Goal: Task Accomplishment & Management: Complete application form

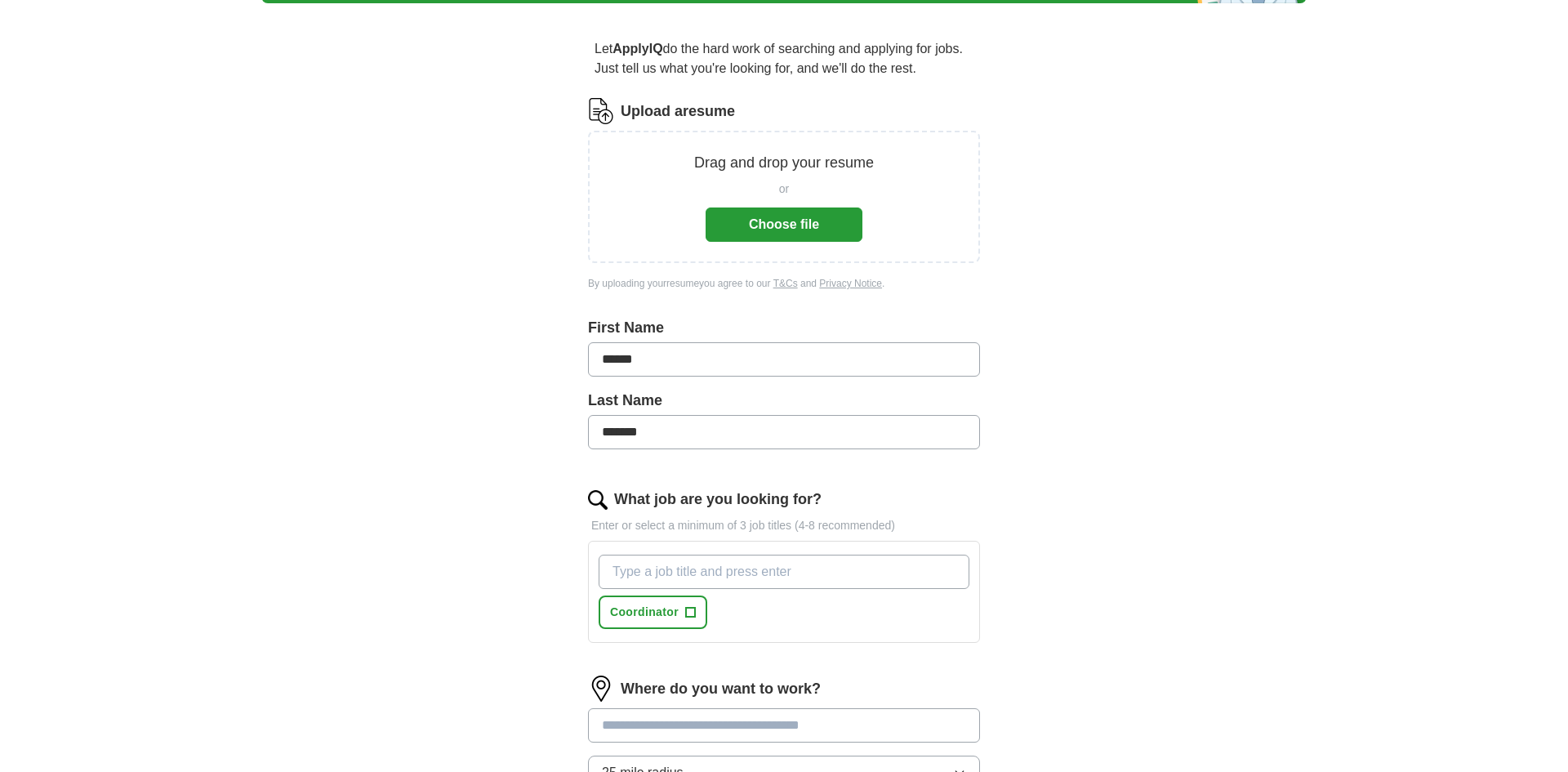
scroll to position [201, 0]
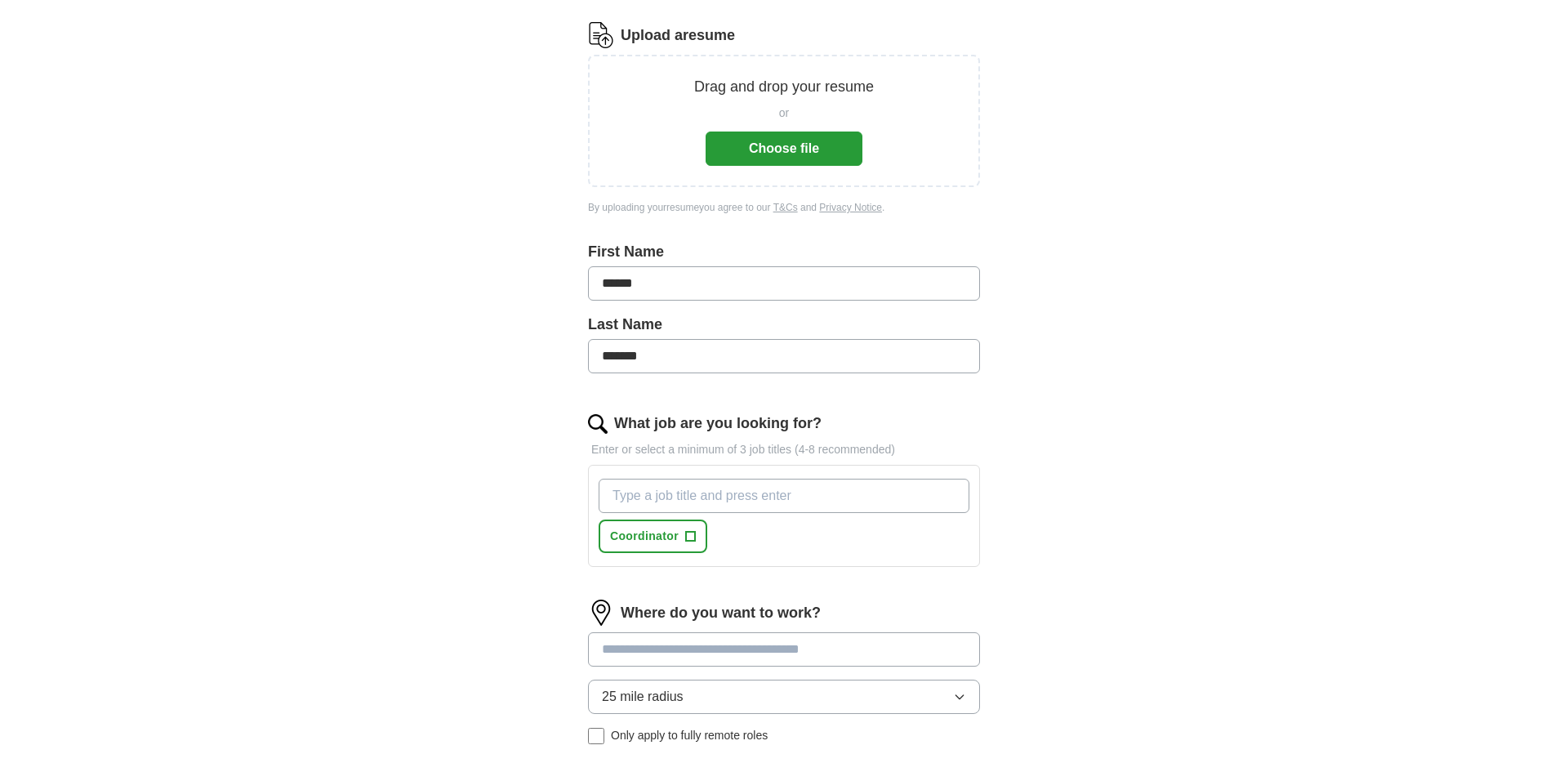
click at [660, 500] on input "What job are you looking for?" at bounding box center [784, 495] width 371 height 34
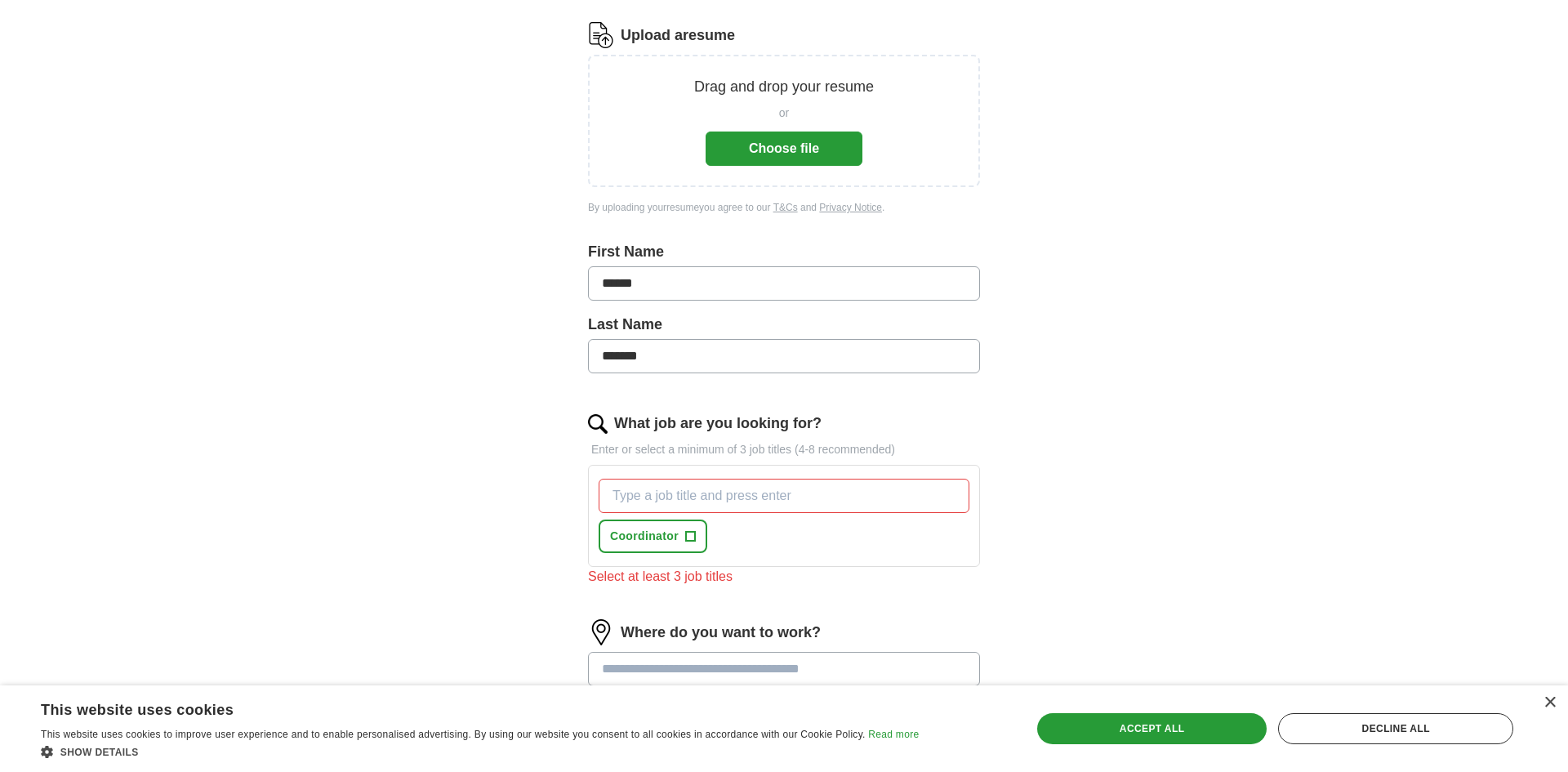
click at [794, 157] on button "Choose file" at bounding box center [784, 148] width 157 height 34
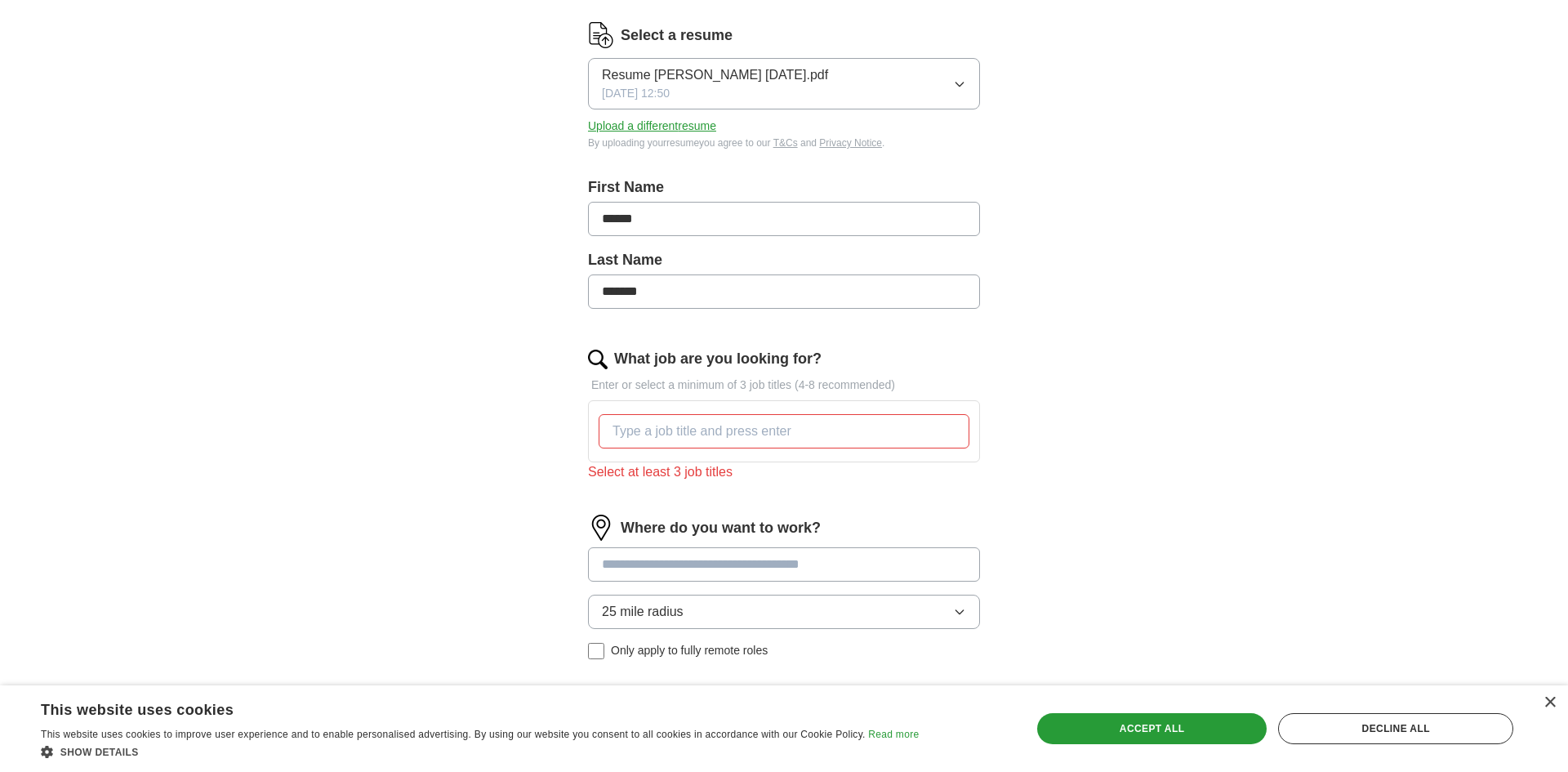
click at [668, 440] on input "What job are you looking for?" at bounding box center [784, 431] width 371 height 34
click at [745, 495] on form "Select a resume Resume Monica Padilla 08 22 2025.pdf 08/22/2025, 12:50 Upload a…" at bounding box center [784, 417] width 392 height 791
click at [616, 437] on input "specialist" at bounding box center [784, 431] width 371 height 34
click at [958, 617] on icon "button" at bounding box center [960, 612] width 13 height 13
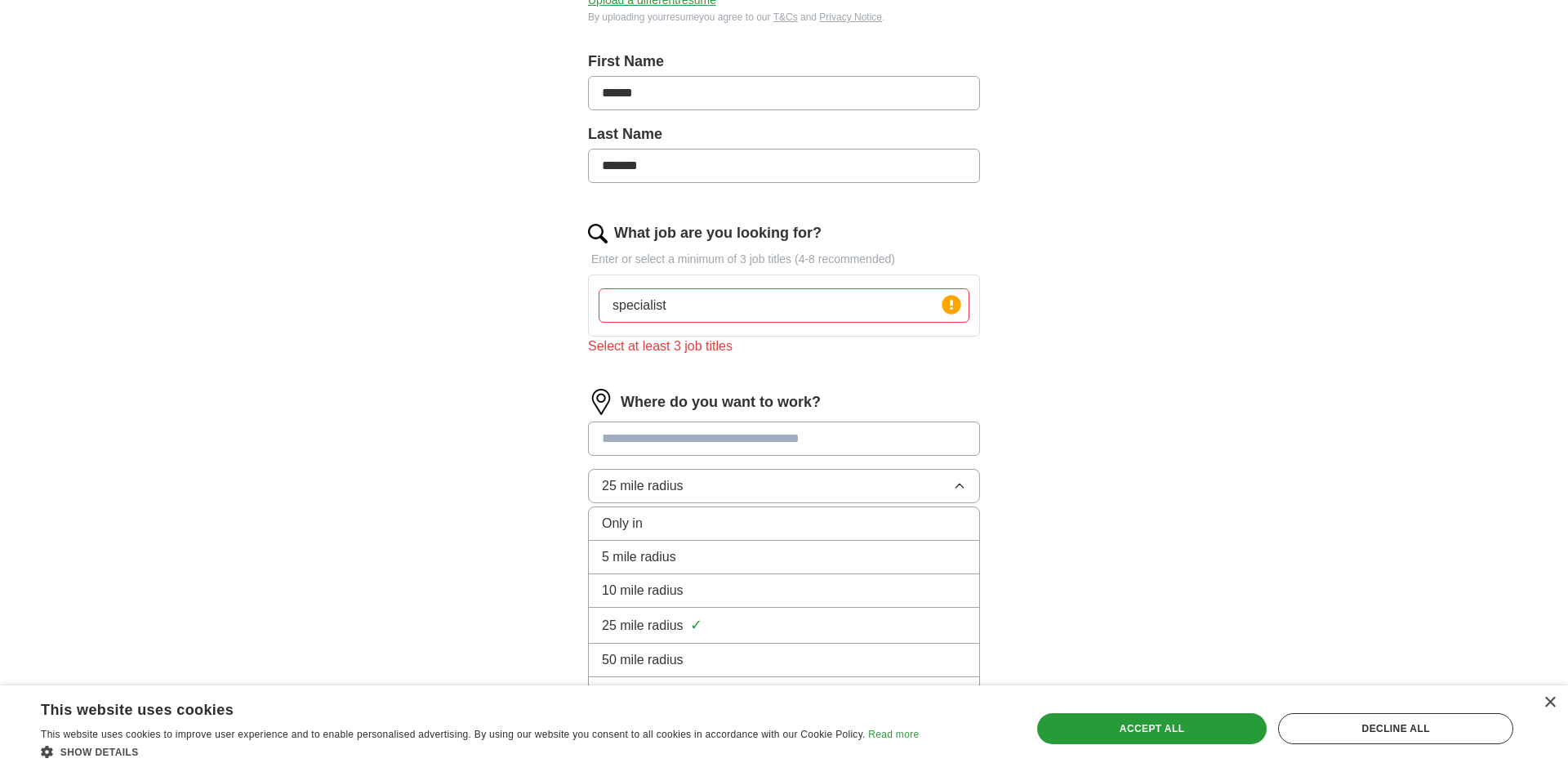
scroll to position [333, 0]
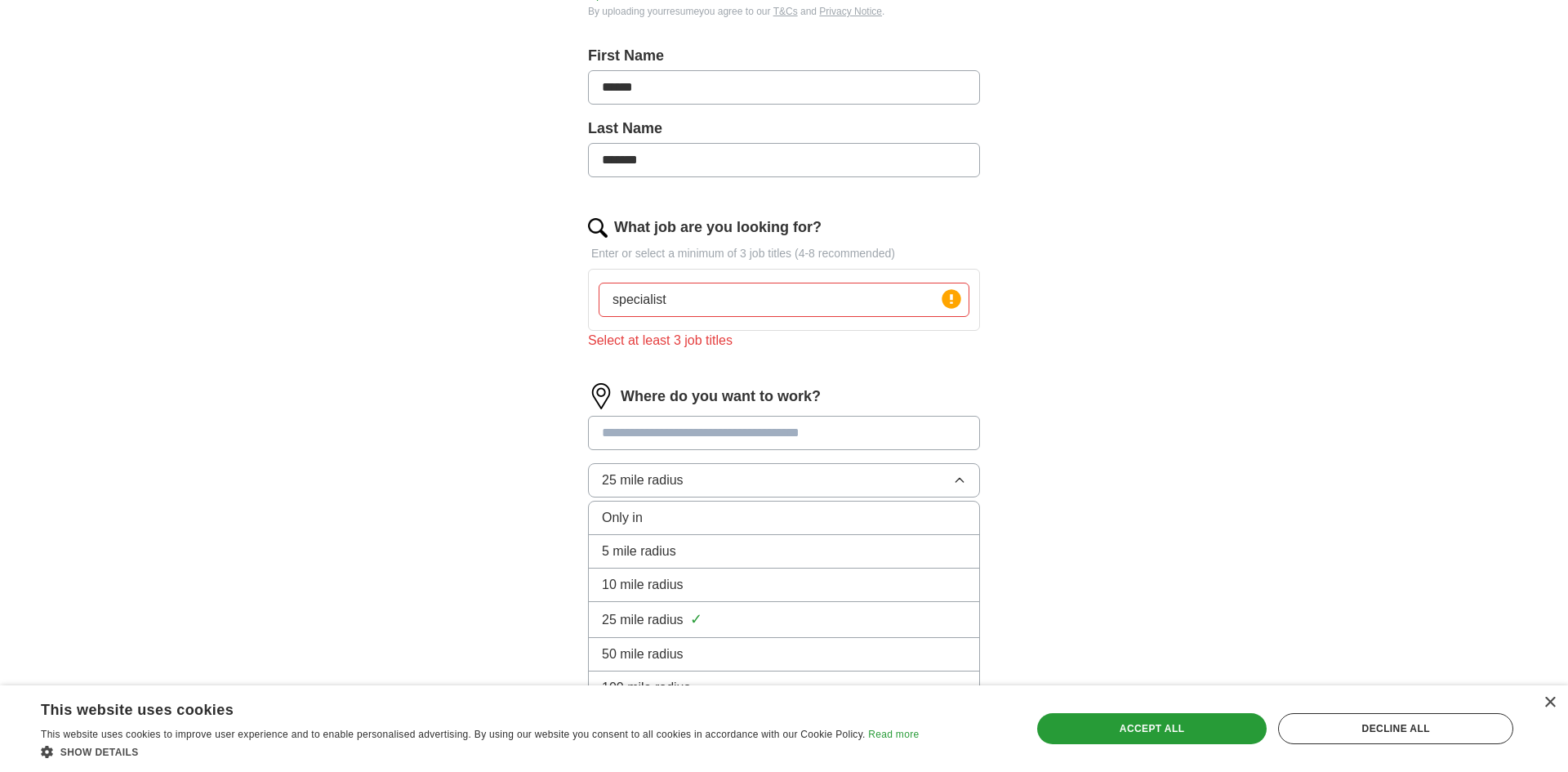
click at [1114, 510] on div "ApplyIQ Let ApplyIQ do the hard work of searching and applying for jobs. Just t…" at bounding box center [784, 210] width 1045 height 987
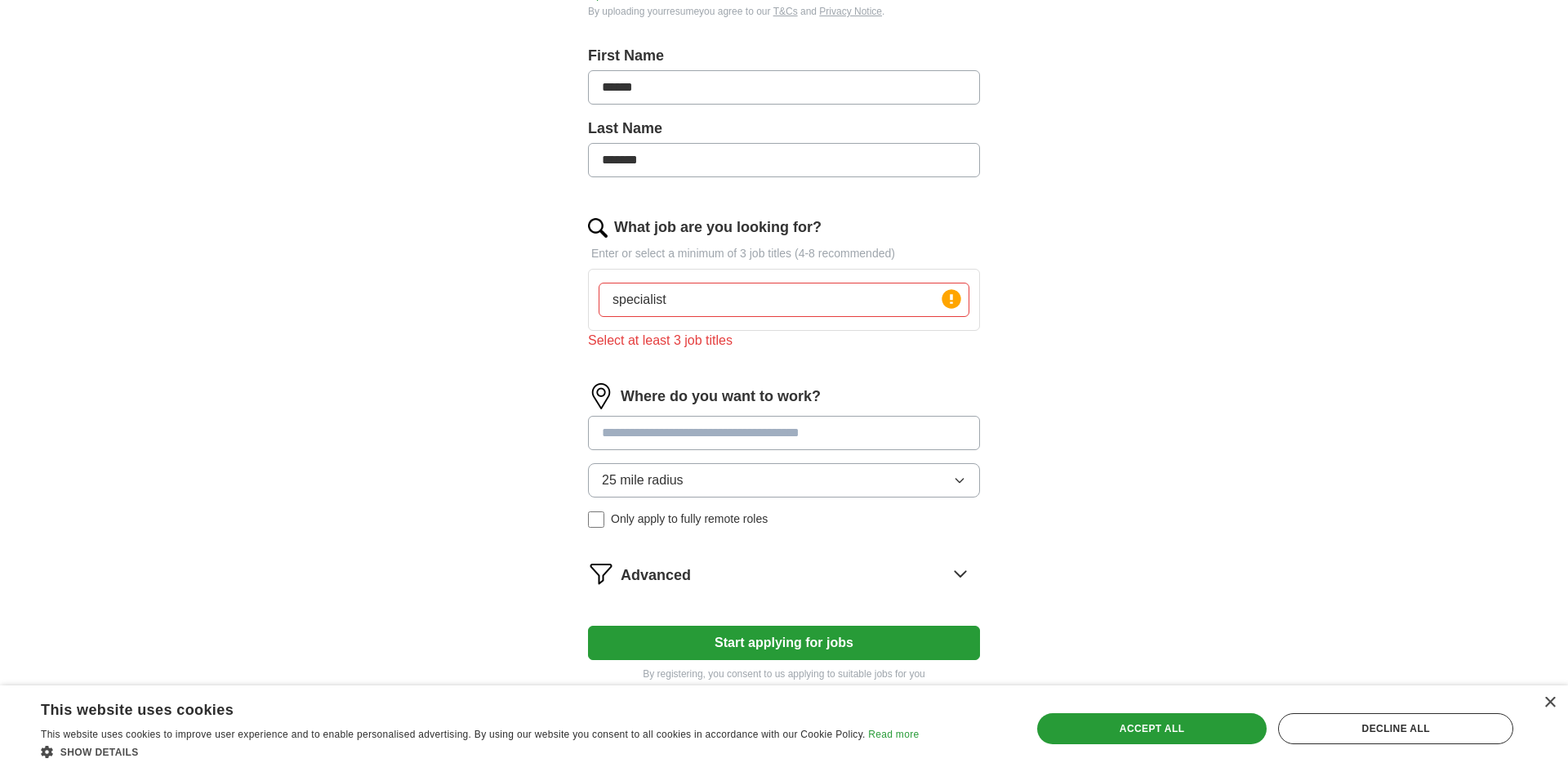
click at [611, 300] on input "specialist" at bounding box center [784, 300] width 371 height 34
drag, startPoint x: 611, startPoint y: 299, endPoint x: 684, endPoint y: 312, distance: 74.1
click at [684, 312] on input "specialist" at bounding box center [784, 300] width 371 height 34
type input "bilingual"
click at [953, 302] on circle at bounding box center [951, 299] width 18 height 18
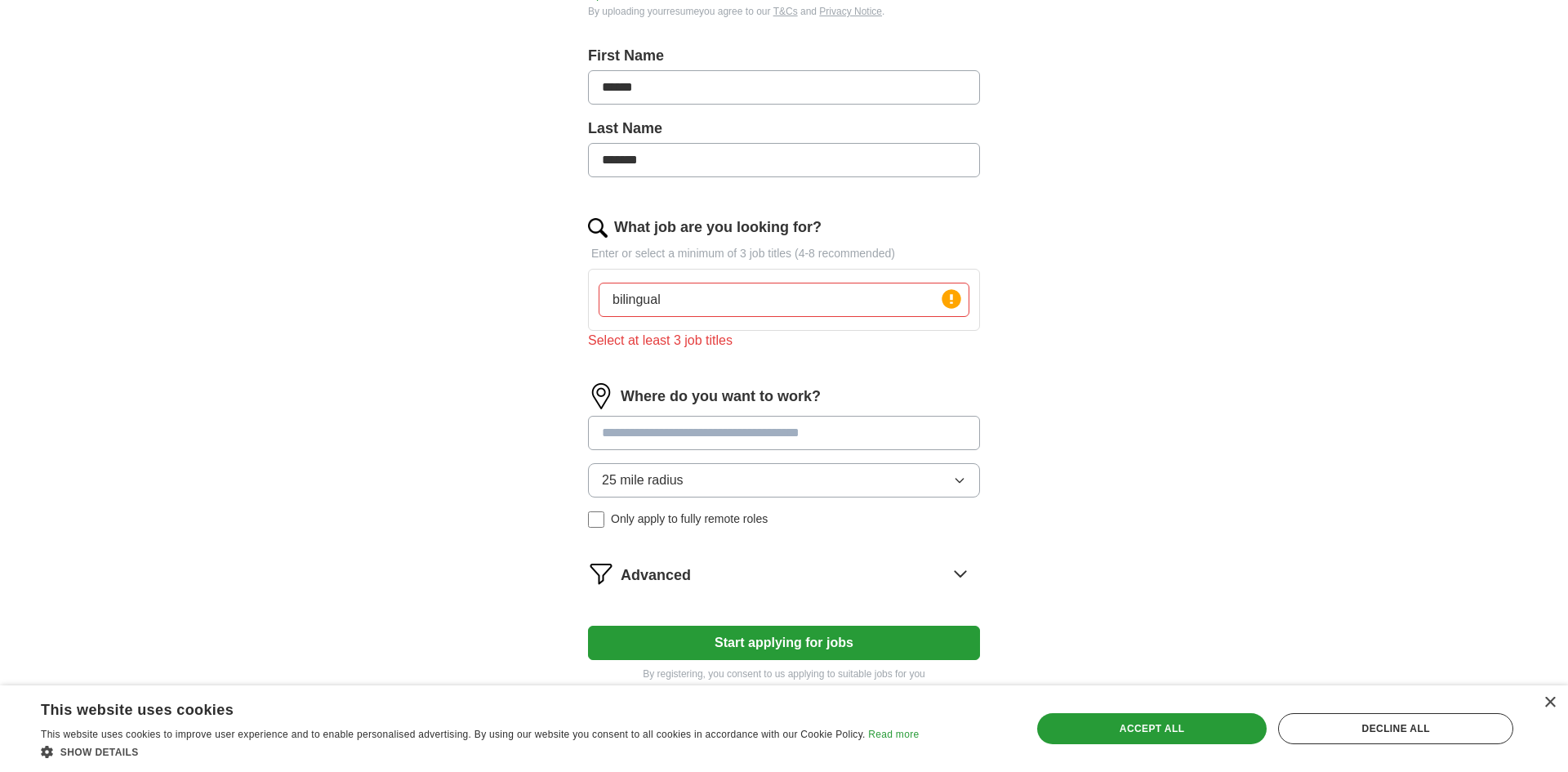
click at [749, 319] on div "bilingual Press return to add title" at bounding box center [784, 301] width 378 height 48
click at [838, 428] on input at bounding box center [784, 433] width 392 height 34
type input "*****"
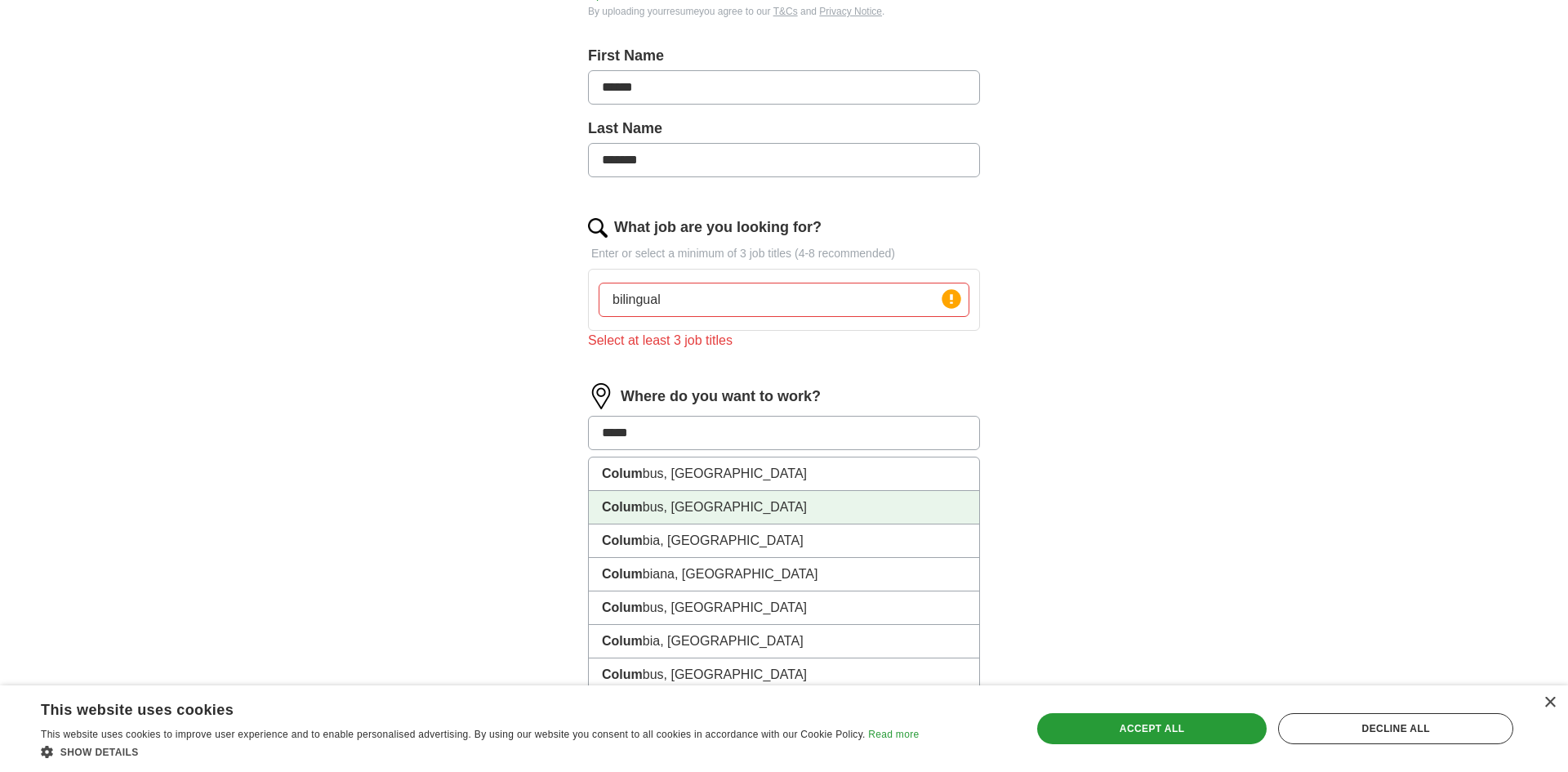
click at [684, 510] on li "Colum bus, OH" at bounding box center [784, 507] width 390 height 33
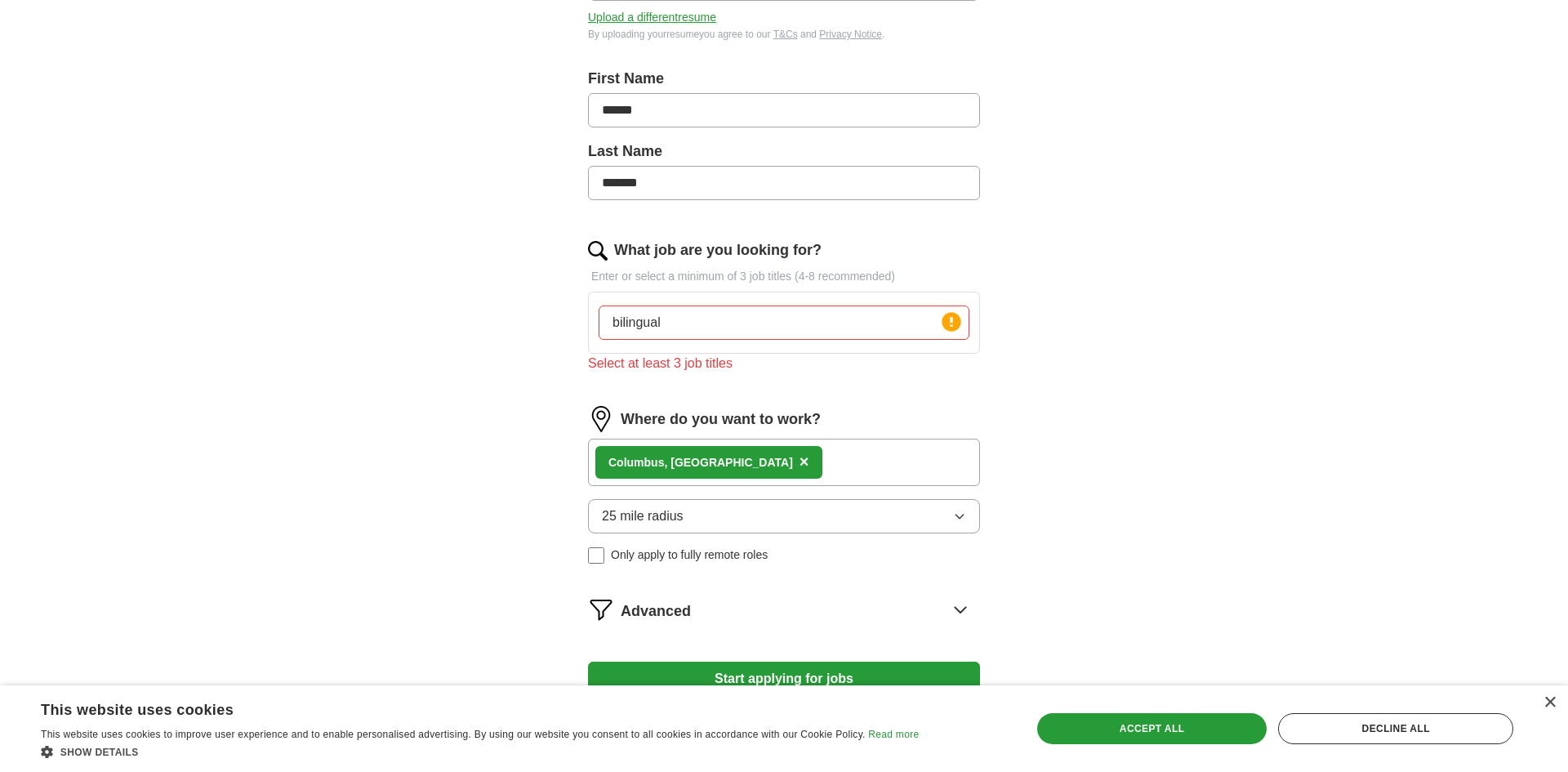
scroll to position [307, 0]
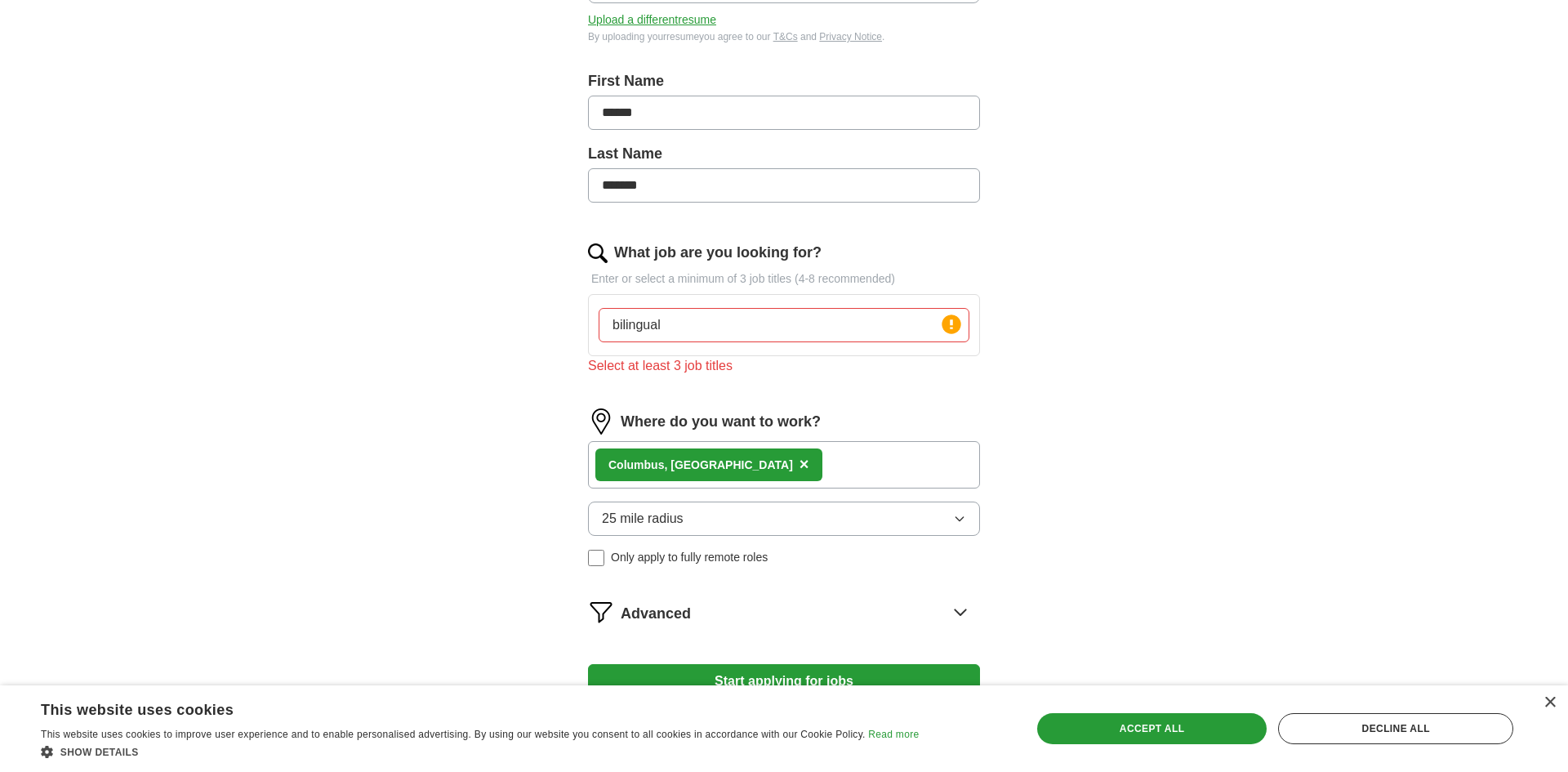
drag, startPoint x: 773, startPoint y: 331, endPoint x: 692, endPoint y: 328, distance: 81.1
click at [692, 328] on input "bilingual" at bounding box center [784, 324] width 371 height 34
click at [850, 335] on input "bilingual position" at bounding box center [784, 324] width 371 height 34
click at [804, 340] on input "bilingual position" at bounding box center [784, 324] width 371 height 34
drag, startPoint x: 762, startPoint y: 333, endPoint x: 587, endPoint y: 326, distance: 175.1
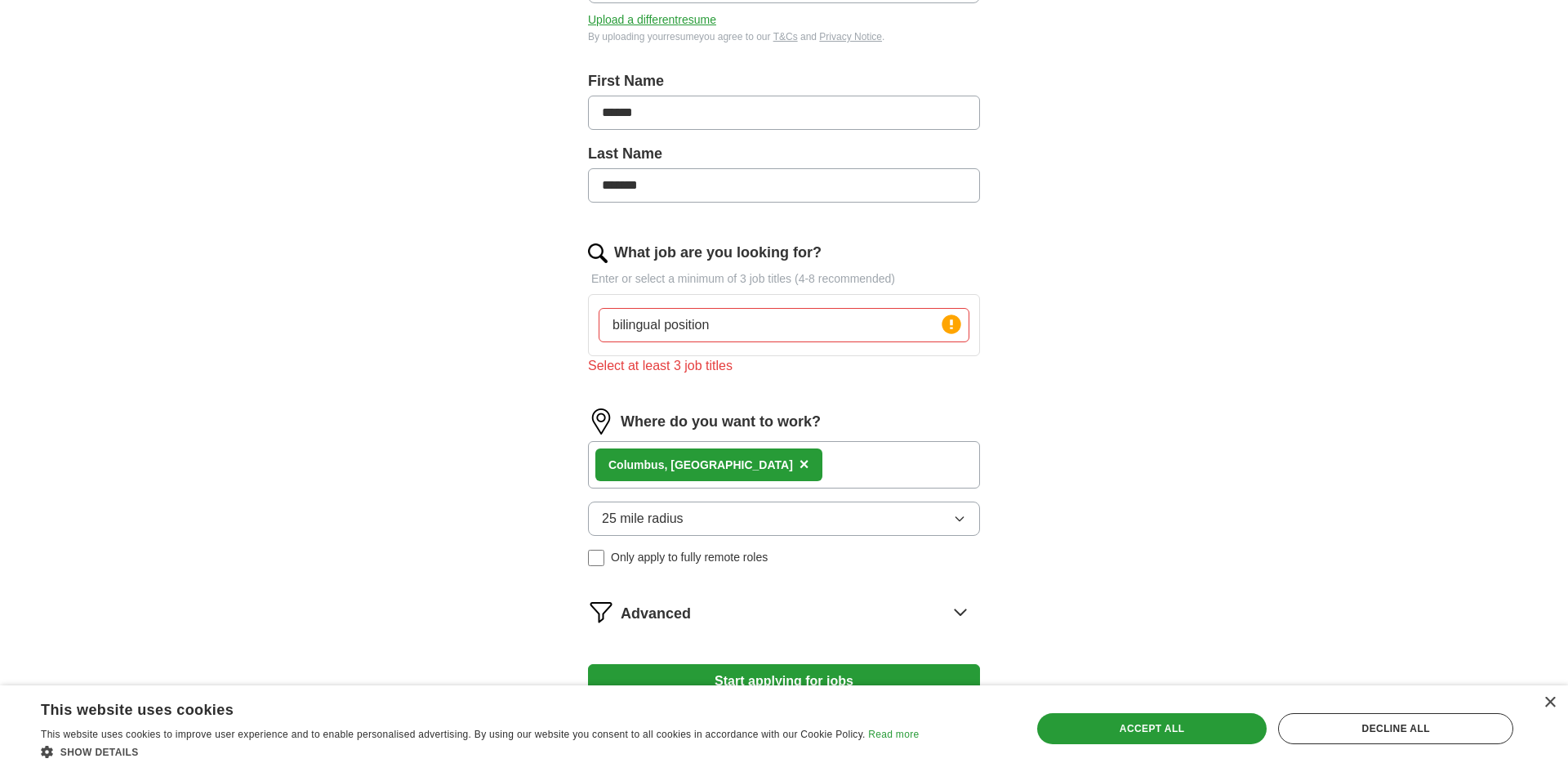
click at [588, 326] on div "bilingual position Press return to add title" at bounding box center [784, 325] width 392 height 62
type input "physician Service specialist"
click at [954, 329] on circle at bounding box center [951, 324] width 18 height 18
click at [816, 373] on div "Select at least 3 job titles" at bounding box center [784, 366] width 392 height 19
drag, startPoint x: 792, startPoint y: 327, endPoint x: 536, endPoint y: 328, distance: 256.0
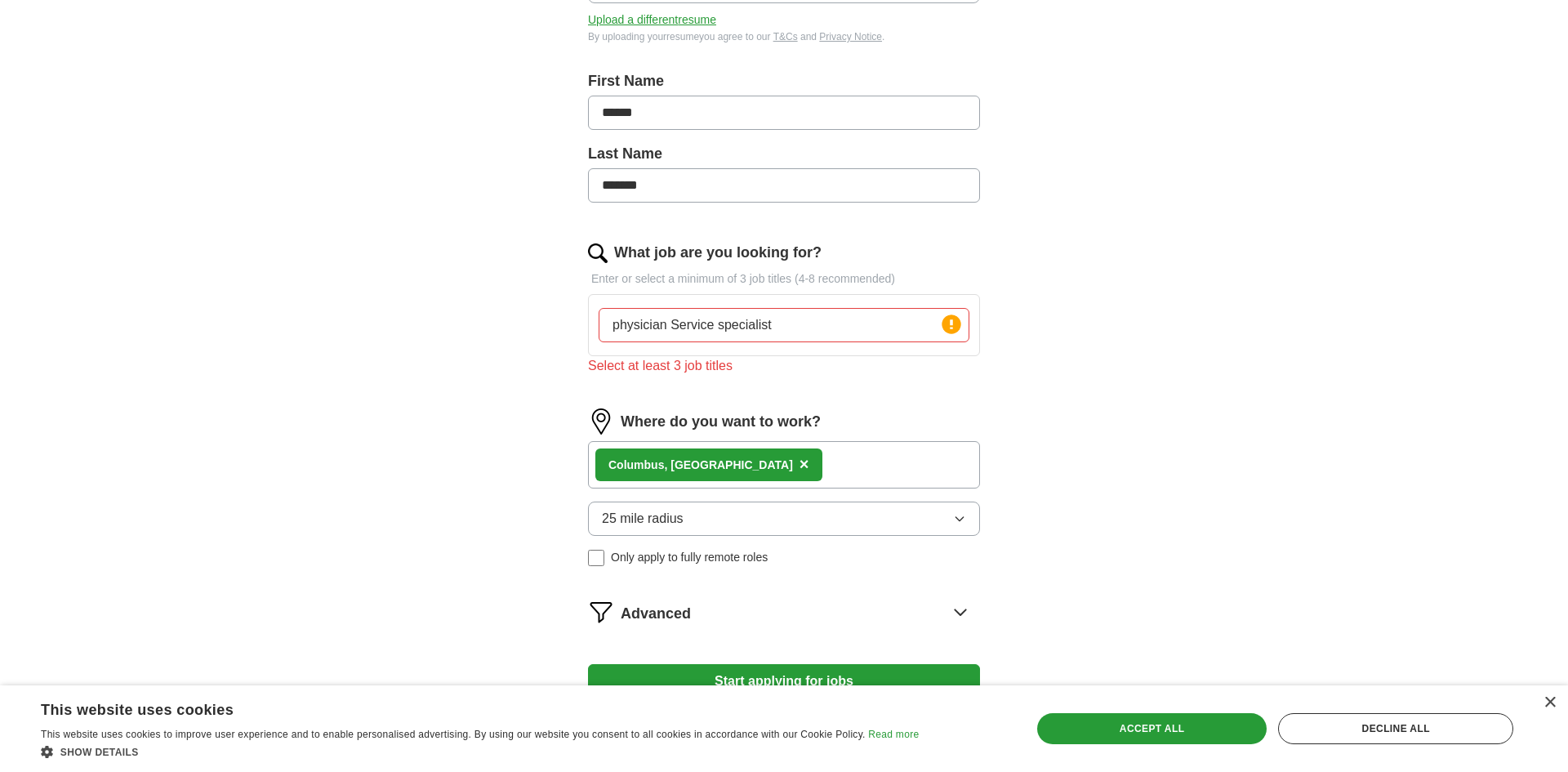
click at [536, 328] on div "Let ApplyIQ do the hard work of searching and applying for jobs. Just tell us w…" at bounding box center [784, 288] width 523 height 909
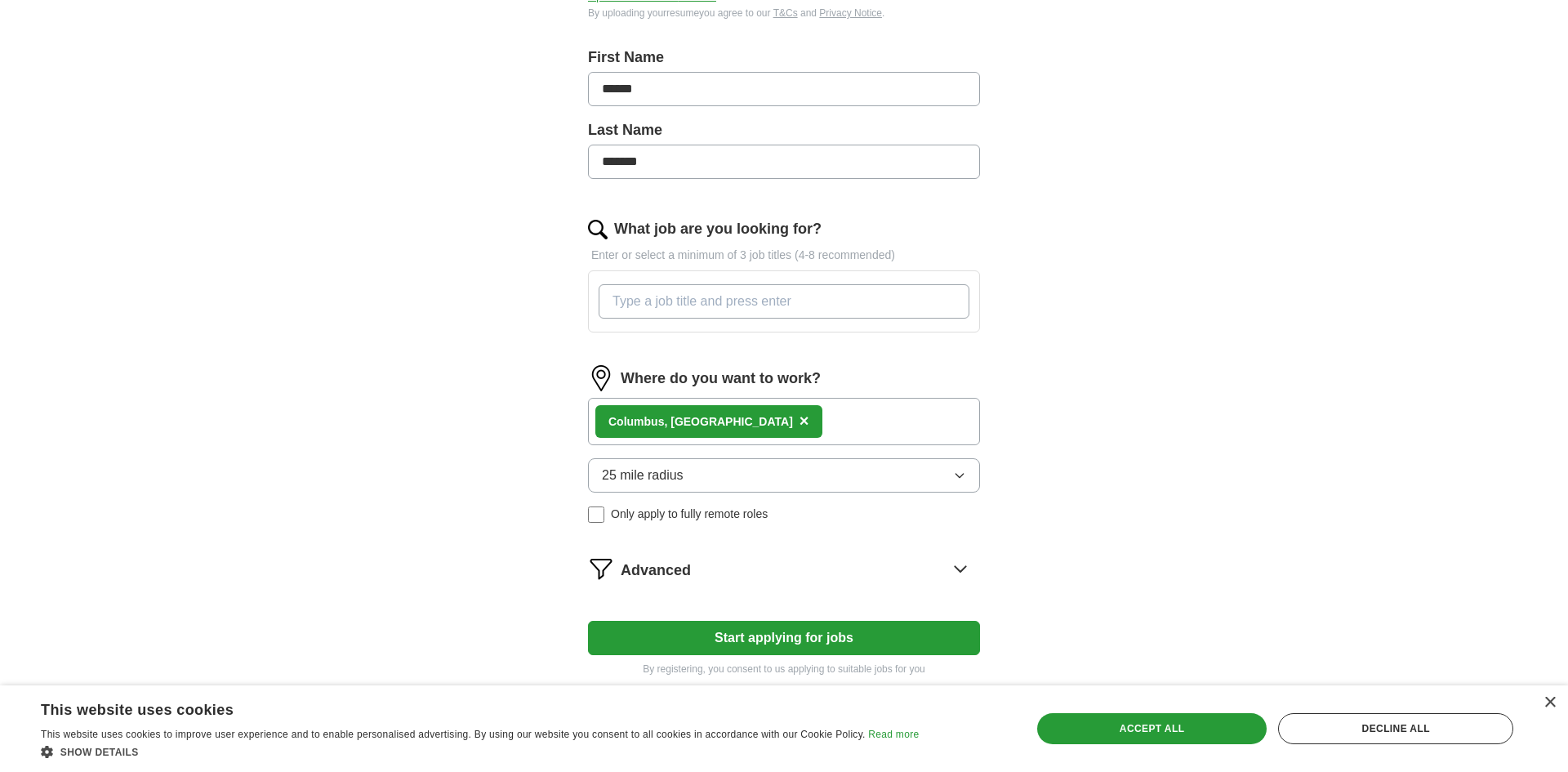
scroll to position [348, 0]
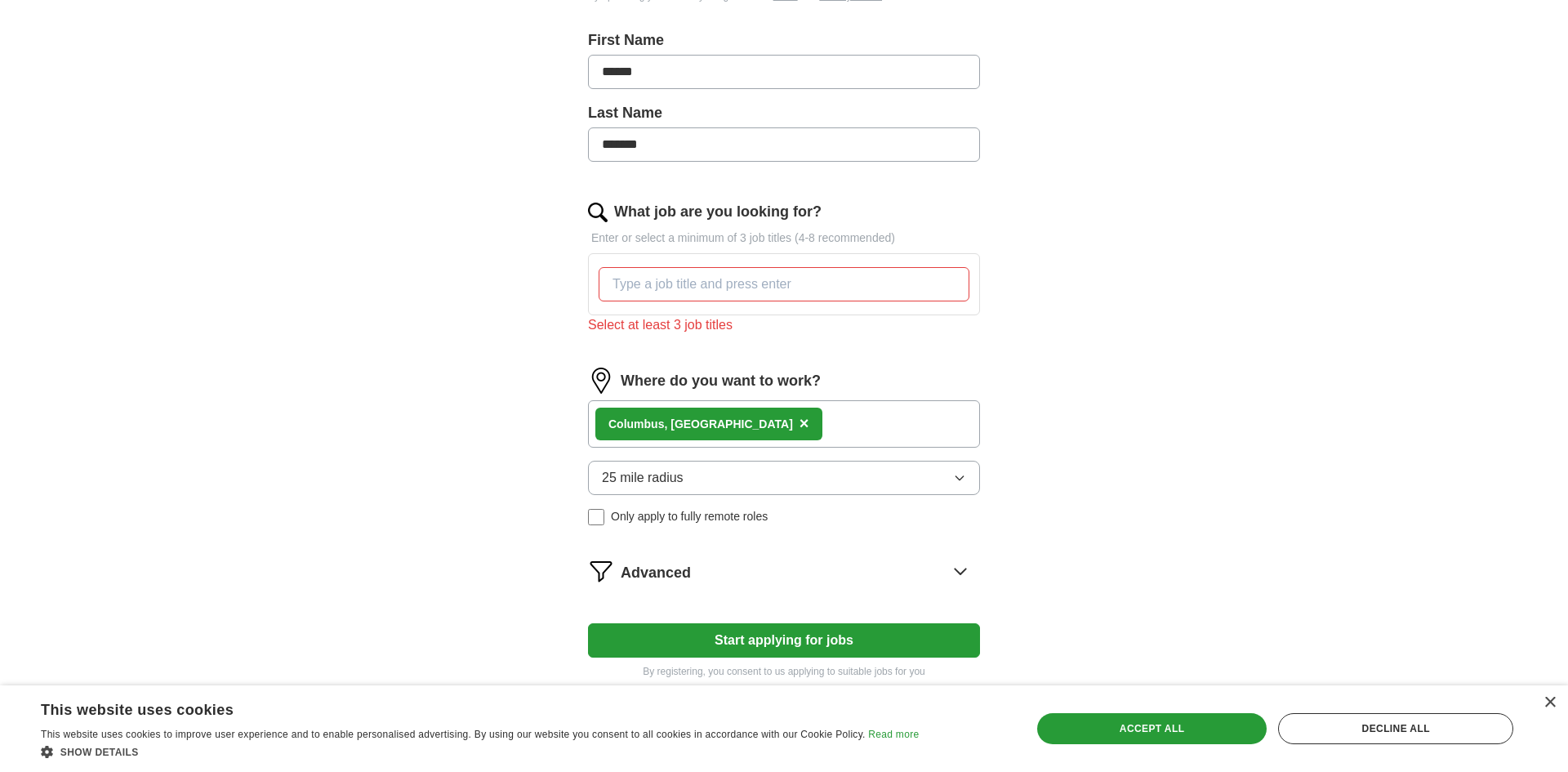
click at [880, 610] on form "Select a resume Resume Monica Padilla 08 22 2025.pdf 08/22/2025, 12:50 Upload a…" at bounding box center [784, 277] width 392 height 804
click at [844, 641] on button "Start applying for jobs" at bounding box center [784, 641] width 392 height 34
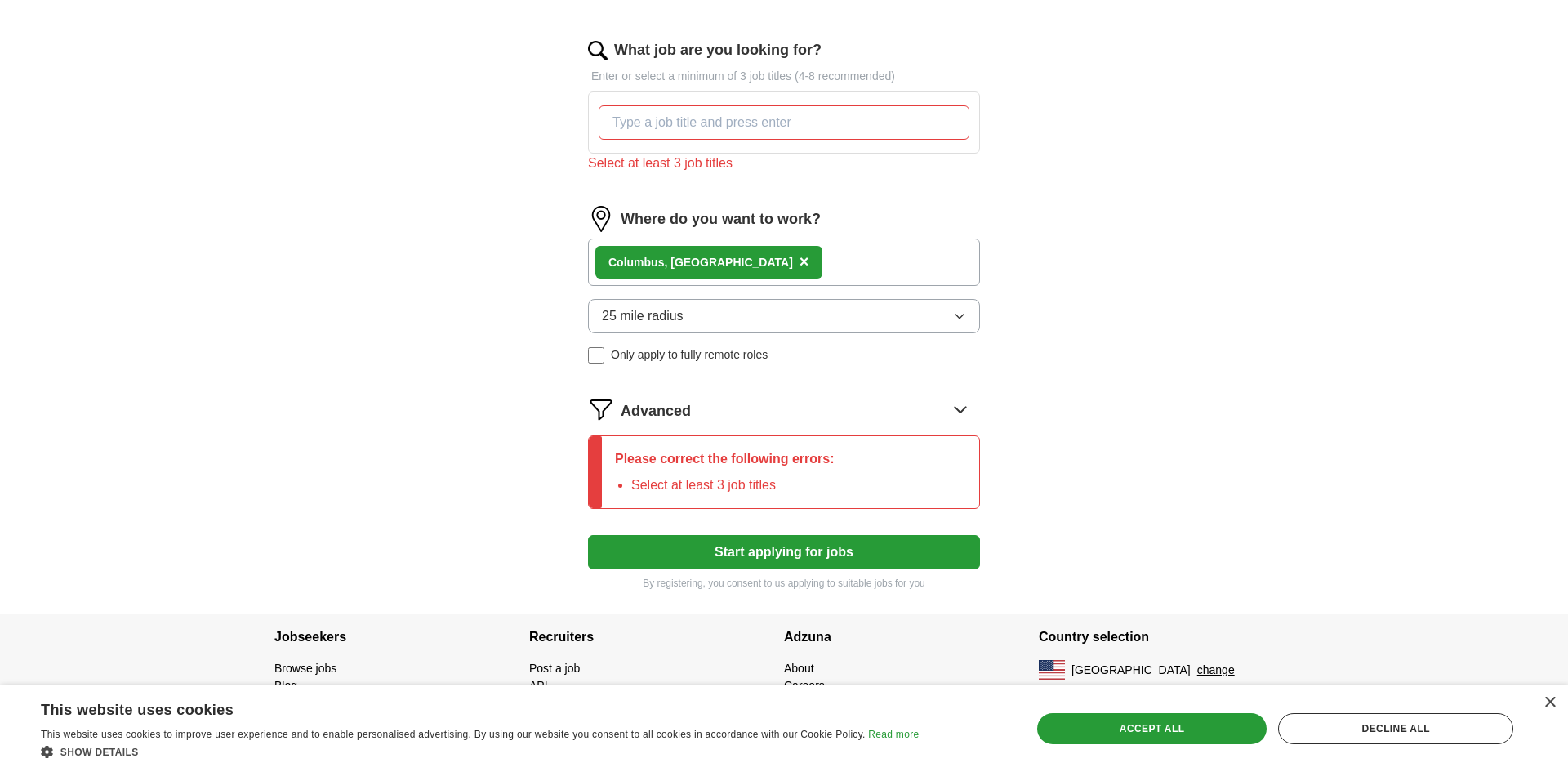
scroll to position [498, 0]
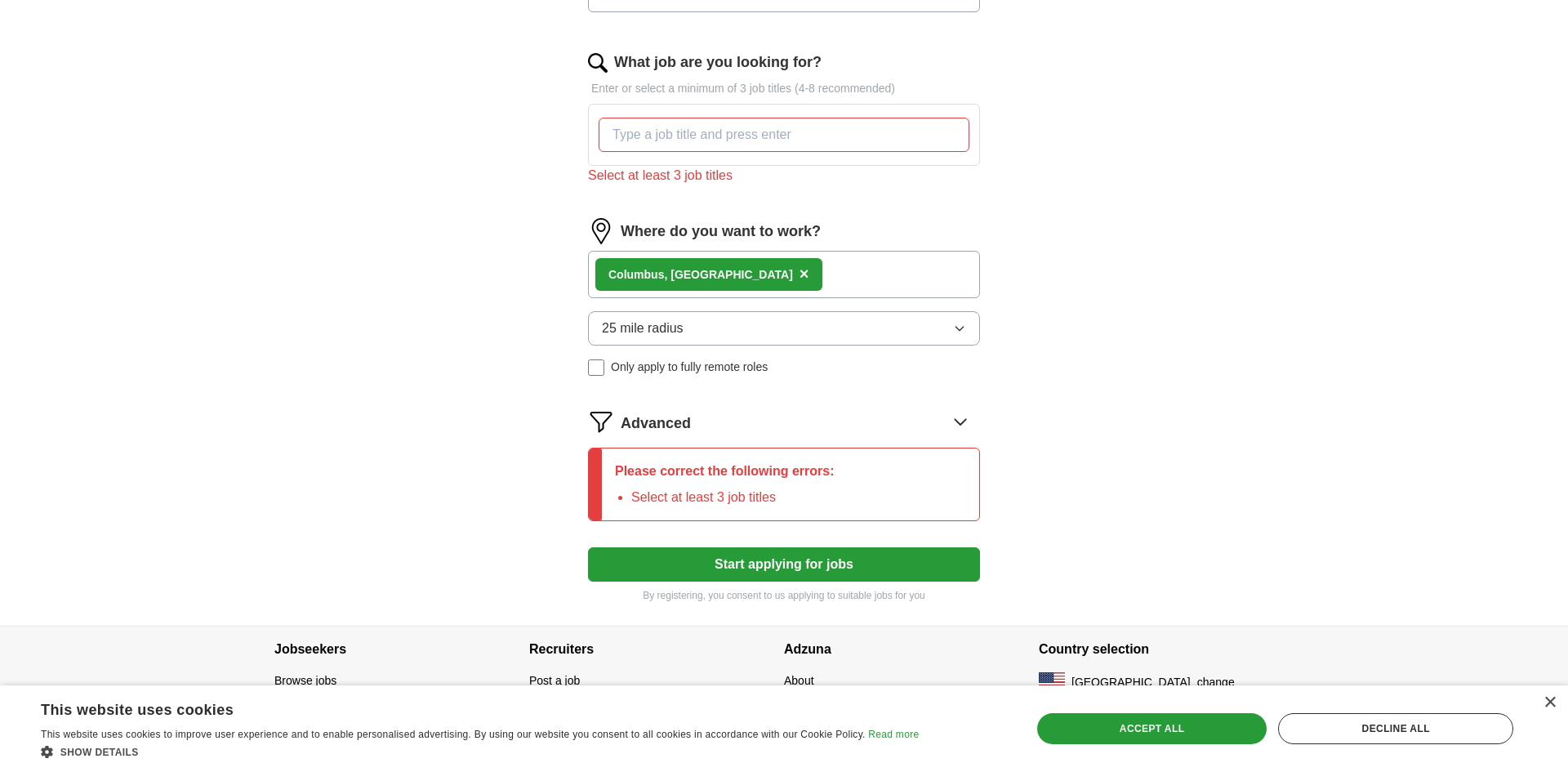
click at [727, 132] on input "What job are you looking for?" at bounding box center [784, 134] width 371 height 34
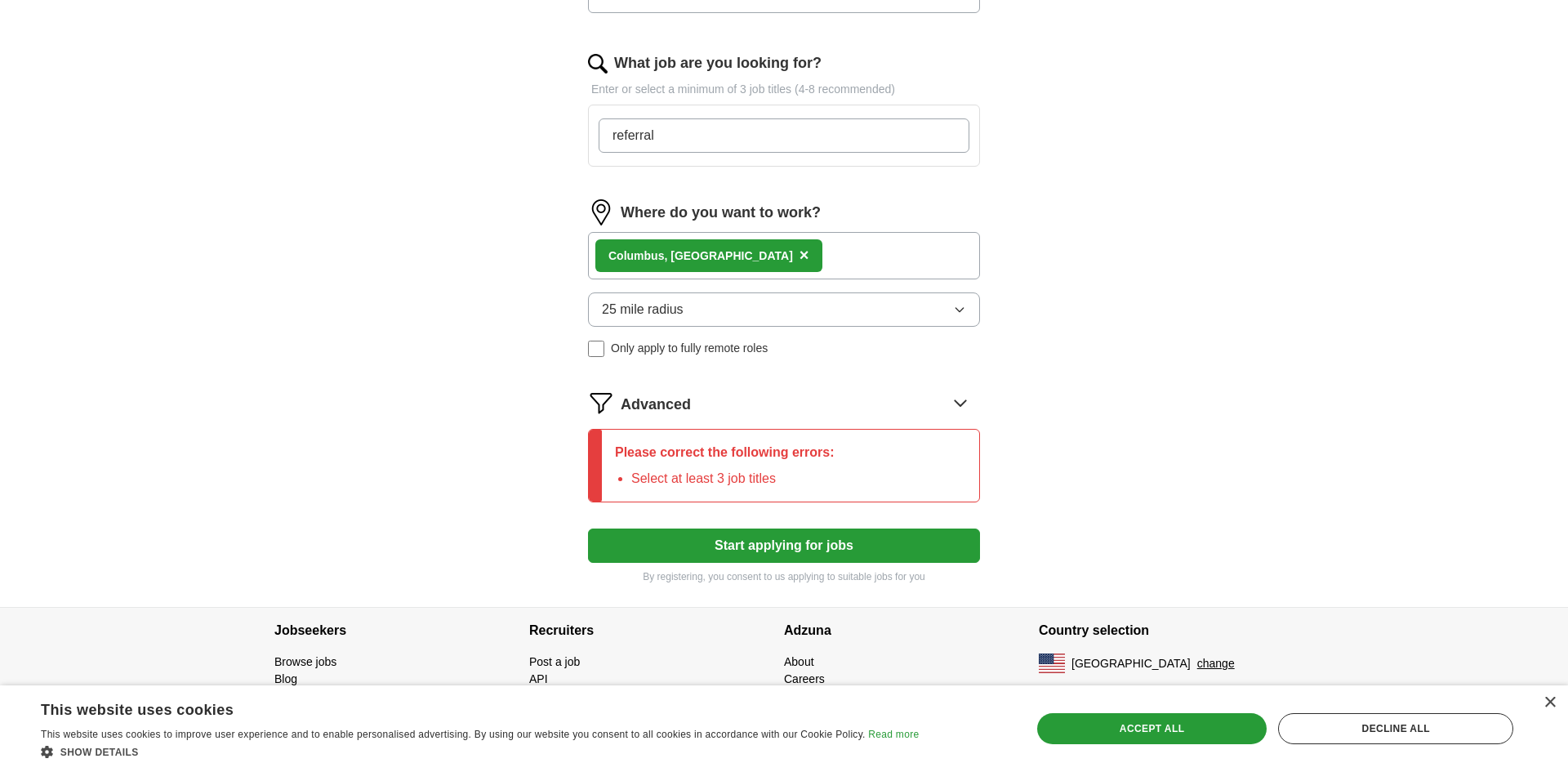
type input "referrall"
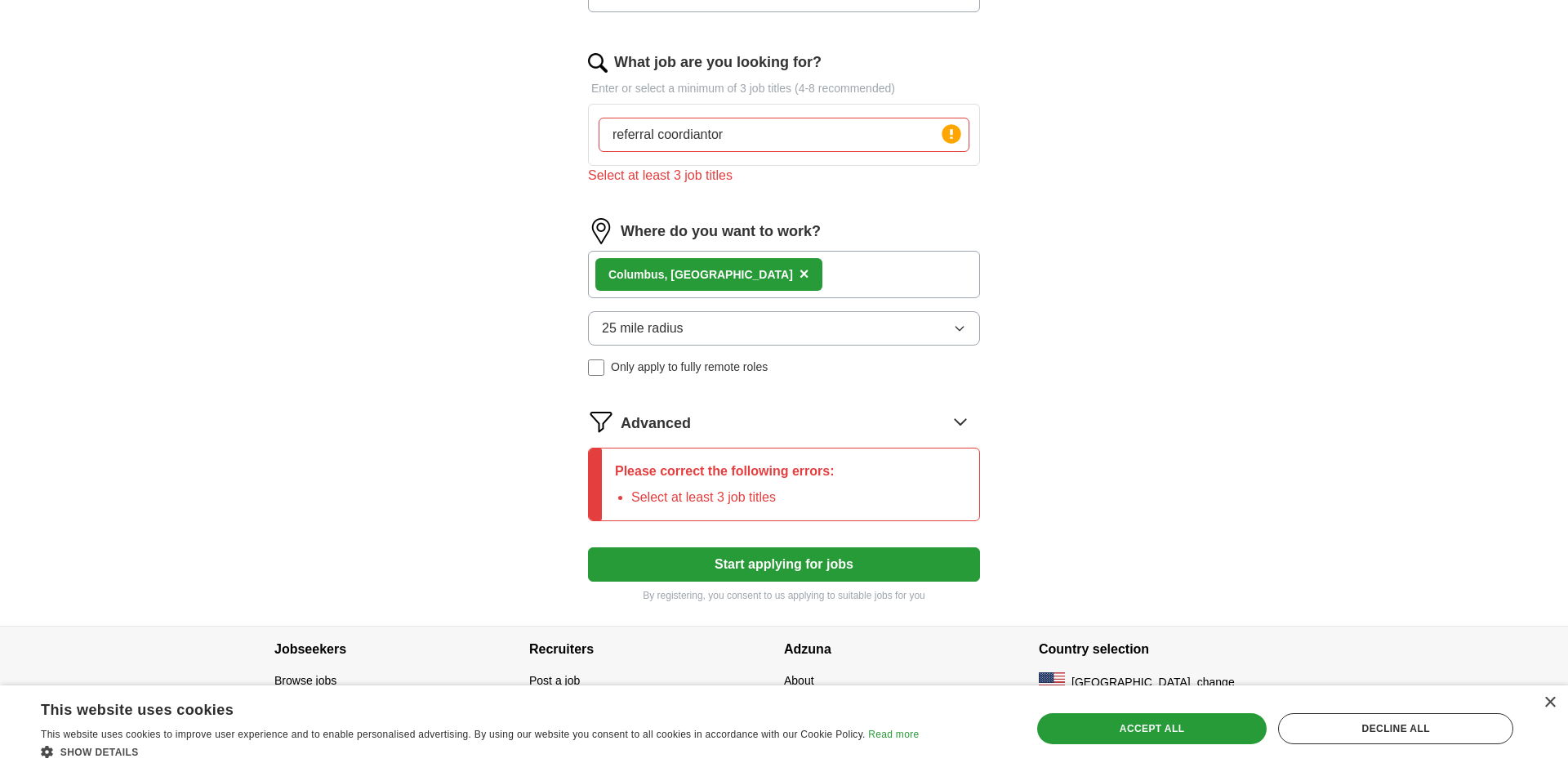
drag, startPoint x: 962, startPoint y: 190, endPoint x: 1050, endPoint y: 174, distance: 89.4
click at [963, 191] on form "Select a resume Resume Monica Padilla 08 22 2025.pdf 08/22/2025, 12:50 Upload a…" at bounding box center [784, 164] width 392 height 878
click at [801, 143] on input "referral coordiantor" at bounding box center [784, 134] width 371 height 34
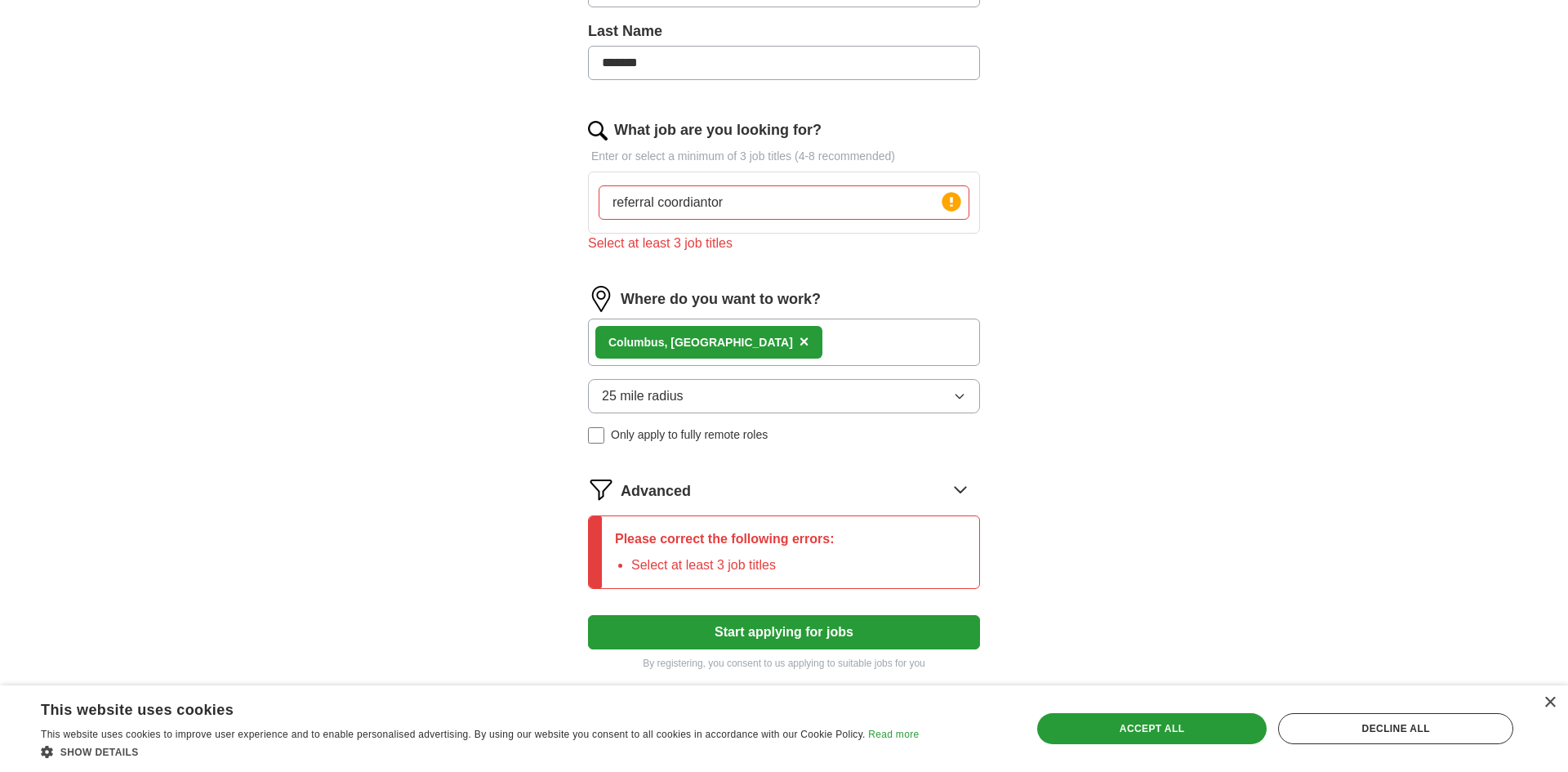
scroll to position [517, 0]
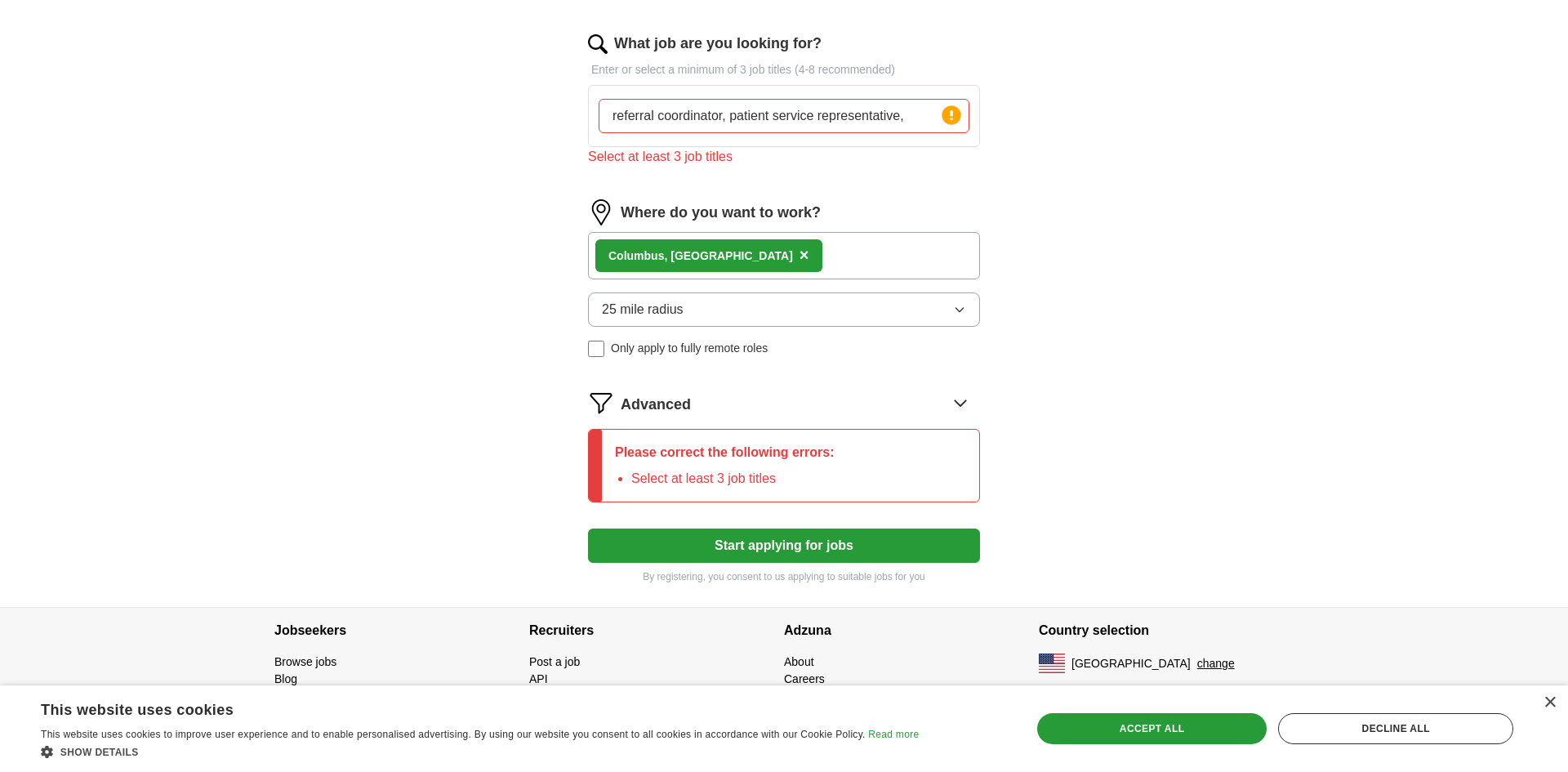
type input "referral coordinator, patient service representative,"
drag, startPoint x: 965, startPoint y: 134, endPoint x: 956, endPoint y: 124, distance: 13.5
click at [965, 134] on div "referral coordinator, patient service representative, Press return to add title" at bounding box center [784, 116] width 378 height 48
click at [952, 116] on circle at bounding box center [951, 115] width 18 height 18
drag, startPoint x: 917, startPoint y: 124, endPoint x: 525, endPoint y: 101, distance: 392.7
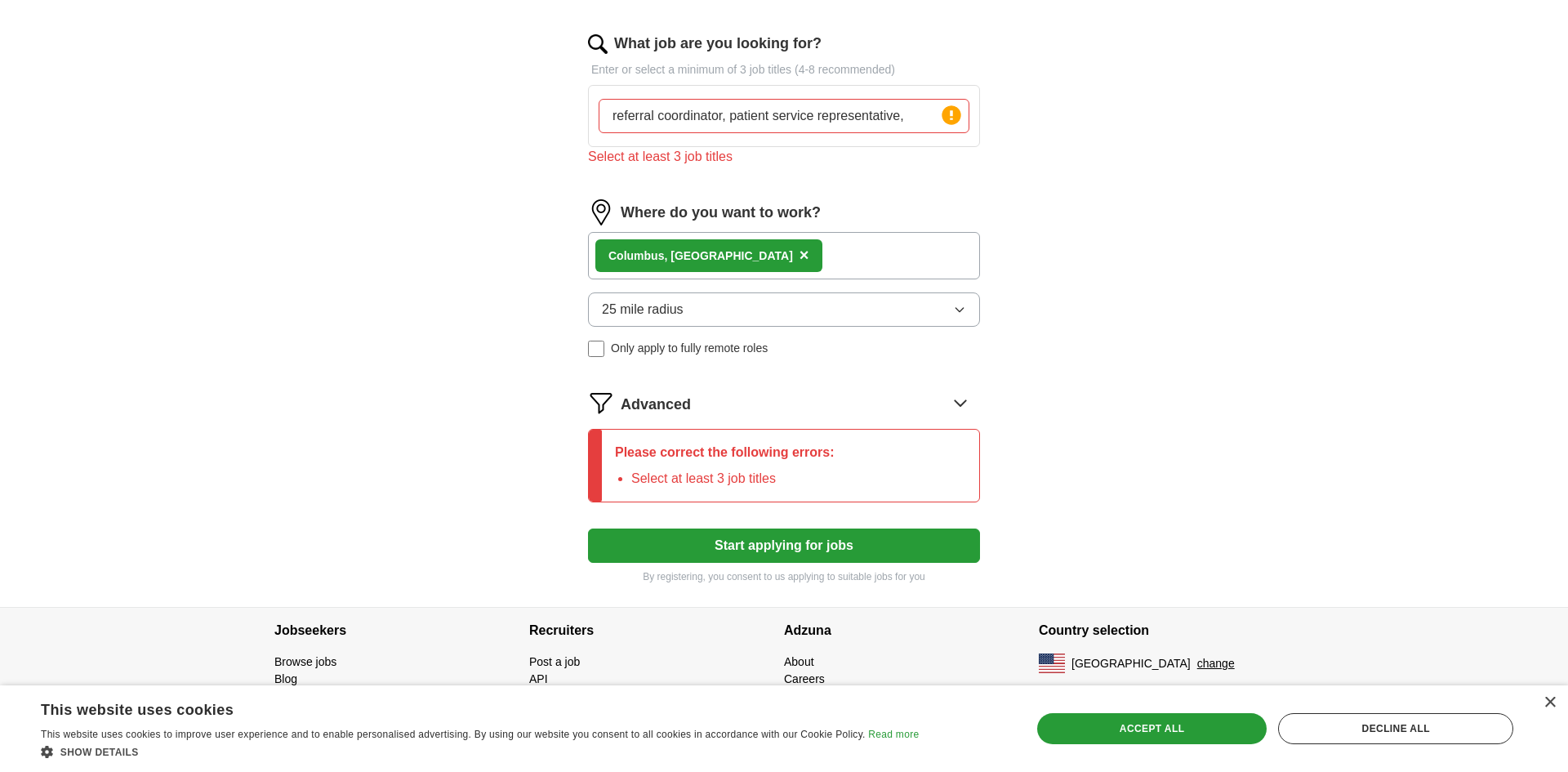
click at [525, 101] on div "Let ApplyIQ do the hard work of searching and applying for jobs. Just tell us w…" at bounding box center [784, 116] width 523 height 982
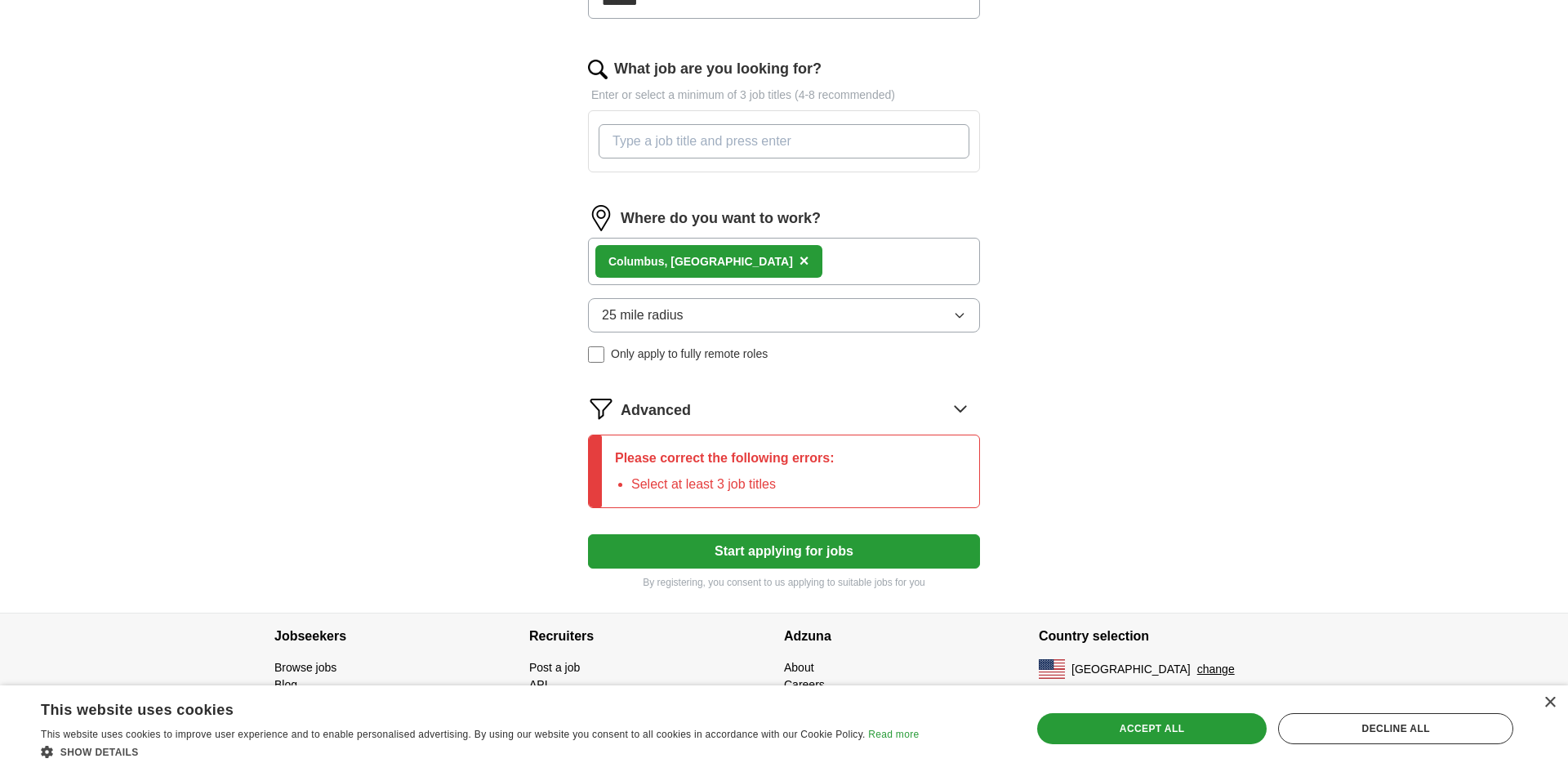
scroll to position [490, 0]
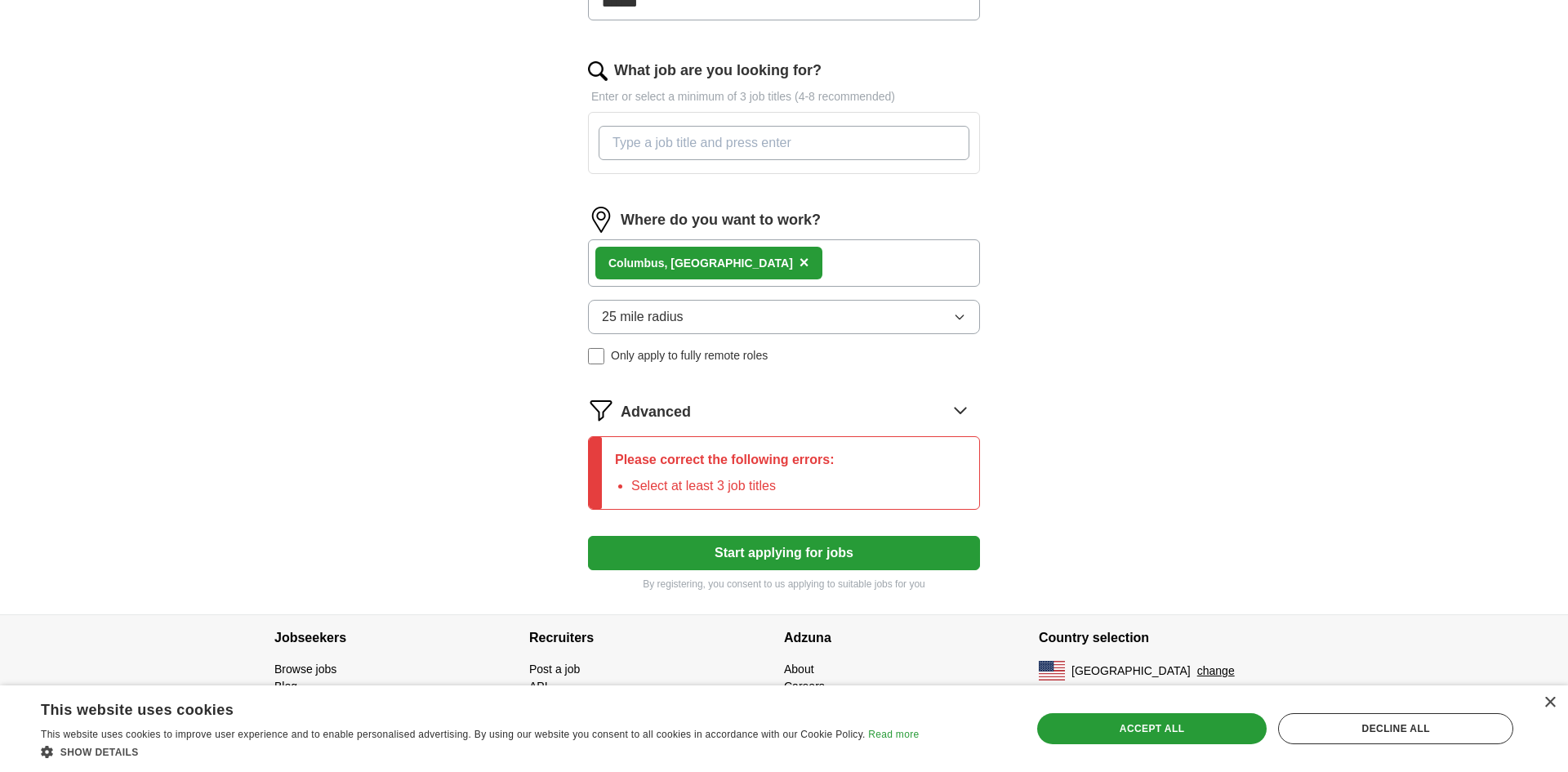
click at [929, 188] on form "Select a resume Resume Monica Padilla 08 22 2025.pdf 08/22/2025, 12:50 Upload a…" at bounding box center [784, 163] width 392 height 858
click at [719, 147] on input "What job are you looking for?" at bounding box center [784, 142] width 371 height 34
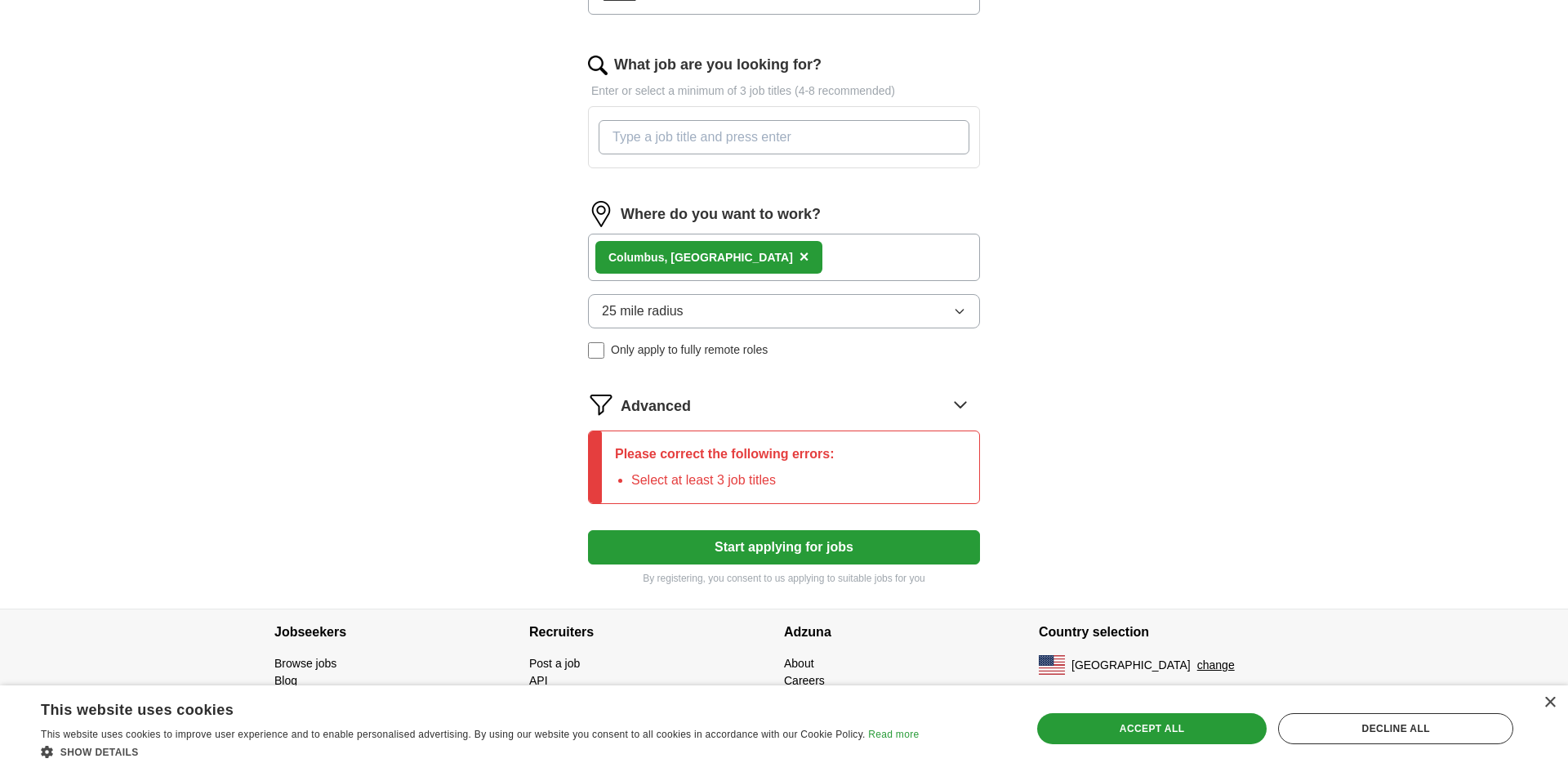
scroll to position [498, 0]
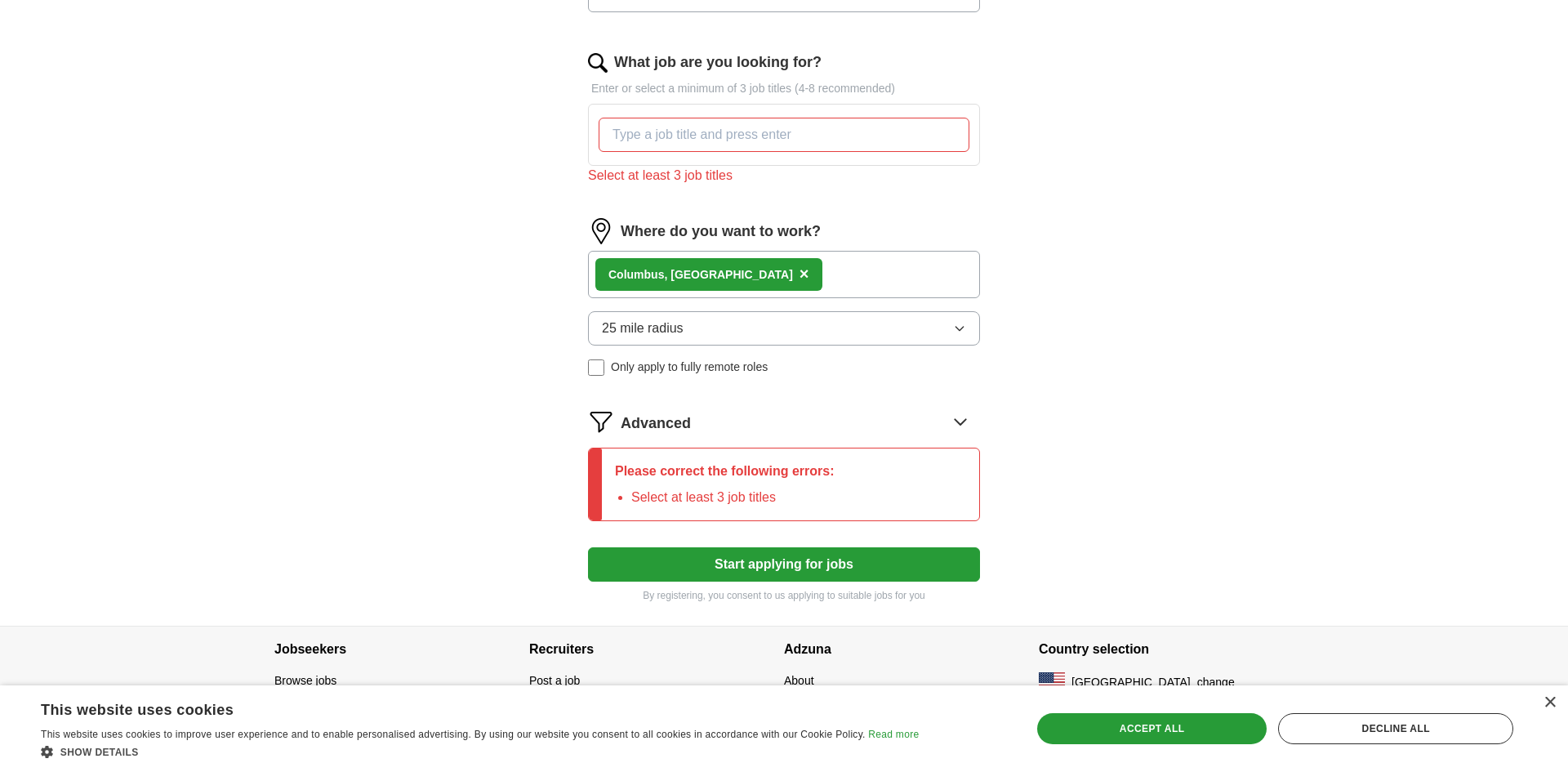
click at [823, 460] on div "Please correct the following errors: Select at least 3 job titles" at bounding box center [725, 484] width 246 height 72
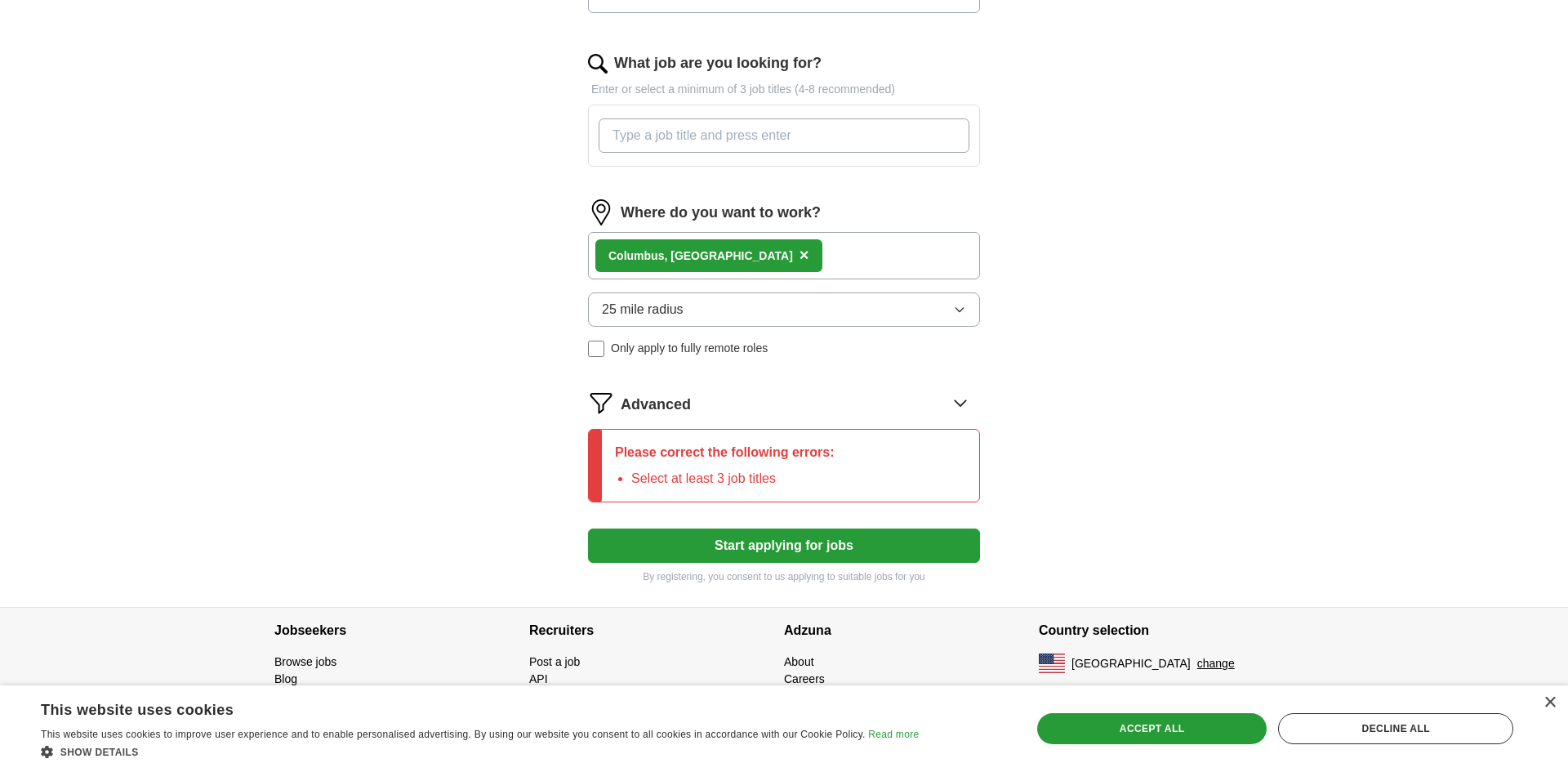
click at [744, 130] on input "What job are you looking for?" at bounding box center [784, 135] width 371 height 34
paste input "referral coordinator, patient service representative,"
click at [902, 137] on input "referral coordinator, patient service representative," at bounding box center [784, 135] width 371 height 34
click at [895, 137] on input "referral coordinator, patient service representative," at bounding box center [784, 135] width 371 height 34
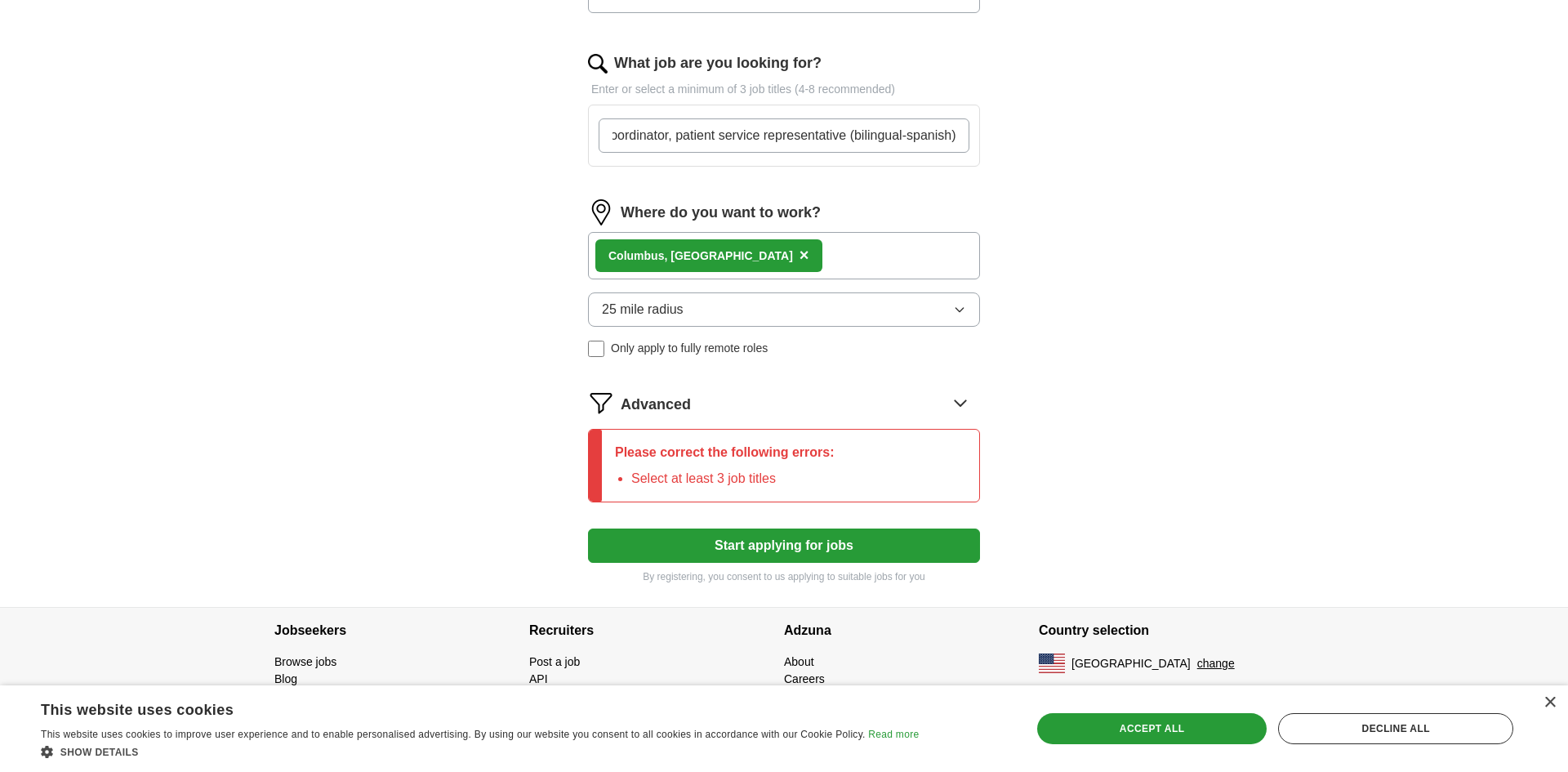
click at [830, 142] on input "referral coordinator, patient service representative (bilingual-spanish)," at bounding box center [784, 135] width 371 height 34
click at [776, 186] on form "Select a resume Resume Monica Padilla 08 22 2025.pdf 08/22/2025, 12:50 Upload a…" at bounding box center [784, 155] width 392 height 858
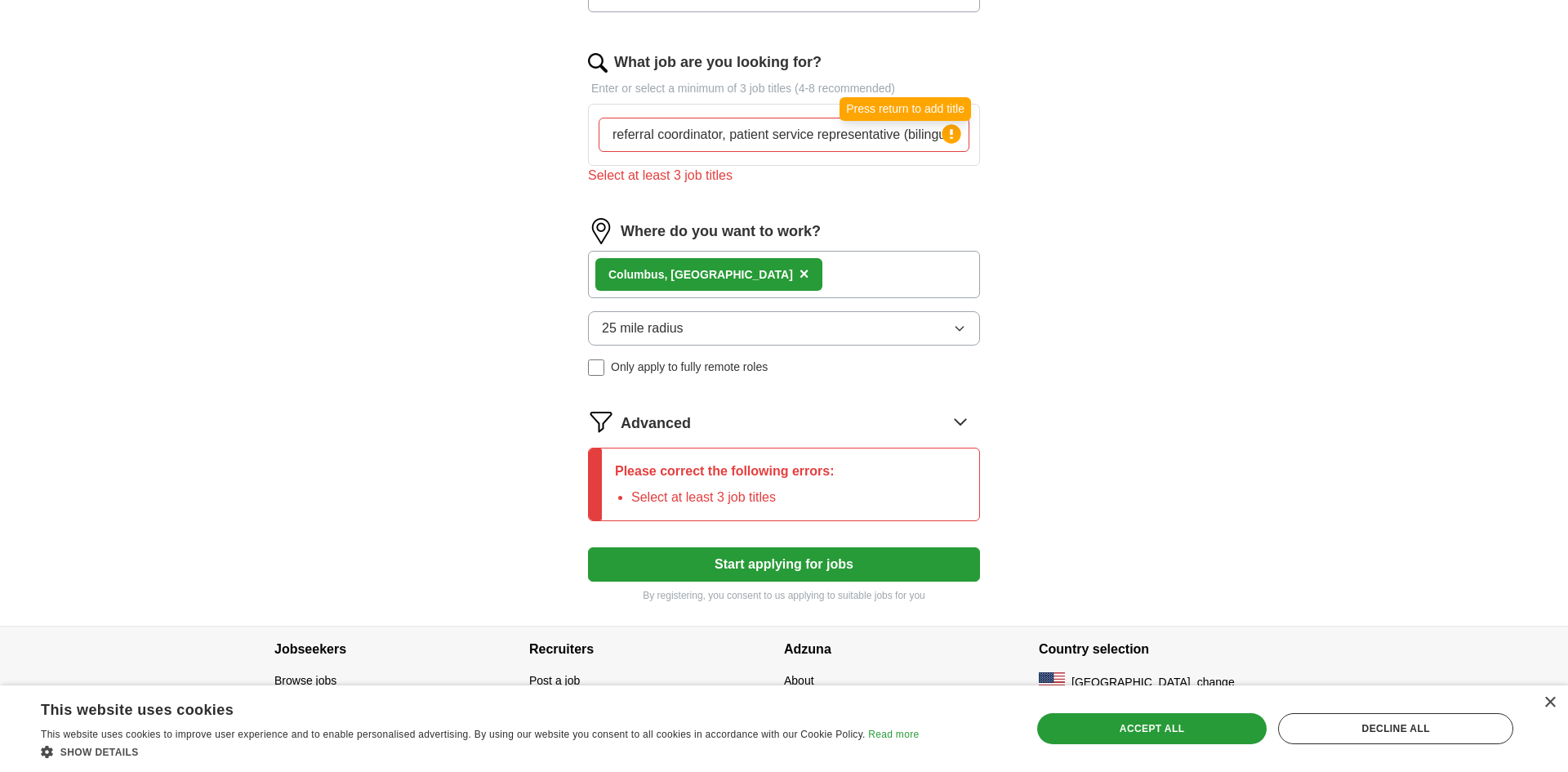
click at [941, 137] on icon at bounding box center [952, 133] width 23 height 23
click at [897, 134] on input "referral coordinator, patient service representative (bilingual-spanish)," at bounding box center [784, 134] width 371 height 34
drag, startPoint x: 908, startPoint y: 136, endPoint x: 949, endPoint y: 137, distance: 41.0
click at [949, 137] on div "referral coordinator, patient service representative (bilingual-spanish), Press…" at bounding box center [784, 134] width 371 height 34
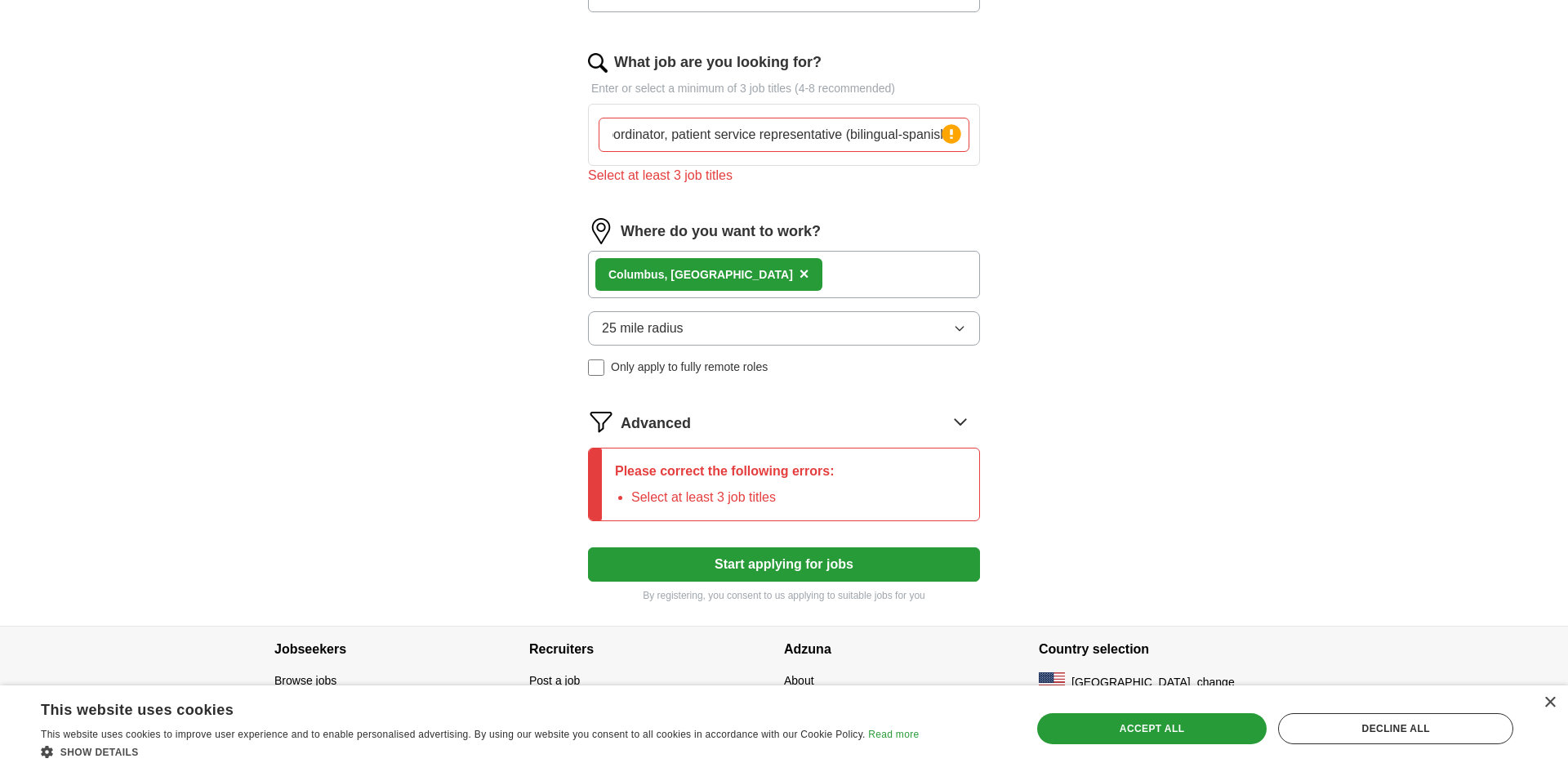
click at [664, 142] on input "referral coordinator, patient service representative (bilingual-spanish)," at bounding box center [784, 134] width 371 height 34
click at [894, 141] on input "referral specialist, patient service representative (bilingual-spanish)," at bounding box center [784, 134] width 371 height 34
click at [1062, 214] on div "ApplyIQ Let ApplyIQ do the hard work of searching and applying for jobs. Just t…" at bounding box center [784, 89] width 1045 height 1074
click at [955, 138] on circle at bounding box center [951, 133] width 18 height 18
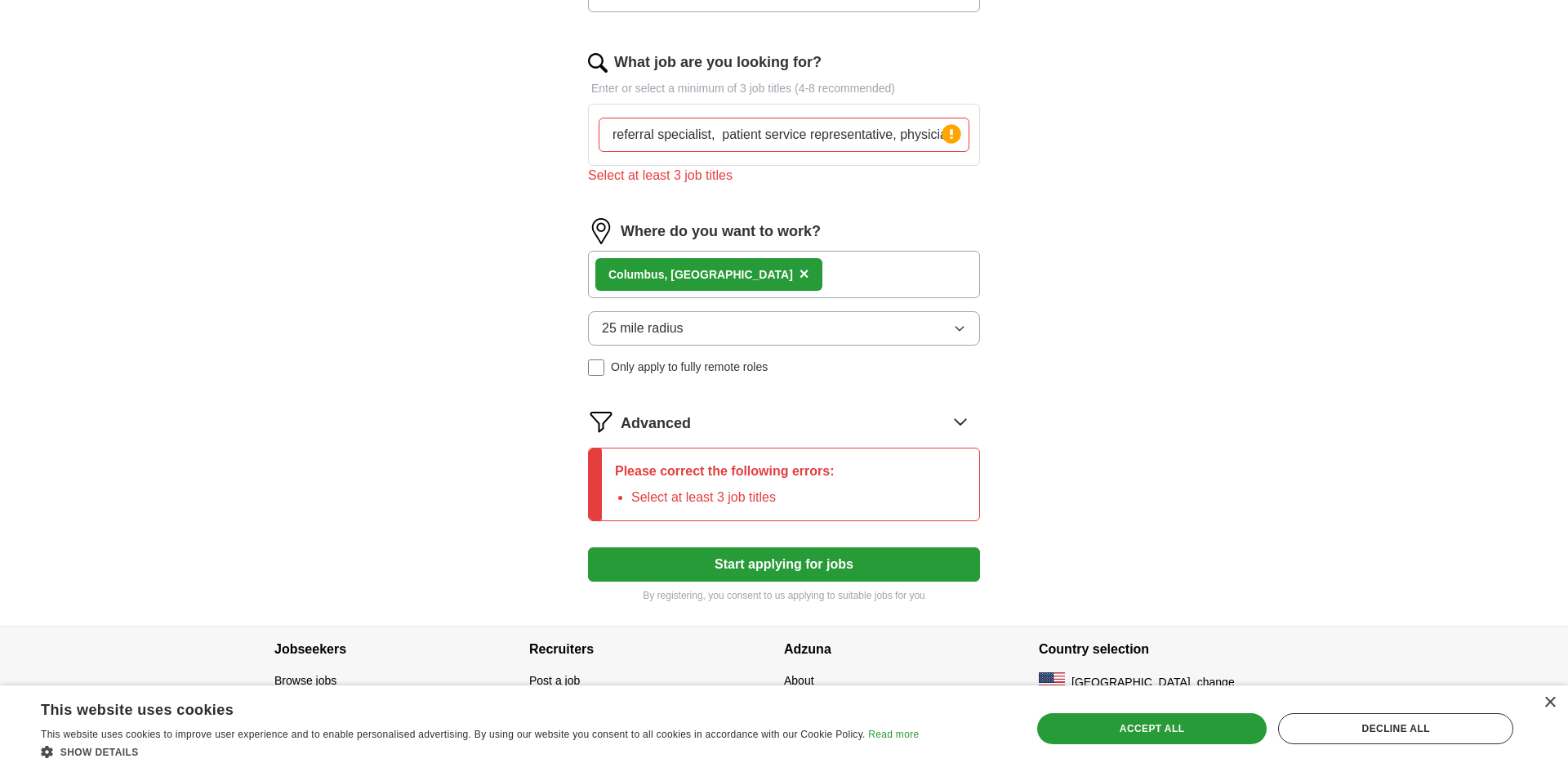
click at [955, 139] on circle at bounding box center [951, 133] width 18 height 18
click at [799, 569] on button "Start applying for jobs" at bounding box center [784, 564] width 392 height 34
click at [798, 564] on button "Start applying for jobs" at bounding box center [784, 564] width 392 height 34
click at [796, 564] on button "Start applying for jobs" at bounding box center [784, 564] width 392 height 34
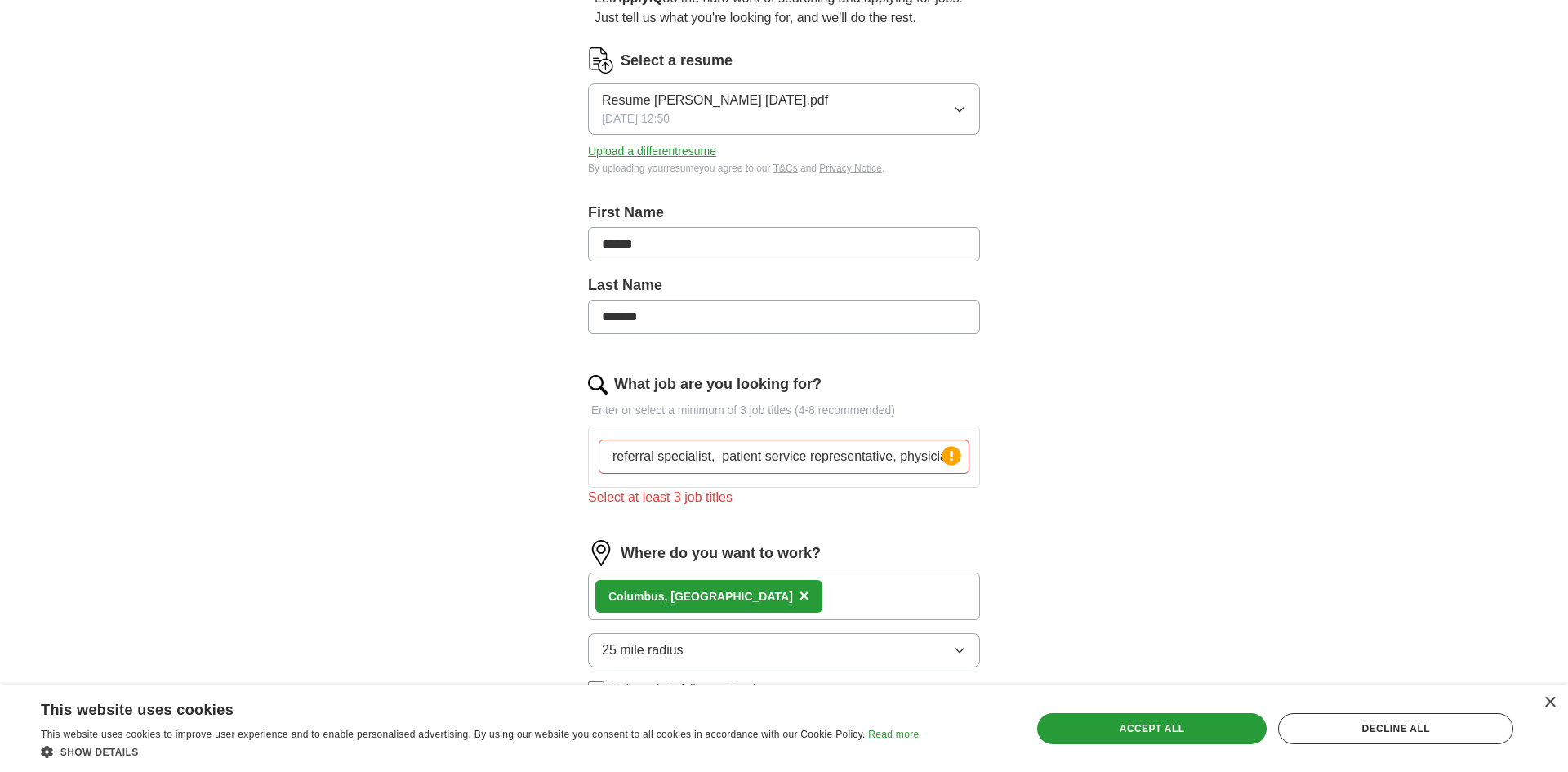
scroll to position [193, 0]
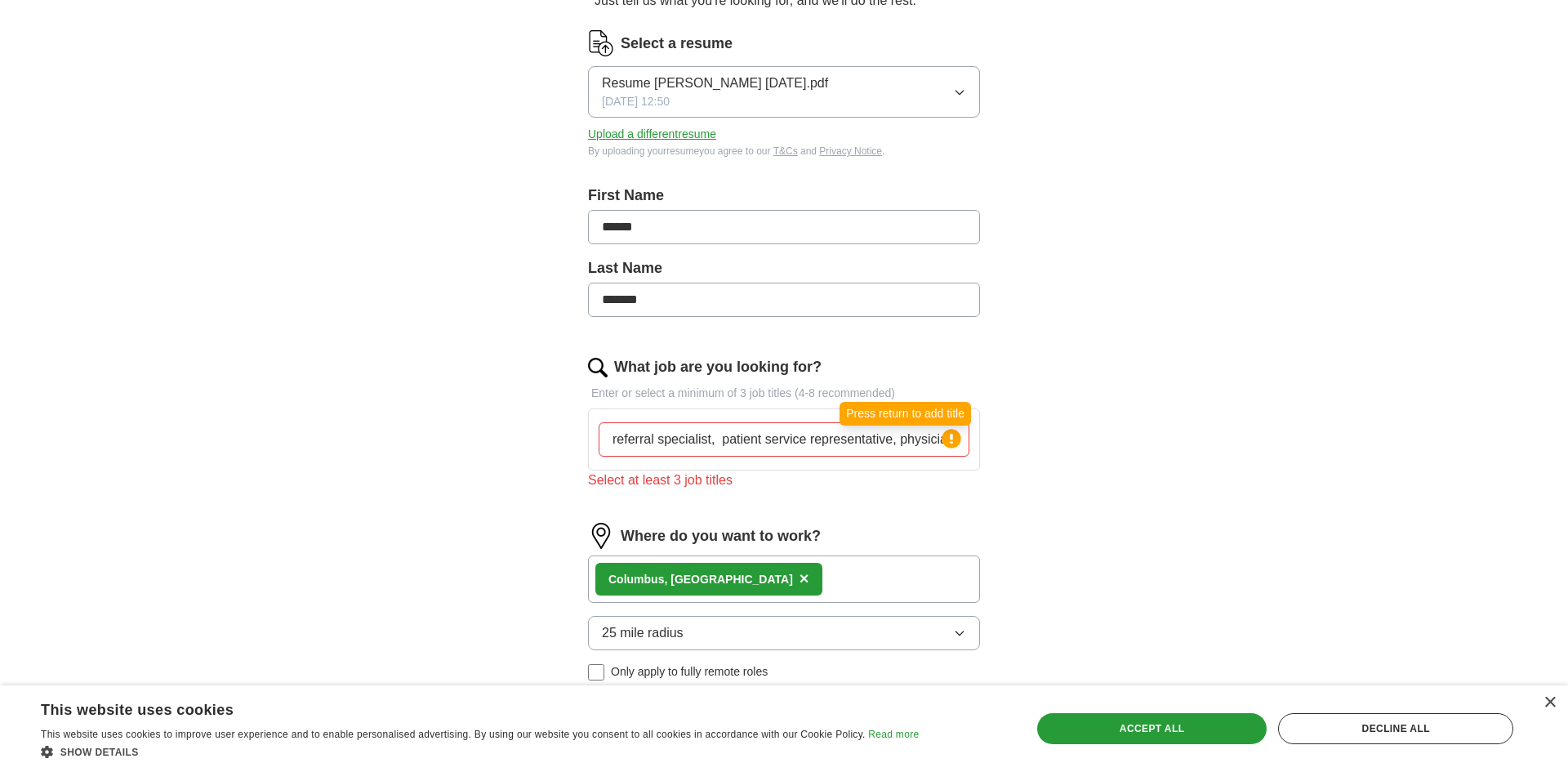
click at [956, 446] on circle at bounding box center [951, 438] width 18 height 18
click at [714, 441] on input "referral specialist, patient service representative, physician Service Speciali…" at bounding box center [784, 439] width 371 height 34
type input "referral specialist patient service representative, physician Service Specialis…"
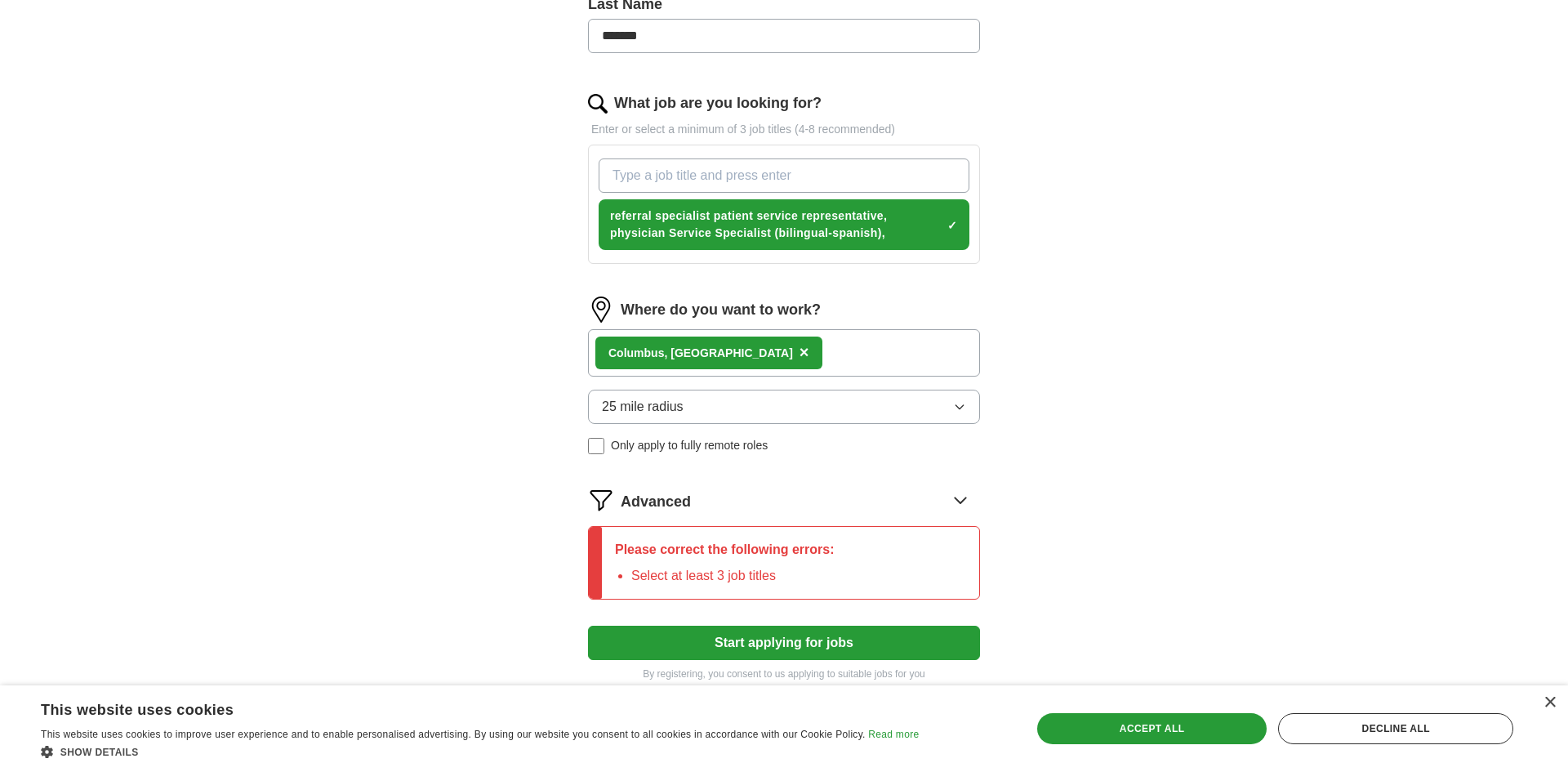
scroll to position [519, 0]
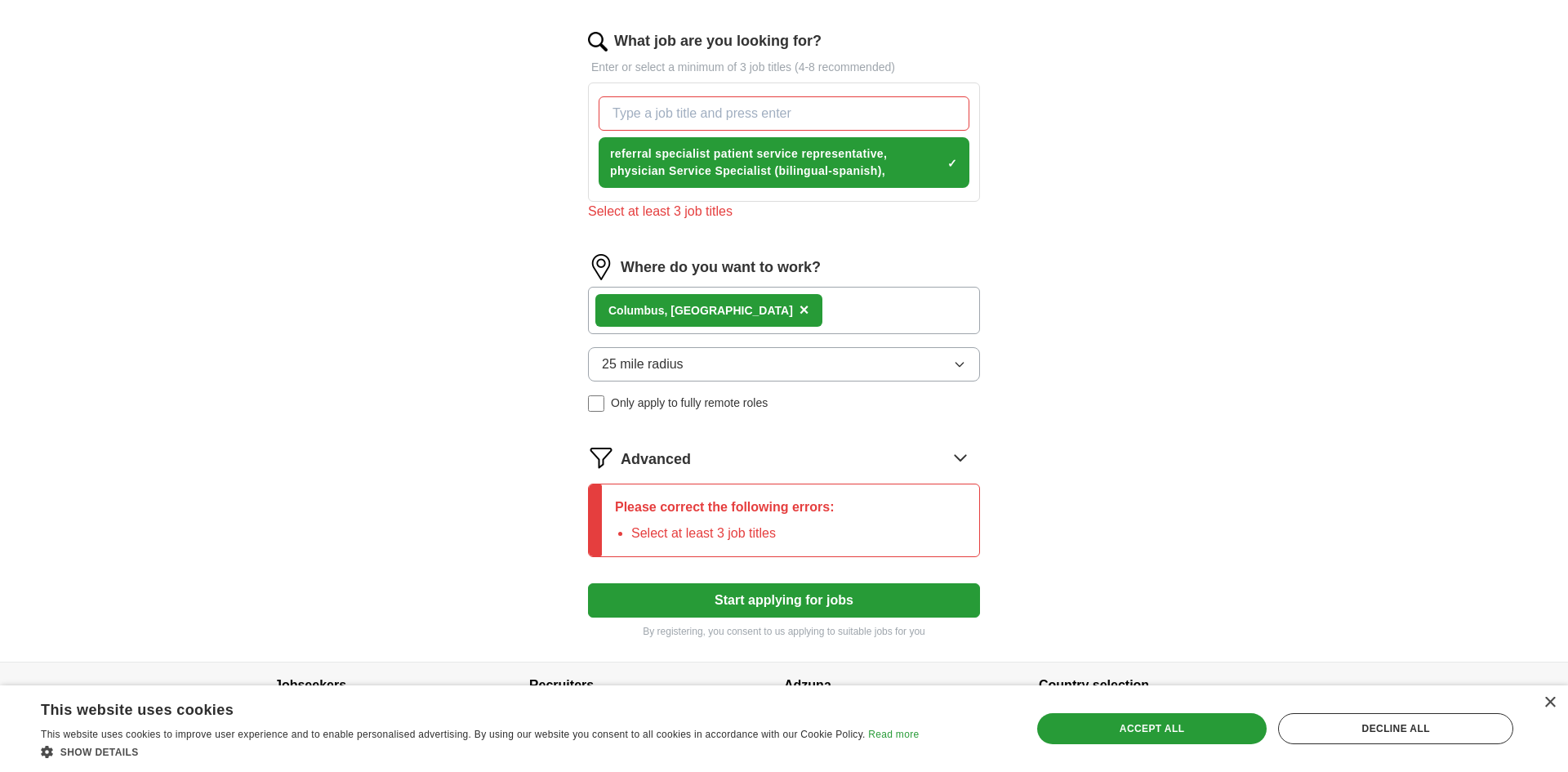
click at [770, 592] on button "Start applying for jobs" at bounding box center [784, 600] width 392 height 34
click at [626, 459] on span "Advanced" at bounding box center [656, 460] width 70 height 22
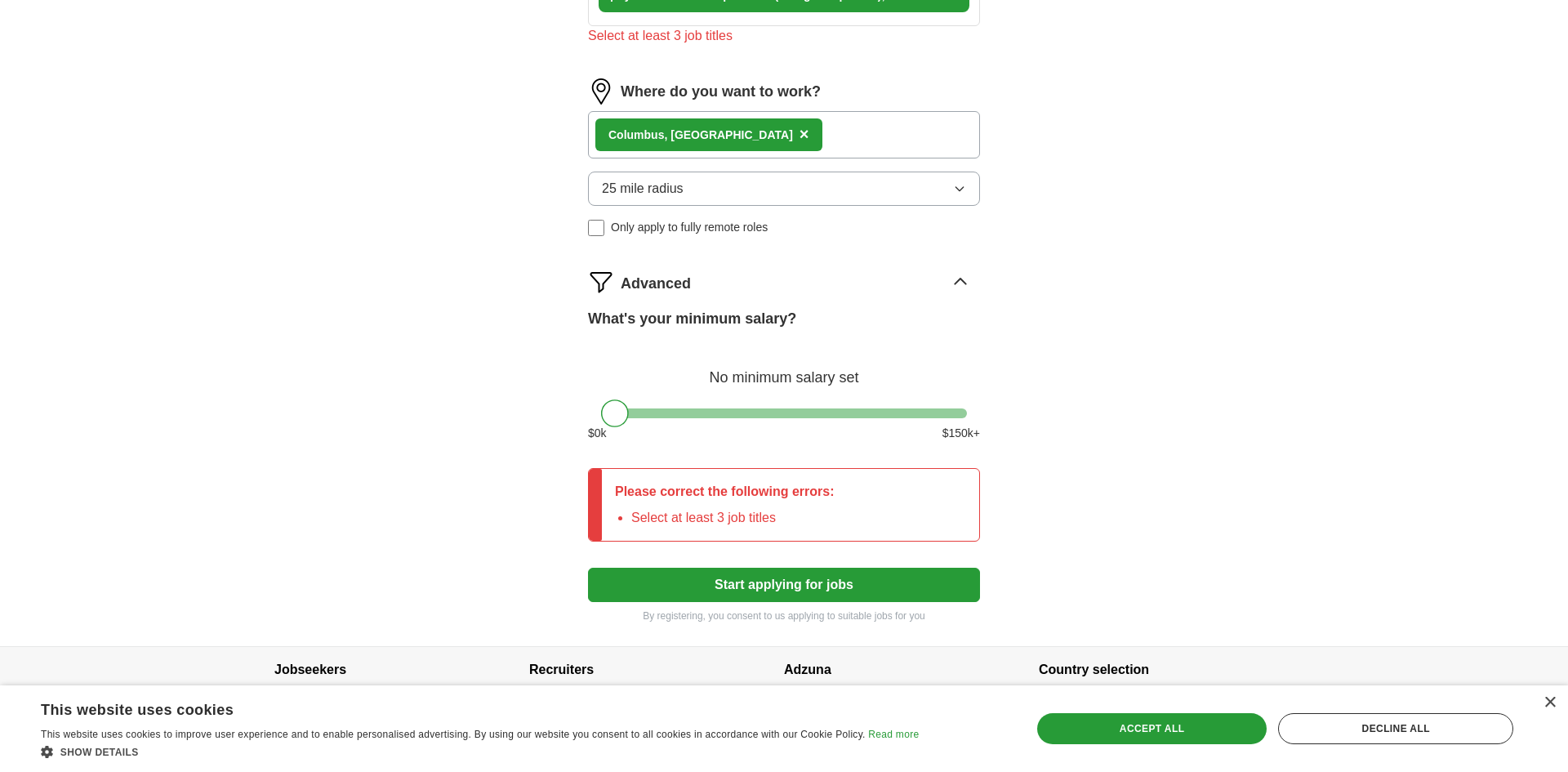
scroll to position [705, 0]
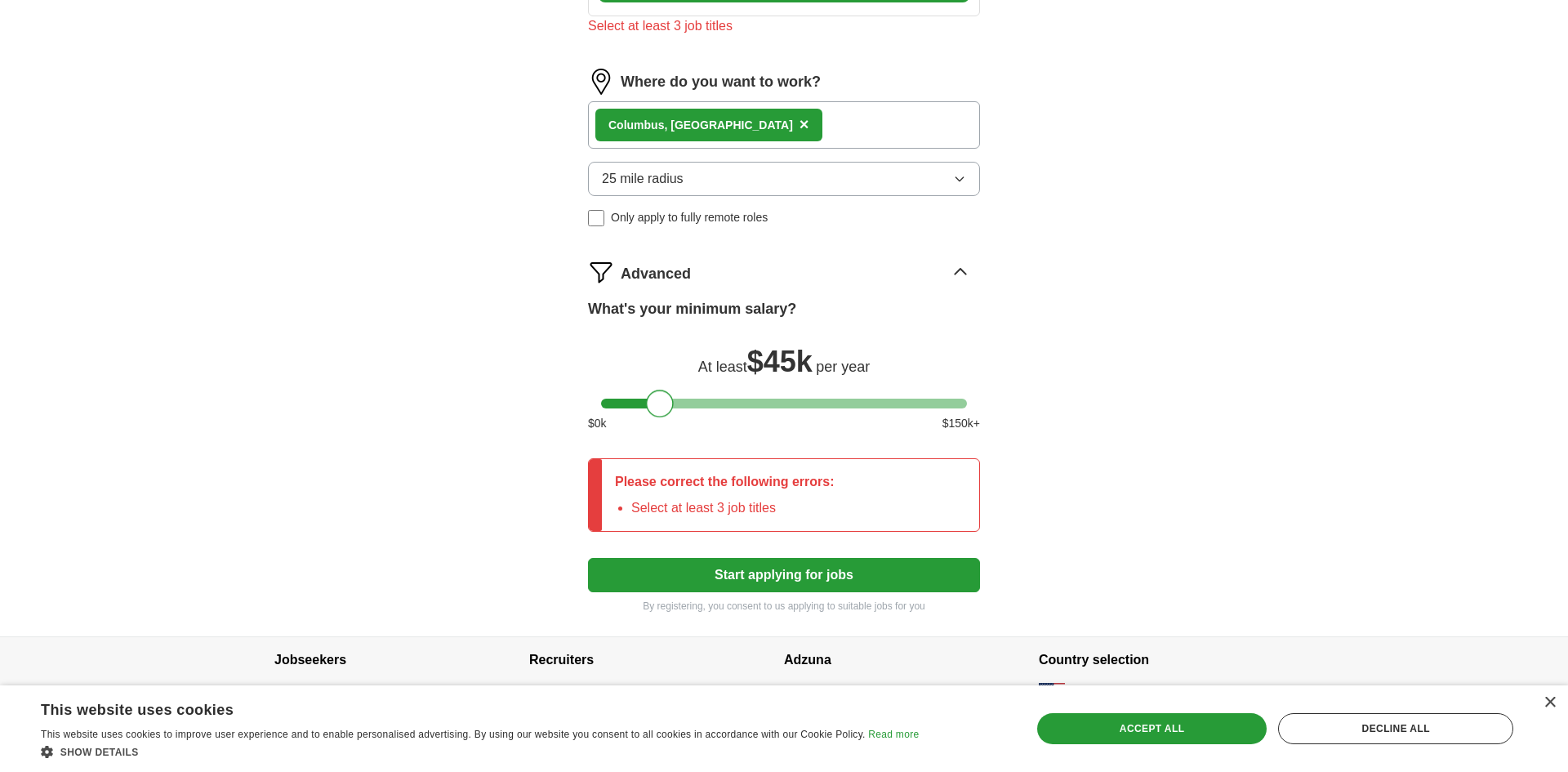
drag, startPoint x: 613, startPoint y: 408, endPoint x: 659, endPoint y: 409, distance: 46.0
click at [659, 409] on div at bounding box center [660, 403] width 28 height 28
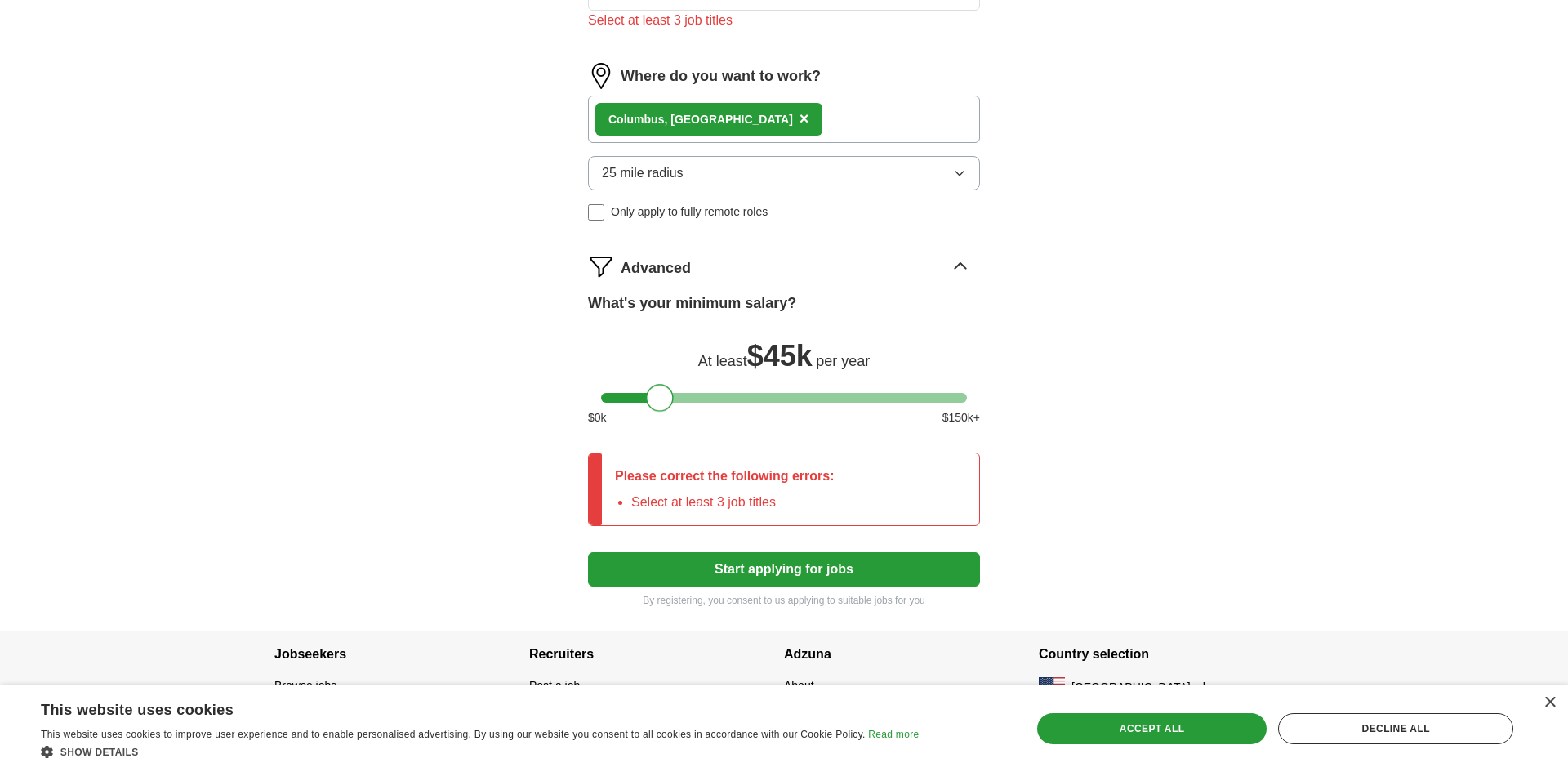
scroll to position [712, 0]
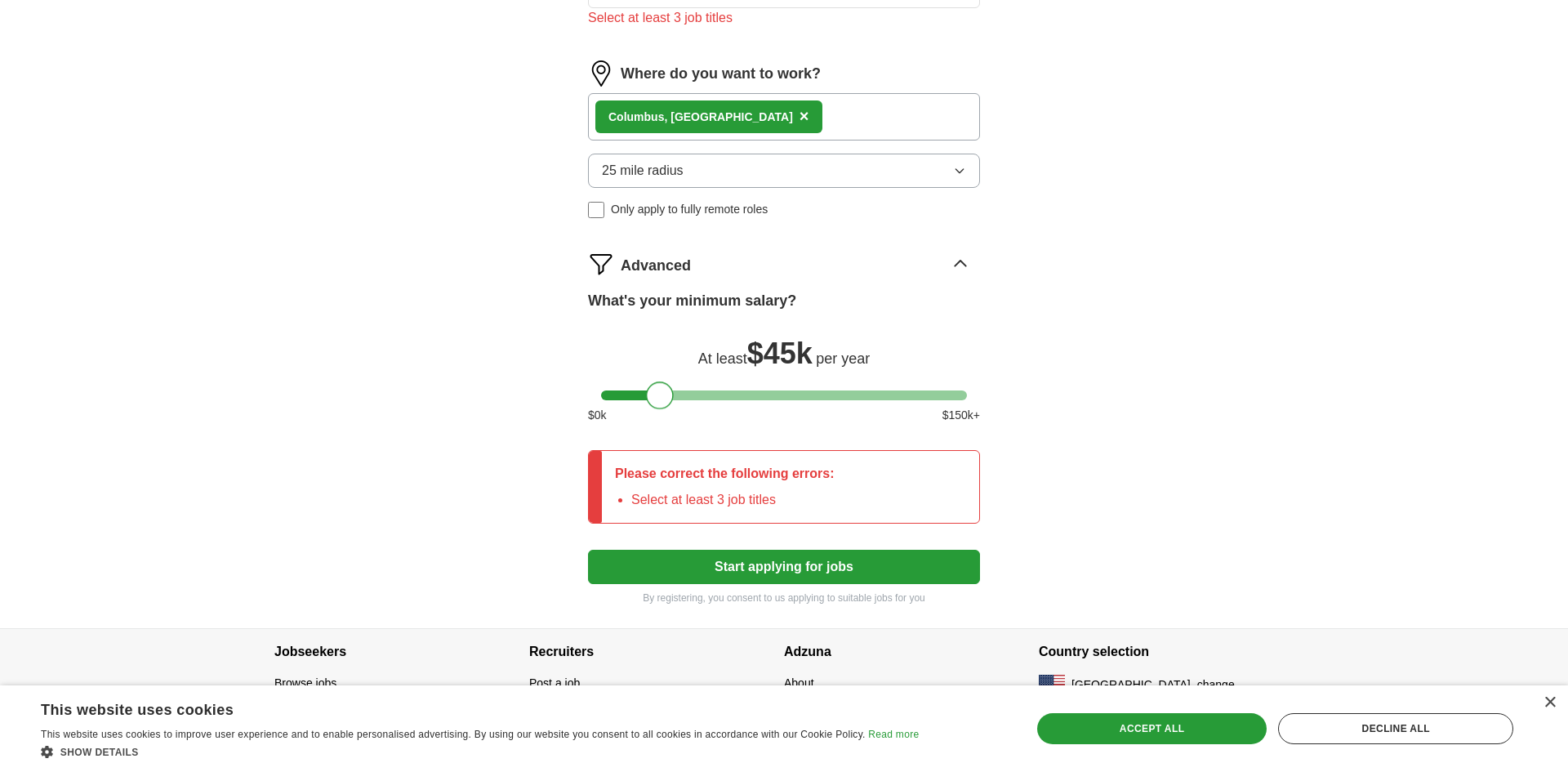
click at [754, 571] on button "Start applying for jobs" at bounding box center [784, 567] width 392 height 34
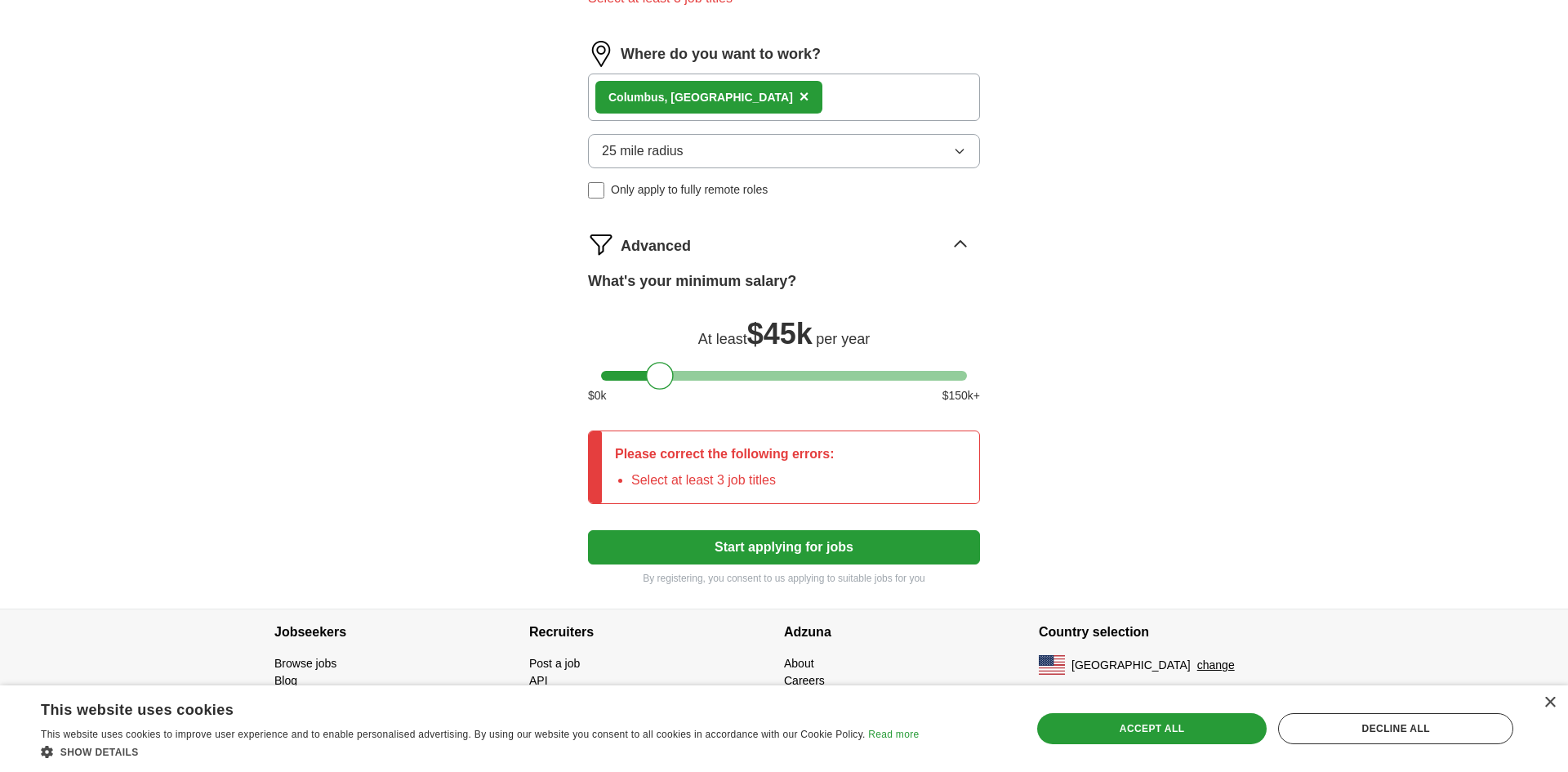
scroll to position [735, 0]
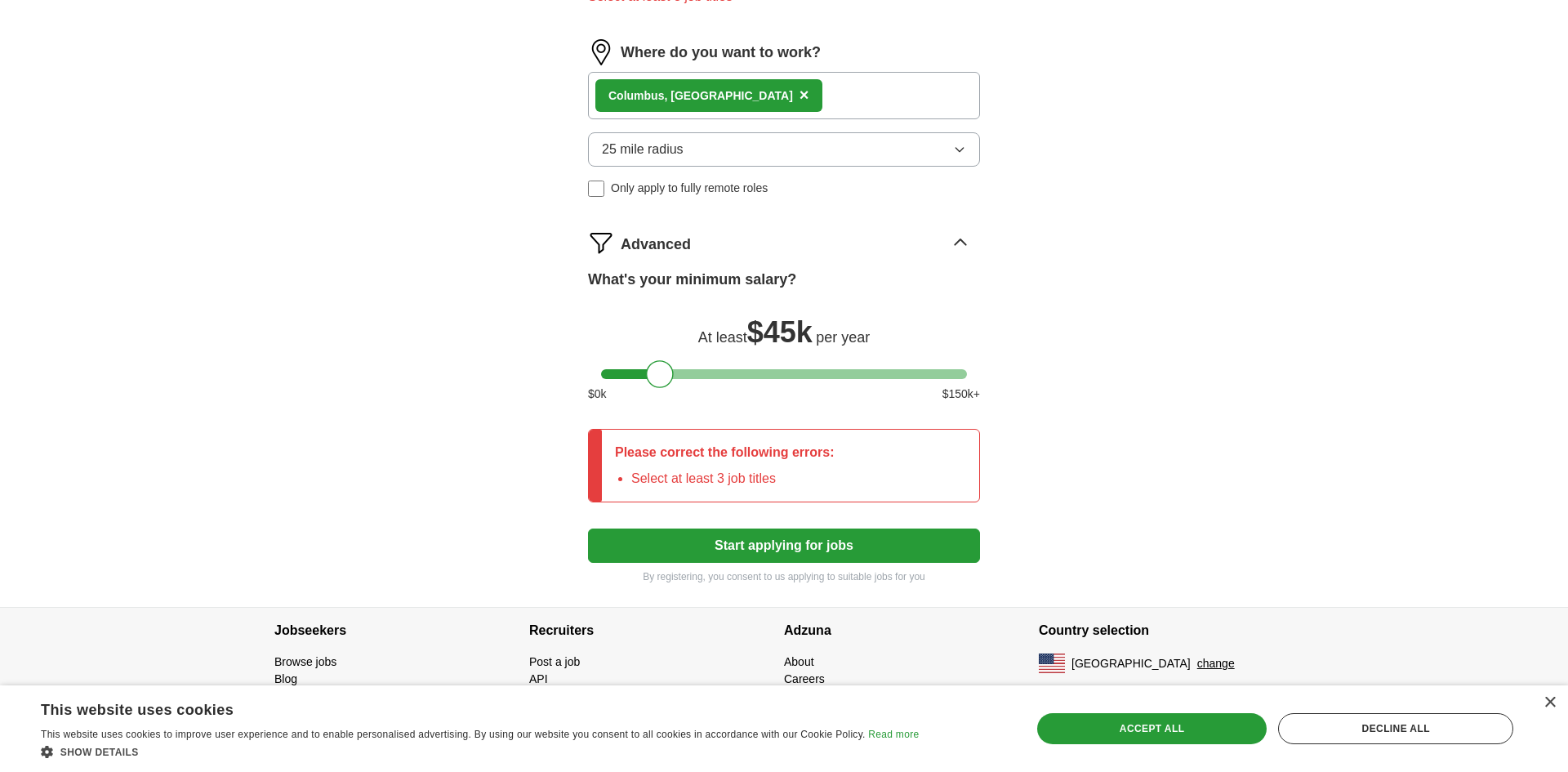
click at [815, 541] on button "Start applying for jobs" at bounding box center [784, 545] width 392 height 34
click at [815, 543] on button "Start applying for jobs" at bounding box center [784, 545] width 392 height 34
click at [735, 480] on li "Select at least 3 job titles" at bounding box center [732, 478] width 203 height 19
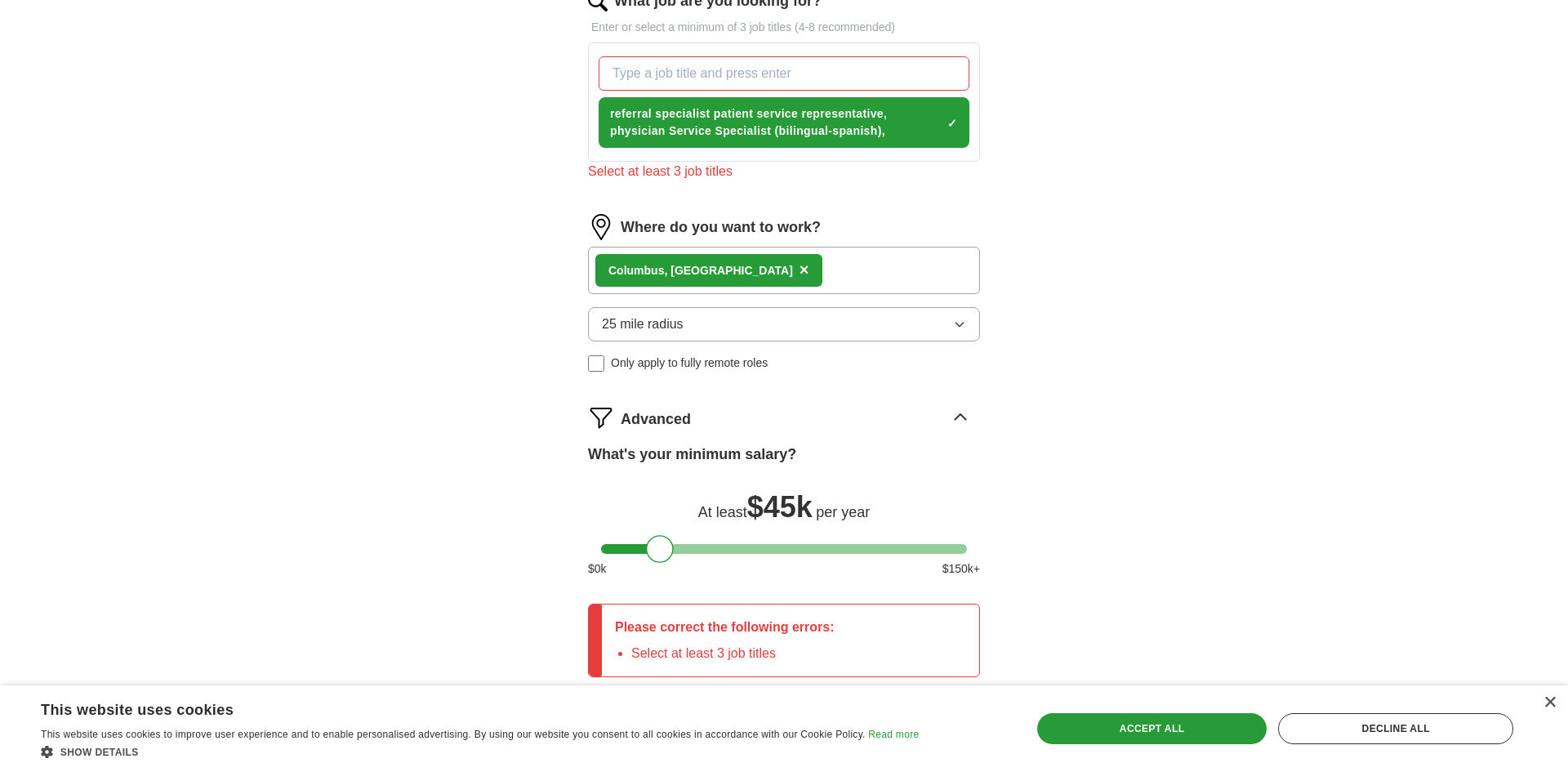
scroll to position [543, 0]
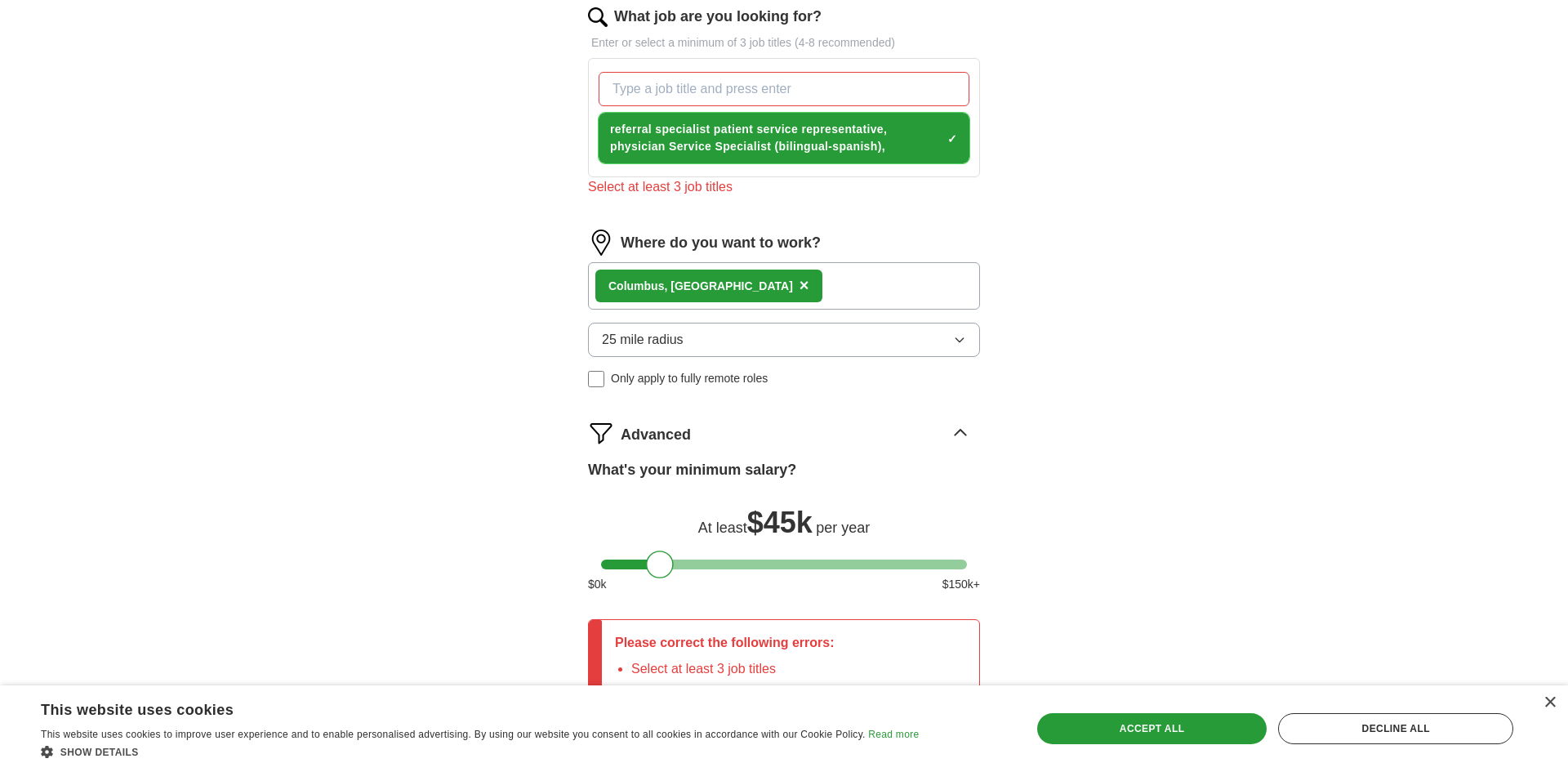
click at [753, 128] on span "referral specialist patient service representative, physician Service Specialis…" at bounding box center [775, 138] width 331 height 34
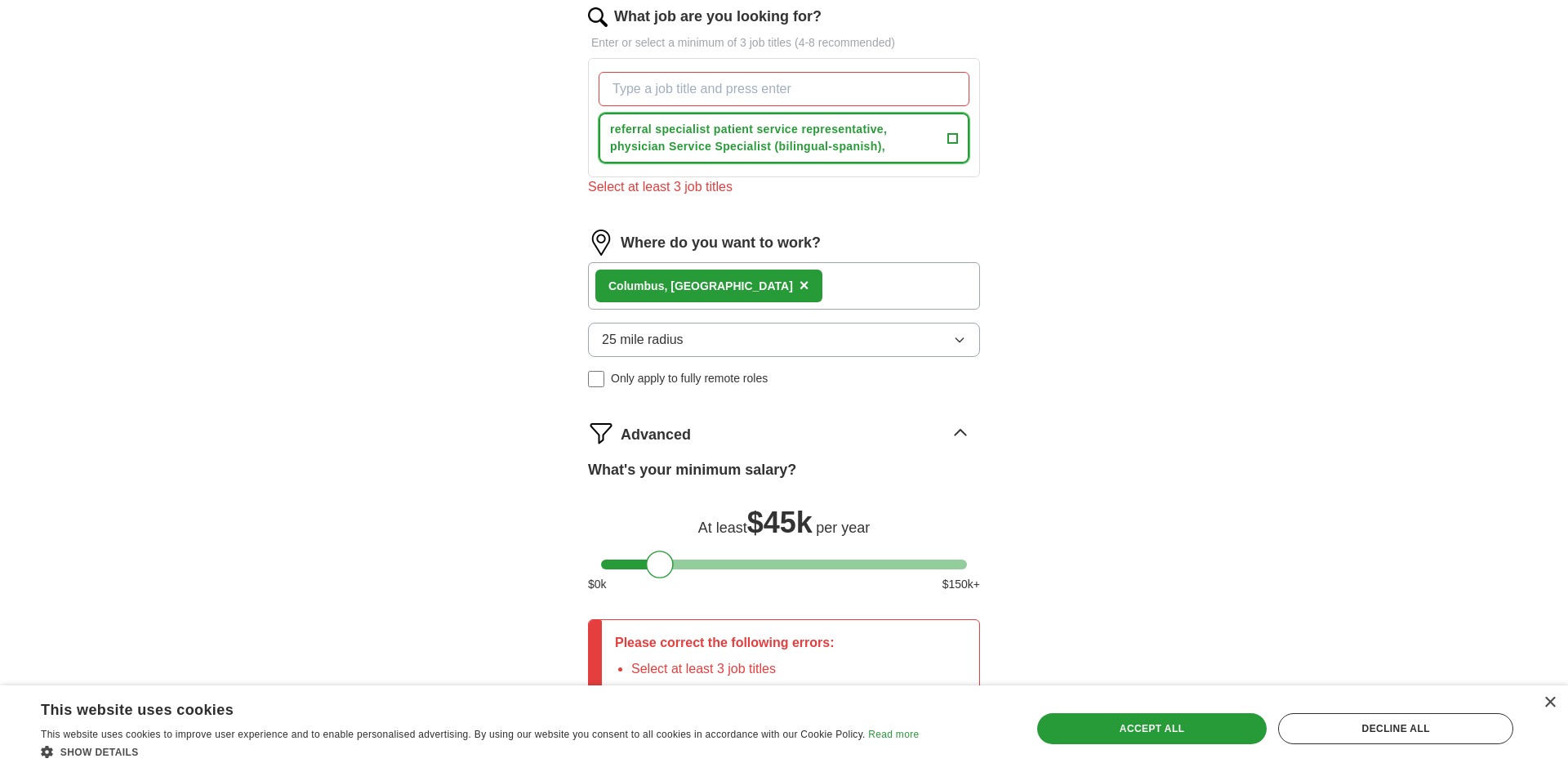
click at [711, 130] on span "referral specialist patient service representative, physician Service Specialis…" at bounding box center [775, 138] width 331 height 34
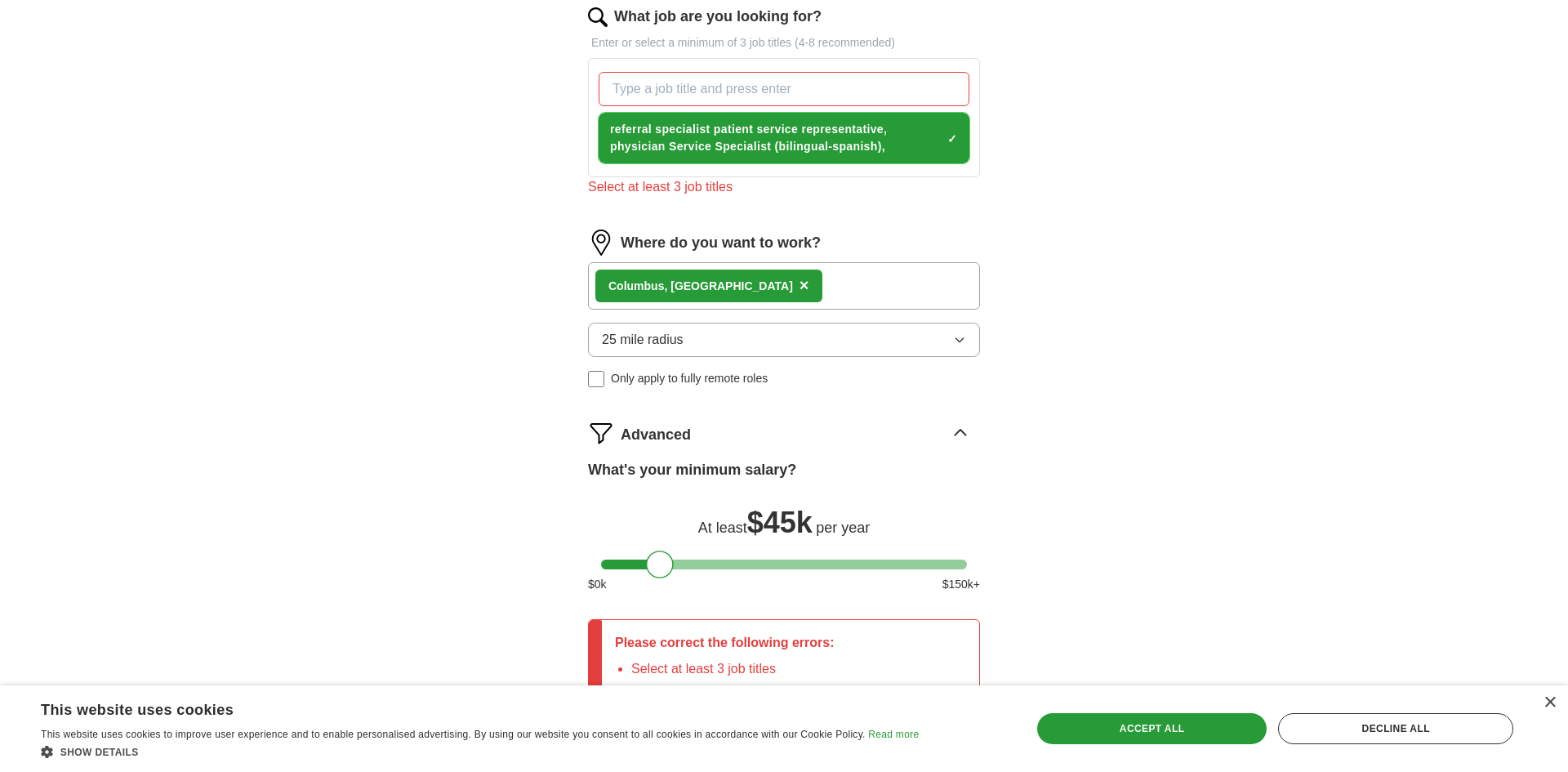
click at [711, 130] on span "referral specialist patient service representative, physician Service Specialis…" at bounding box center [775, 138] width 331 height 34
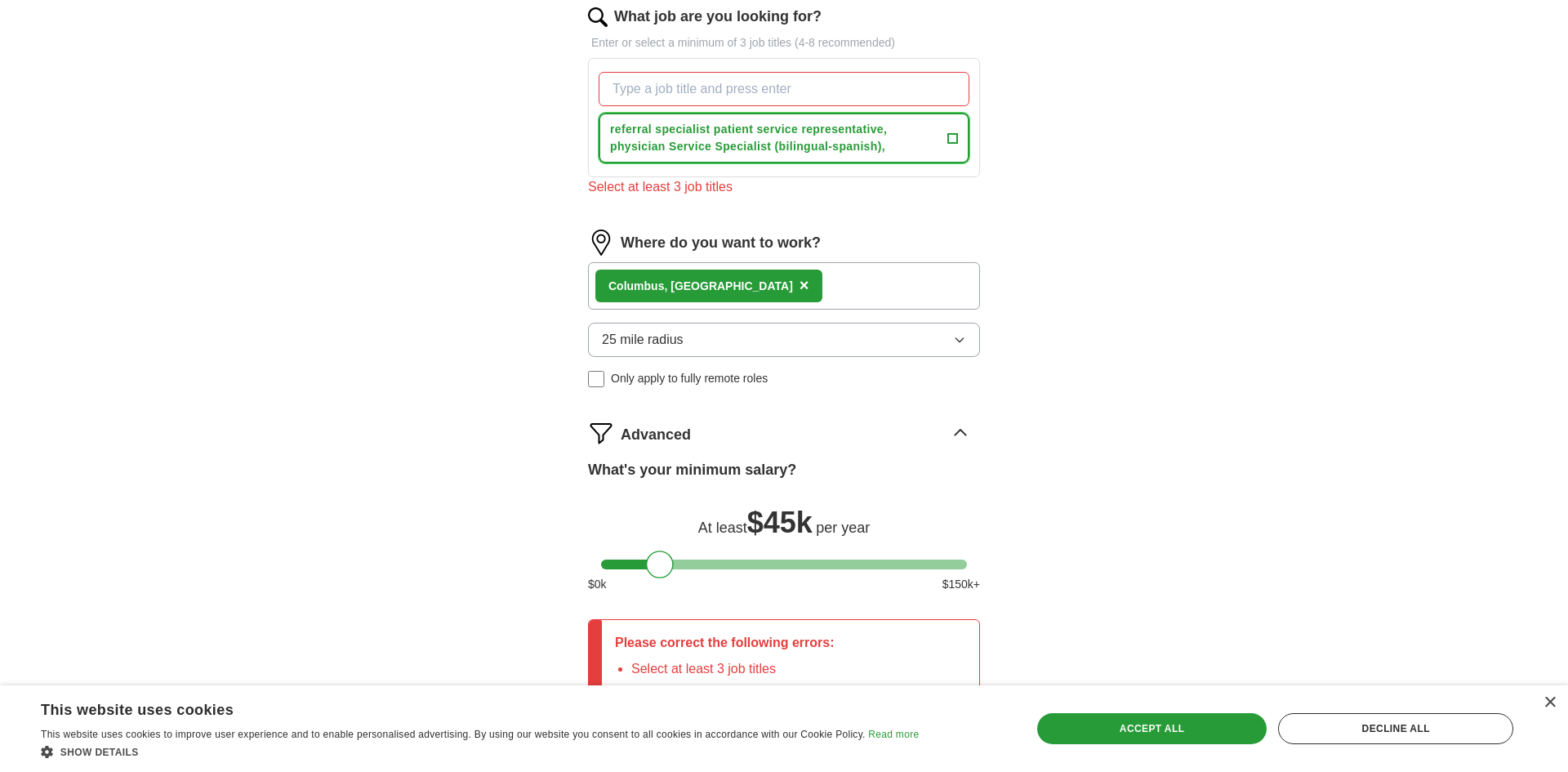
click at [714, 128] on span "referral specialist patient service representative, physician Service Specialis…" at bounding box center [775, 138] width 331 height 34
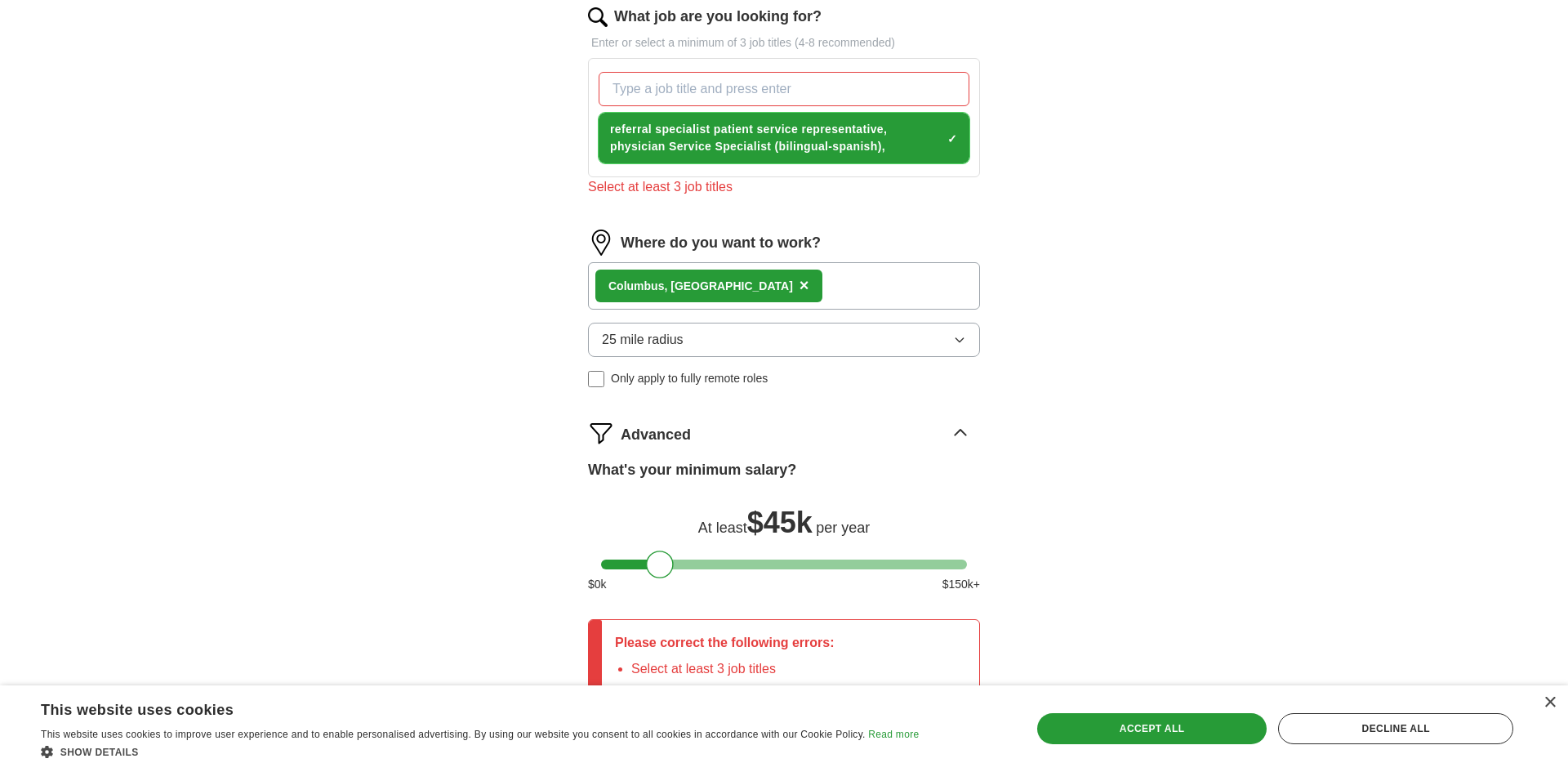
click at [714, 128] on span "referral specialist patient service representative, physician Service Specialis…" at bounding box center [775, 138] width 331 height 34
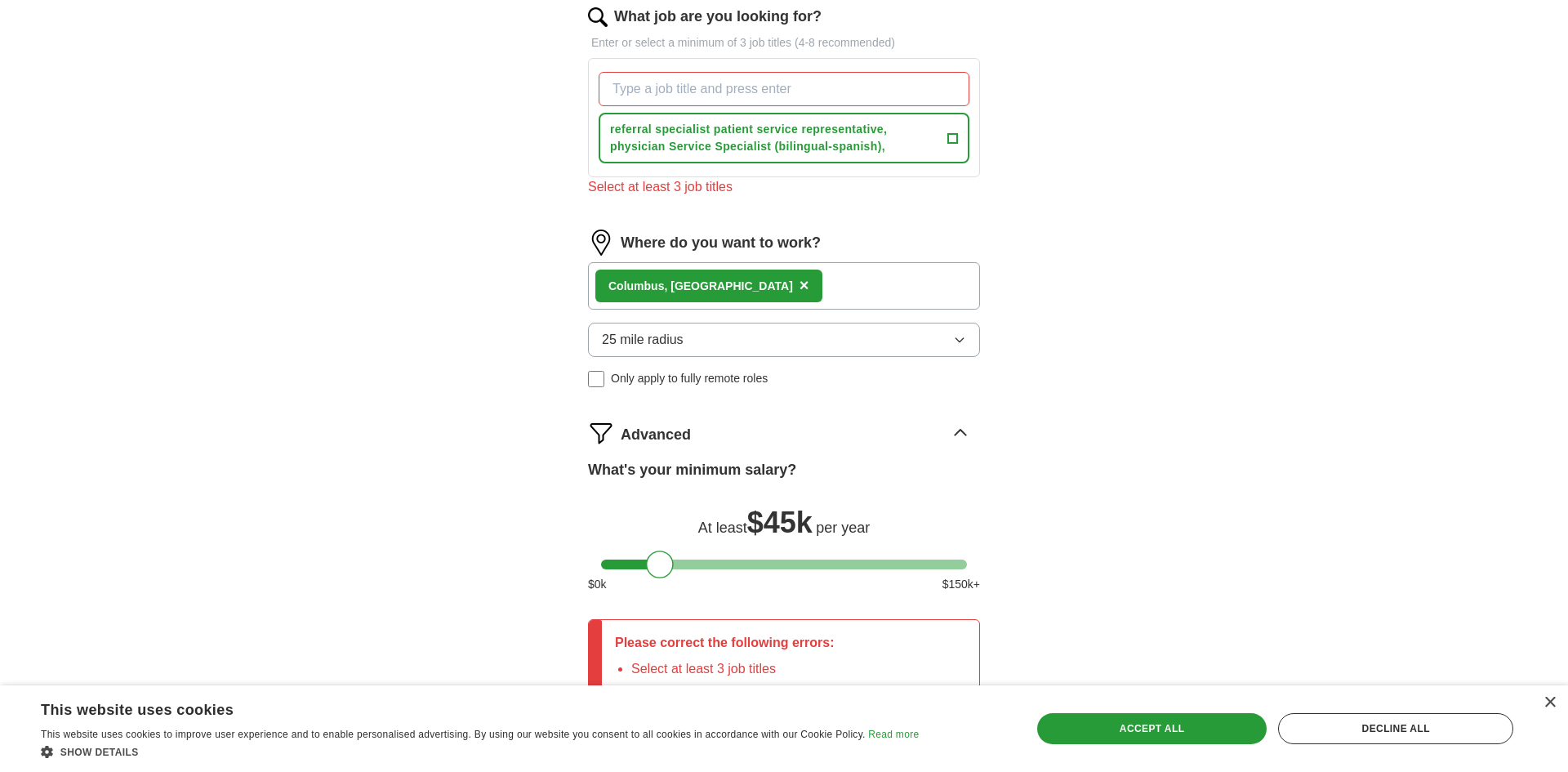
click at [731, 90] on input "What job are you looking for?" at bounding box center [784, 88] width 371 height 34
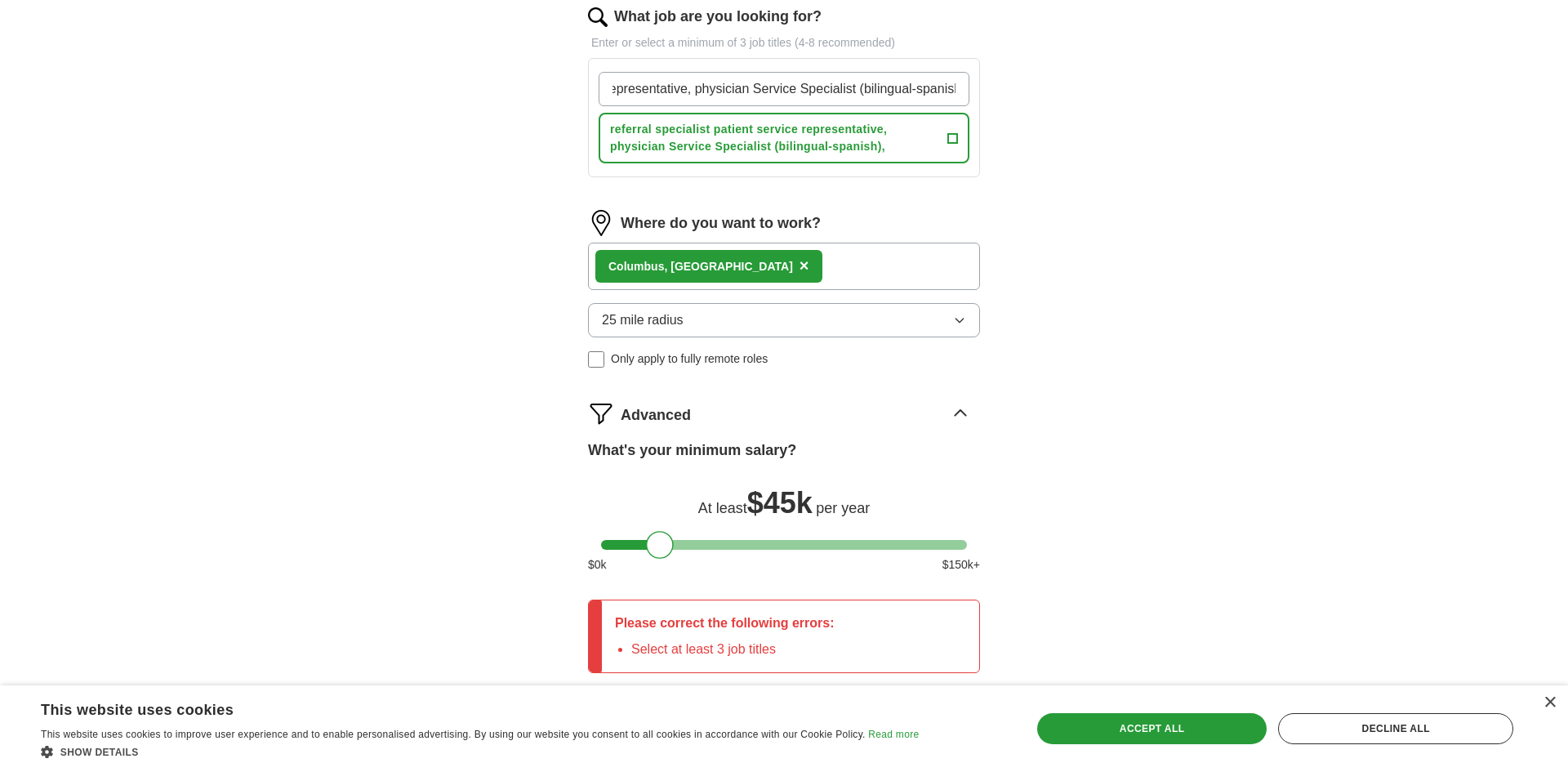
scroll to position [0, 209]
type input "referral specialist, patient service representative, physician Service Speciali…"
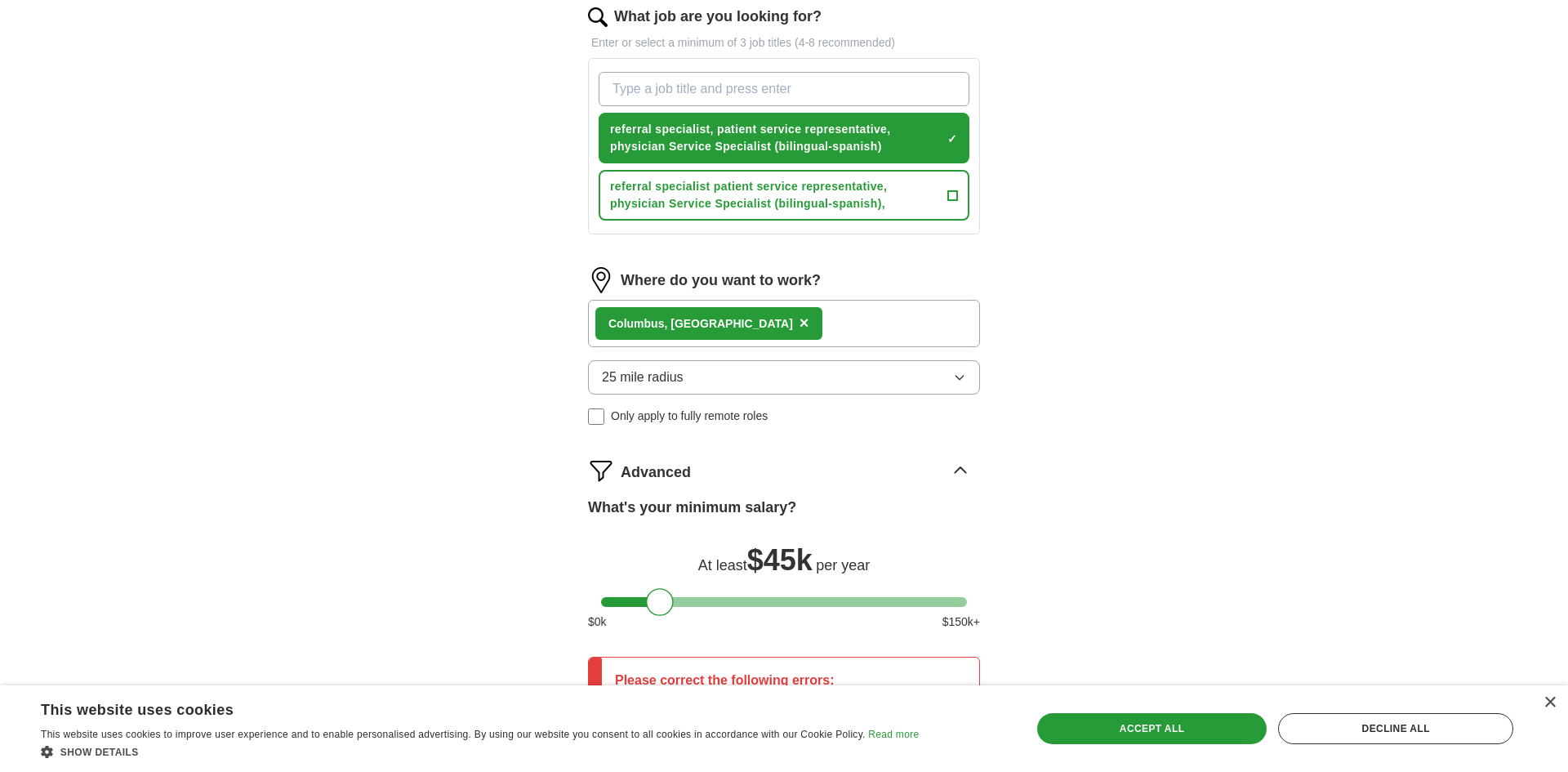
scroll to position [0, 0]
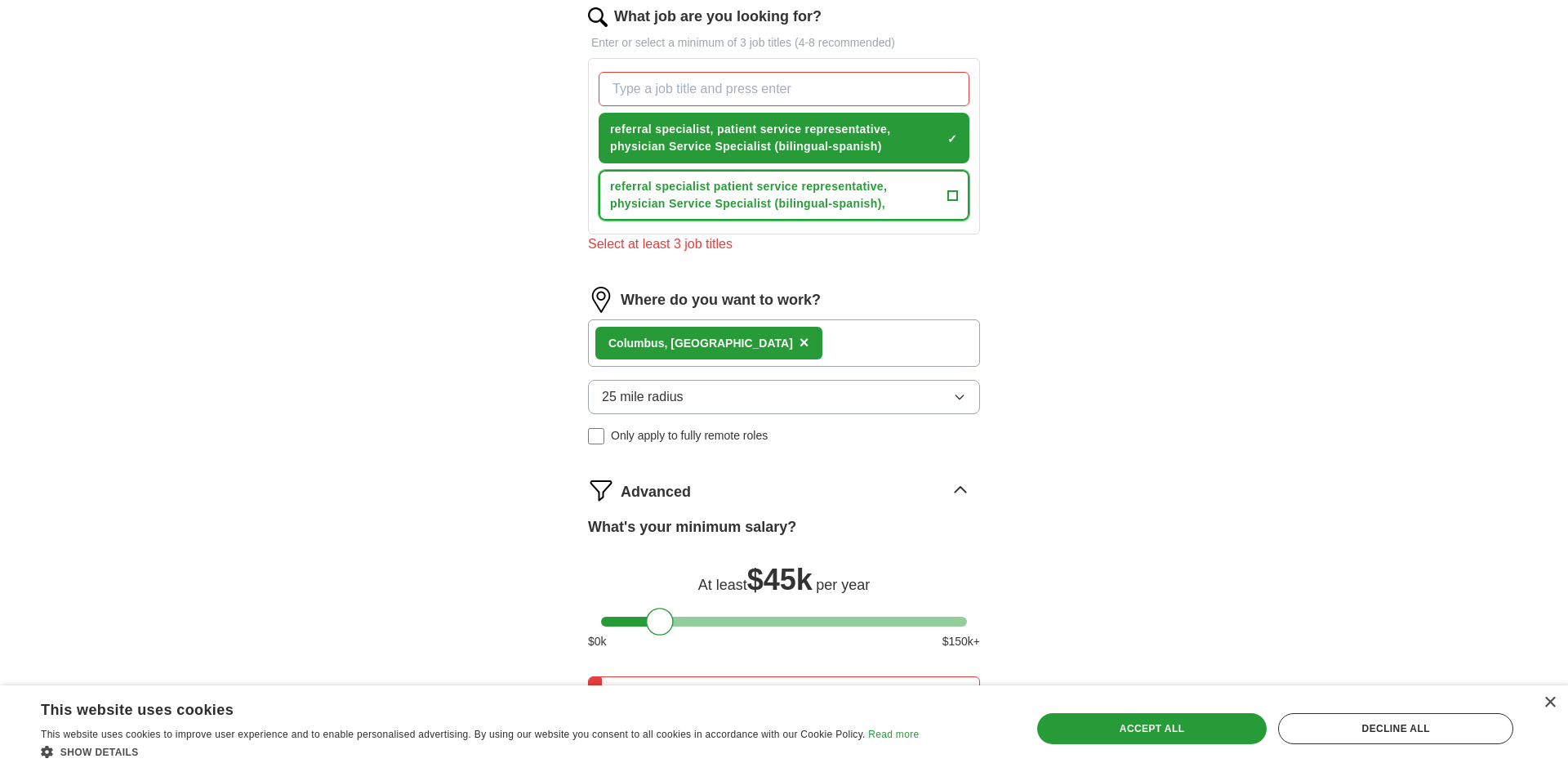
drag, startPoint x: 948, startPoint y: 196, endPoint x: 845, endPoint y: 255, distance: 118.7
click at [849, 259] on div "What job are you looking for? Enter or select a minimum of 3 job titles (4-8 re…" at bounding box center [784, 136] width 392 height 262
click at [908, 199] on span "referral specialist patient service representative, physician Service Specialis…" at bounding box center [775, 195] width 331 height 34
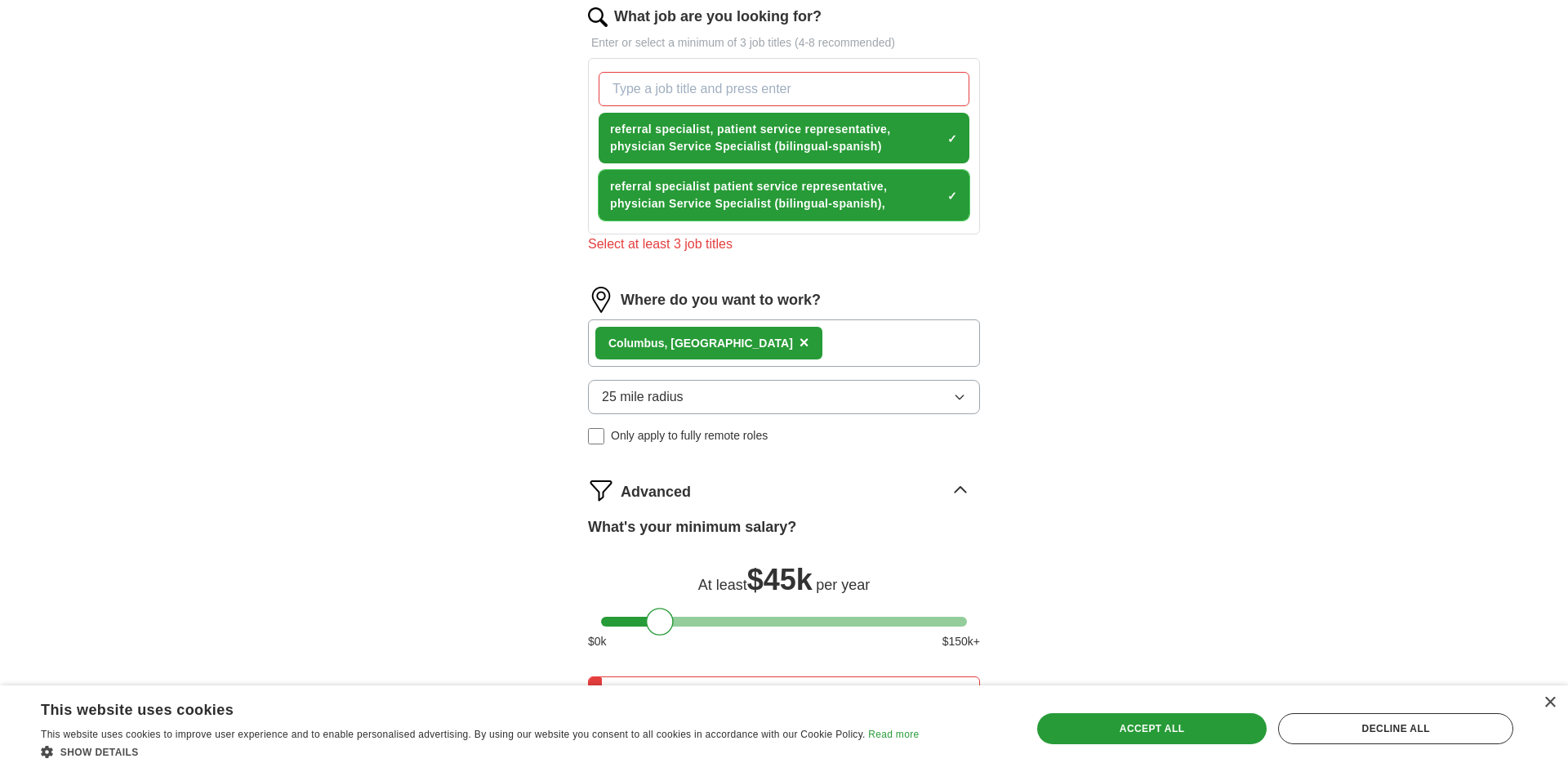
click at [0, 0] on span "×" at bounding box center [0, 0] width 0 height 0
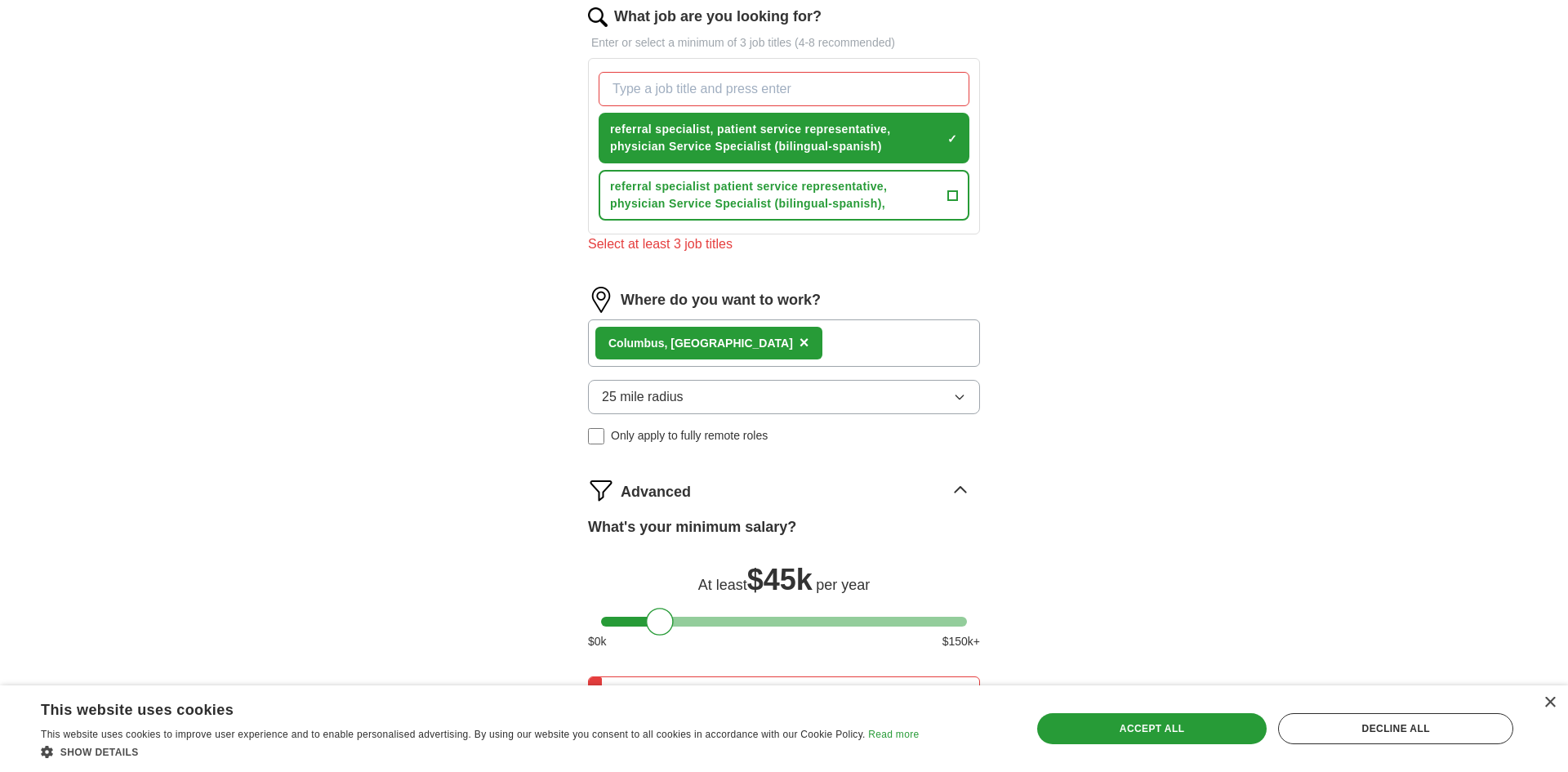
click at [1114, 226] on div "ApplyIQ Let ApplyIQ do the hard work of searching and applying for jobs. Just t…" at bounding box center [784, 180] width 1045 height 1348
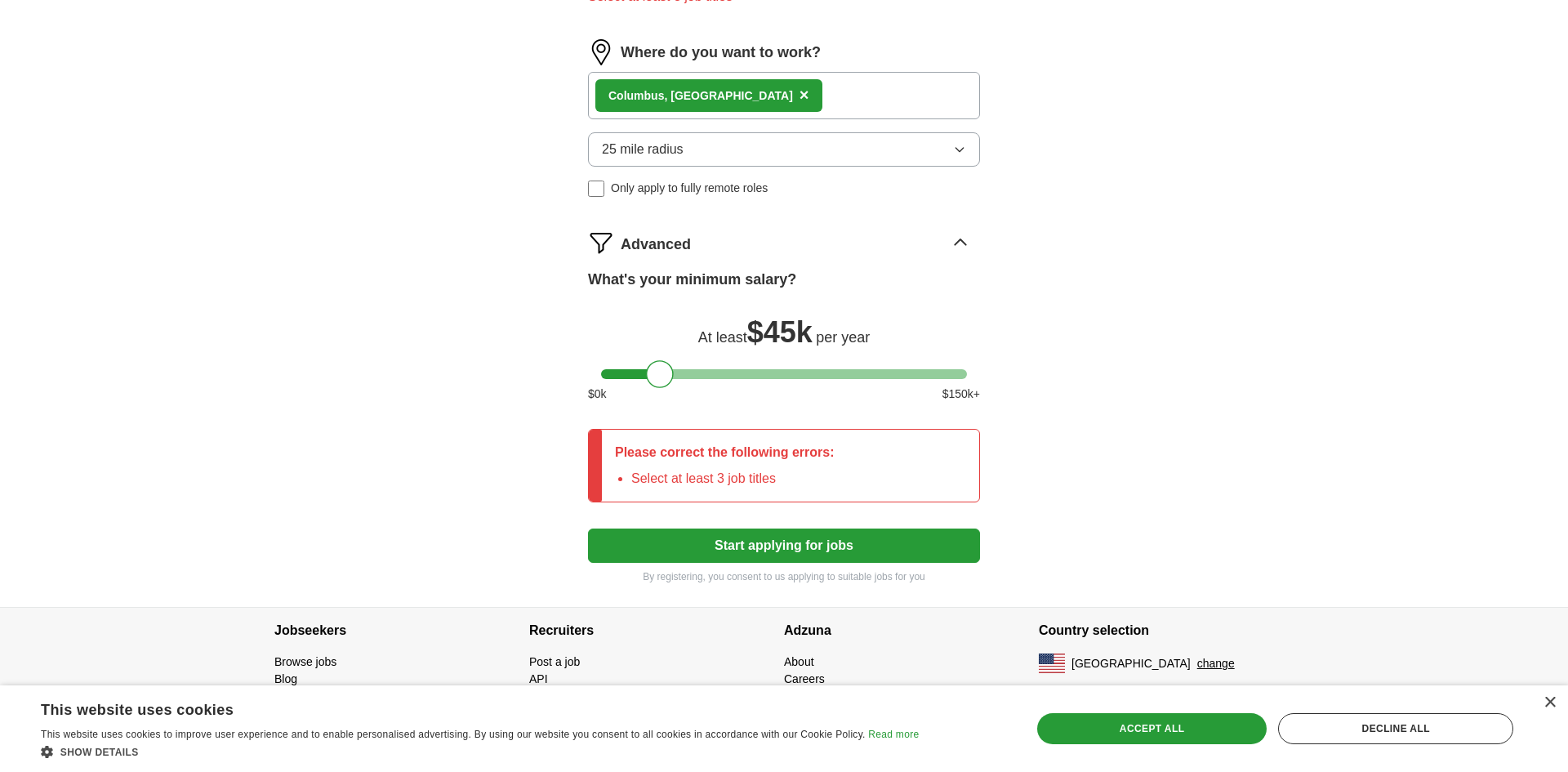
click at [779, 551] on button "Start applying for jobs" at bounding box center [784, 545] width 392 height 34
click at [781, 551] on button "Start applying for jobs" at bounding box center [784, 545] width 392 height 34
click at [1200, 739] on div "Accept all" at bounding box center [1152, 729] width 231 height 31
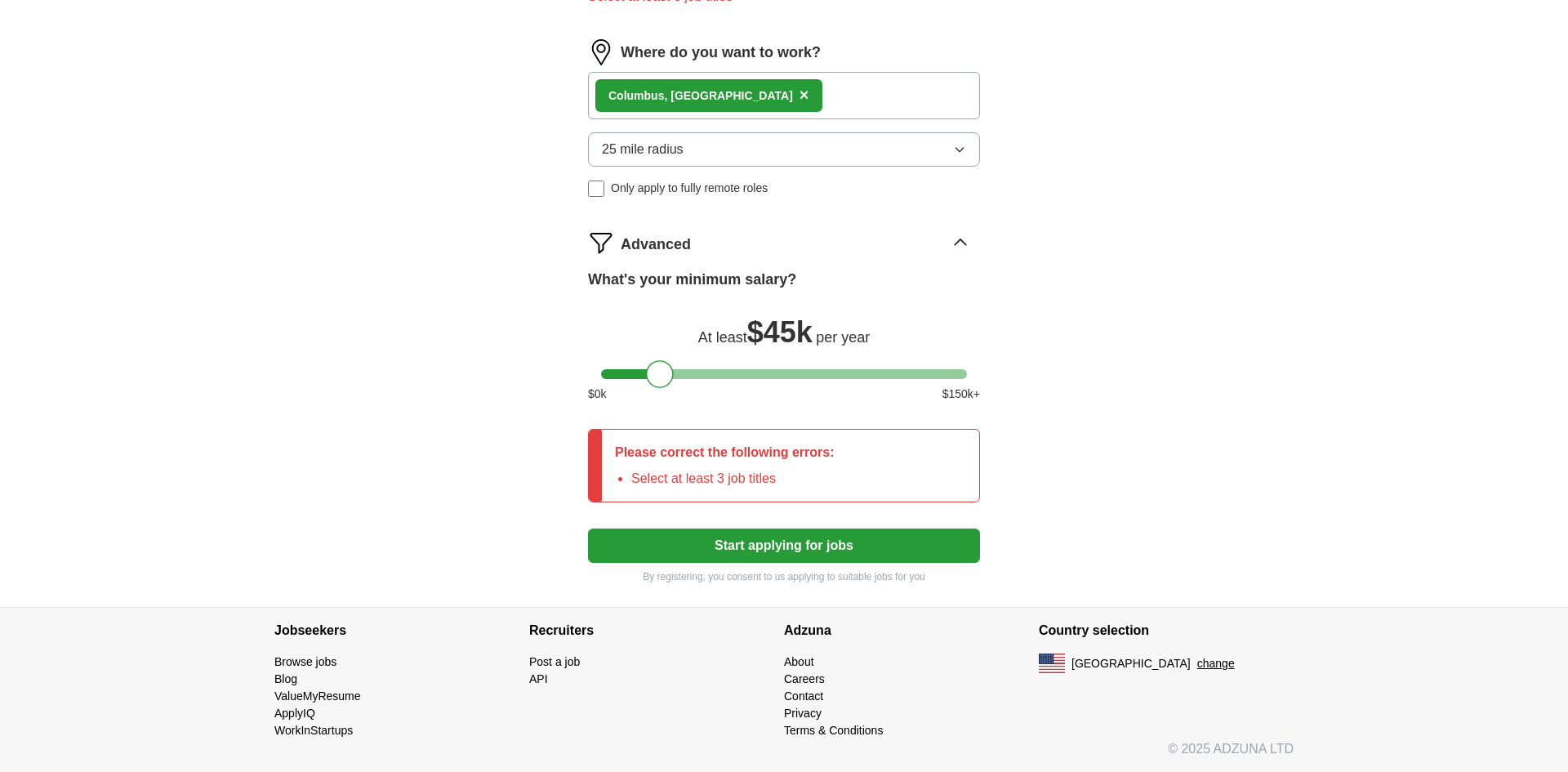
click at [805, 543] on button "Start applying for jobs" at bounding box center [784, 545] width 392 height 34
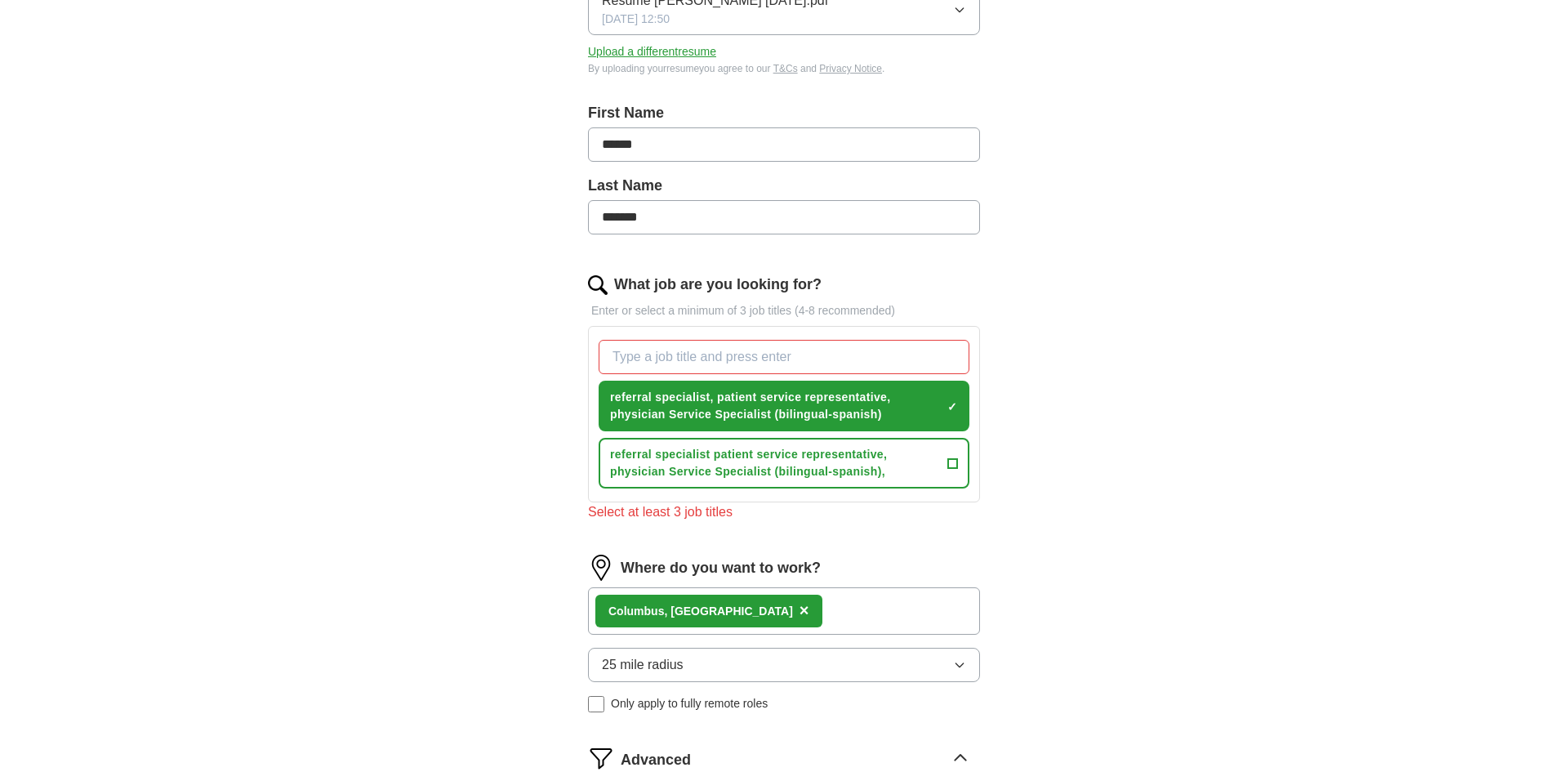
scroll to position [504, 0]
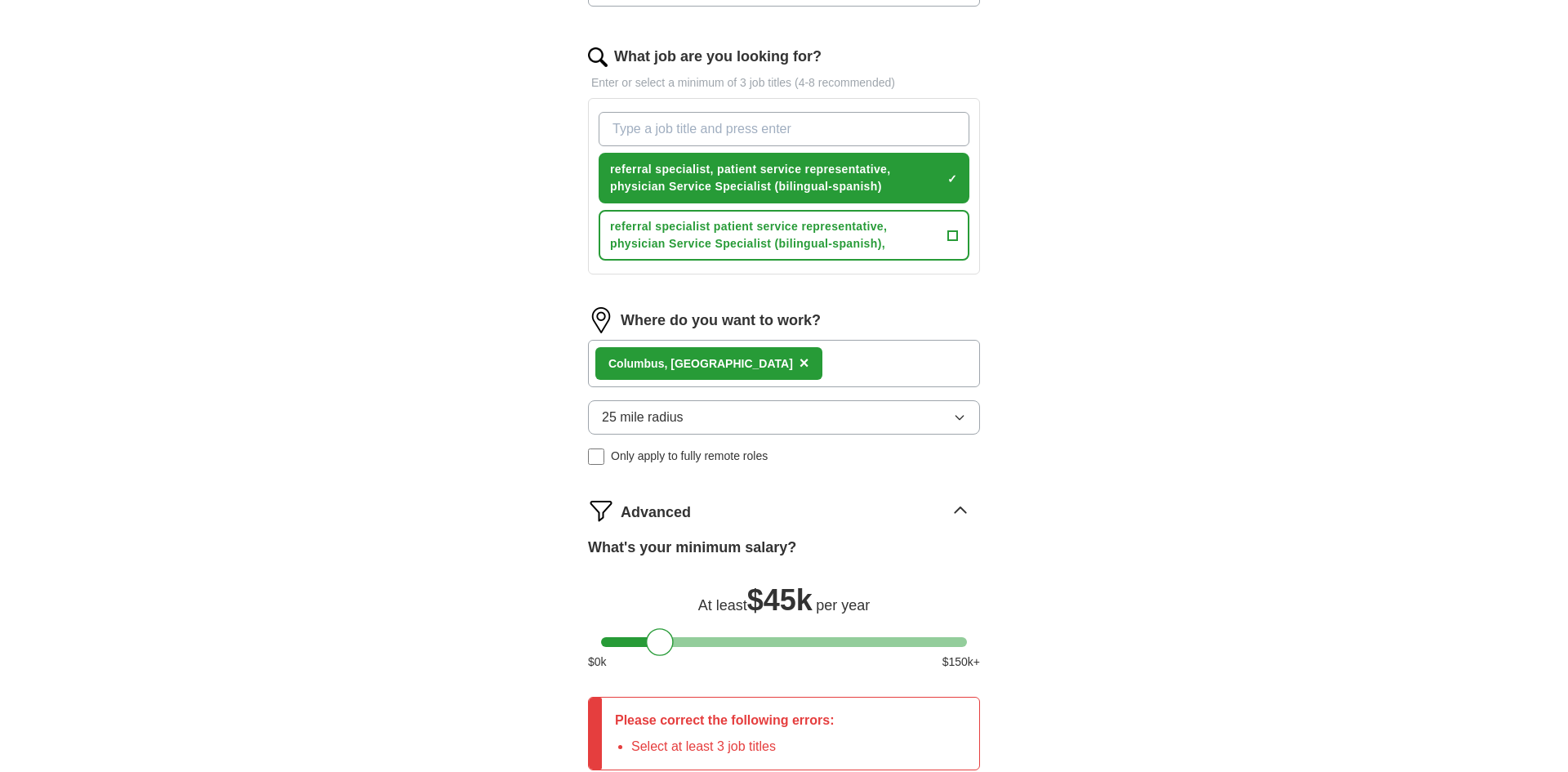
click at [725, 135] on input "What job are you looking for?" at bounding box center [784, 129] width 371 height 34
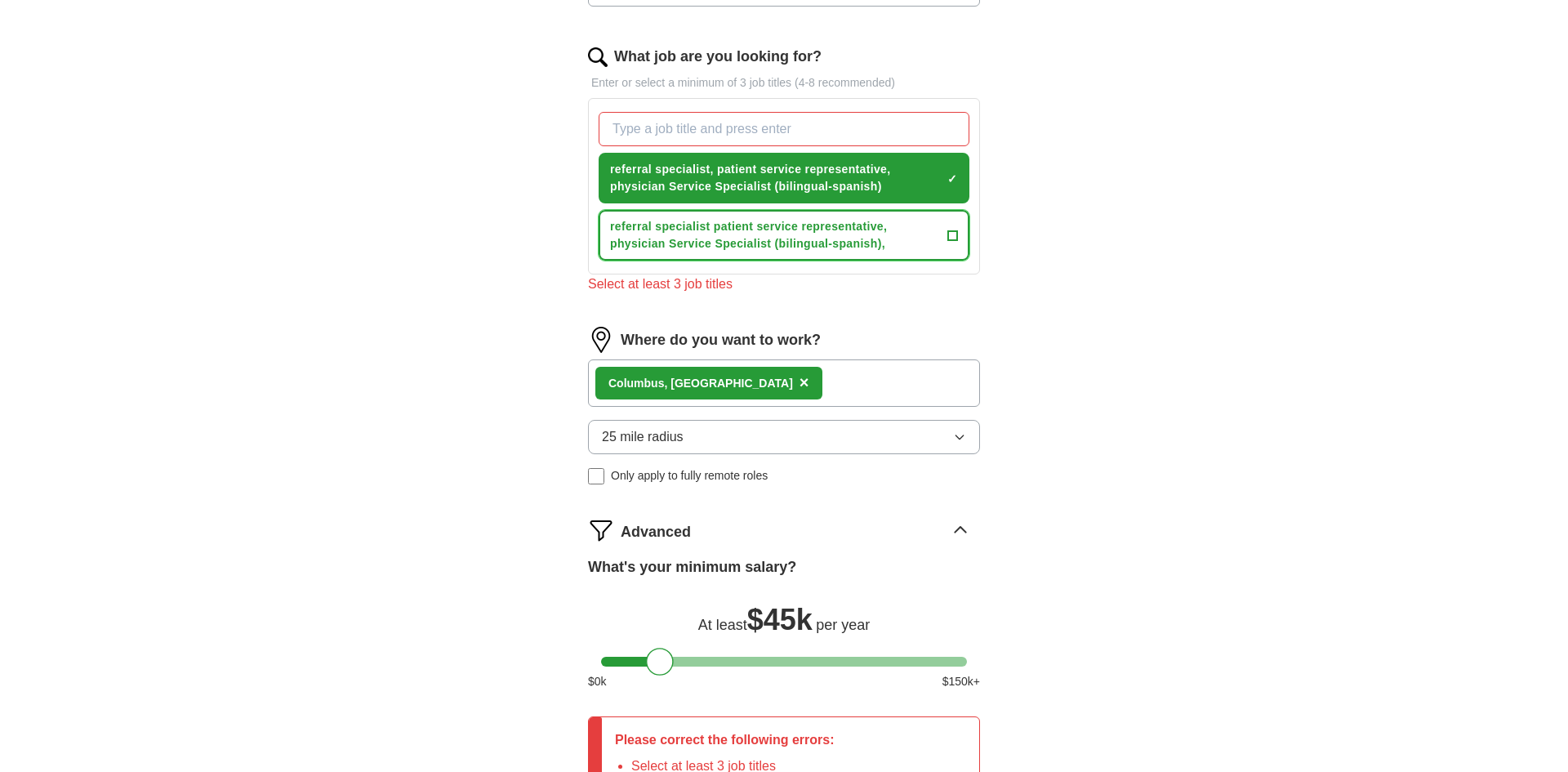
click at [883, 221] on span "referral specialist patient service representative, physician Service Specialis…" at bounding box center [775, 234] width 331 height 34
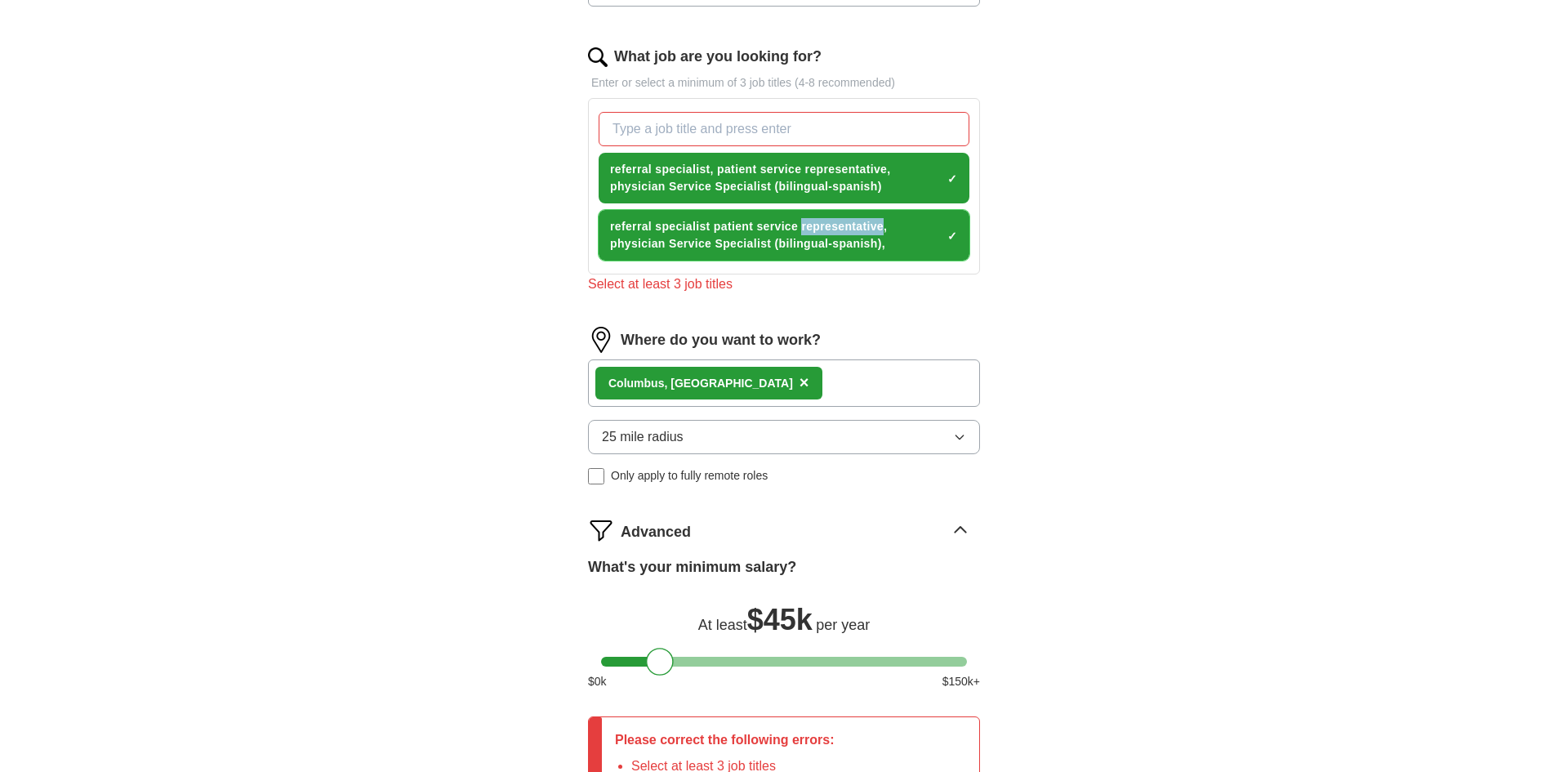
click at [720, 262] on div "referral specialist, patient service representative, physician Service Speciali…" at bounding box center [784, 187] width 378 height 162
click at [0, 0] on span "×" at bounding box center [0, 0] width 0 height 0
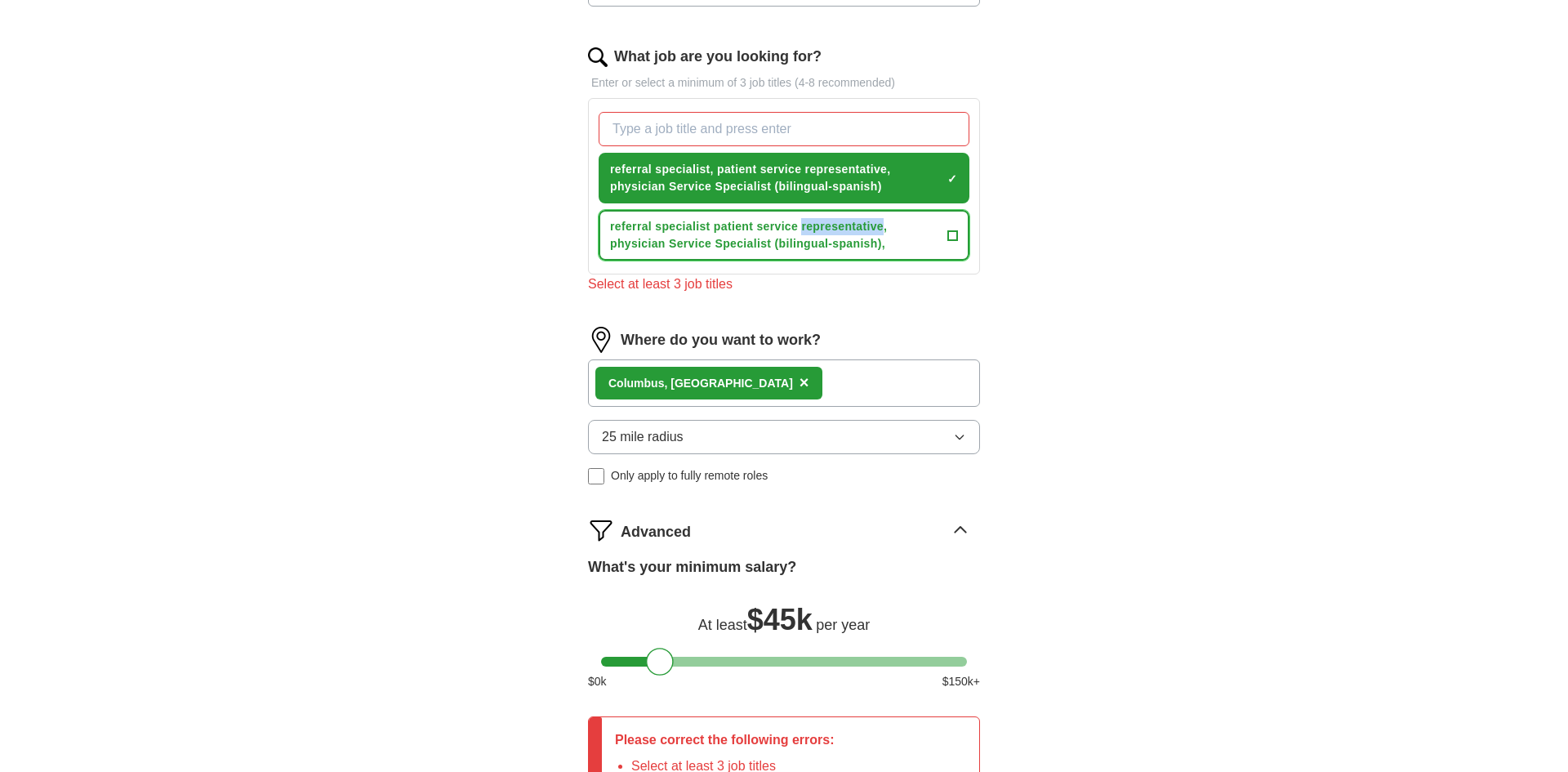
click at [952, 229] on span "+" at bounding box center [953, 235] width 10 height 13
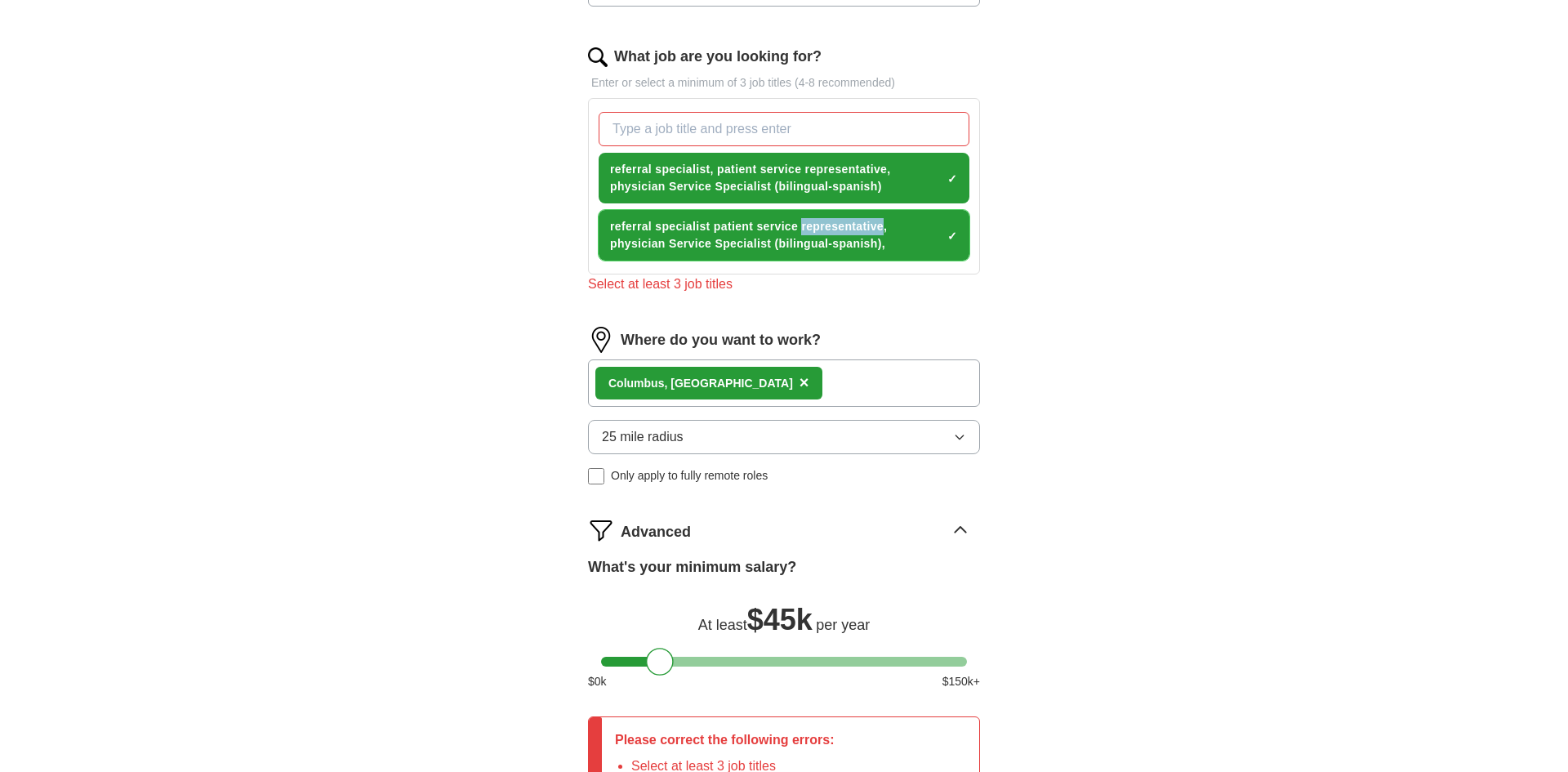
click at [0, 0] on span "×" at bounding box center [0, 0] width 0 height 0
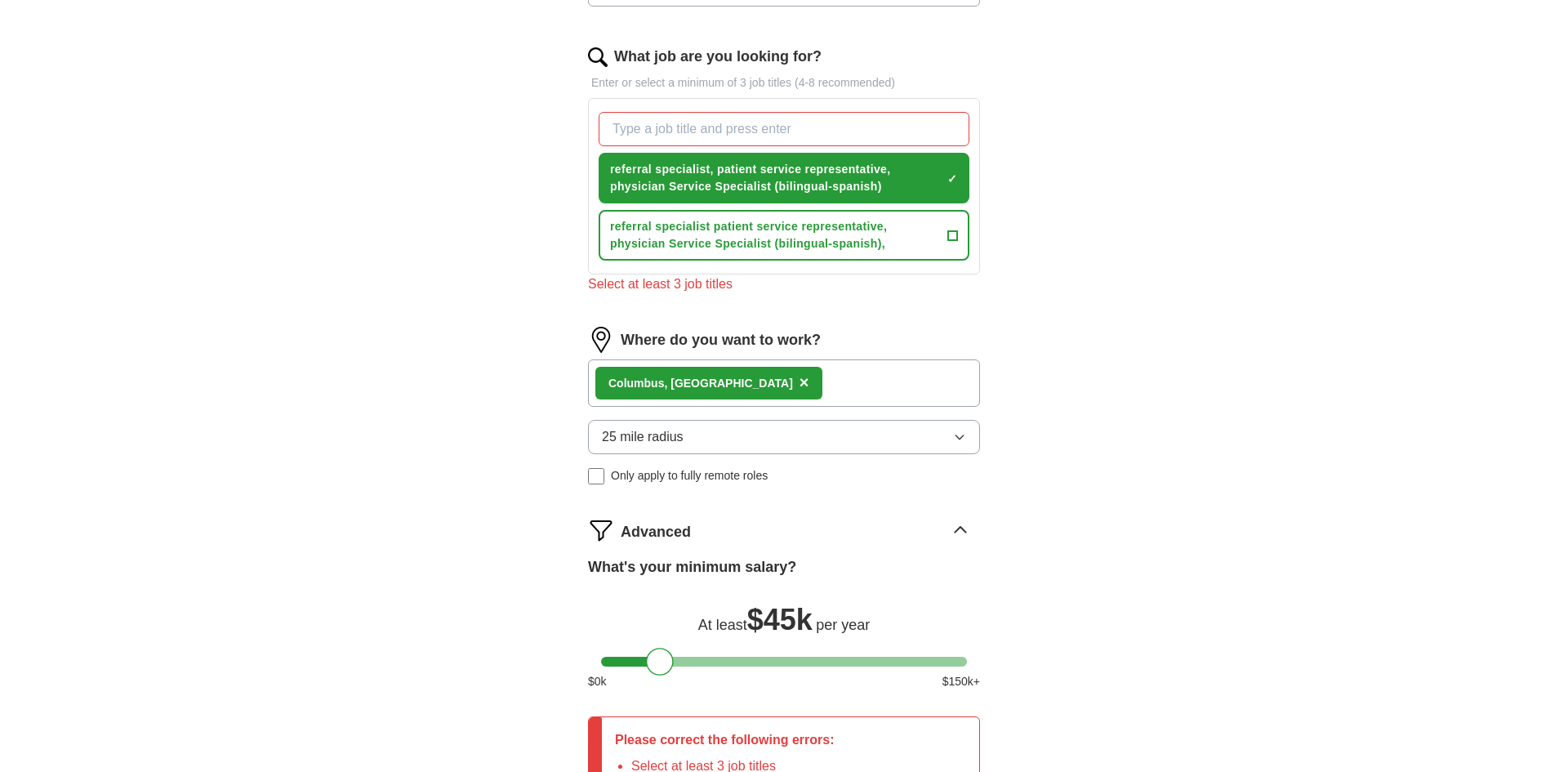
click at [1078, 221] on div "ApplyIQ Let ApplyIQ do the hard work of searching and applying for jobs. Just t…" at bounding box center [784, 220] width 1045 height 1348
click at [815, 194] on span "referral specialist, patient service representative, physician Service Speciali…" at bounding box center [775, 177] width 331 height 34
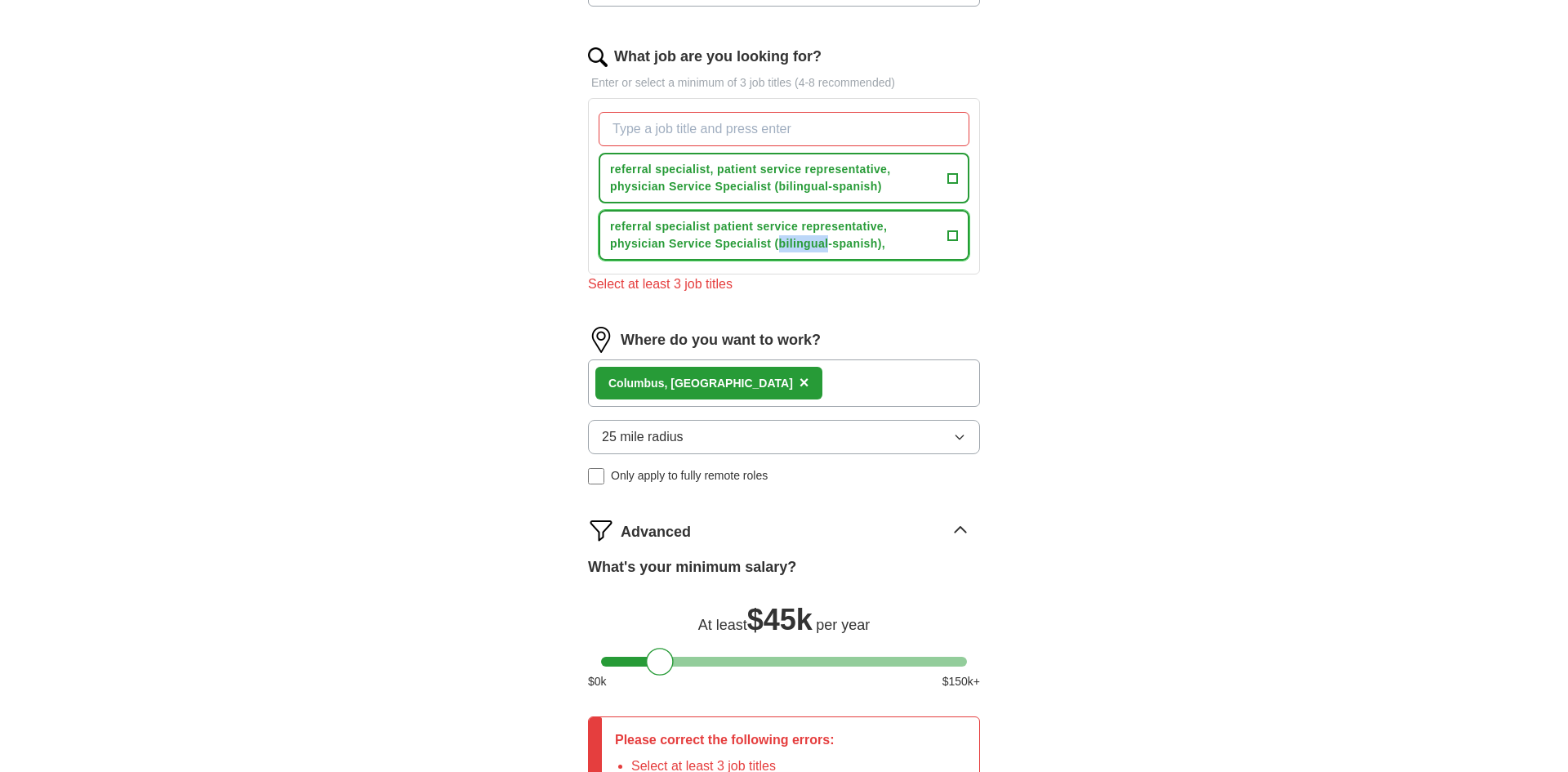
click at [609, 238] on button "referral specialist patient service representative, physician Service Specialis…" at bounding box center [784, 235] width 371 height 51
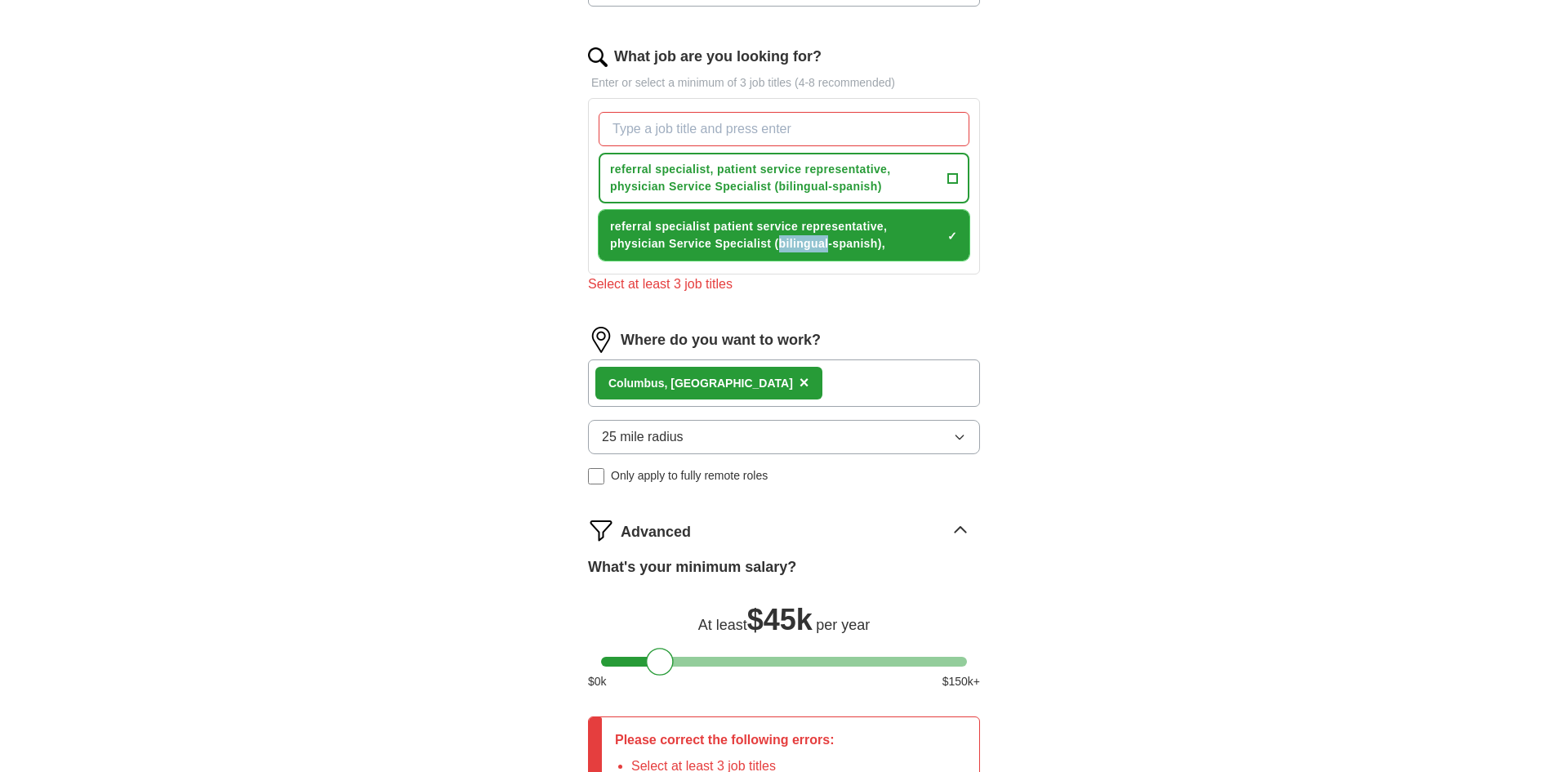
click at [0, 0] on span "×" at bounding box center [0, 0] width 0 height 0
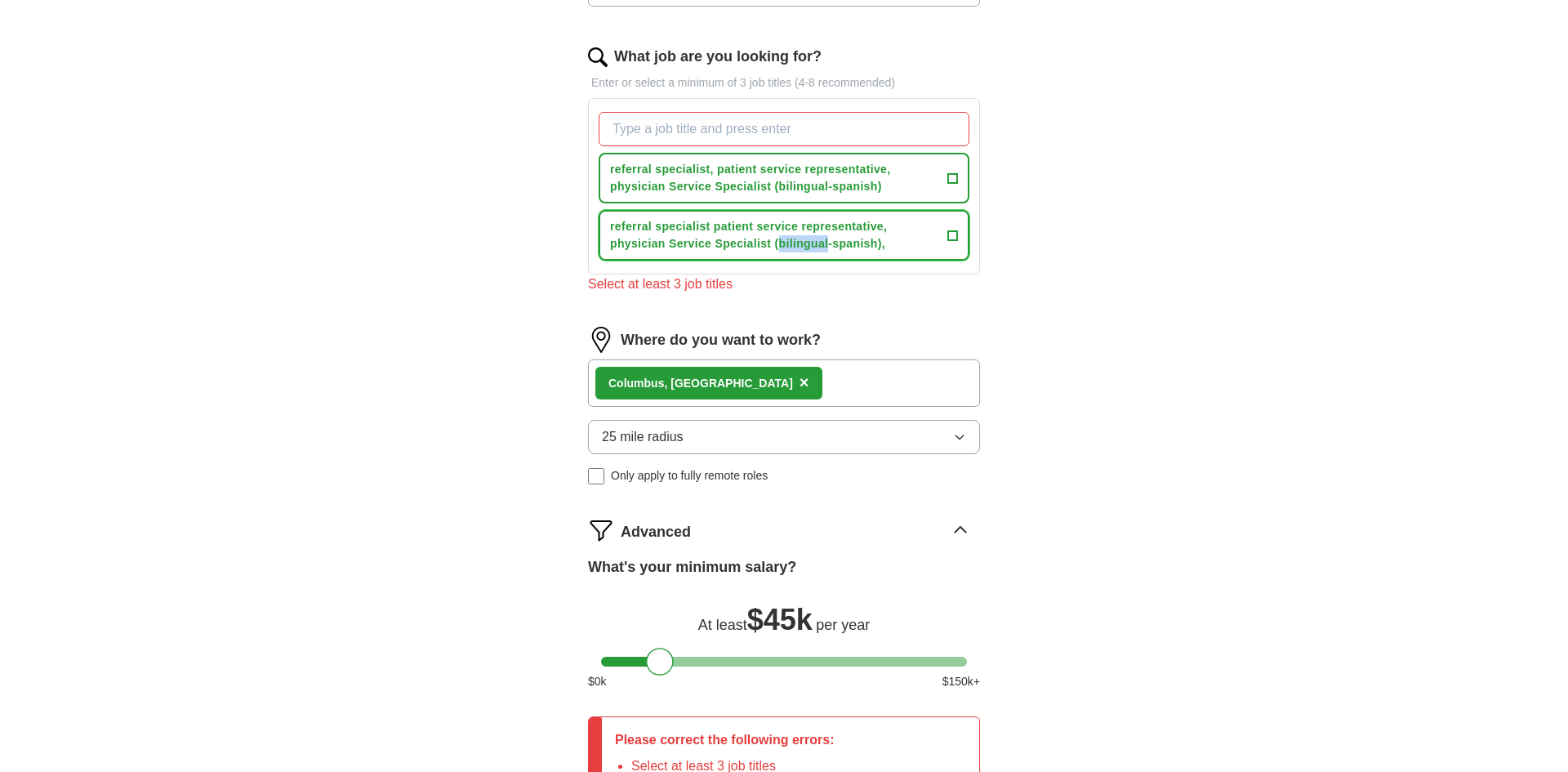
click at [952, 233] on span "+" at bounding box center [953, 235] width 10 height 13
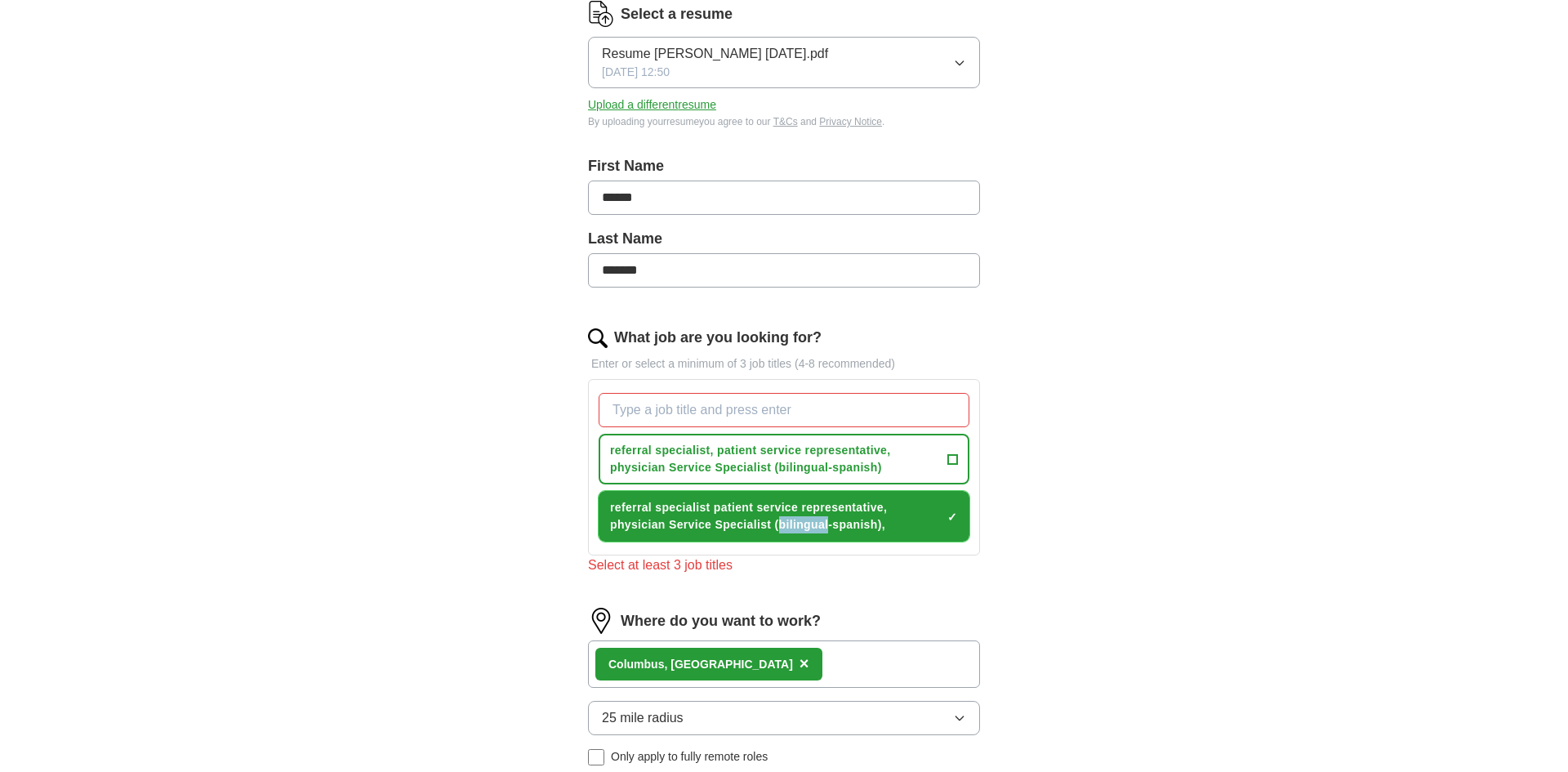
scroll to position [255, 0]
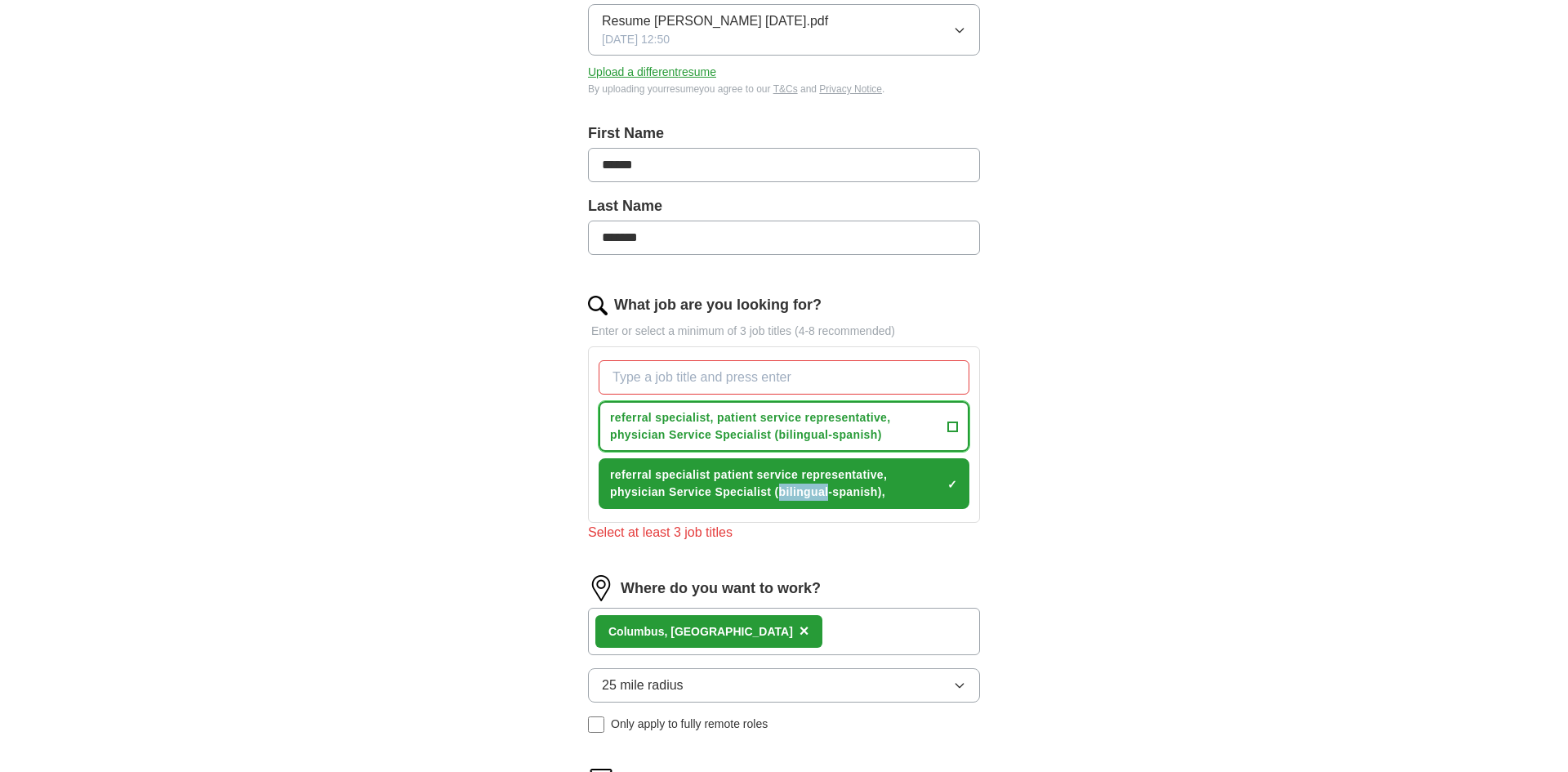
click at [885, 413] on span "referral specialist, patient service representative, physician Service Speciali…" at bounding box center [775, 426] width 331 height 34
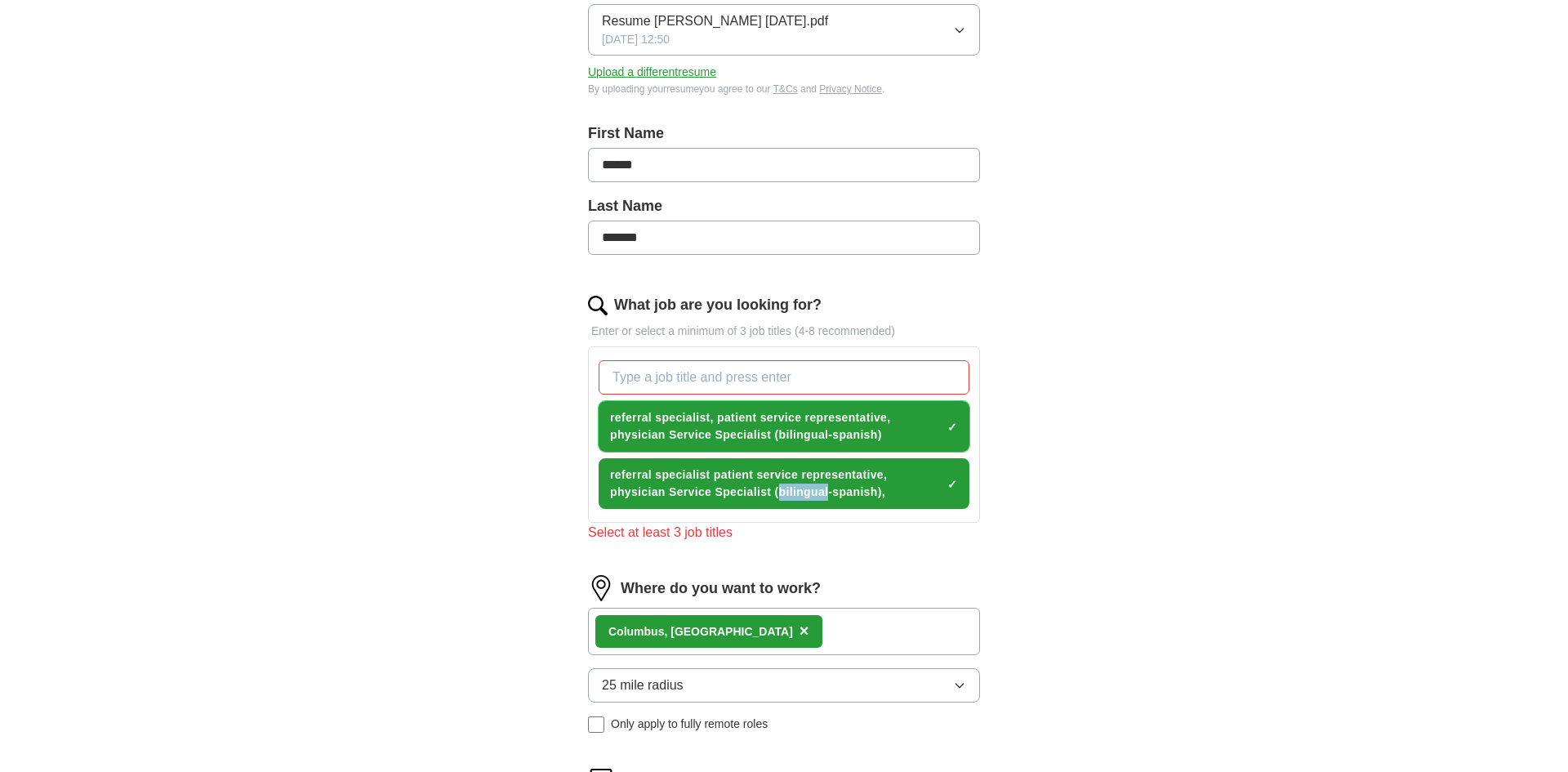
click at [0, 0] on span "×" at bounding box center [0, 0] width 0 height 0
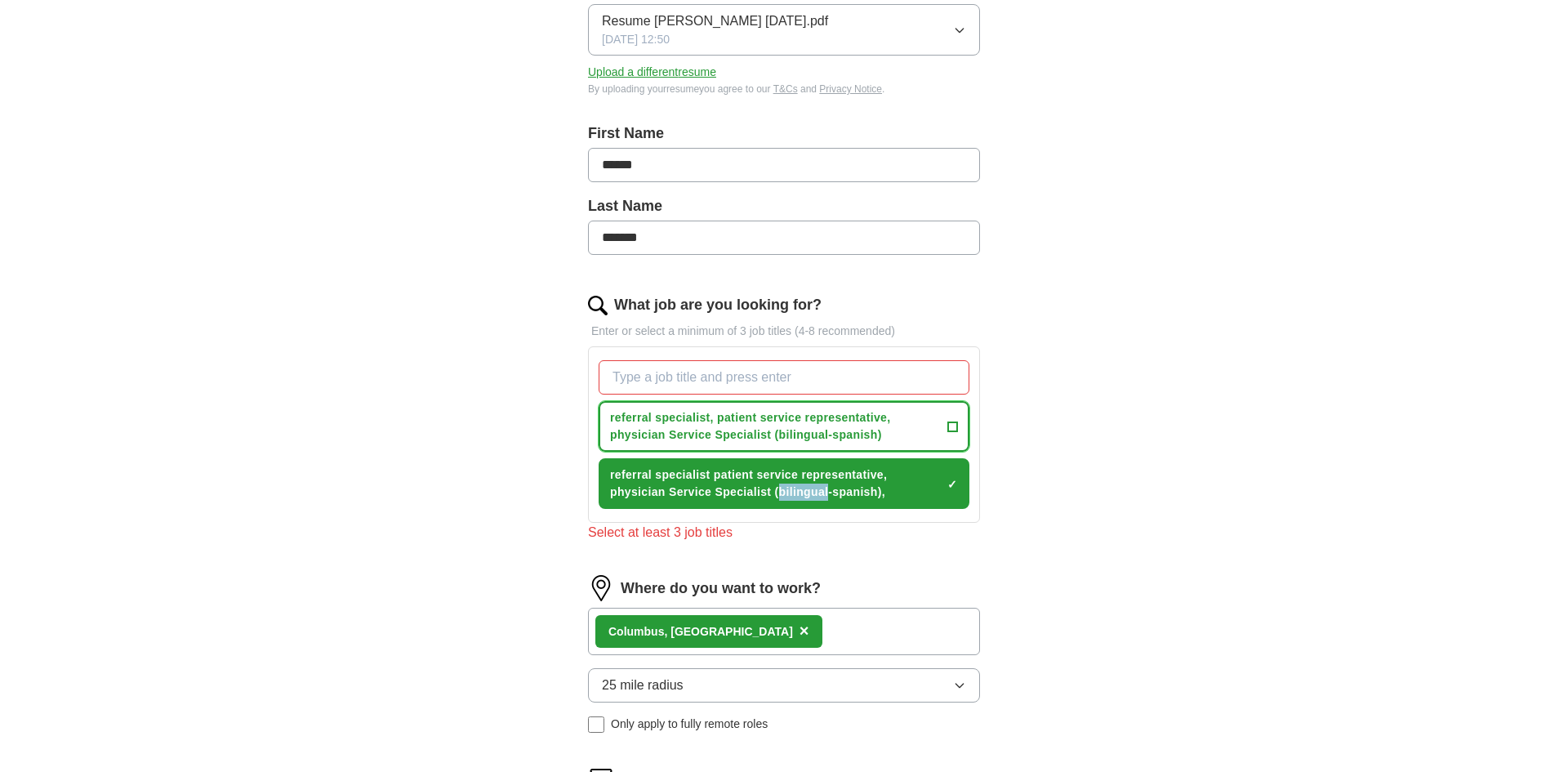
click at [952, 425] on span "+" at bounding box center [953, 426] width 10 height 13
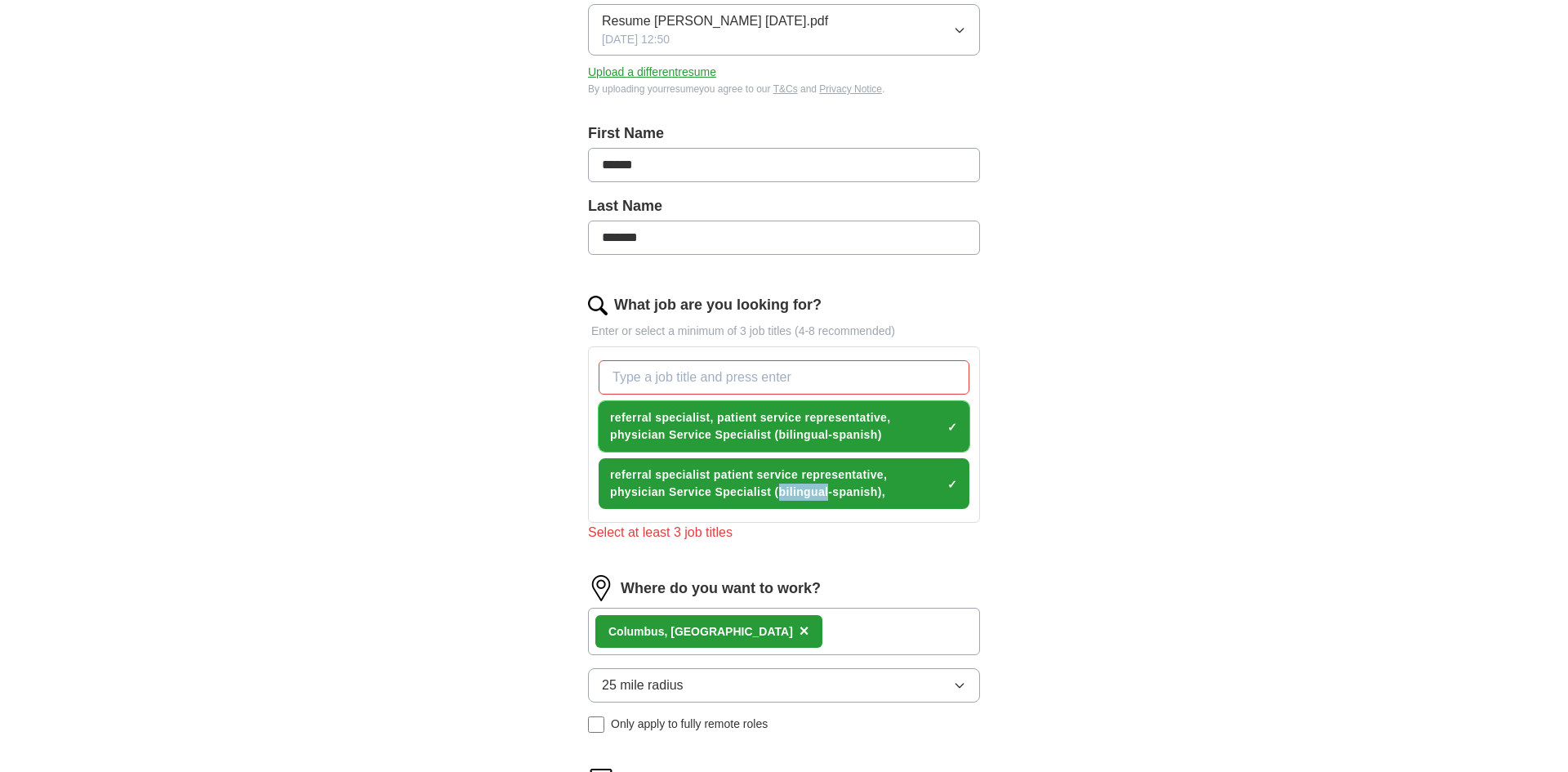
click at [0, 0] on span "×" at bounding box center [0, 0] width 0 height 0
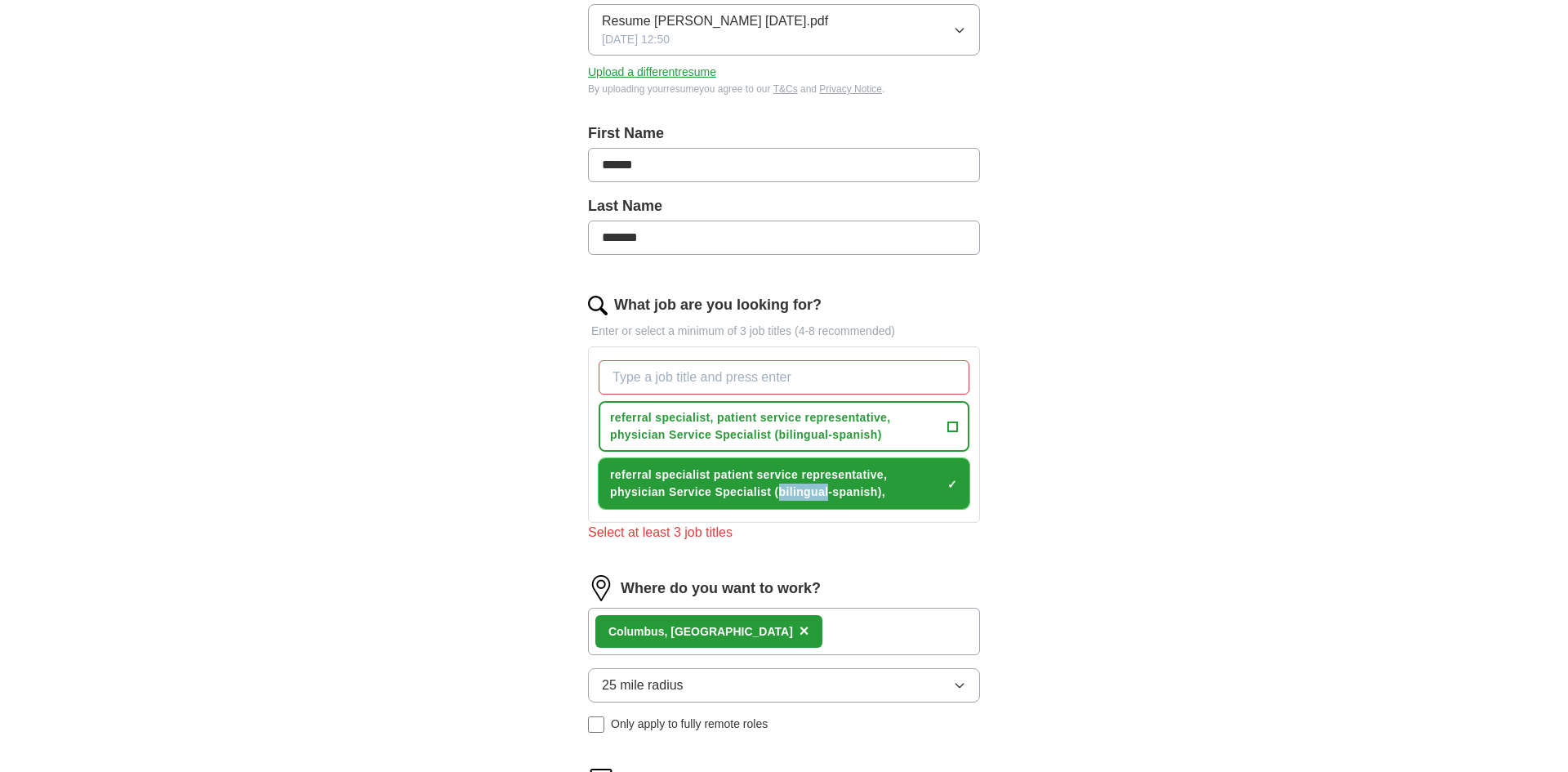
click at [0, 0] on span "×" at bounding box center [0, 0] width 0 height 0
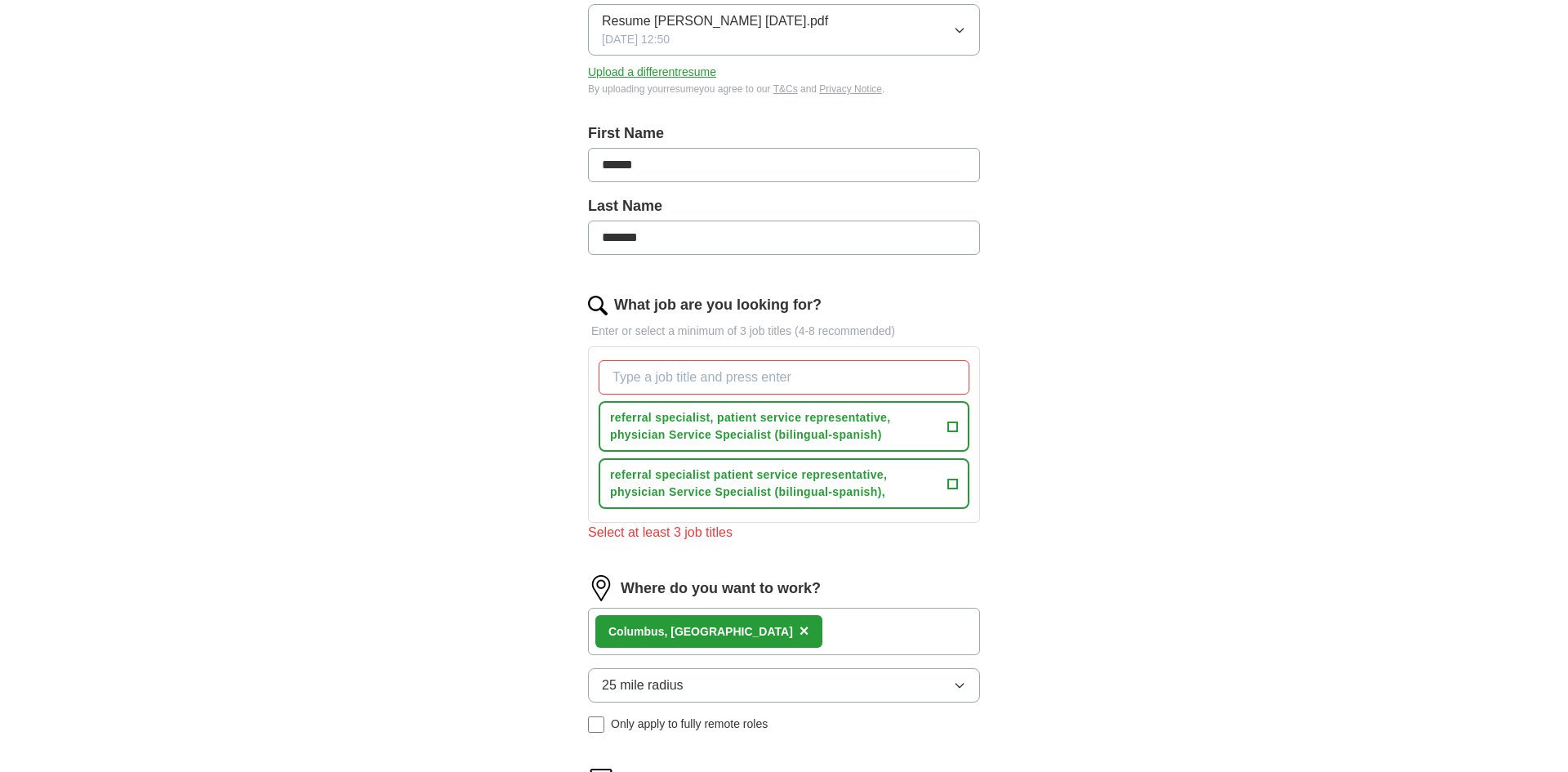
click at [897, 388] on input "What job are you looking for?" at bounding box center [784, 377] width 371 height 34
click at [848, 419] on span "referral specialist, patient service representative, physician Service Speciali…" at bounding box center [775, 426] width 331 height 34
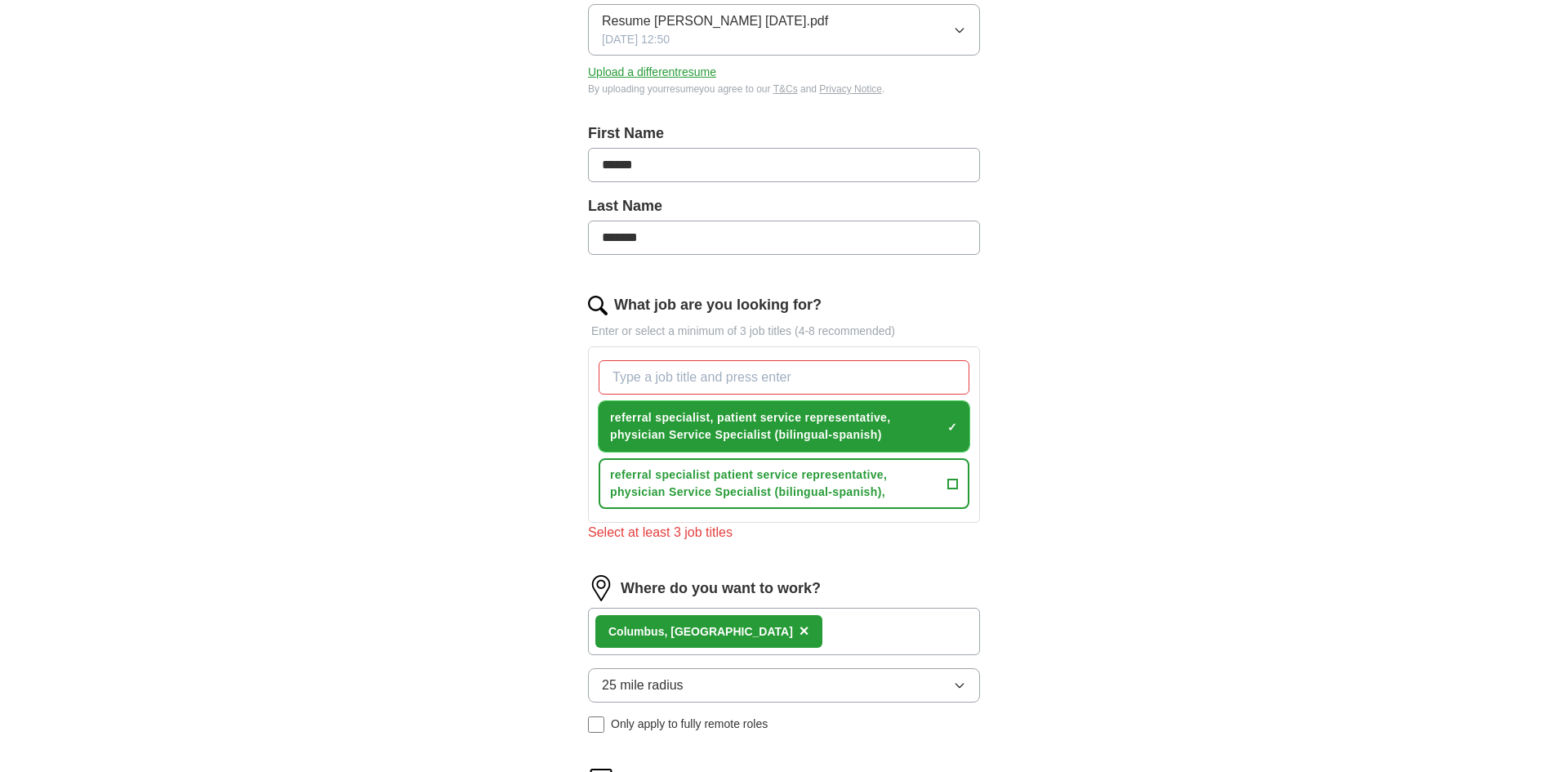
click at [717, 417] on span "referral specialist, patient service representative, physician Service Speciali…" at bounding box center [775, 426] width 331 height 34
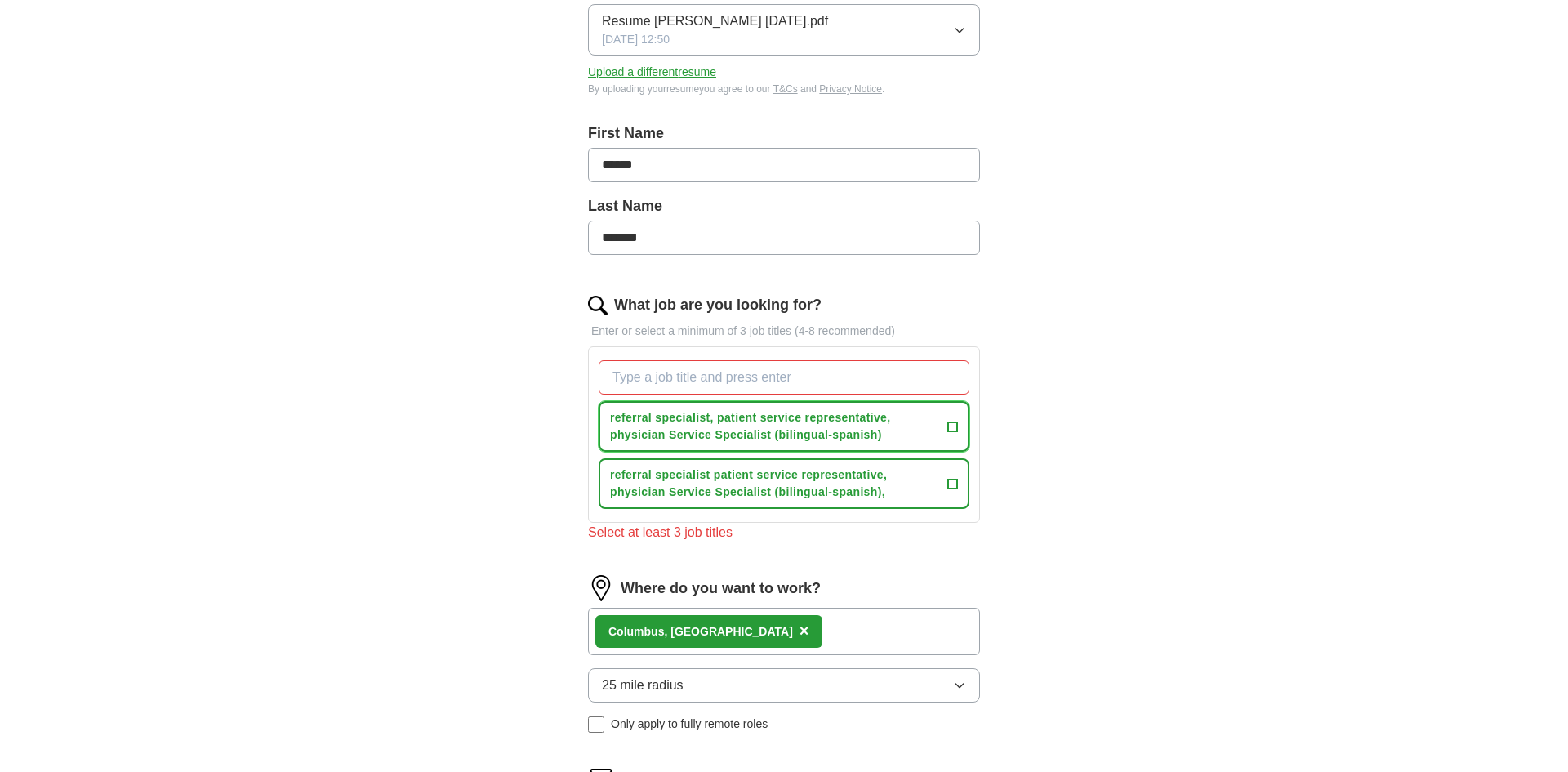
drag, startPoint x: 718, startPoint y: 414, endPoint x: 882, endPoint y: 441, distance: 166.2
click at [882, 441] on span "referral specialist, patient service representative, physician Service Speciali…" at bounding box center [775, 426] width 331 height 34
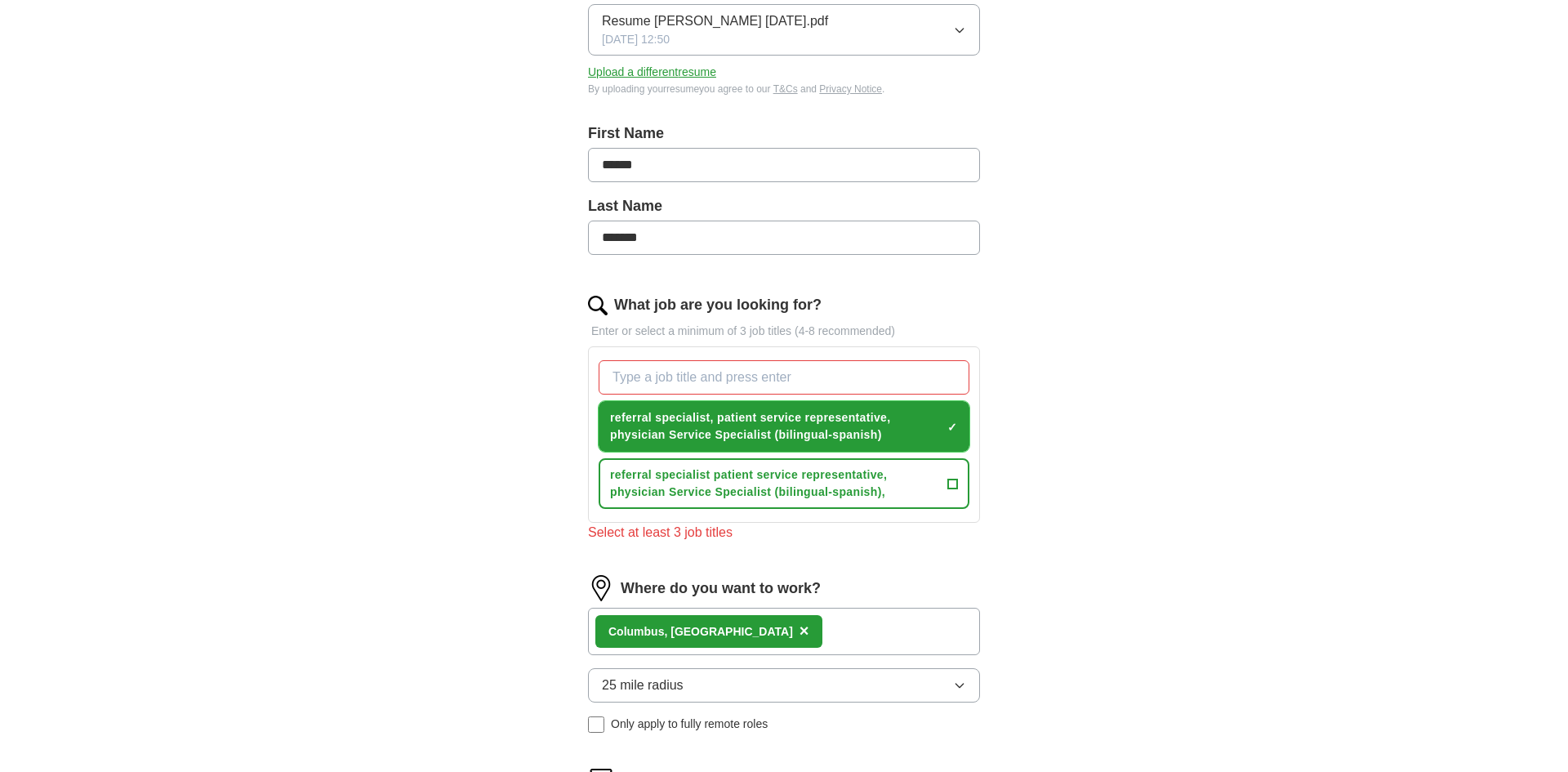
click at [916, 431] on span "referral specialist, patient service representative, physician Service Speciali…" at bounding box center [775, 426] width 331 height 34
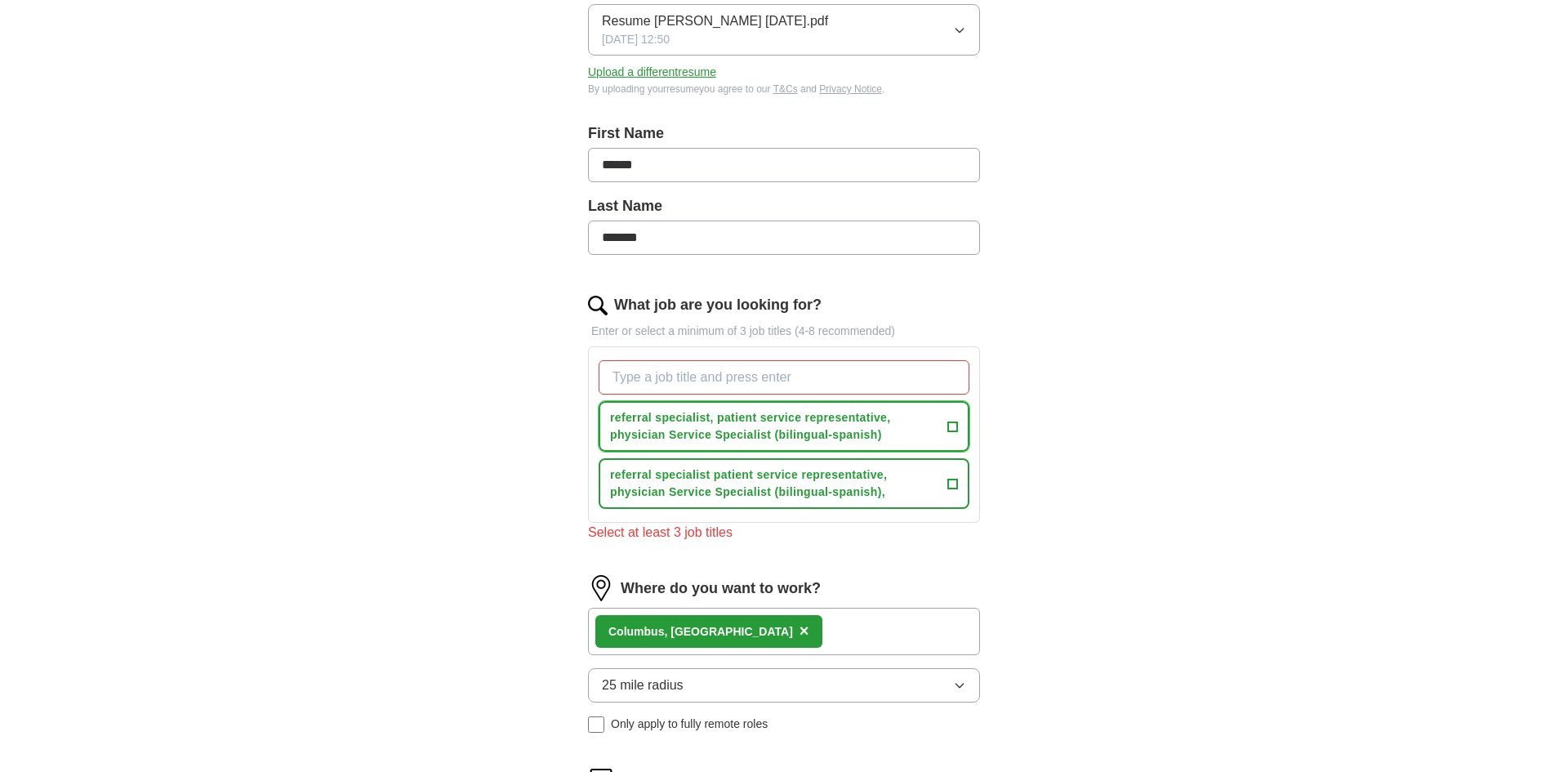
click at [724, 421] on span "referral specialist, patient service representative, physician Service Speciali…" at bounding box center [775, 426] width 331 height 34
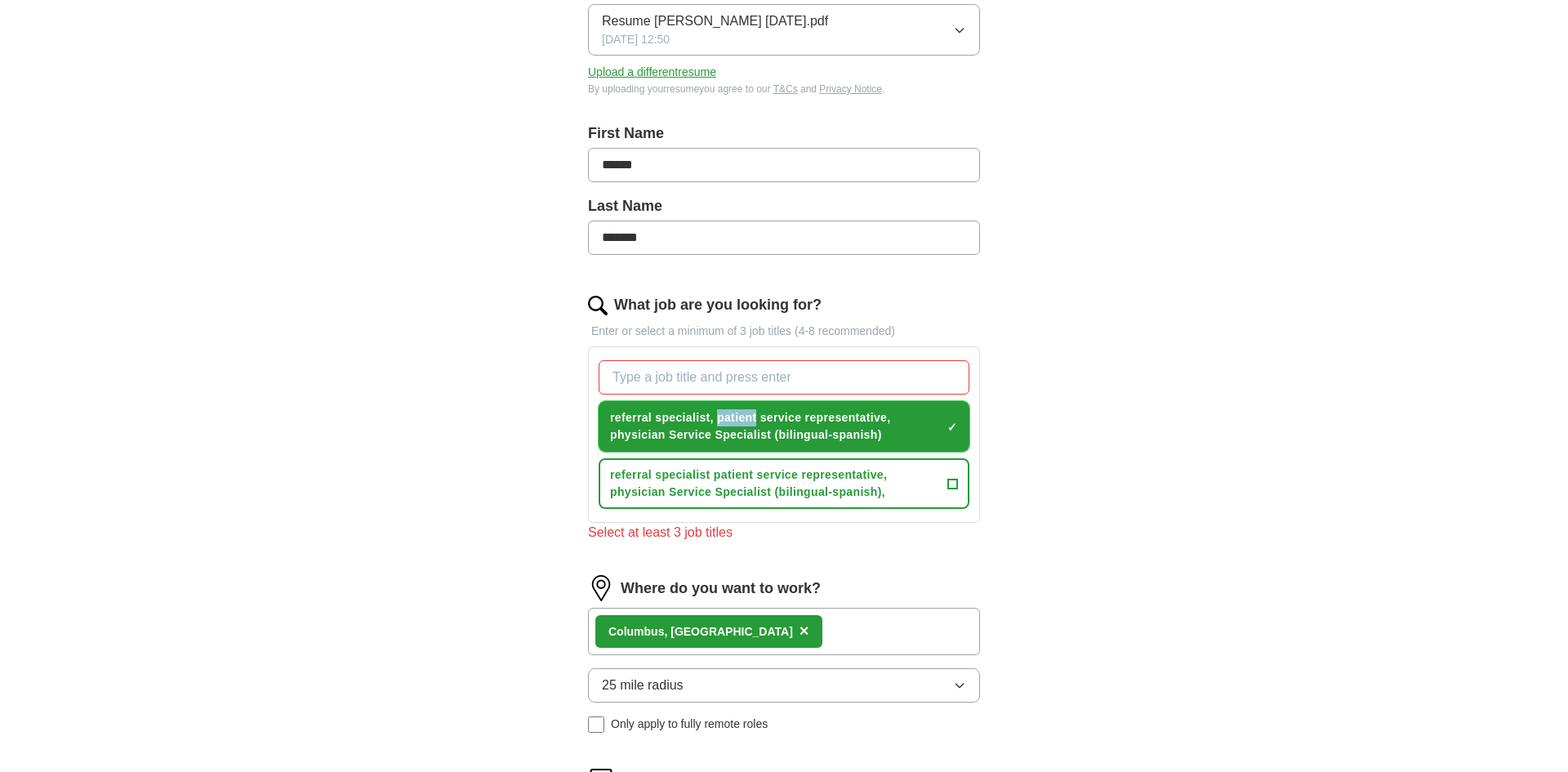
click at [963, 402] on button "referral specialist, patient service representative, physician Service Speciali…" at bounding box center [784, 426] width 371 height 51
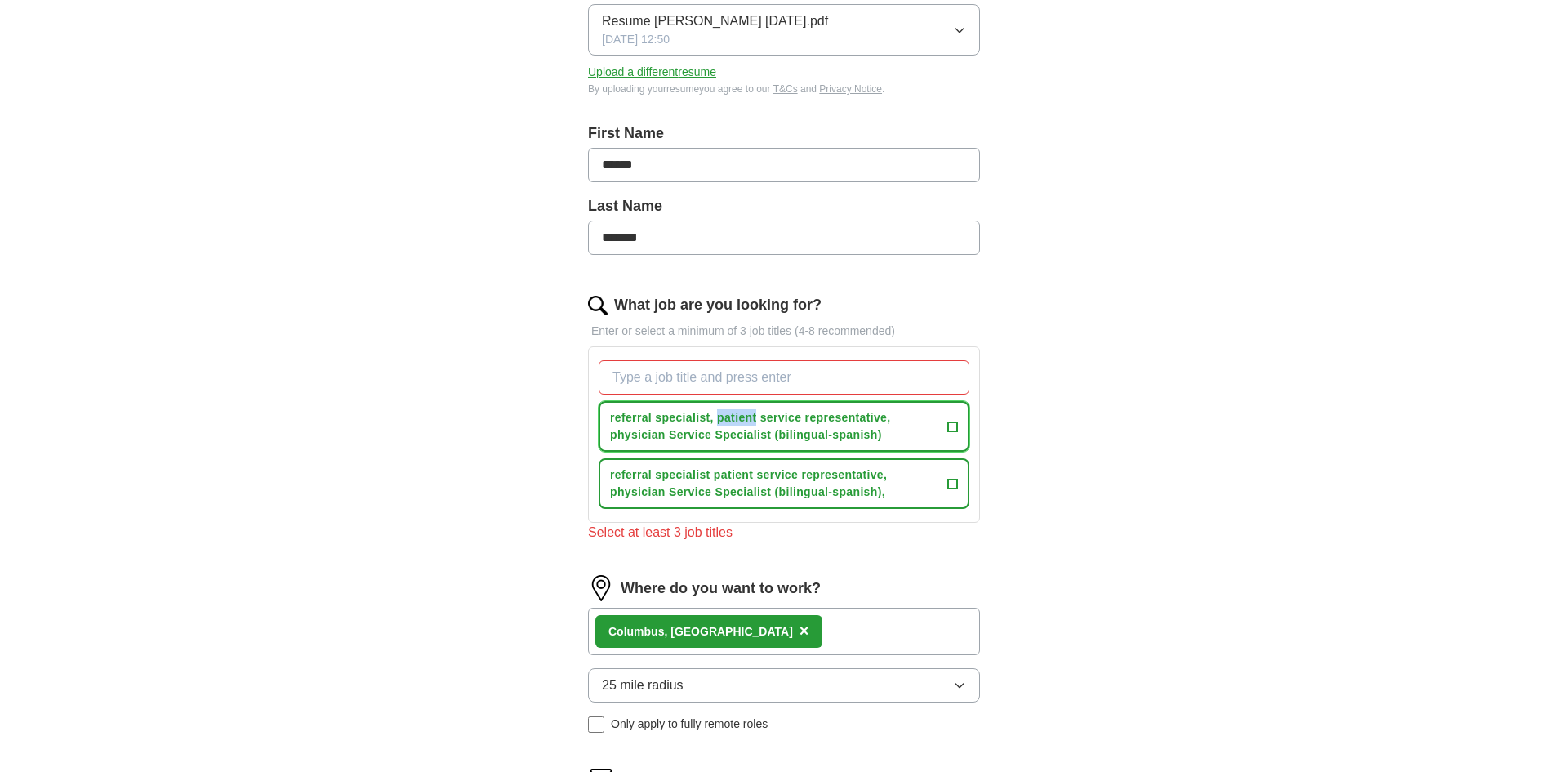
click at [911, 421] on span "referral specialist, patient service representative, physician Service Speciali…" at bounding box center [775, 426] width 331 height 34
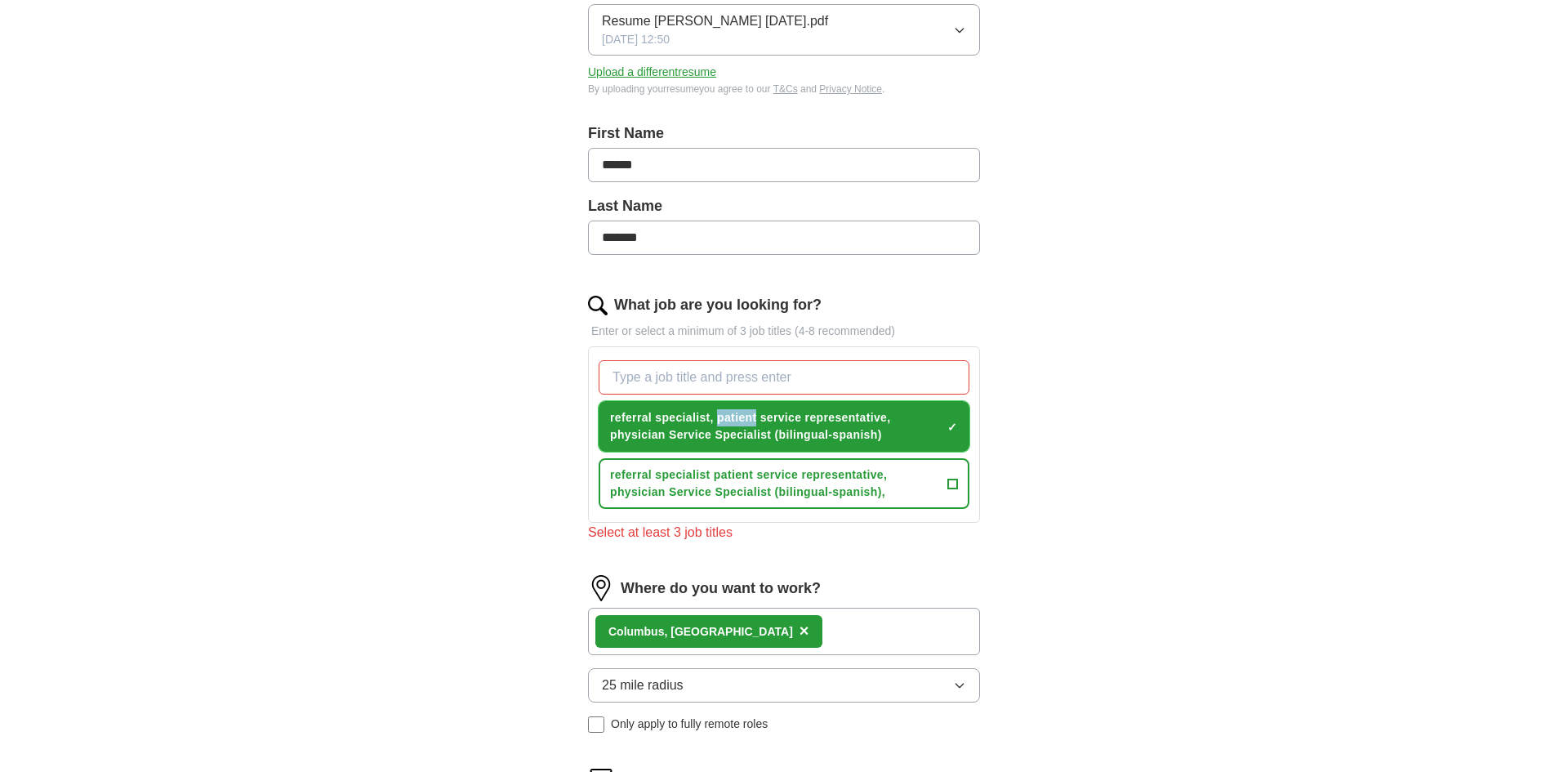
click at [913, 421] on span "referral specialist, patient service representative, physician Service Speciali…" at bounding box center [775, 426] width 331 height 34
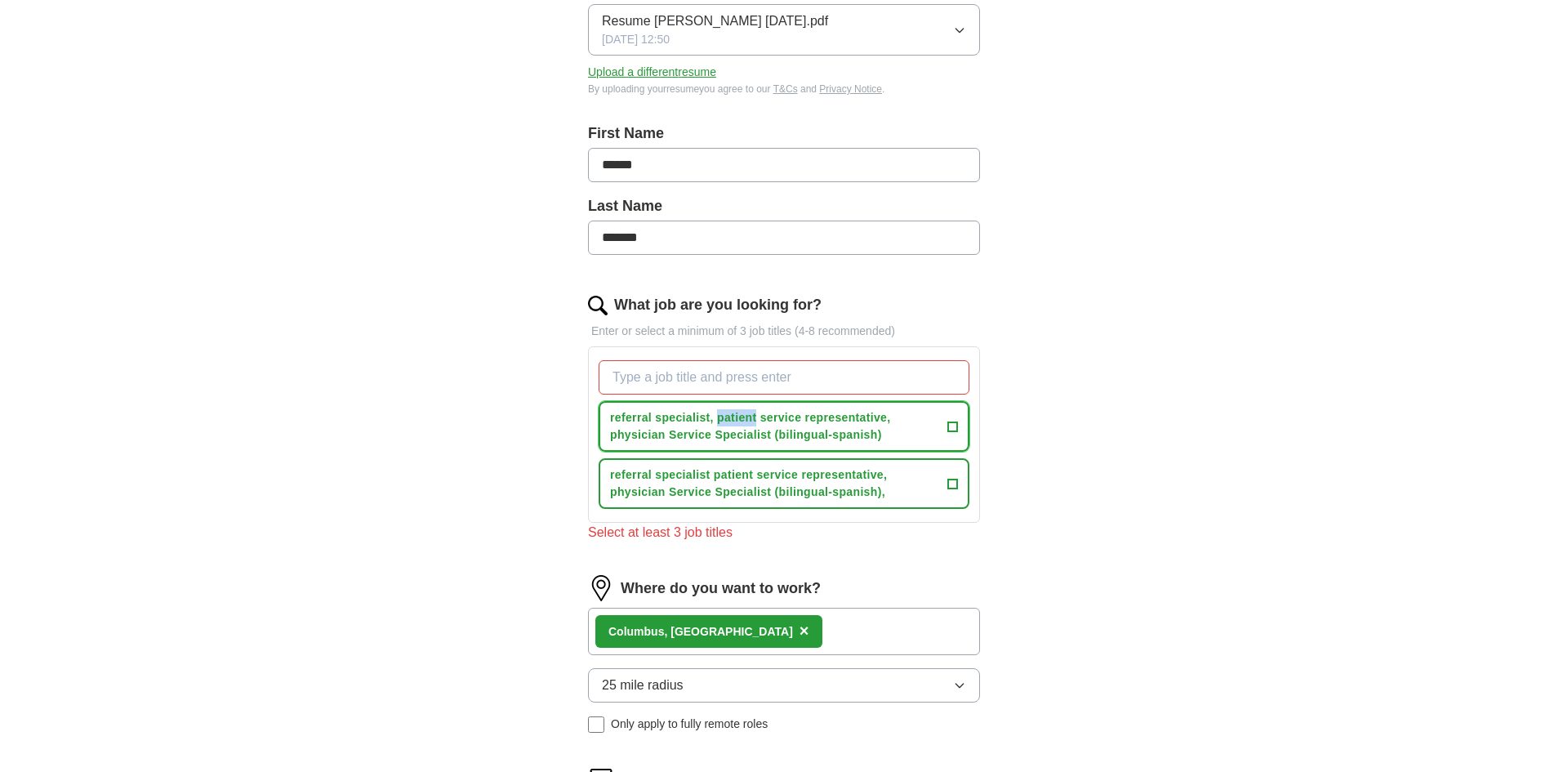
click at [913, 421] on span "referral specialist, patient service representative, physician Service Speciali…" at bounding box center [775, 426] width 331 height 34
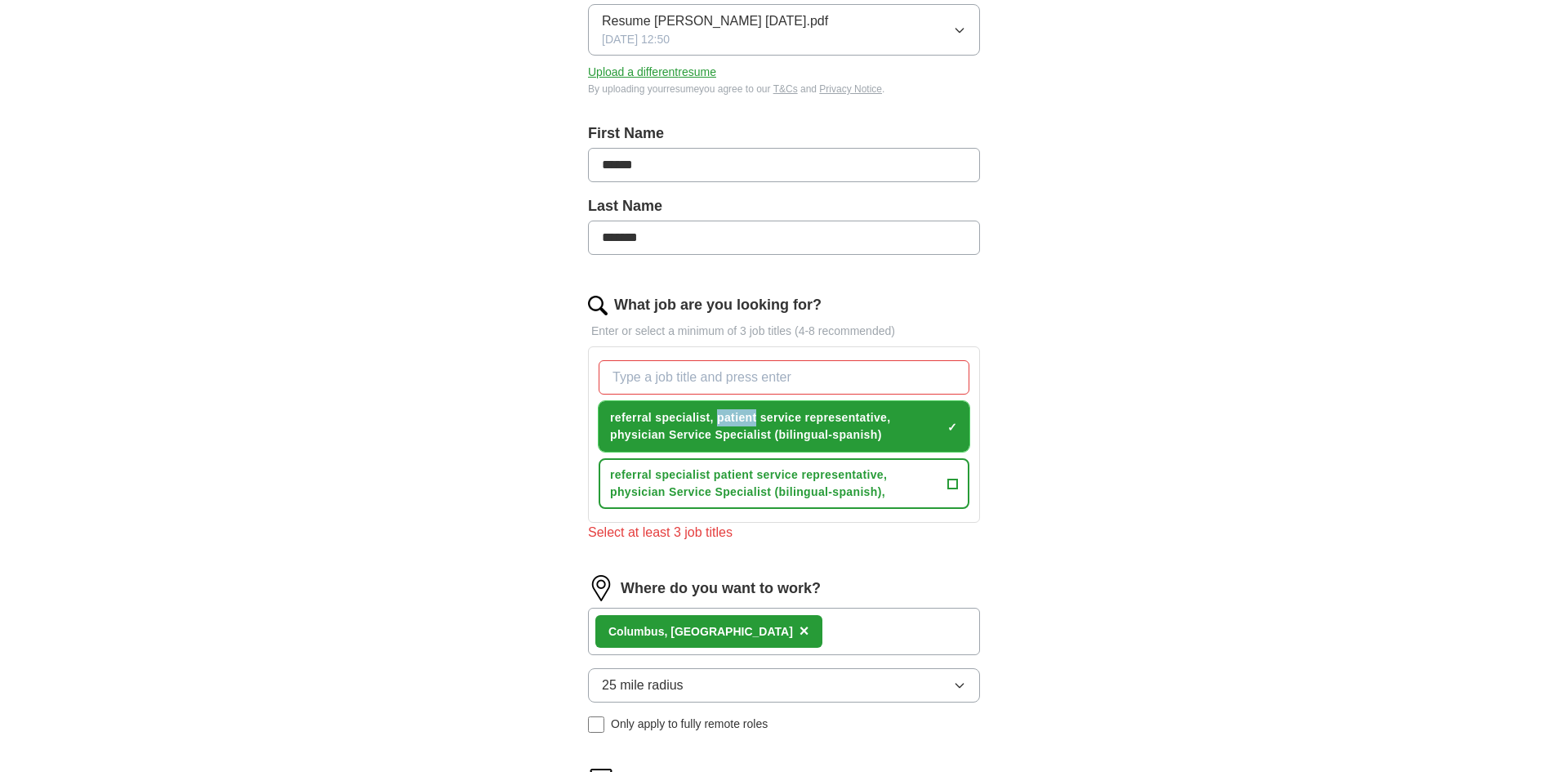
click at [0, 0] on span "×" at bounding box center [0, 0] width 0 height 0
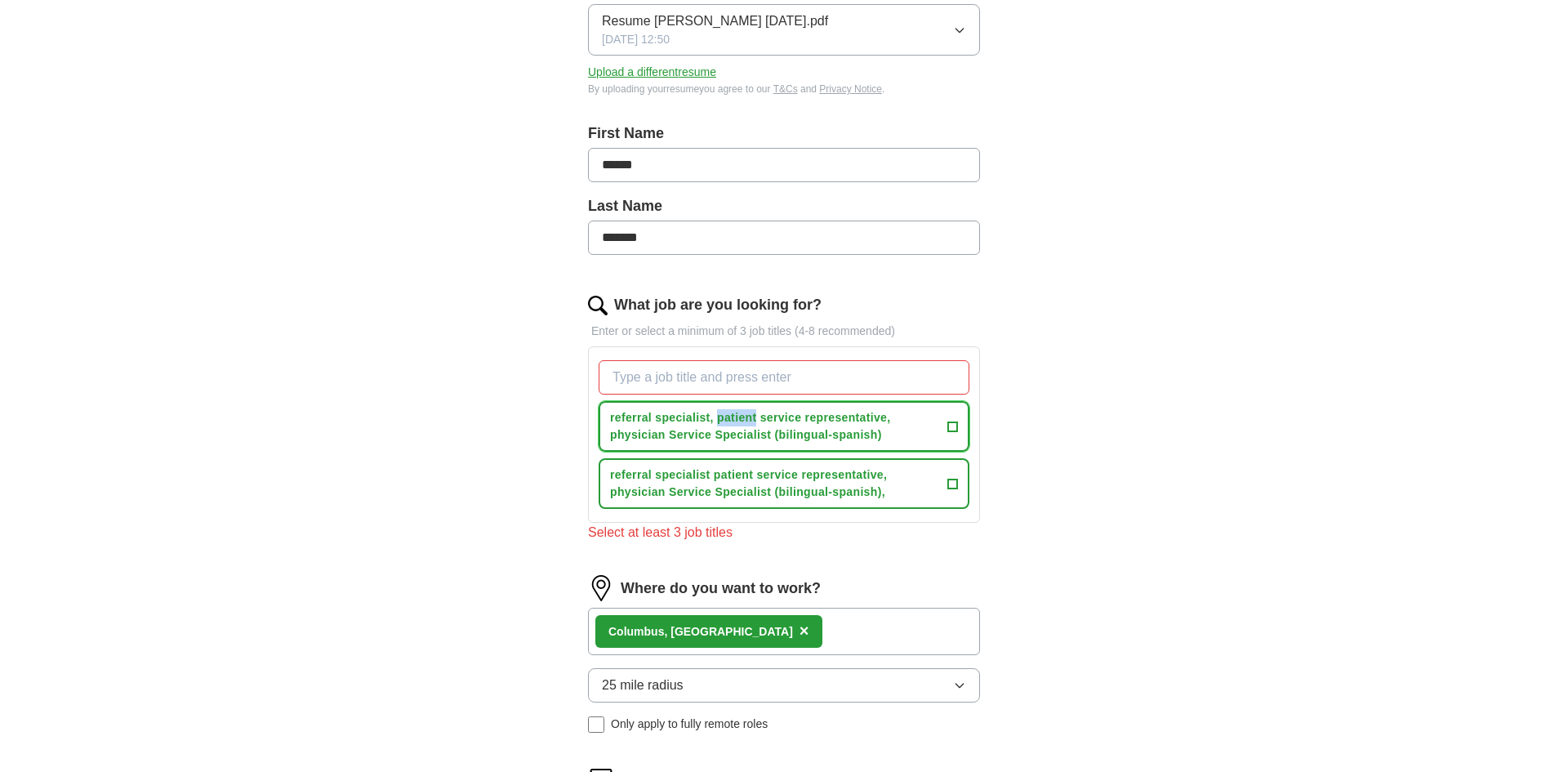
click at [956, 422] on span "+" at bounding box center [953, 426] width 10 height 13
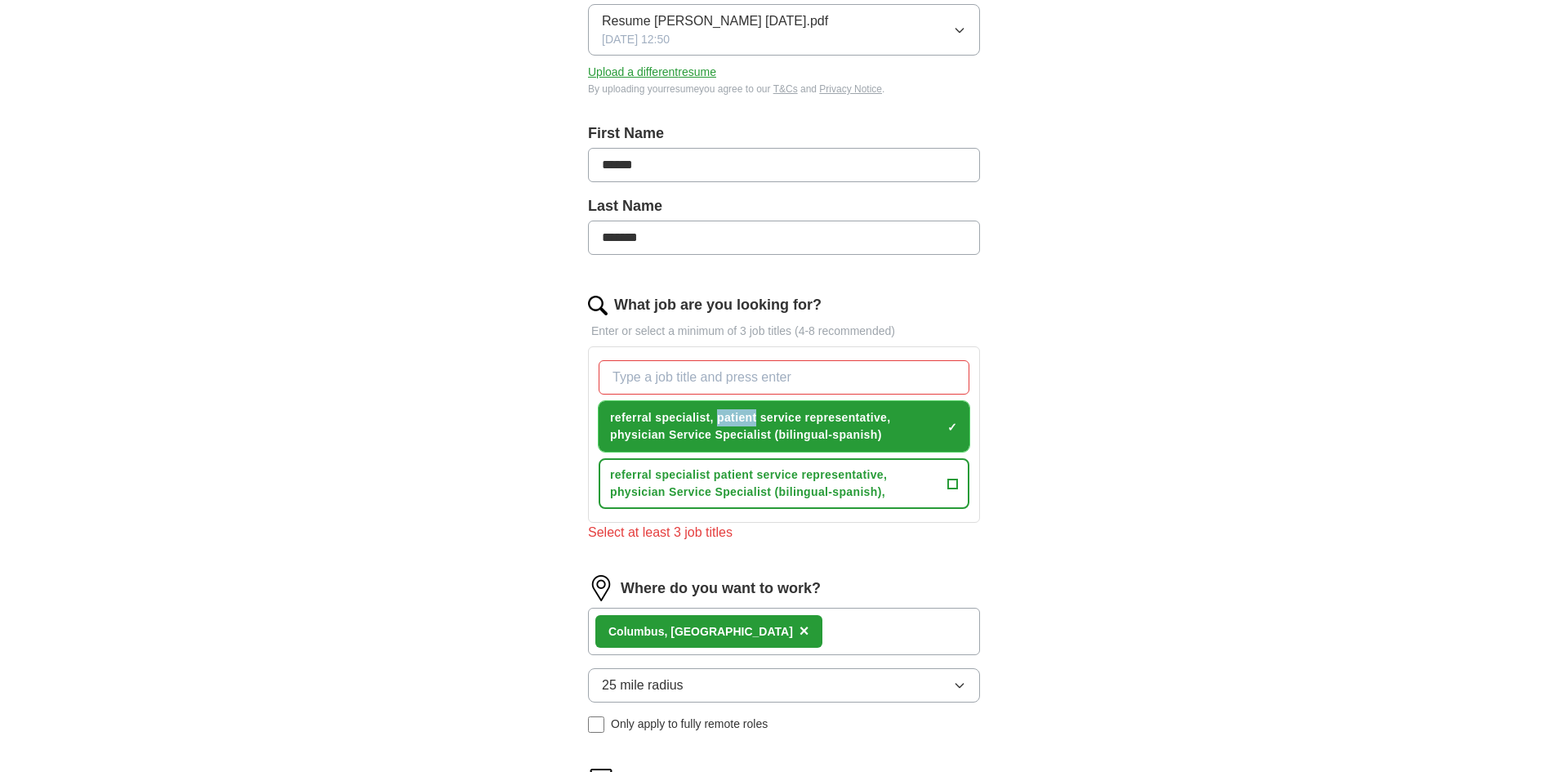
click at [729, 420] on span "referral specialist, patient service representative, physician Service Speciali…" at bounding box center [775, 426] width 331 height 34
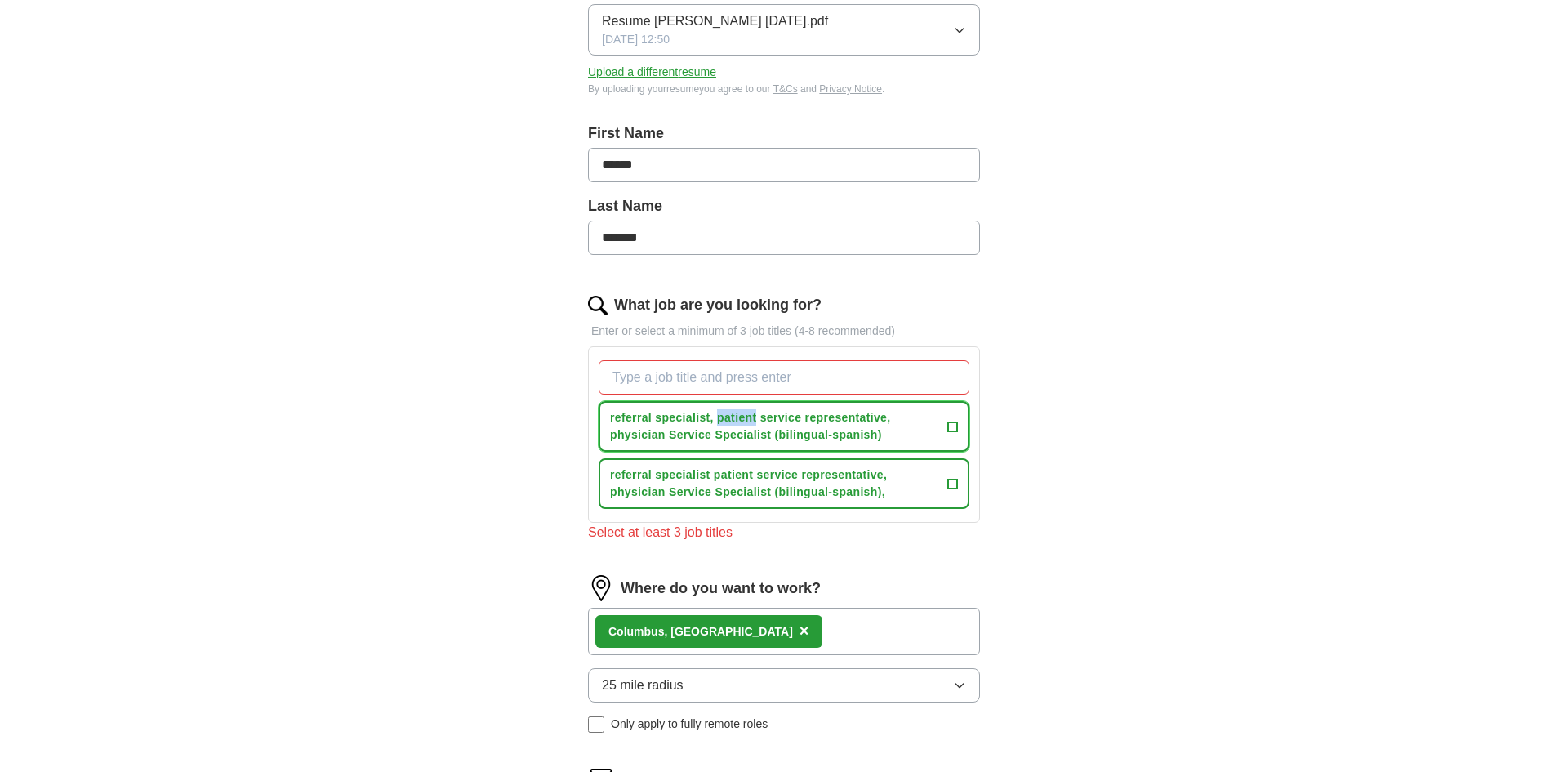
drag, startPoint x: 715, startPoint y: 417, endPoint x: 886, endPoint y: 425, distance: 171.2
click at [872, 435] on span "referral specialist, patient service representative, physician Service Speciali…" at bounding box center [775, 426] width 331 height 34
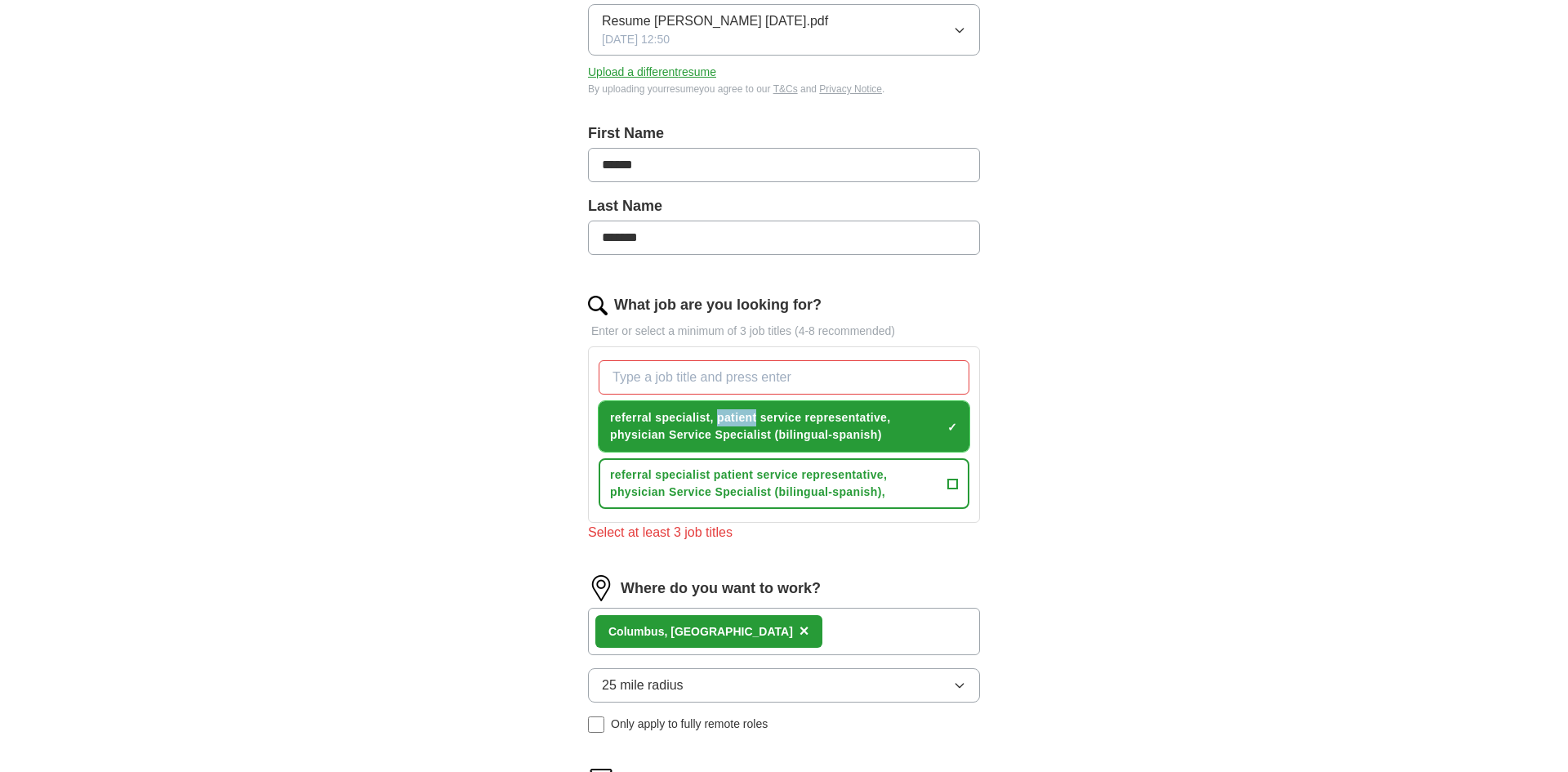
click at [0, 0] on span "×" at bounding box center [0, 0] width 0 height 0
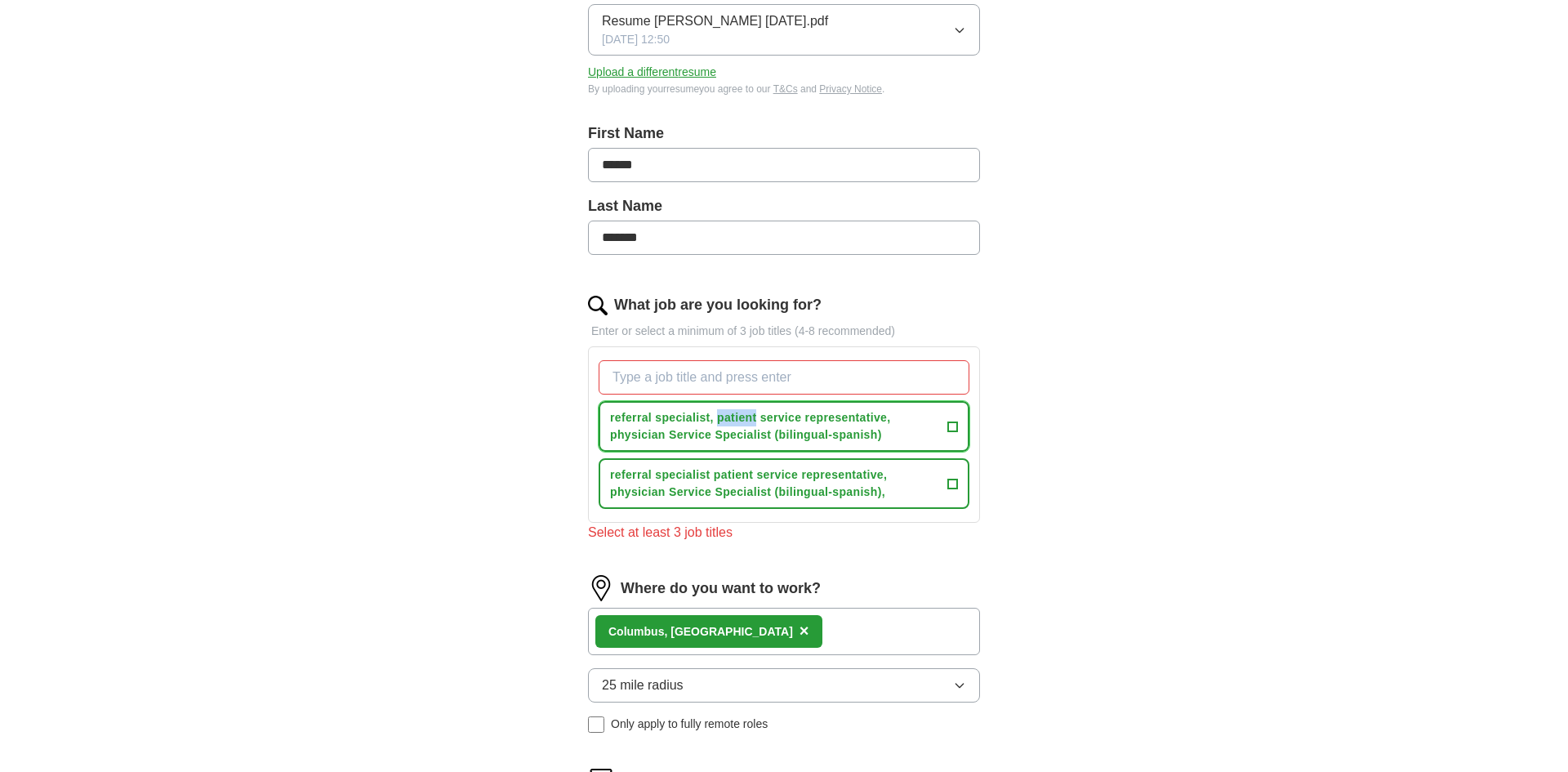
drag, startPoint x: 898, startPoint y: 443, endPoint x: 782, endPoint y: 426, distance: 117.2
click at [782, 426] on span "referral specialist, patient service representative, physician Service Speciali…" at bounding box center [775, 426] width 331 height 34
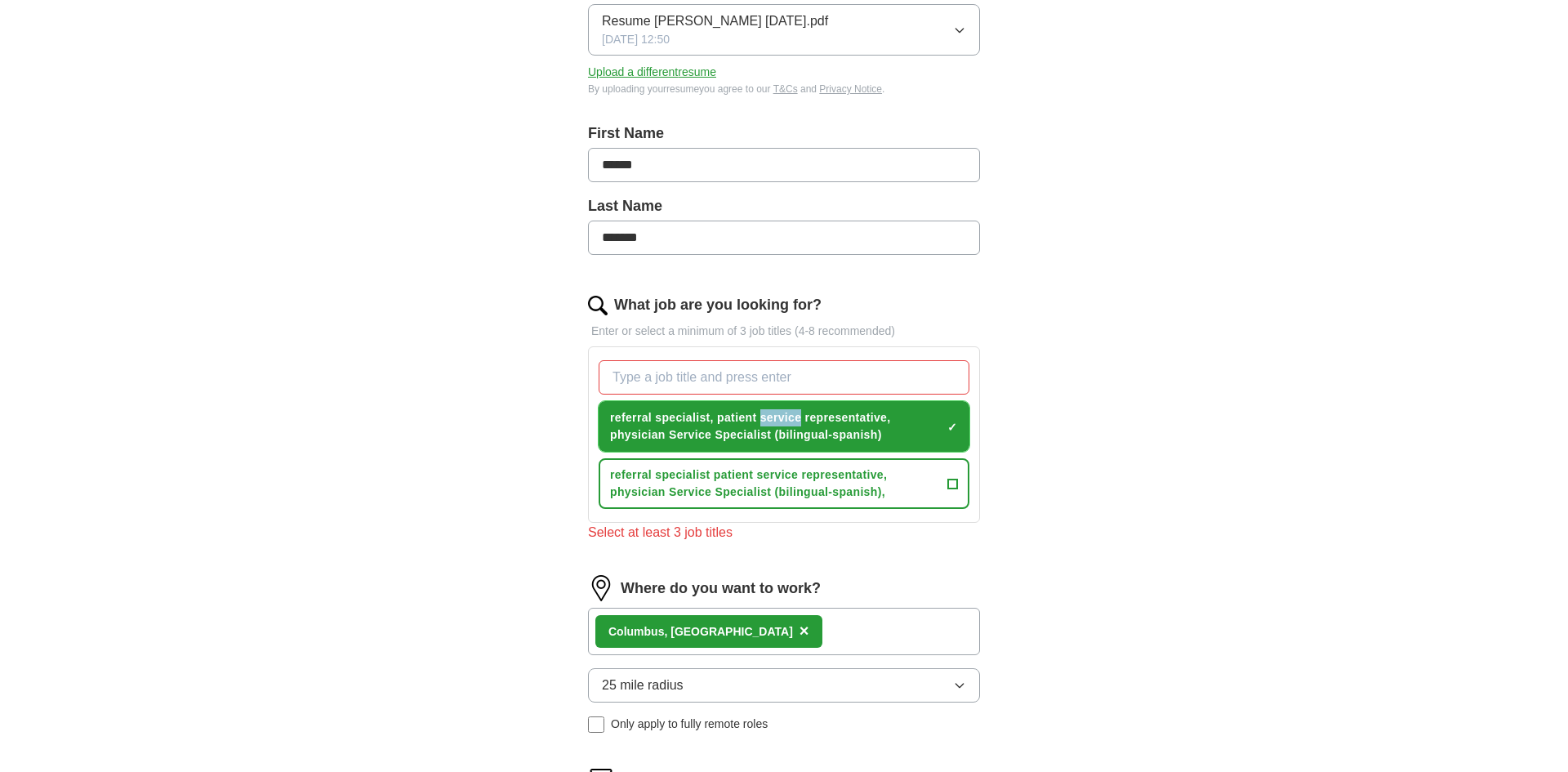
click at [1023, 393] on div "Let ApplyIQ do the hard work of searching and applying for jobs. Just tell us w…" at bounding box center [784, 515] width 523 height 1257
click at [0, 0] on span "×" at bounding box center [0, 0] width 0 height 0
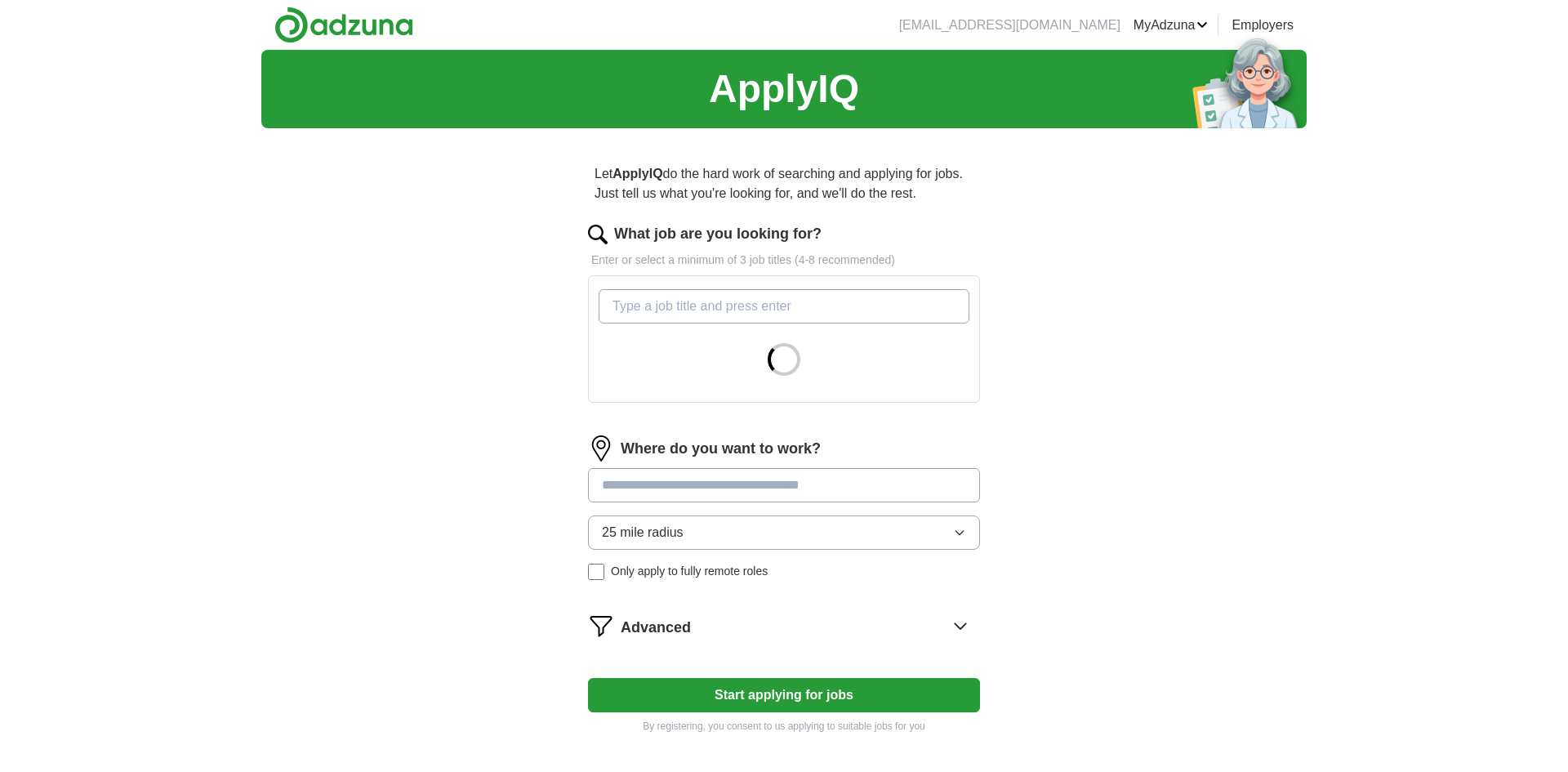
click at [638, 307] on input "What job are you looking for?" at bounding box center [784, 306] width 371 height 34
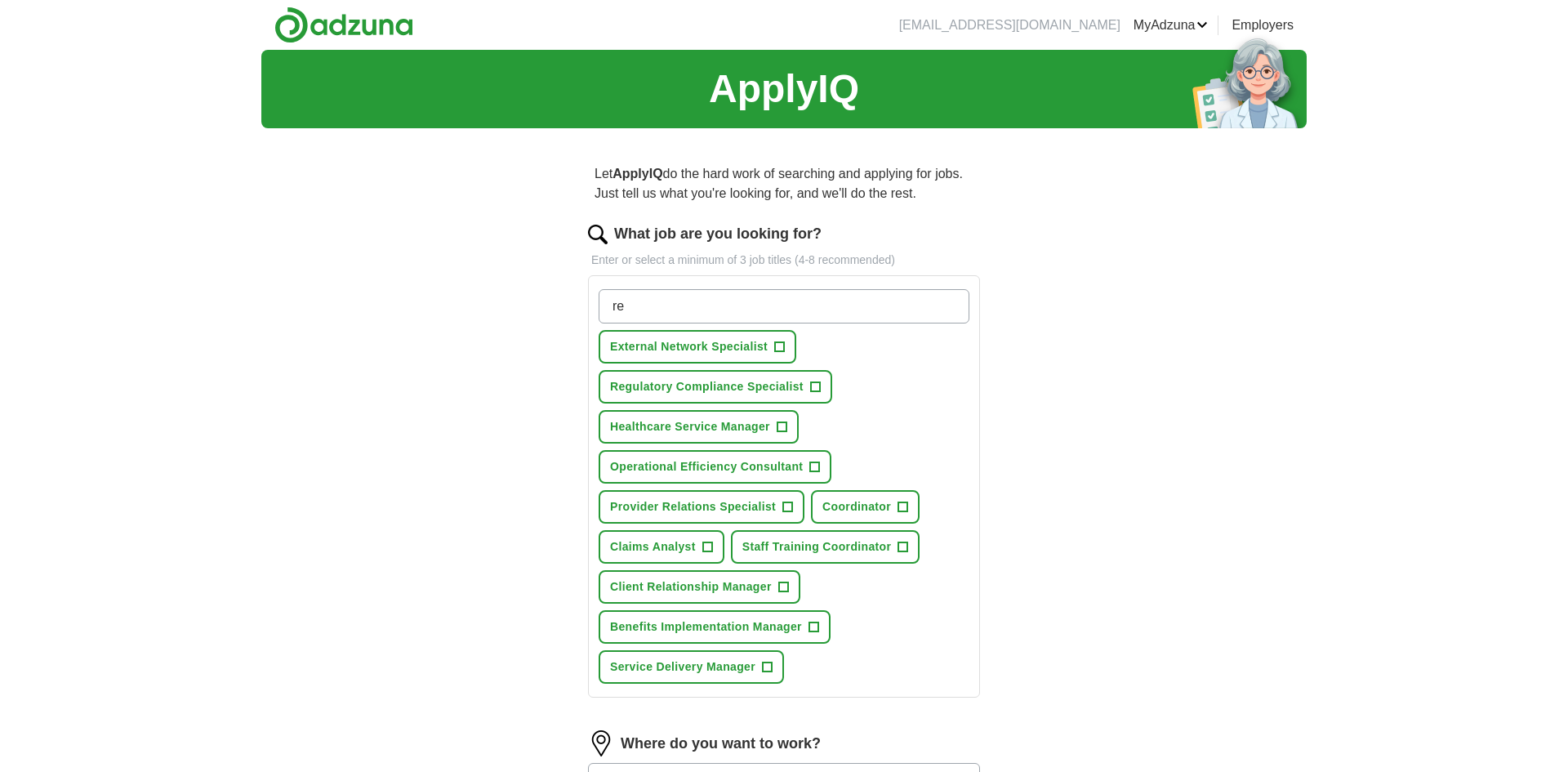
type input "re"
click at [750, 508] on span "Provider Relations Specialist" at bounding box center [693, 506] width 166 height 17
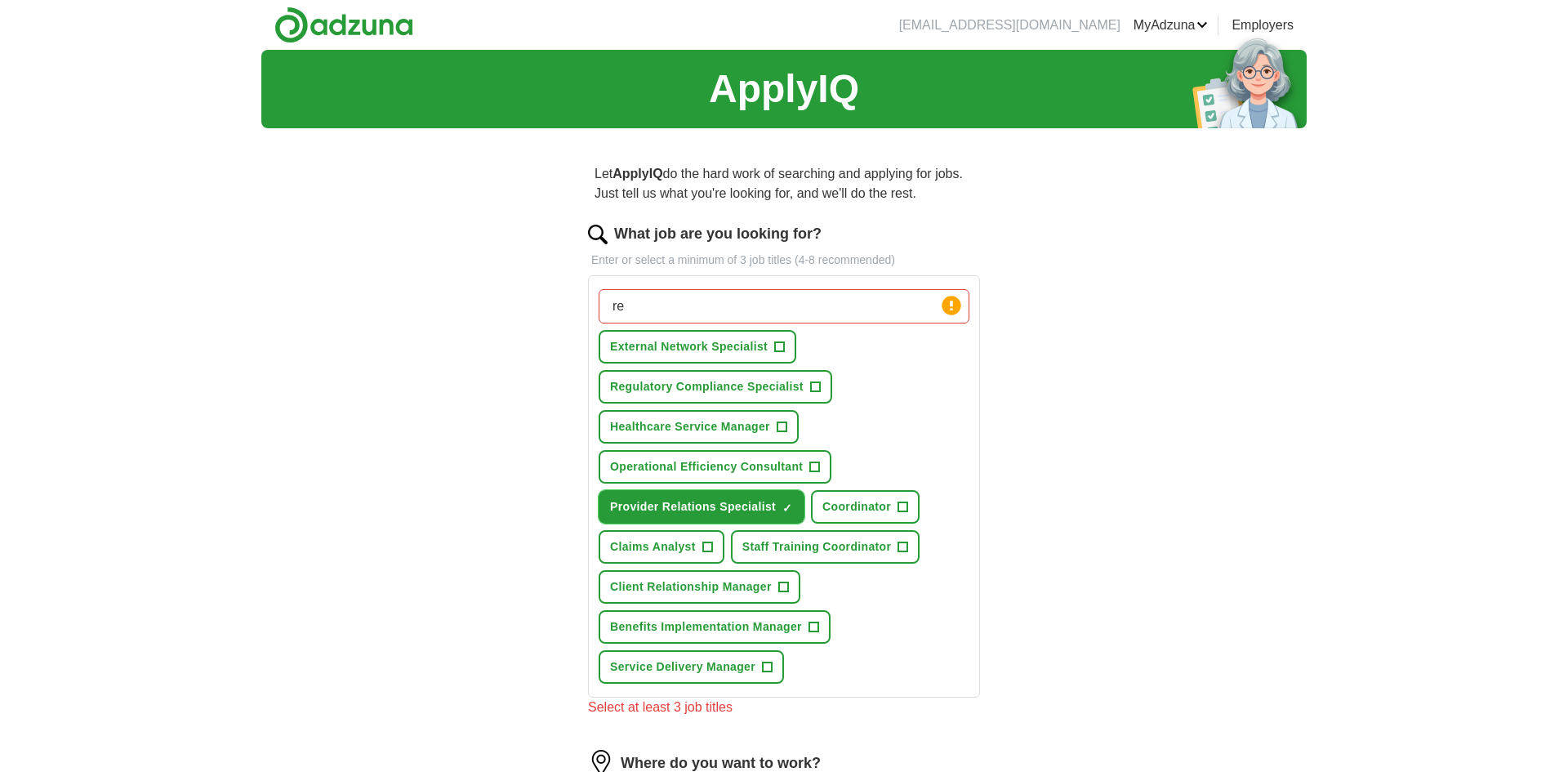
click at [599, 491] on button "Provider Relations Specialist ✓ ×" at bounding box center [702, 507] width 206 height 33
click at [646, 301] on input "re" at bounding box center [784, 306] width 371 height 34
type input "r"
click at [792, 505] on span "+" at bounding box center [788, 507] width 10 height 13
click at [875, 505] on span "Coordinator" at bounding box center [857, 506] width 69 height 17
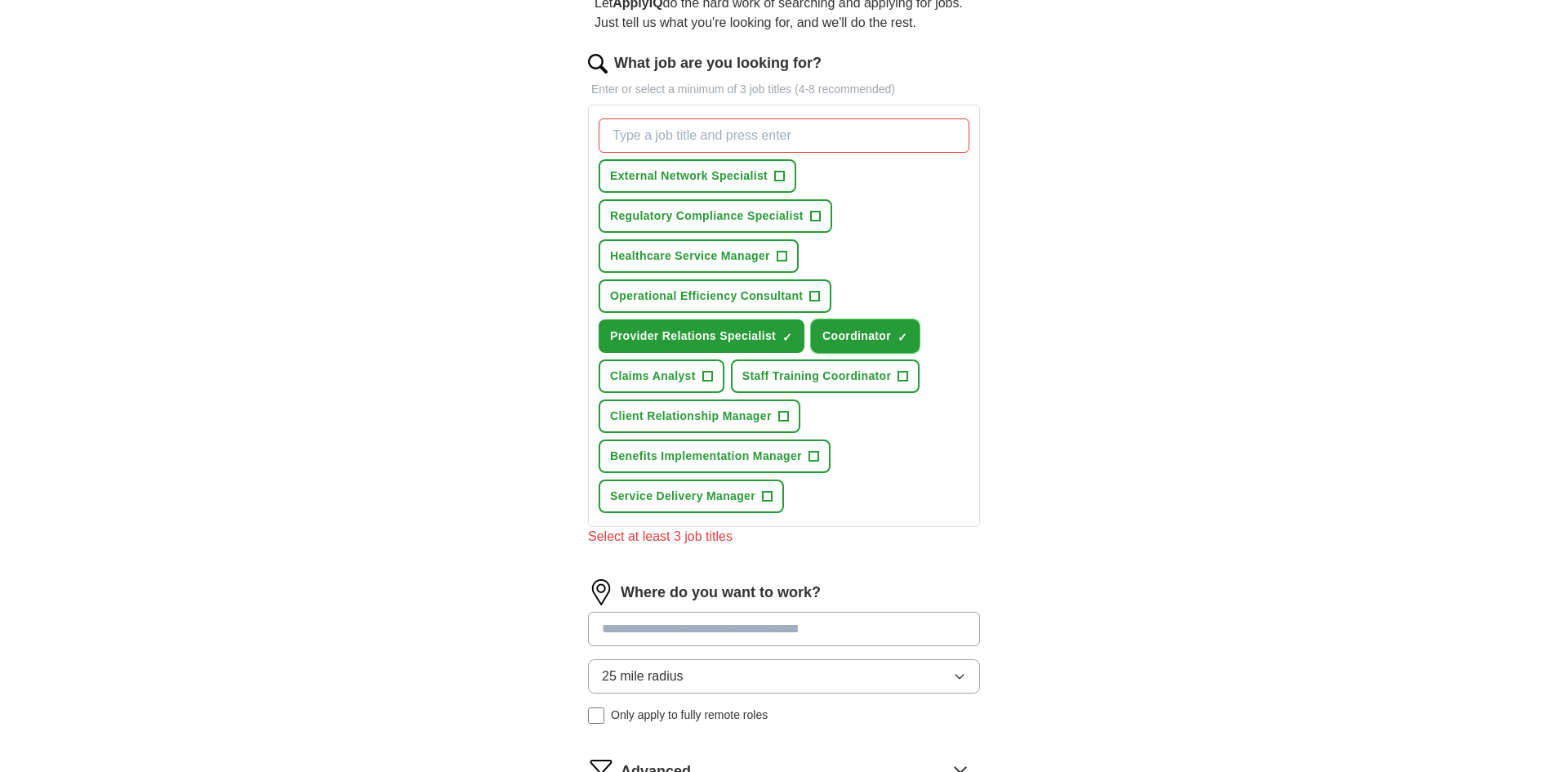
scroll to position [173, 0]
drag, startPoint x: 851, startPoint y: 374, endPoint x: 859, endPoint y: 383, distance: 12.0
click at [850, 374] on span "Staff Training Coordinator" at bounding box center [817, 374] width 150 height 17
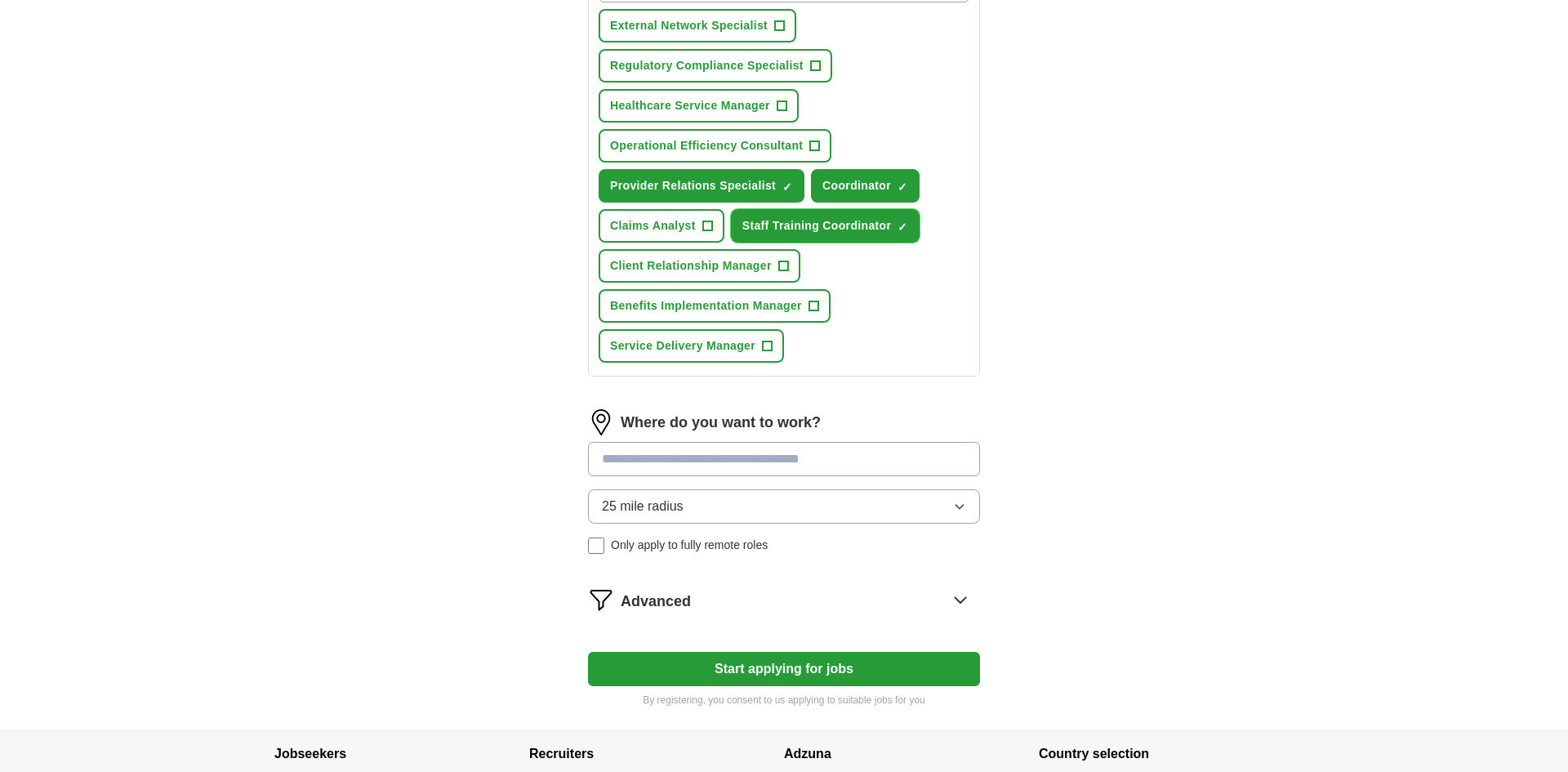
scroll to position [362, 0]
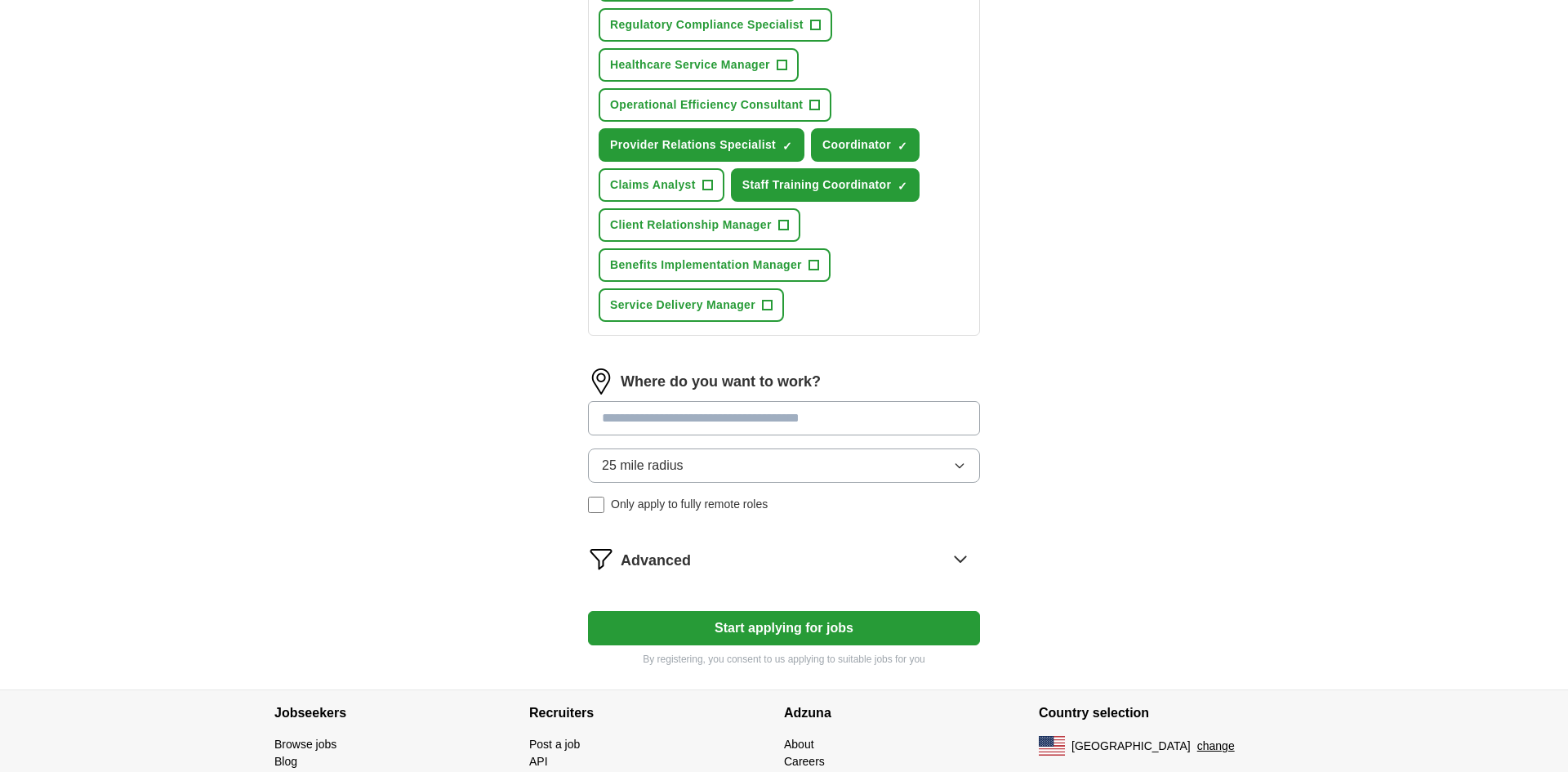
click at [743, 420] on input at bounding box center [784, 418] width 392 height 34
type input "****"
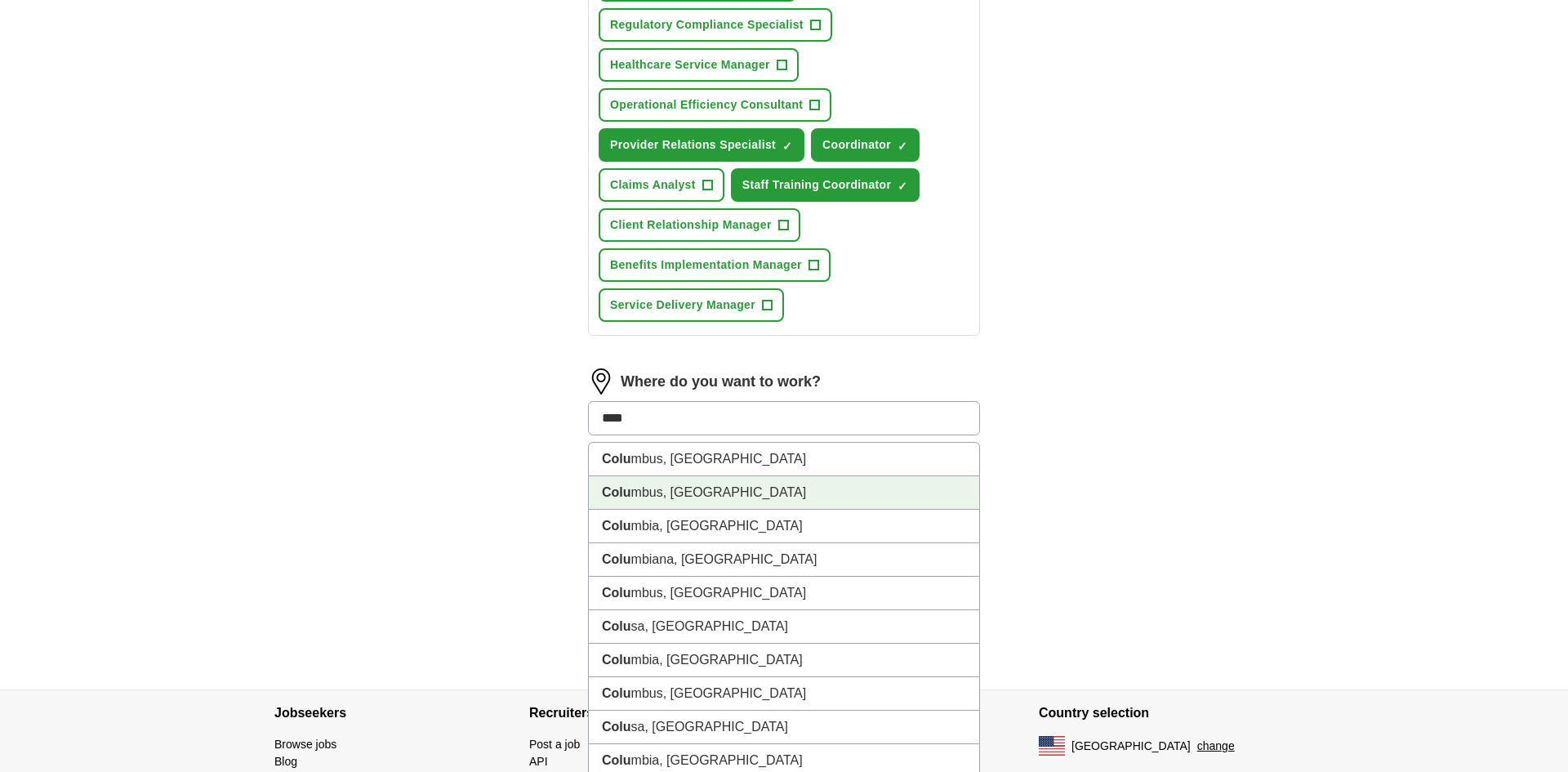
click at [670, 495] on li "Colu mbus, [GEOGRAPHIC_DATA]" at bounding box center [784, 493] width 390 height 33
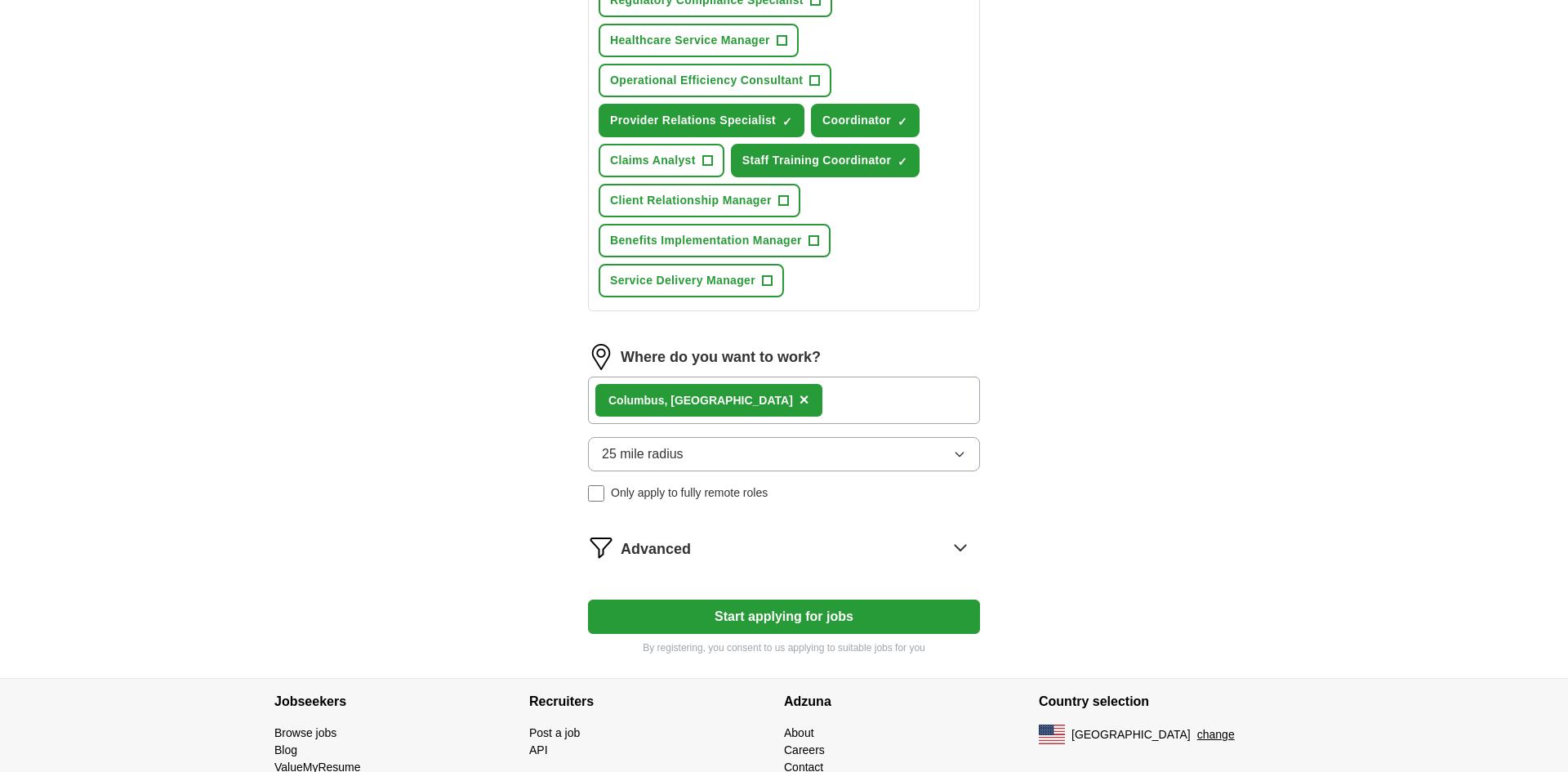
scroll to position [388, 0]
click at [1089, 299] on div "ApplyIQ Let ApplyIQ do the hard work of searching and applying for jobs. Just t…" at bounding box center [784, 170] width 1045 height 1016
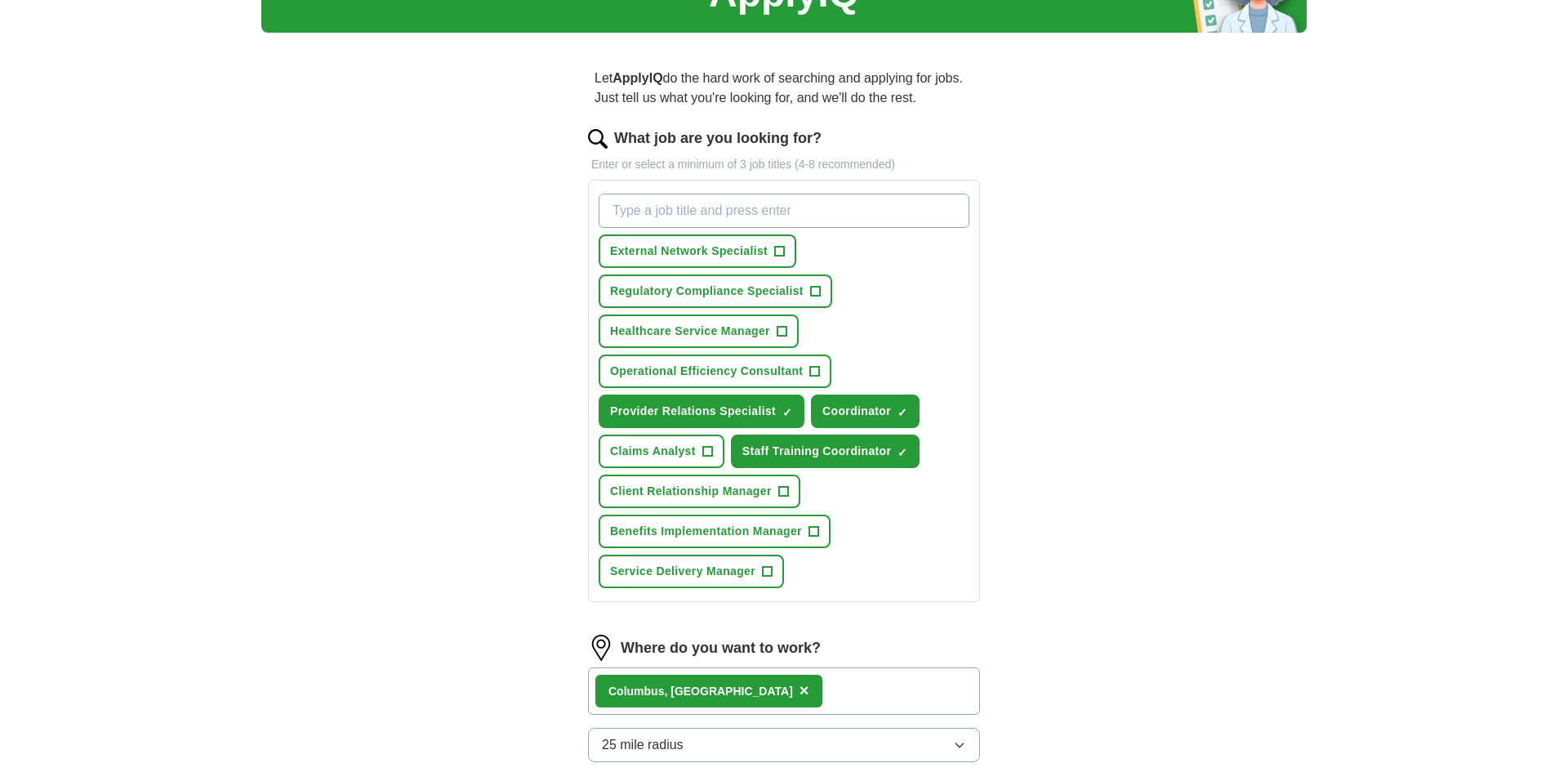
scroll to position [152, 0]
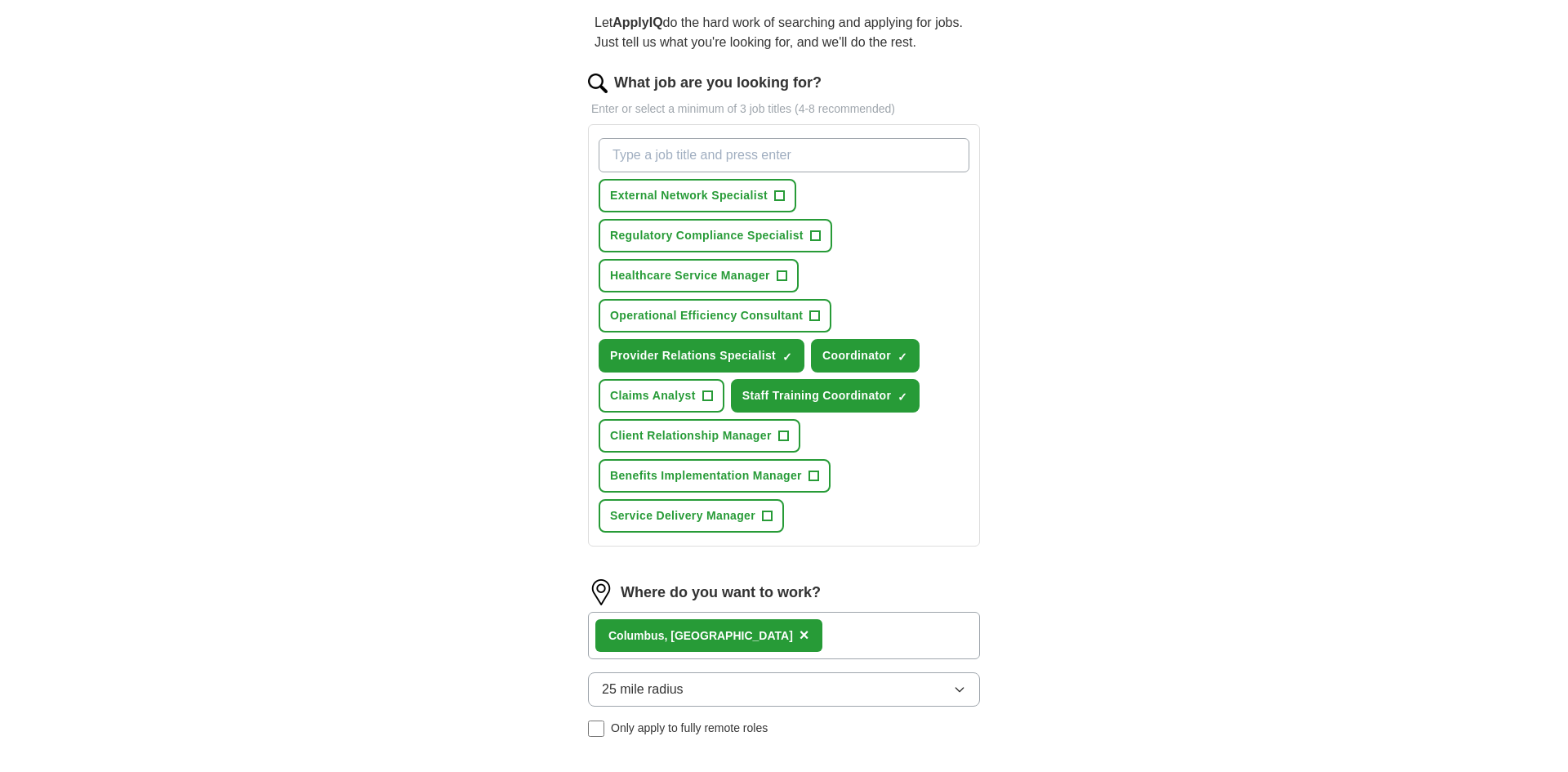
click at [935, 155] on input "What job are you looking for?" at bounding box center [784, 154] width 371 height 34
select select "**"
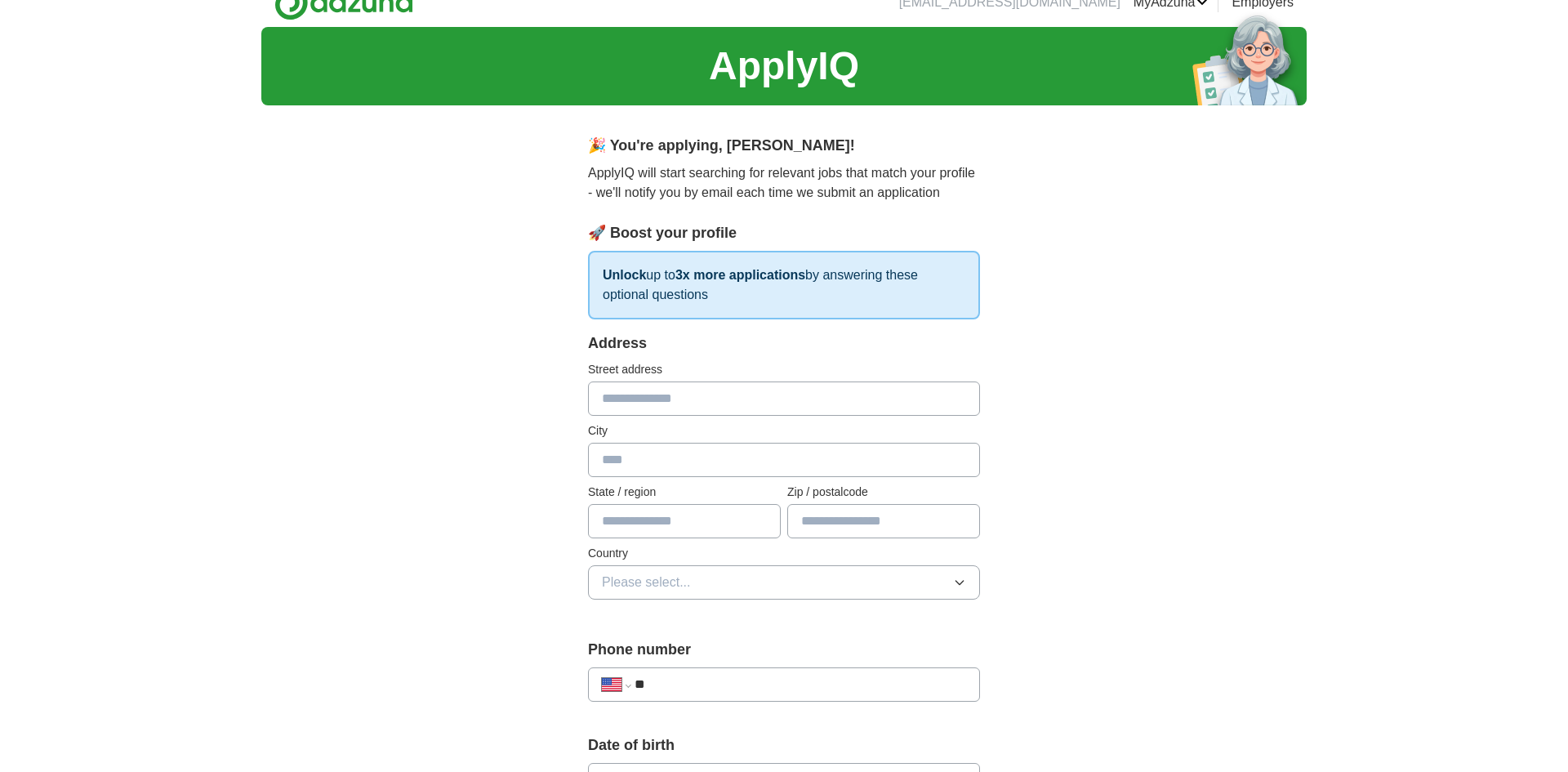
scroll to position [0, 0]
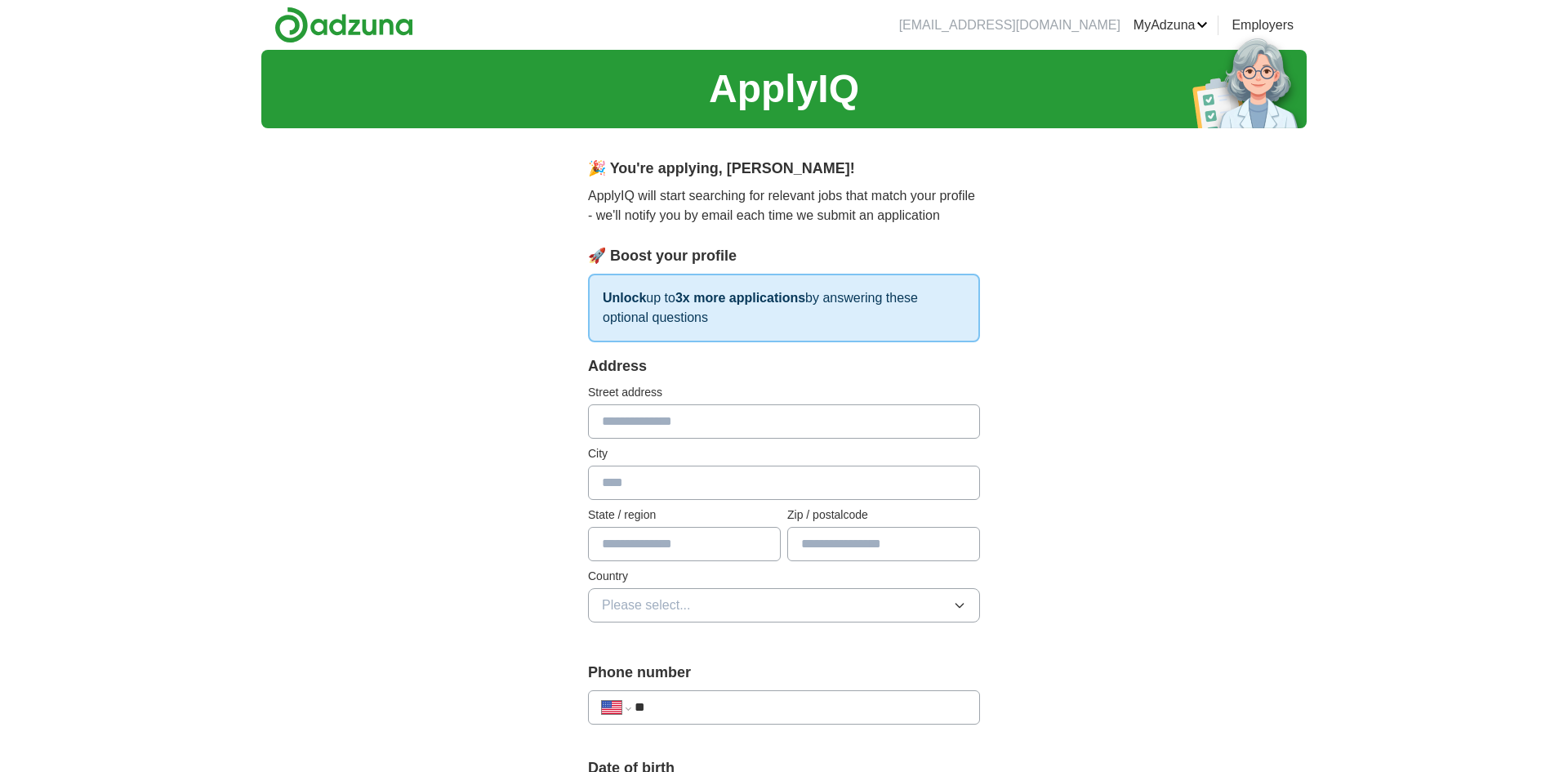
click at [682, 413] on input "text" at bounding box center [784, 421] width 392 height 34
type input "**********"
type input "********"
type input "**"
type input "*****"
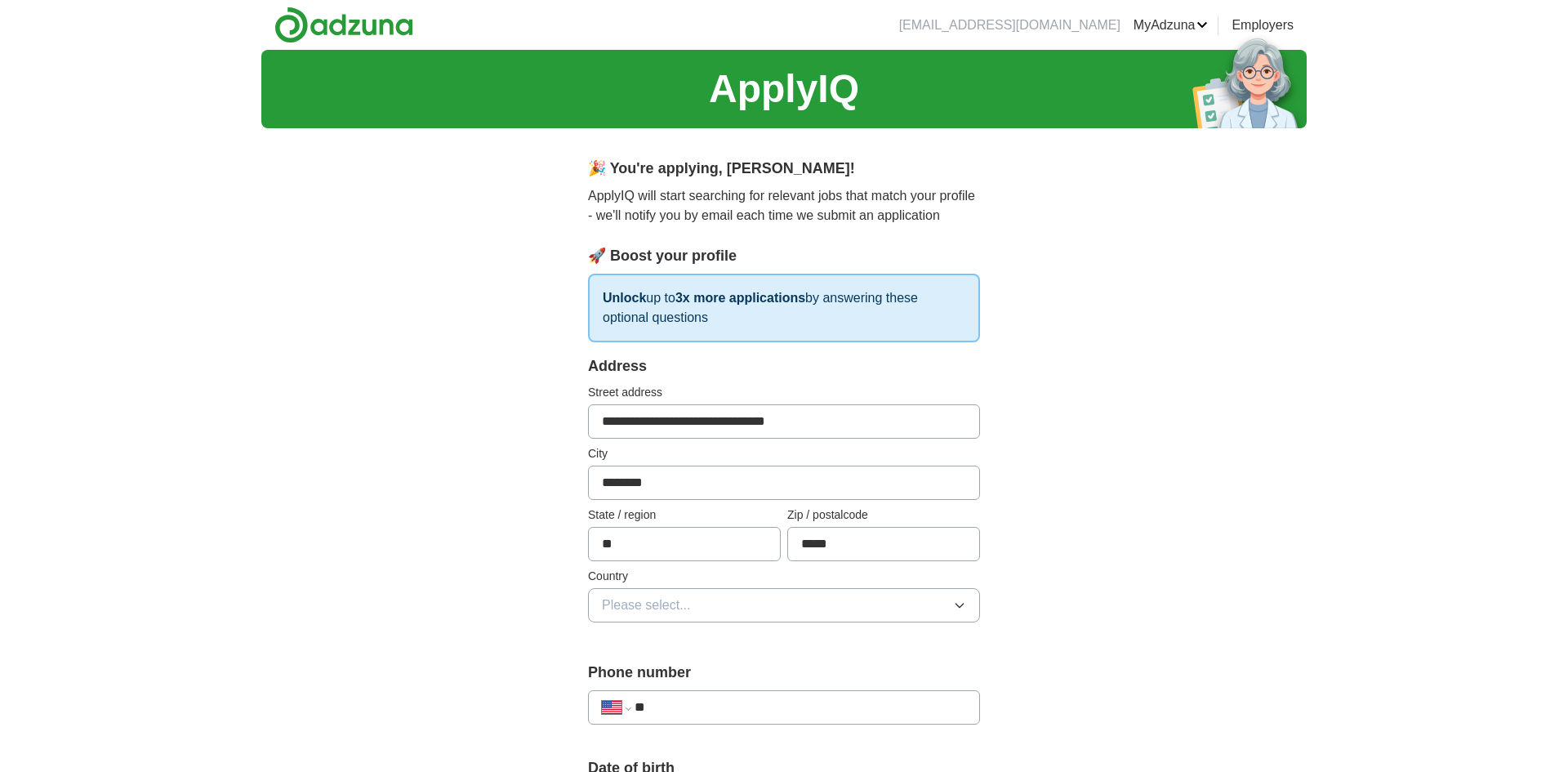
type input "**********"
click at [956, 604] on icon "button" at bounding box center [960, 606] width 13 height 13
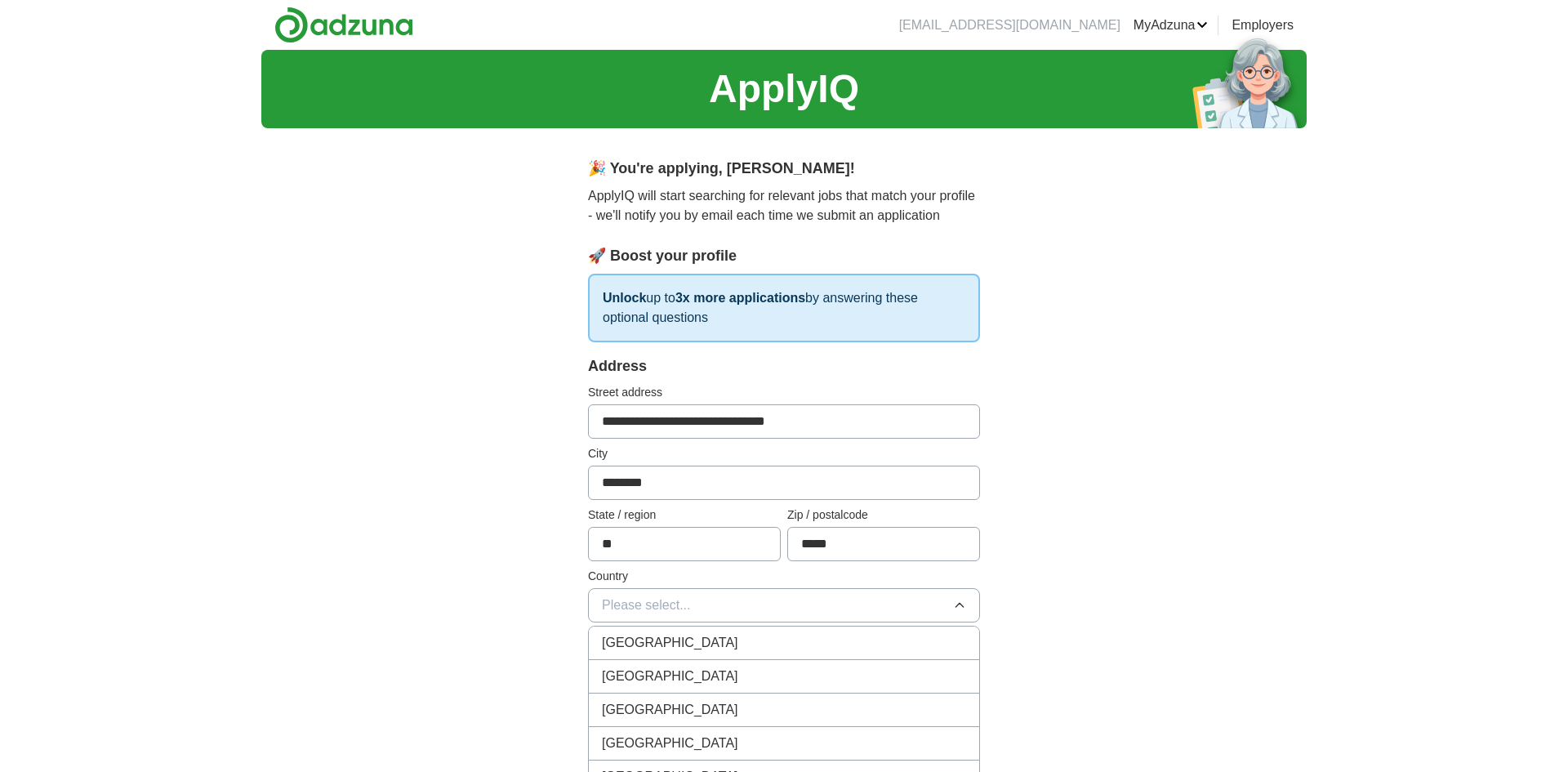
click at [720, 685] on div "[GEOGRAPHIC_DATA]" at bounding box center [784, 676] width 365 height 19
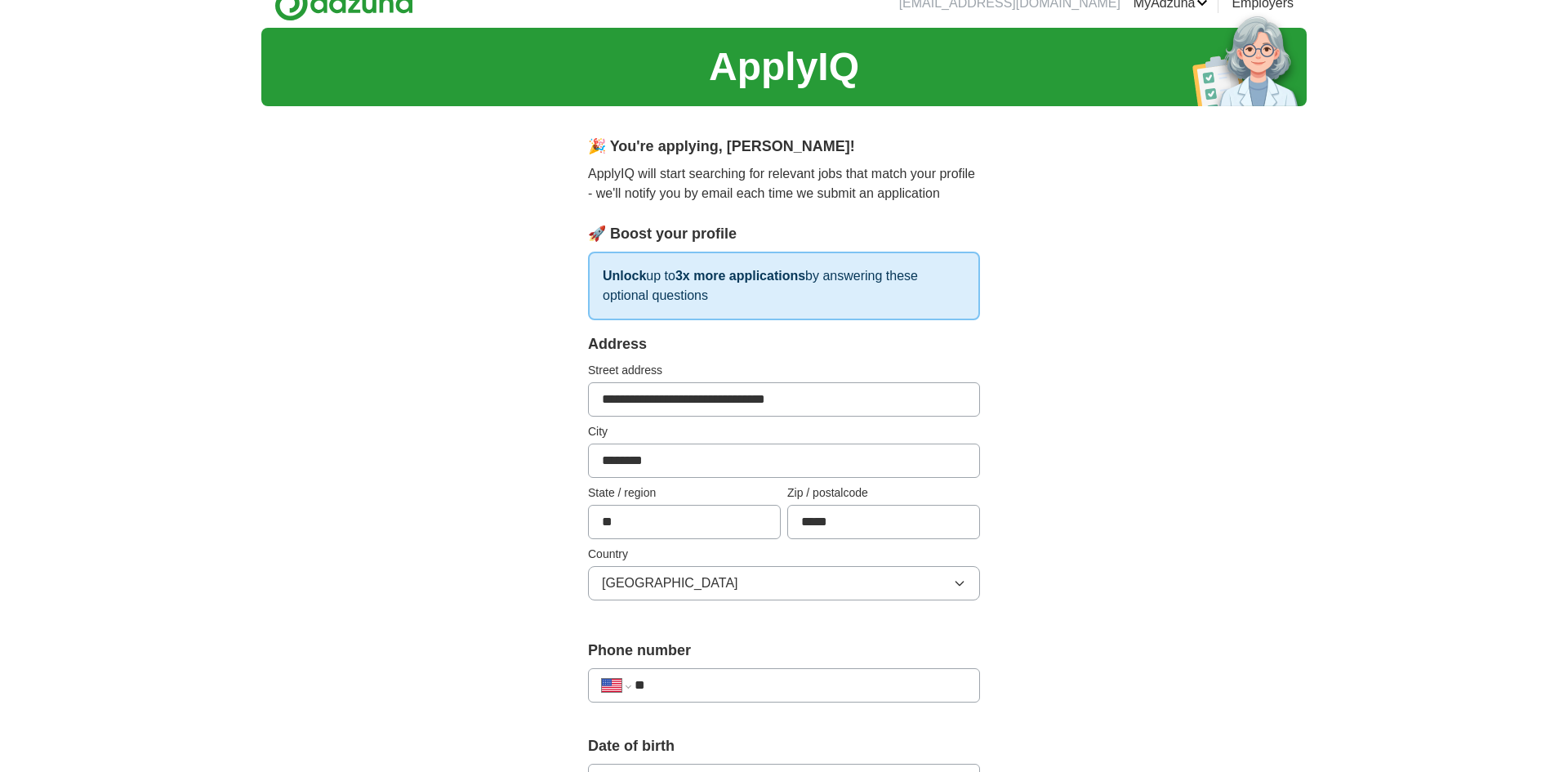
scroll to position [26, 0]
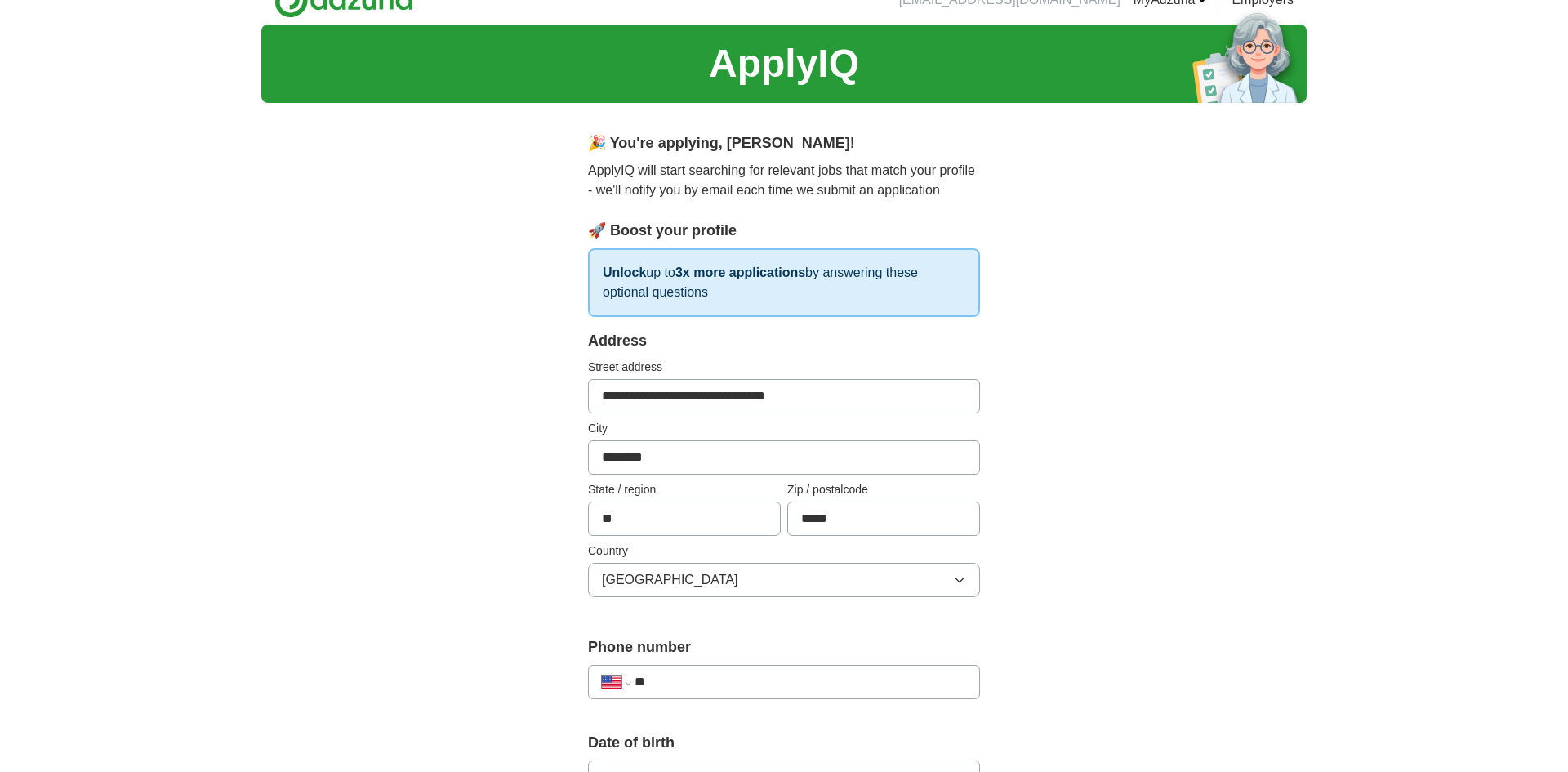
click at [715, 684] on input "**" at bounding box center [800, 682] width 332 height 19
type input "**********"
select select "**"
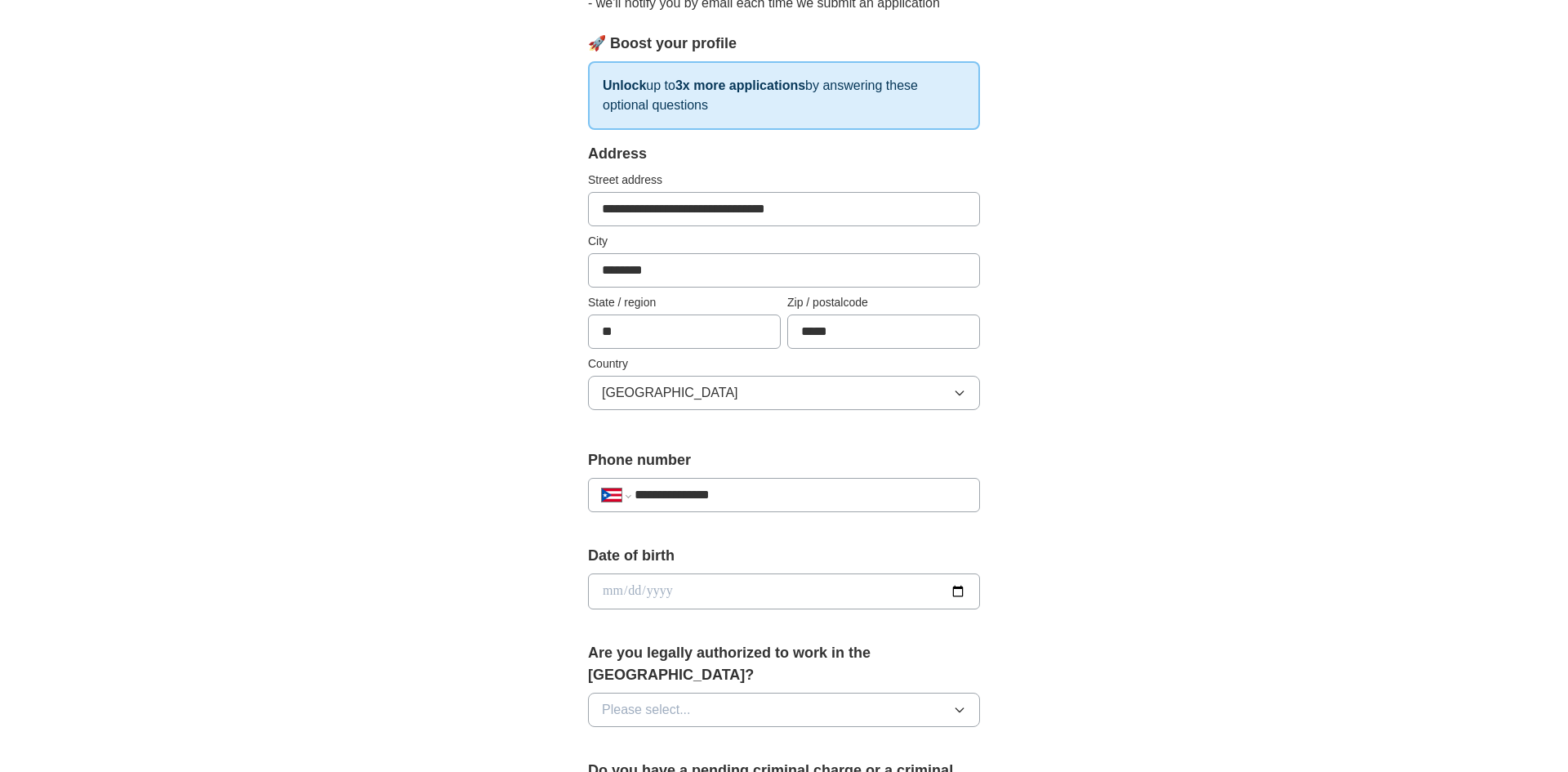
scroll to position [260, 0]
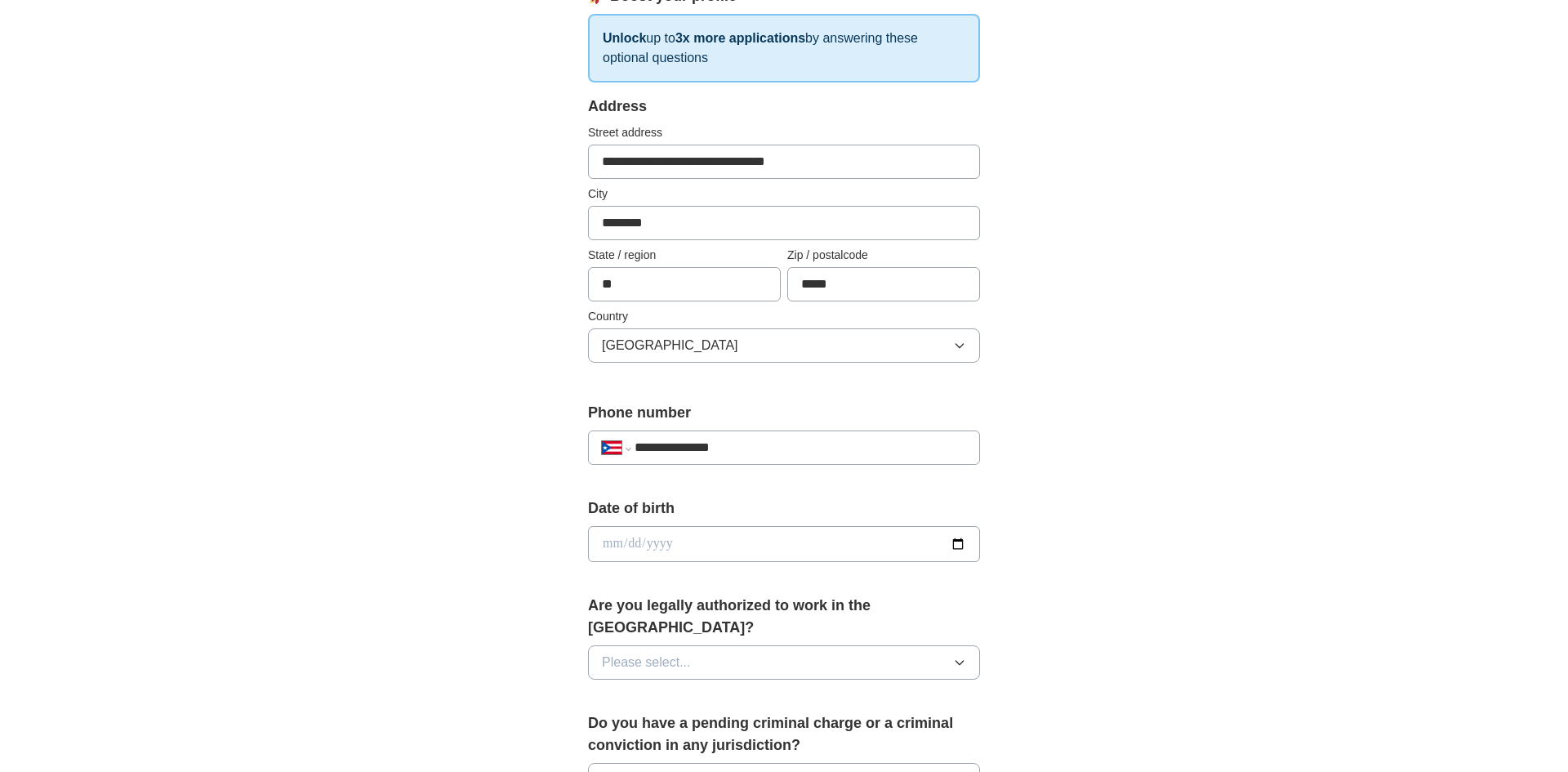
click at [836, 557] on input "date" at bounding box center [784, 544] width 392 height 36
type input "**********"
drag, startPoint x: 1276, startPoint y: 545, endPoint x: 1259, endPoint y: 562, distance: 24.0
click at [1276, 546] on div "**********" at bounding box center [784, 533] width 1045 height 1488
click at [905, 646] on button "Please select..." at bounding box center [784, 663] width 392 height 34
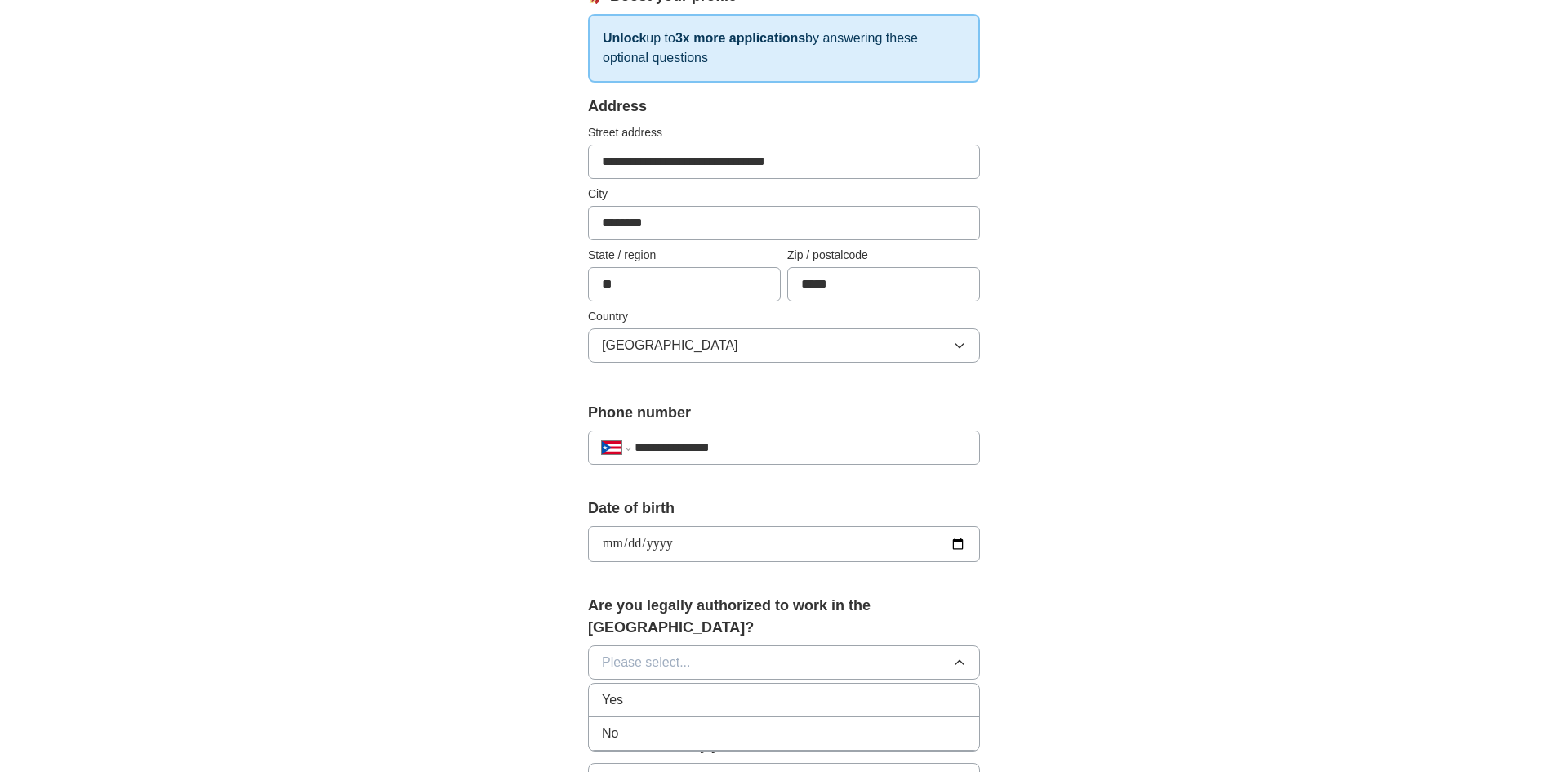
click at [663, 690] on div "Yes" at bounding box center [784, 699] width 365 height 19
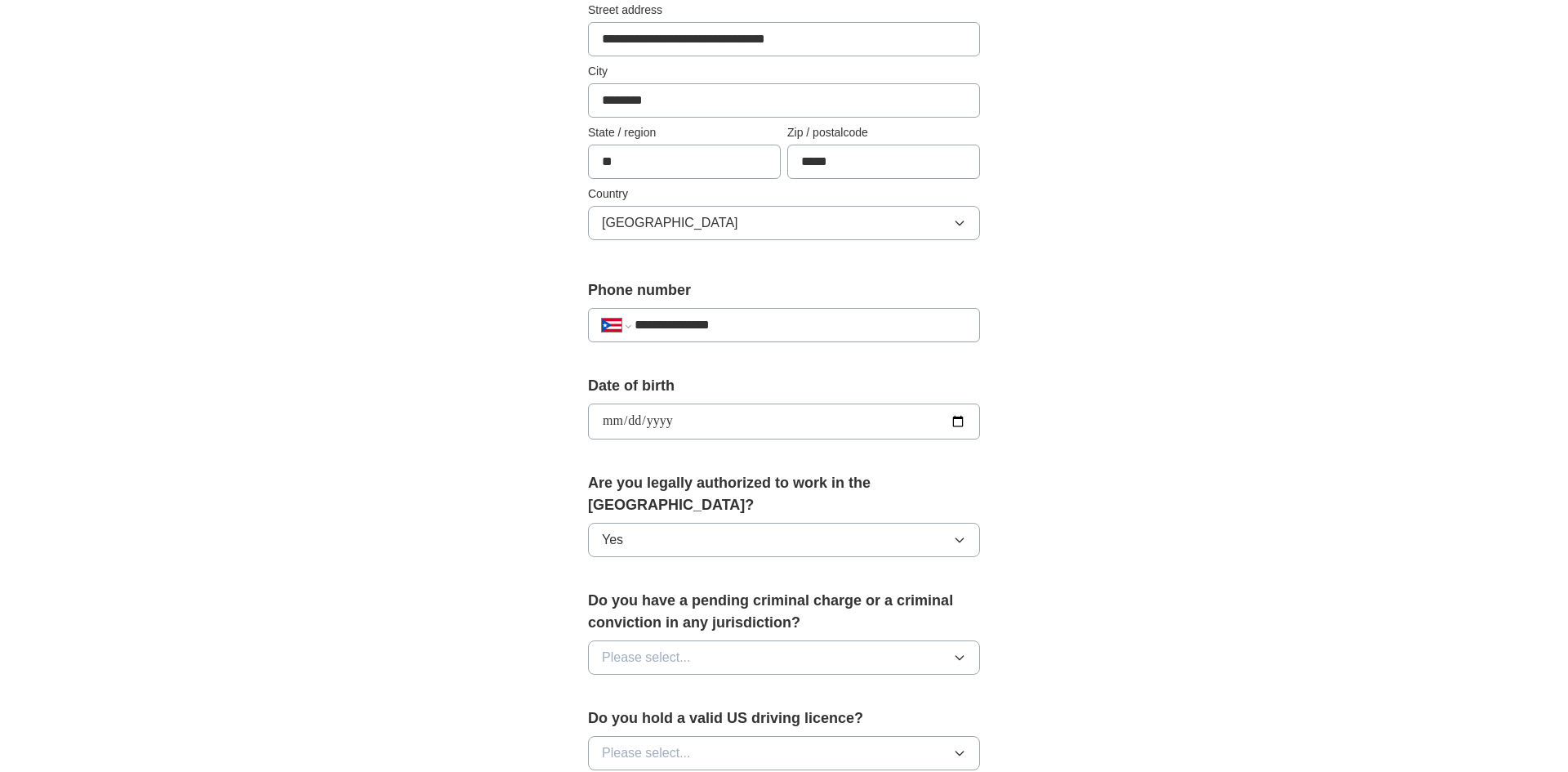
scroll to position [384, 0]
click at [631, 646] on span "Please select..." at bounding box center [646, 655] width 89 height 19
drag, startPoint x: 624, startPoint y: 704, endPoint x: 751, endPoint y: 667, distance: 132.3
click at [623, 718] on div "No" at bounding box center [784, 727] width 365 height 19
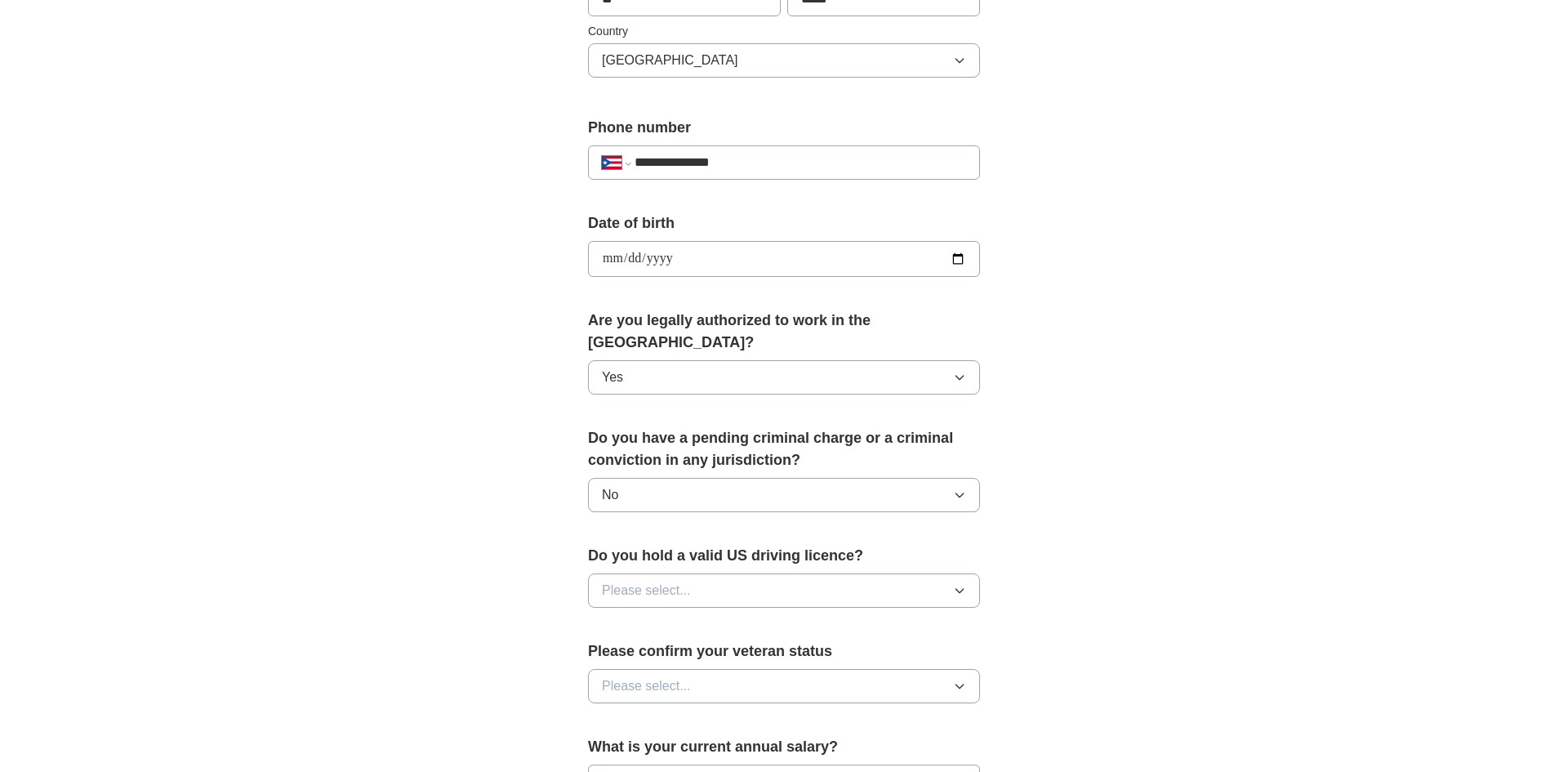
scroll to position [558, 0]
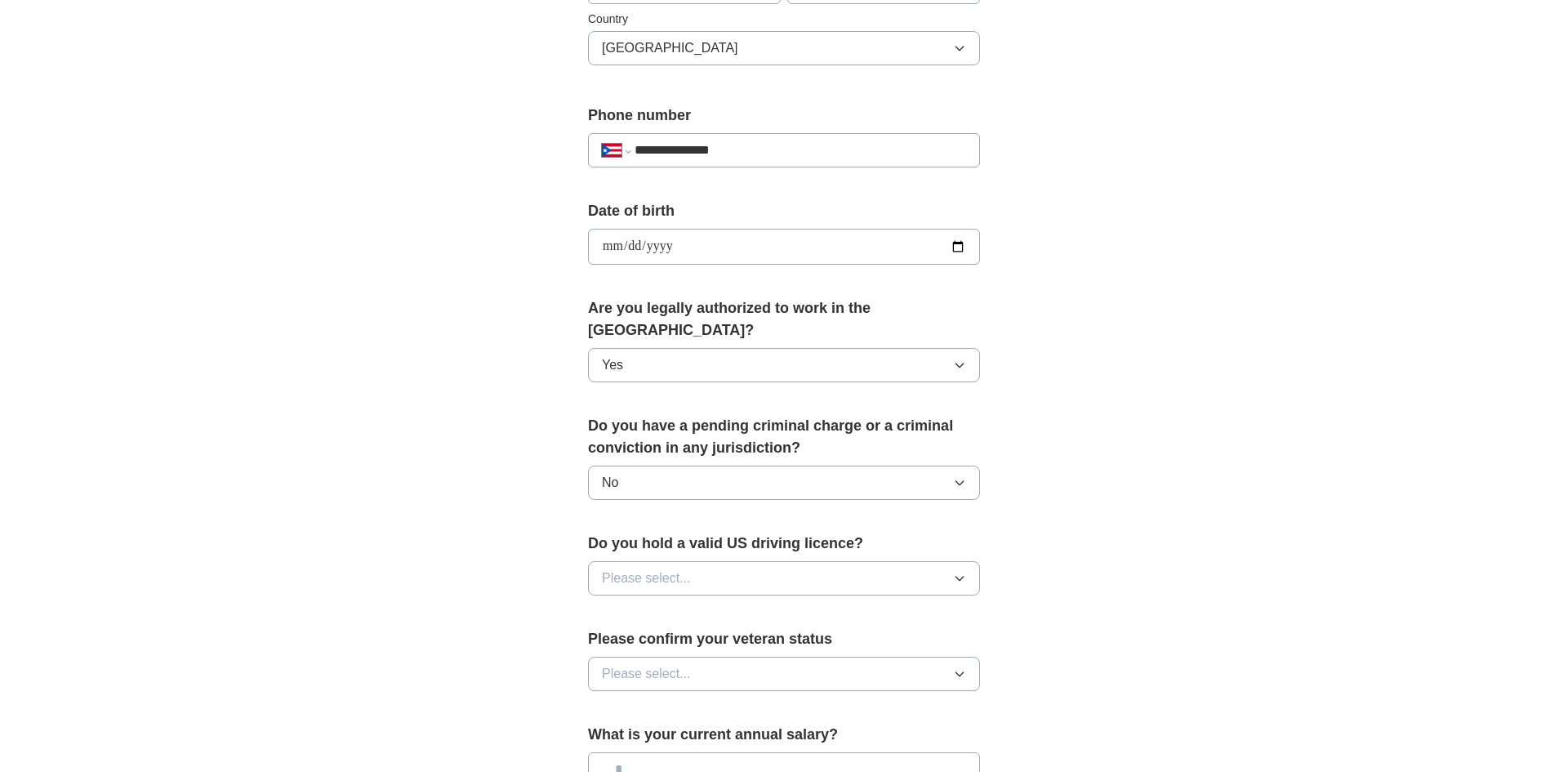
click at [637, 569] on span "Please select..." at bounding box center [646, 578] width 89 height 19
click at [615, 607] on span "Yes" at bounding box center [612, 616] width 21 height 19
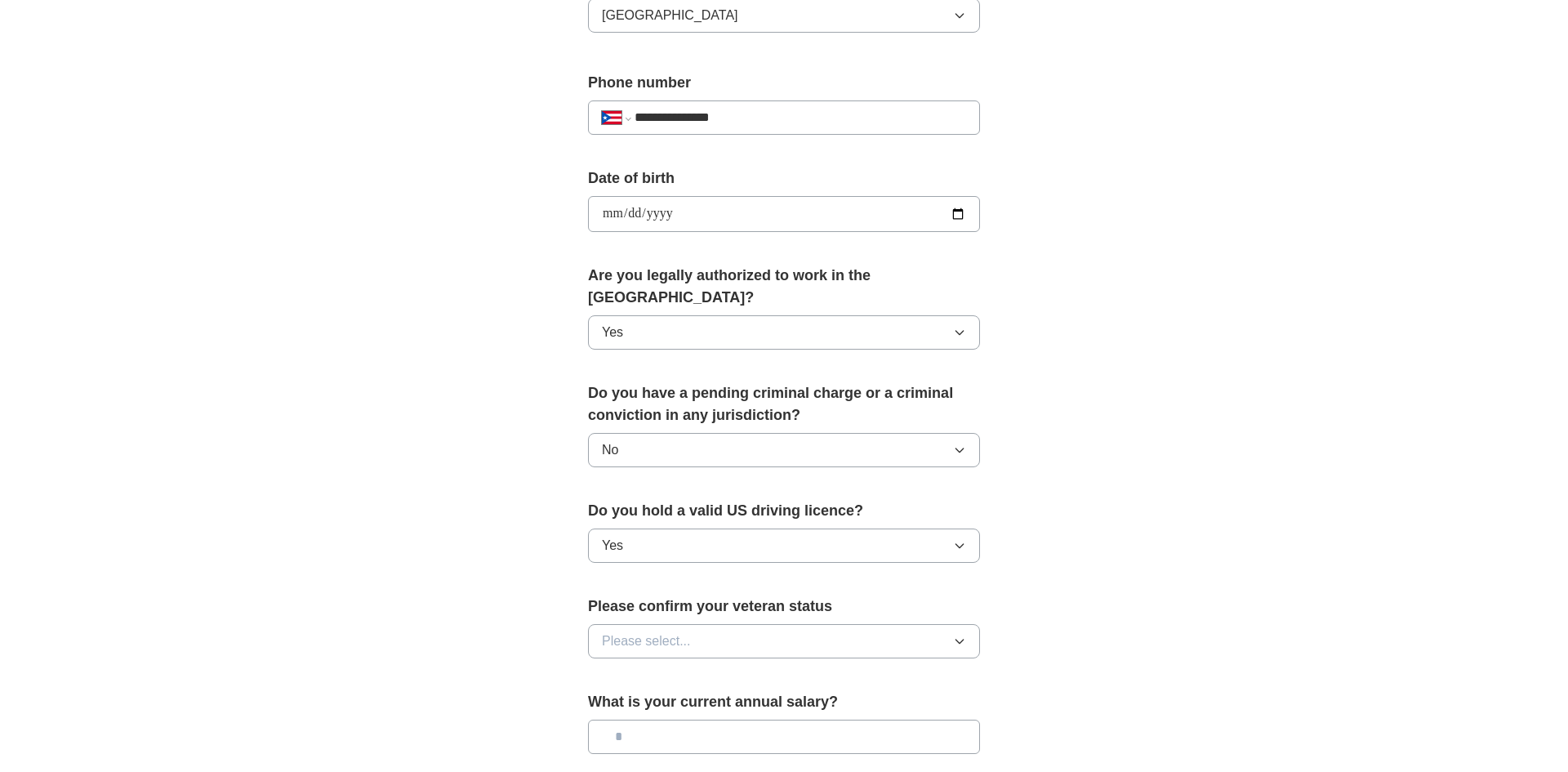
scroll to position [630, 0]
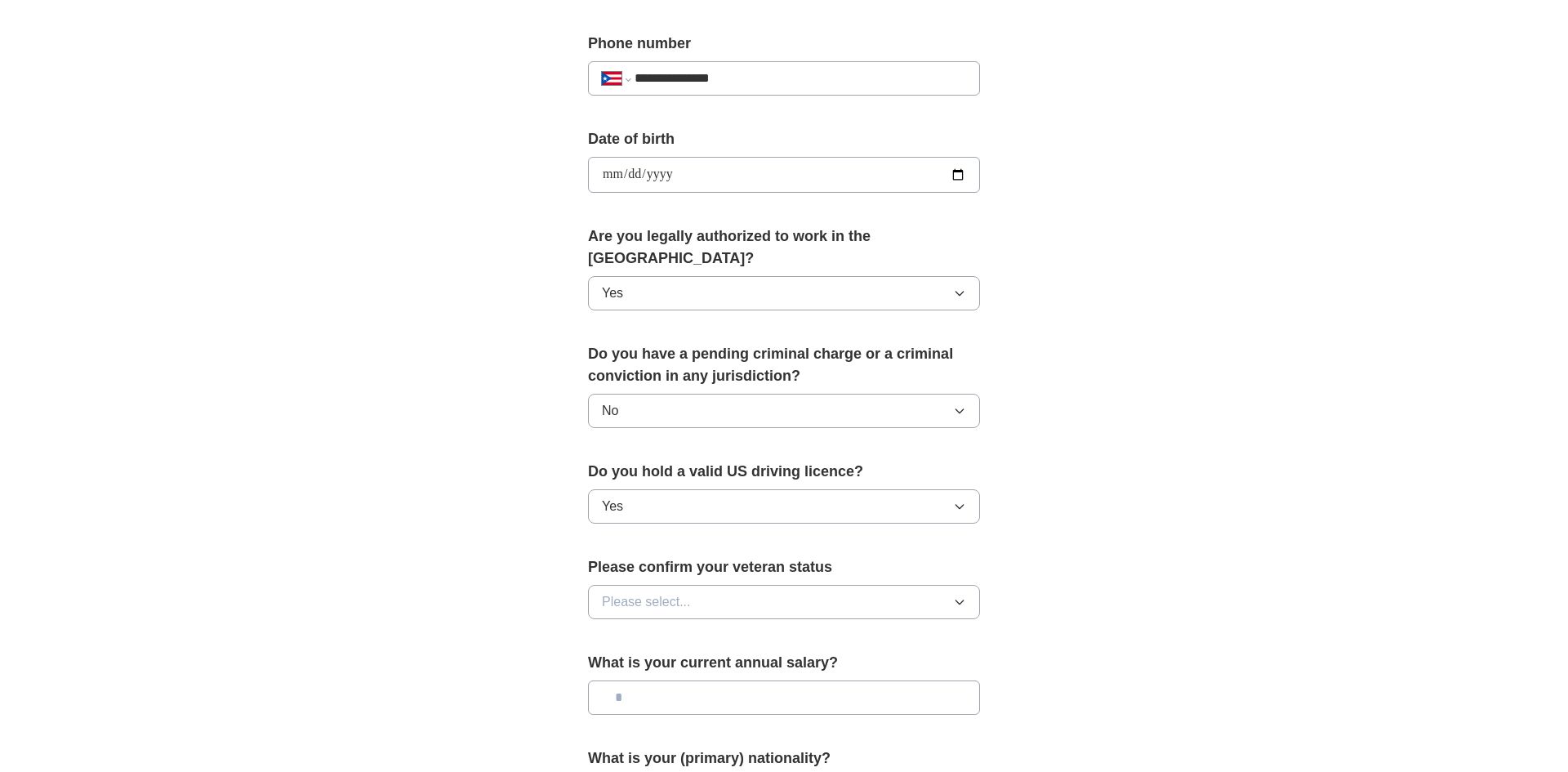
click at [675, 593] on span "Please select..." at bounding box center [646, 602] width 89 height 19
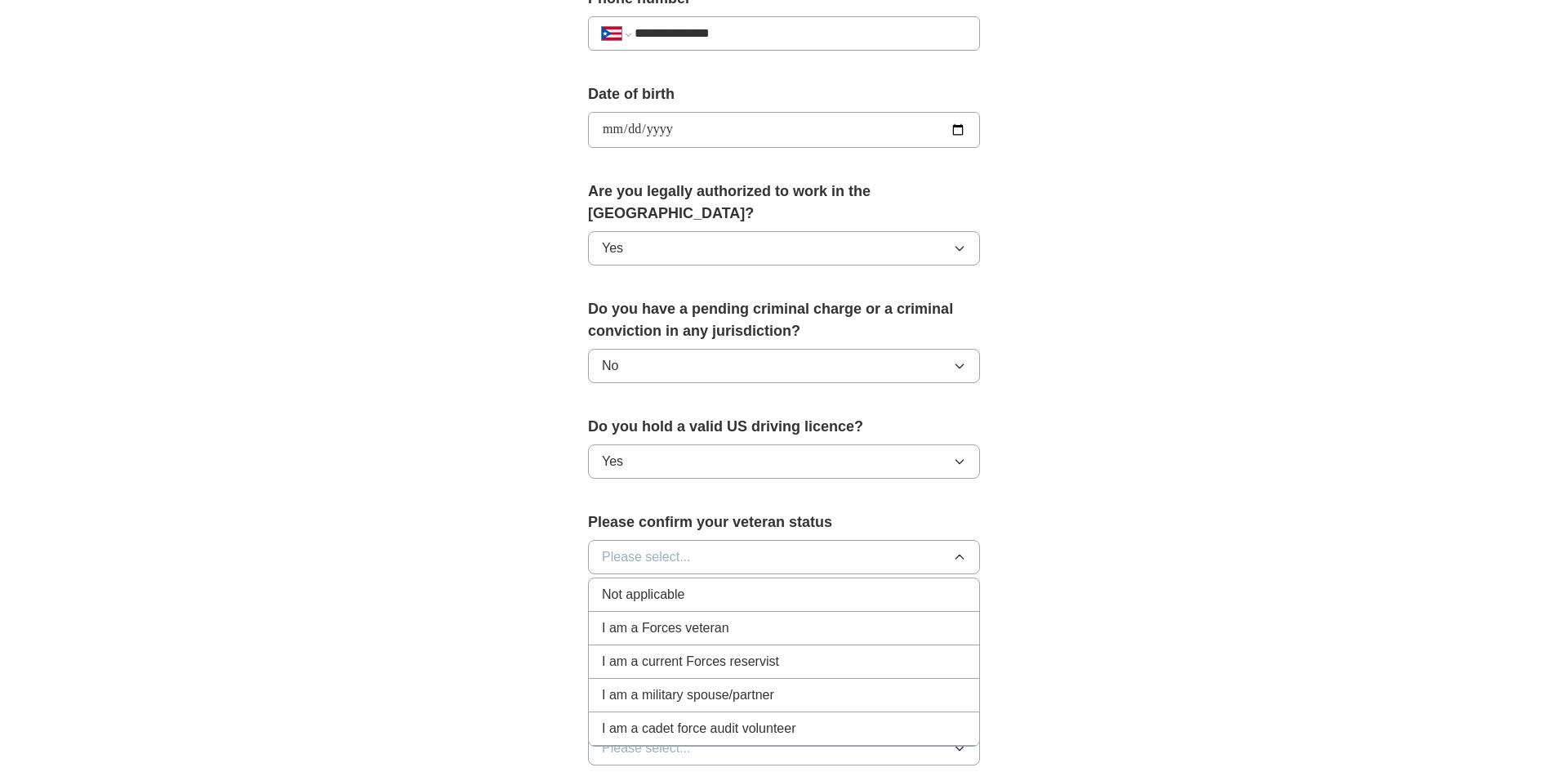
scroll to position [681, 0]
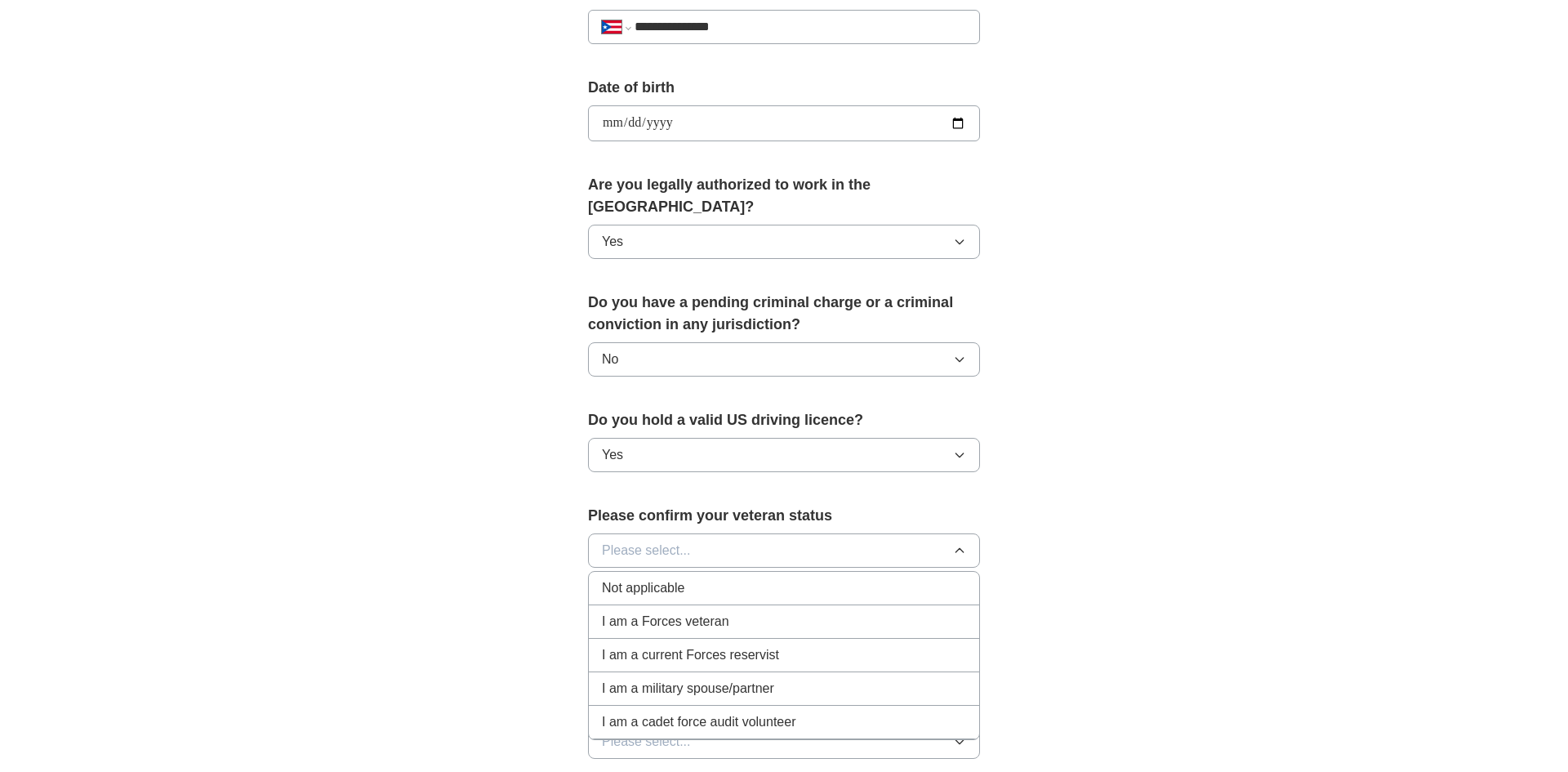
click at [614, 579] on span "Not applicable" at bounding box center [643, 588] width 83 height 19
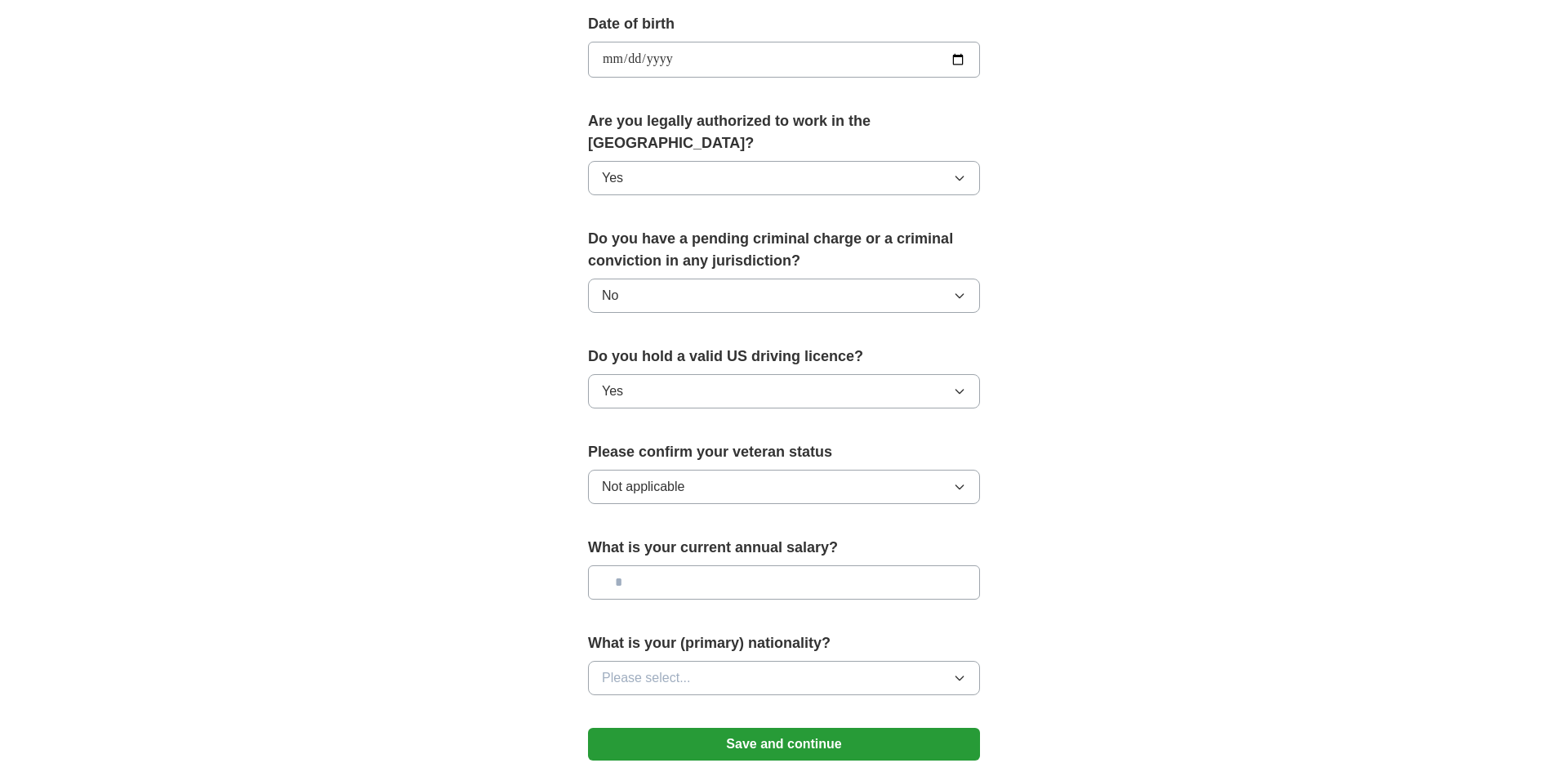
scroll to position [850, 0]
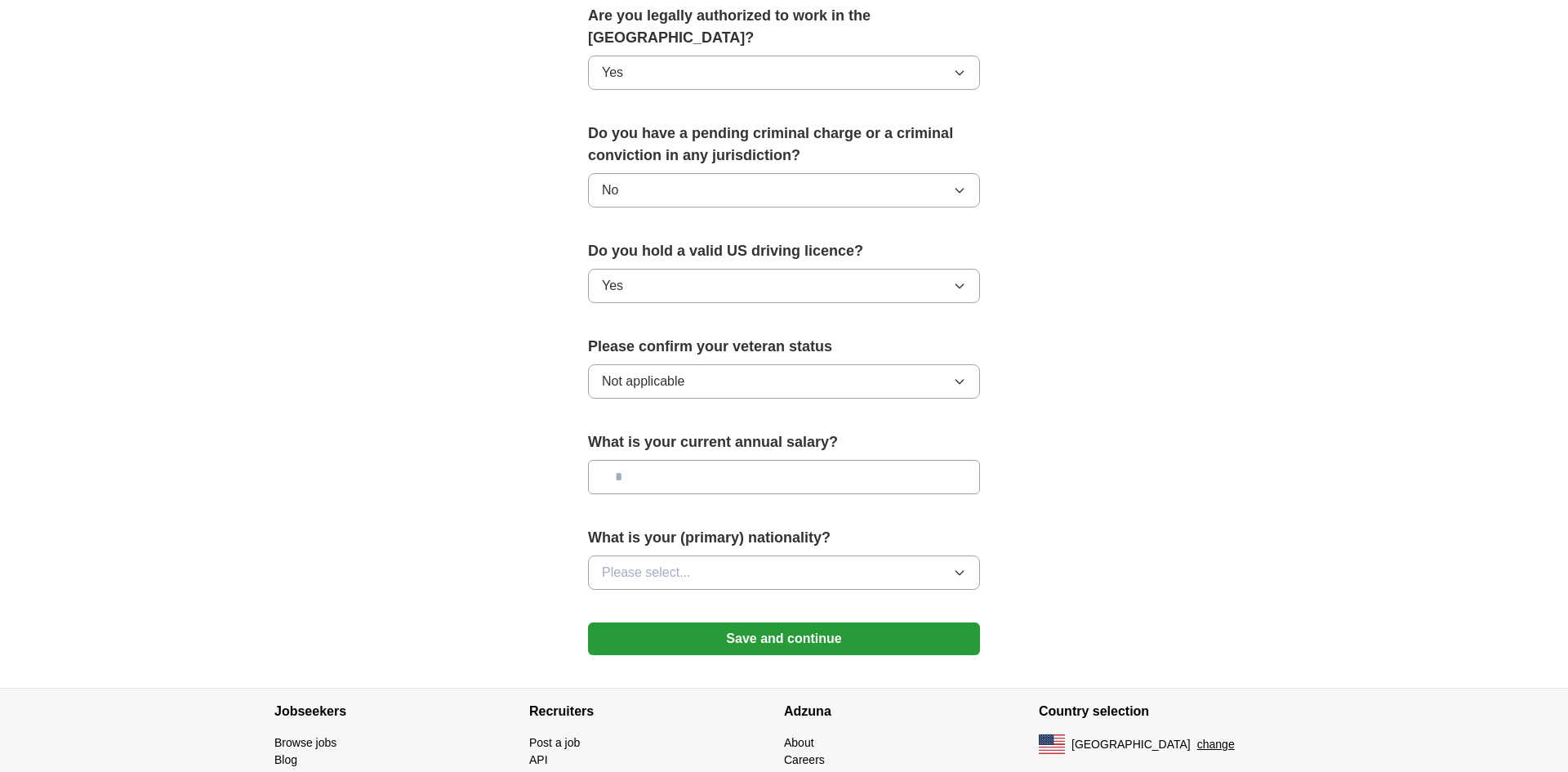
click at [956, 566] on icon "button" at bounding box center [960, 573] width 13 height 13
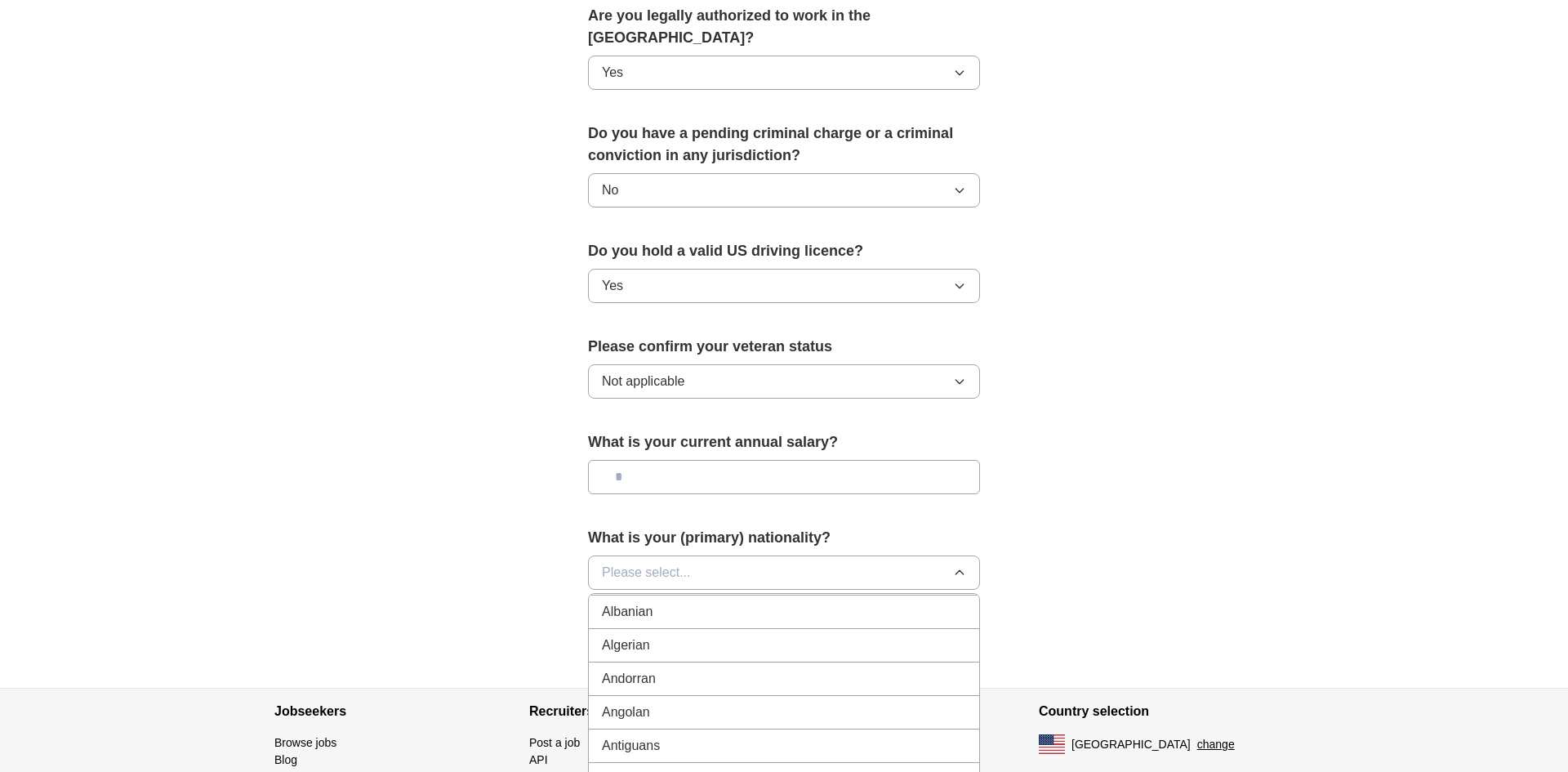
scroll to position [0, 0]
click at [665, 601] on div "American" at bounding box center [784, 610] width 365 height 19
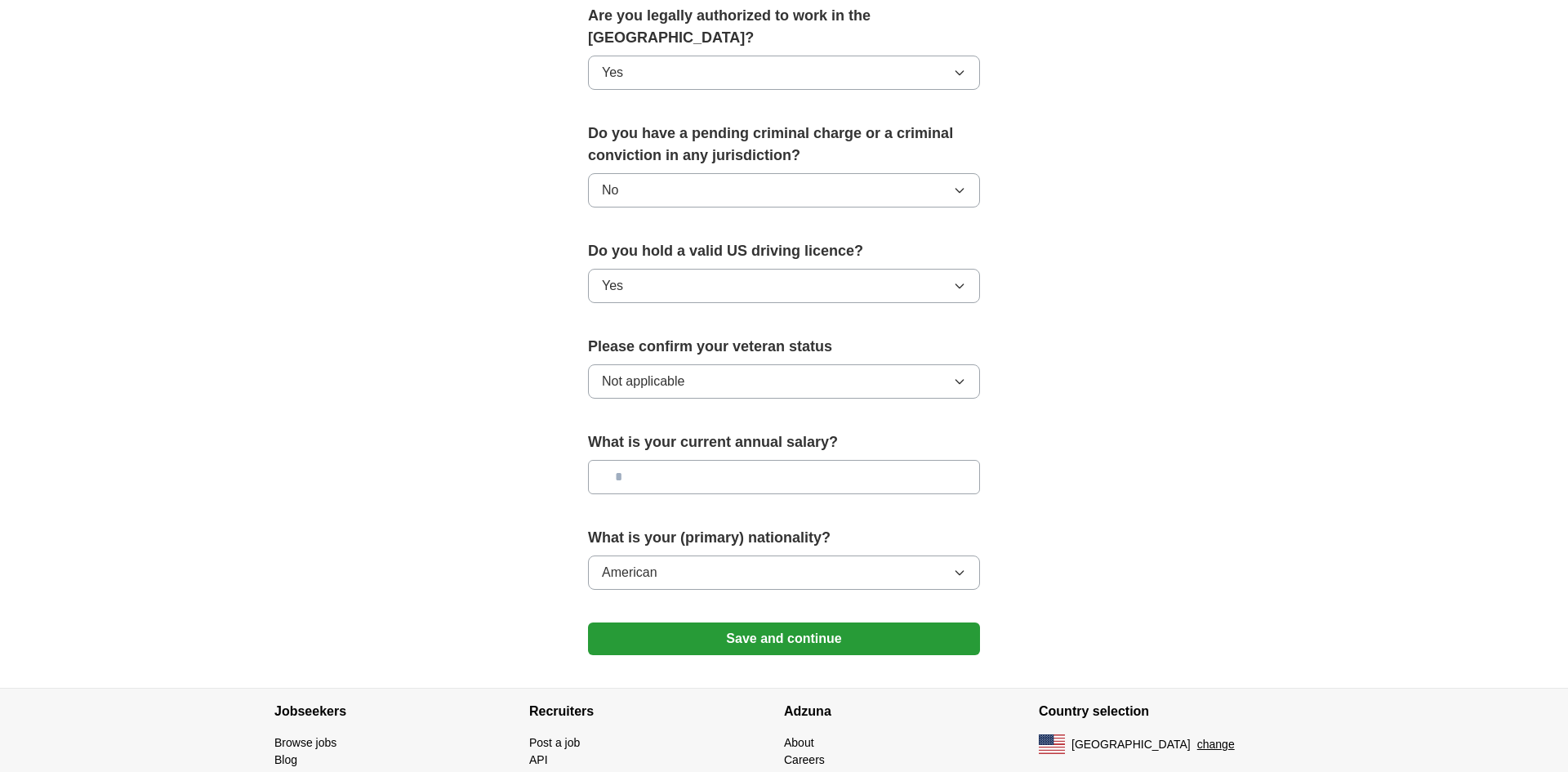
click at [758, 623] on button "Save and continue" at bounding box center [784, 640] width 392 height 33
